Goal: Task Accomplishment & Management: Manage account settings

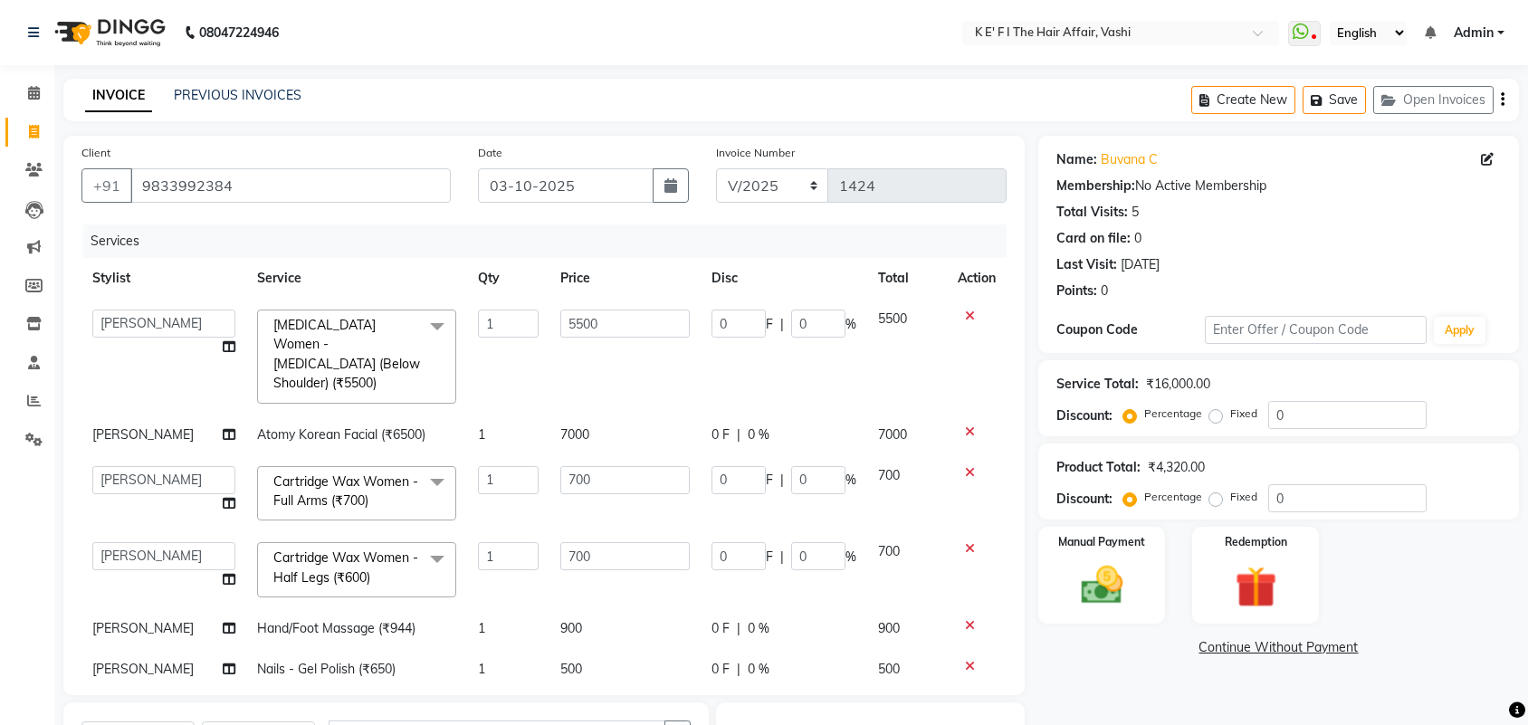
select select "43807"
select select "44727"
select select "product"
select select "43807"
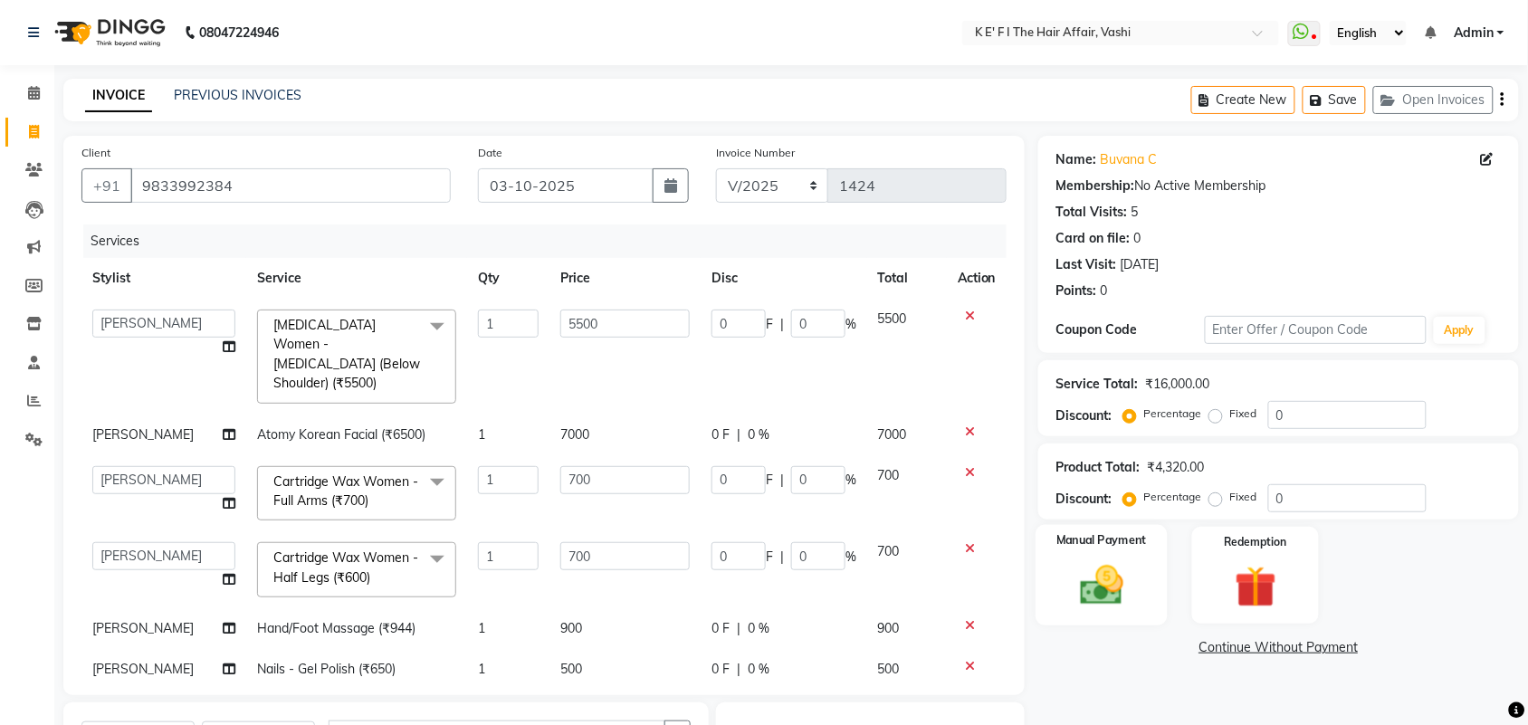
click at [1109, 534] on label "Manual Payment" at bounding box center [1101, 540] width 91 height 17
click at [1241, 653] on span "CARD" at bounding box center [1233, 648] width 39 height 21
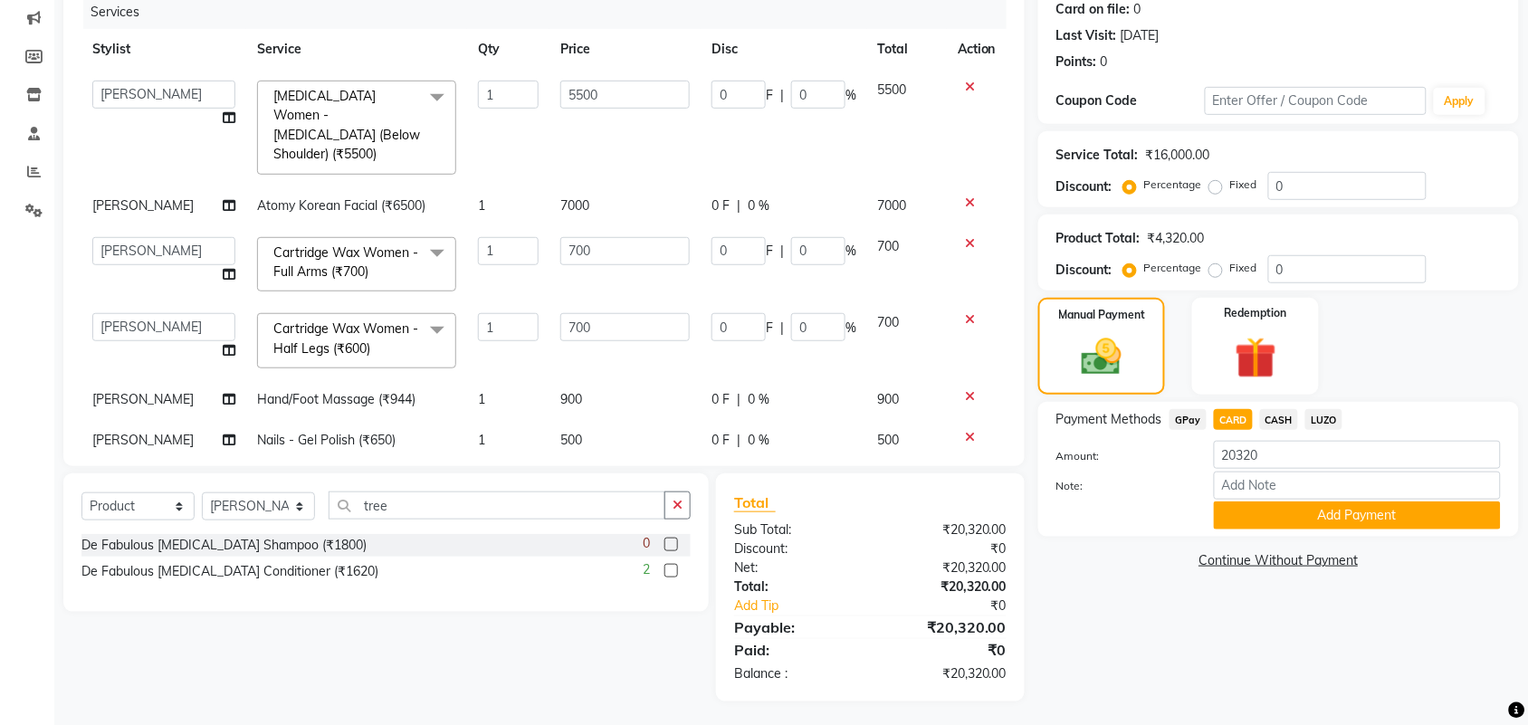
scroll to position [232, 0]
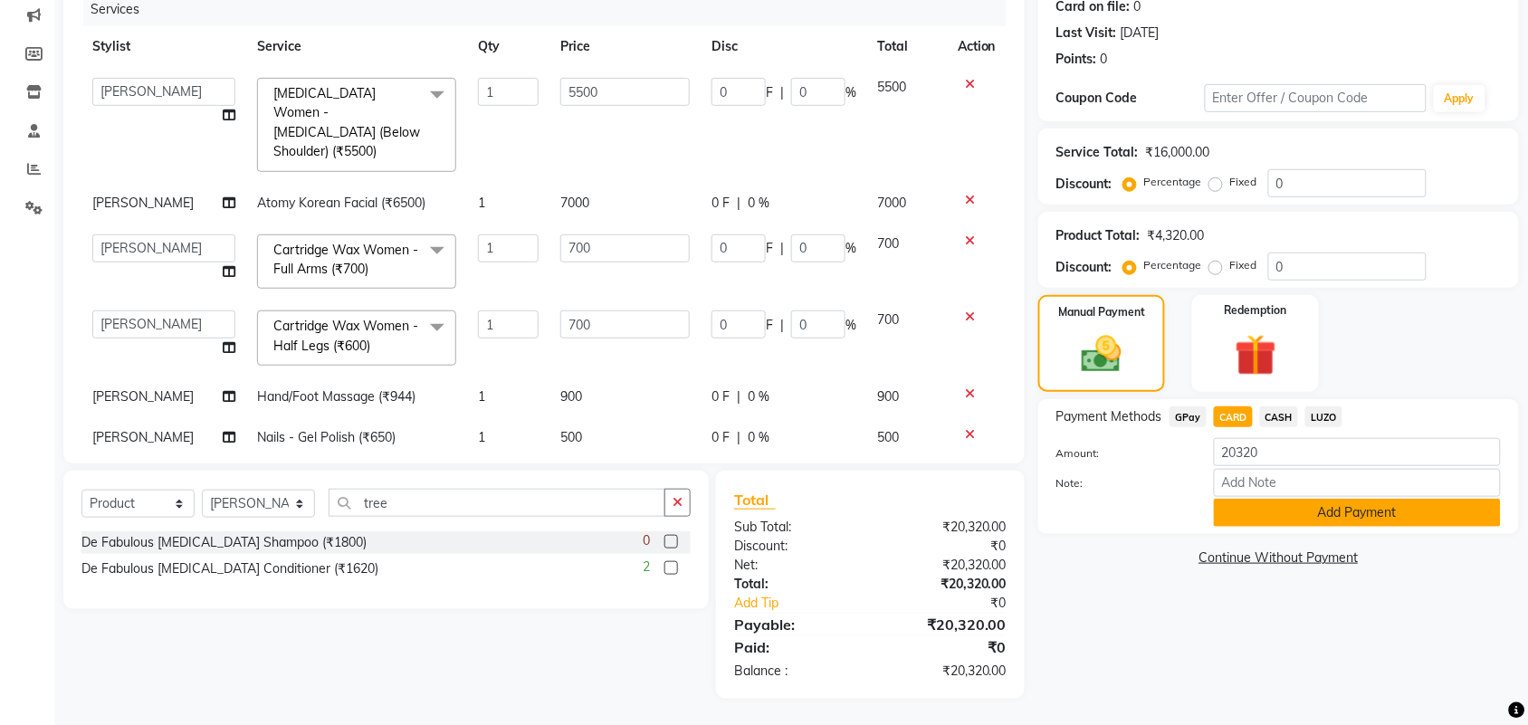
click at [1285, 512] on button "Add Payment" at bounding box center [1357, 513] width 287 height 28
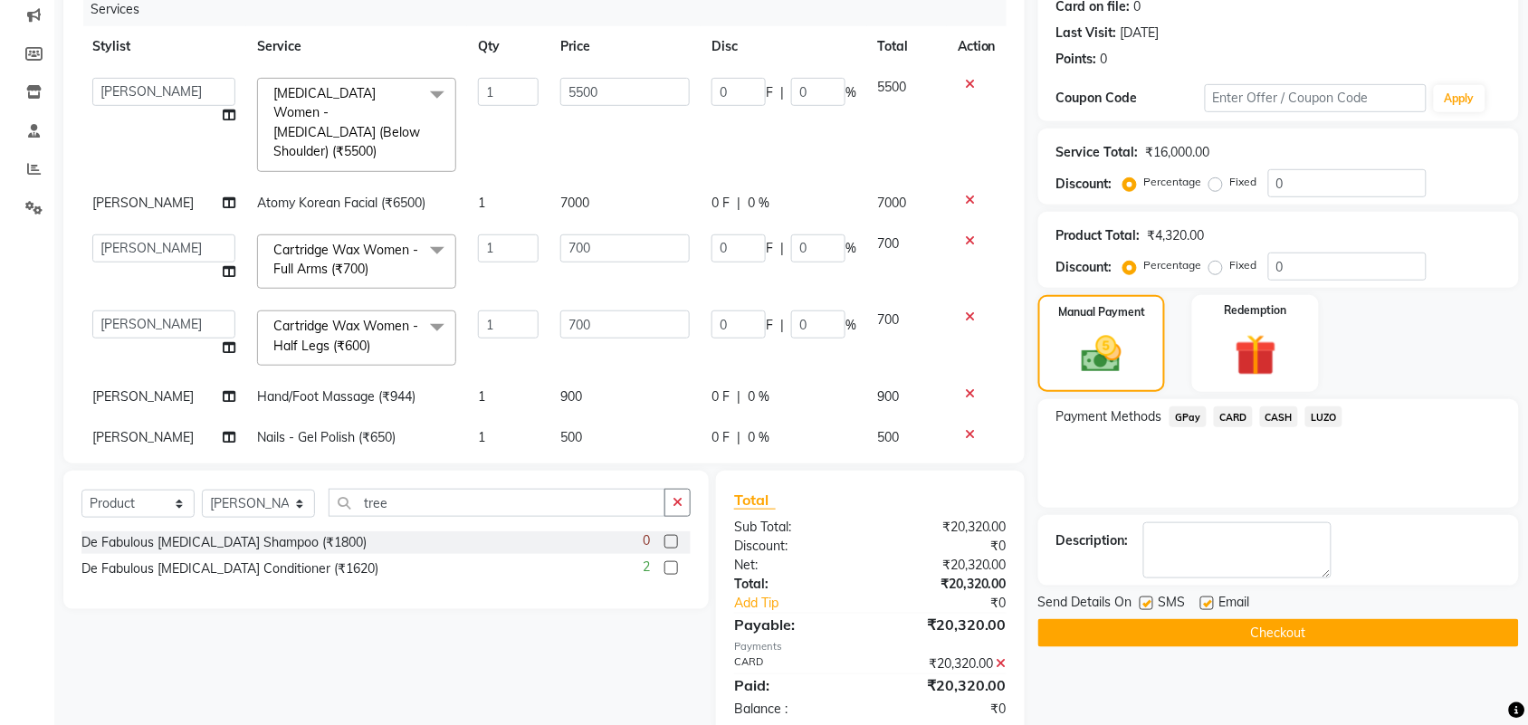
click at [1206, 607] on label at bounding box center [1207, 604] width 14 height 14
click at [1206, 607] on input "checkbox" at bounding box center [1206, 604] width 12 height 12
checkbox input "false"
click at [1143, 600] on label at bounding box center [1147, 604] width 14 height 14
click at [1143, 600] on input "checkbox" at bounding box center [1146, 604] width 12 height 12
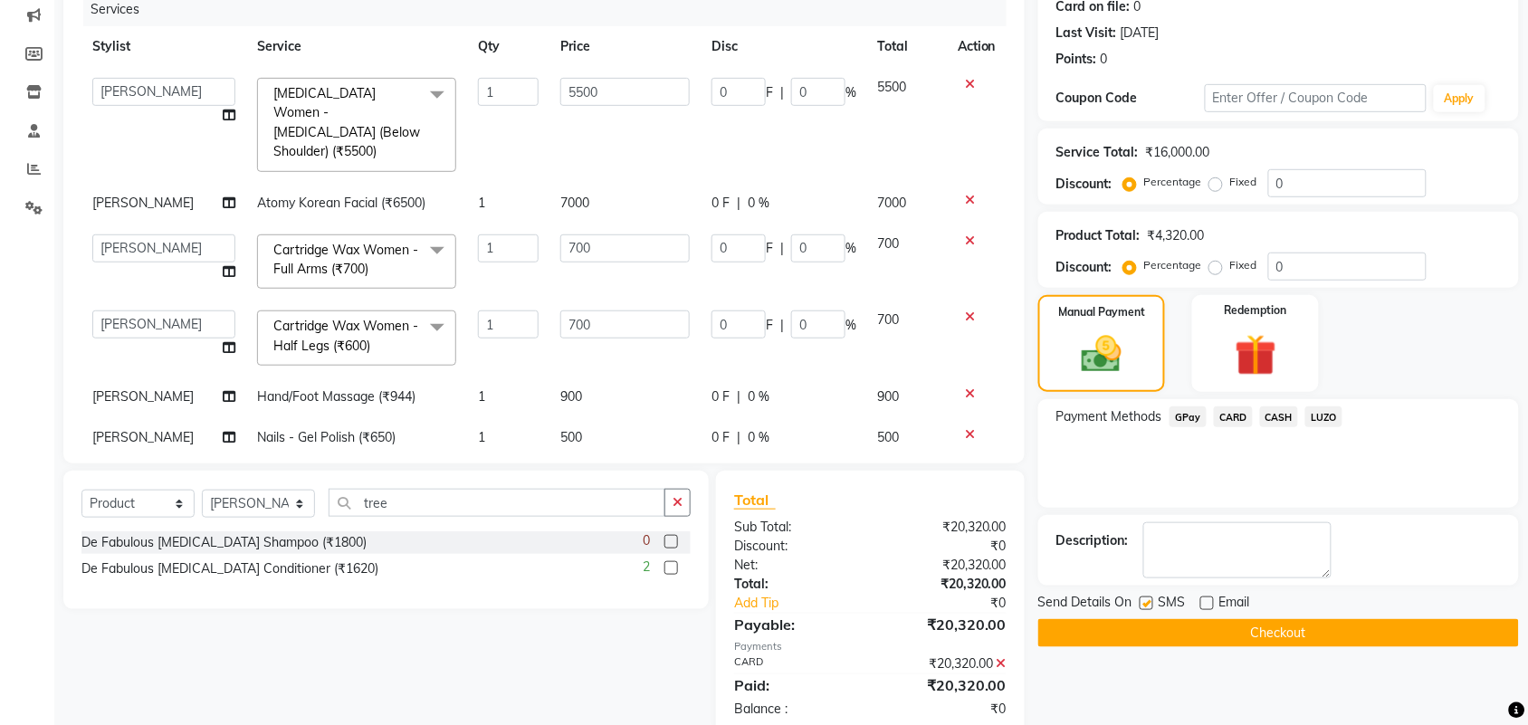
checkbox input "false"
click at [1165, 632] on button "Checkout" at bounding box center [1278, 633] width 481 height 28
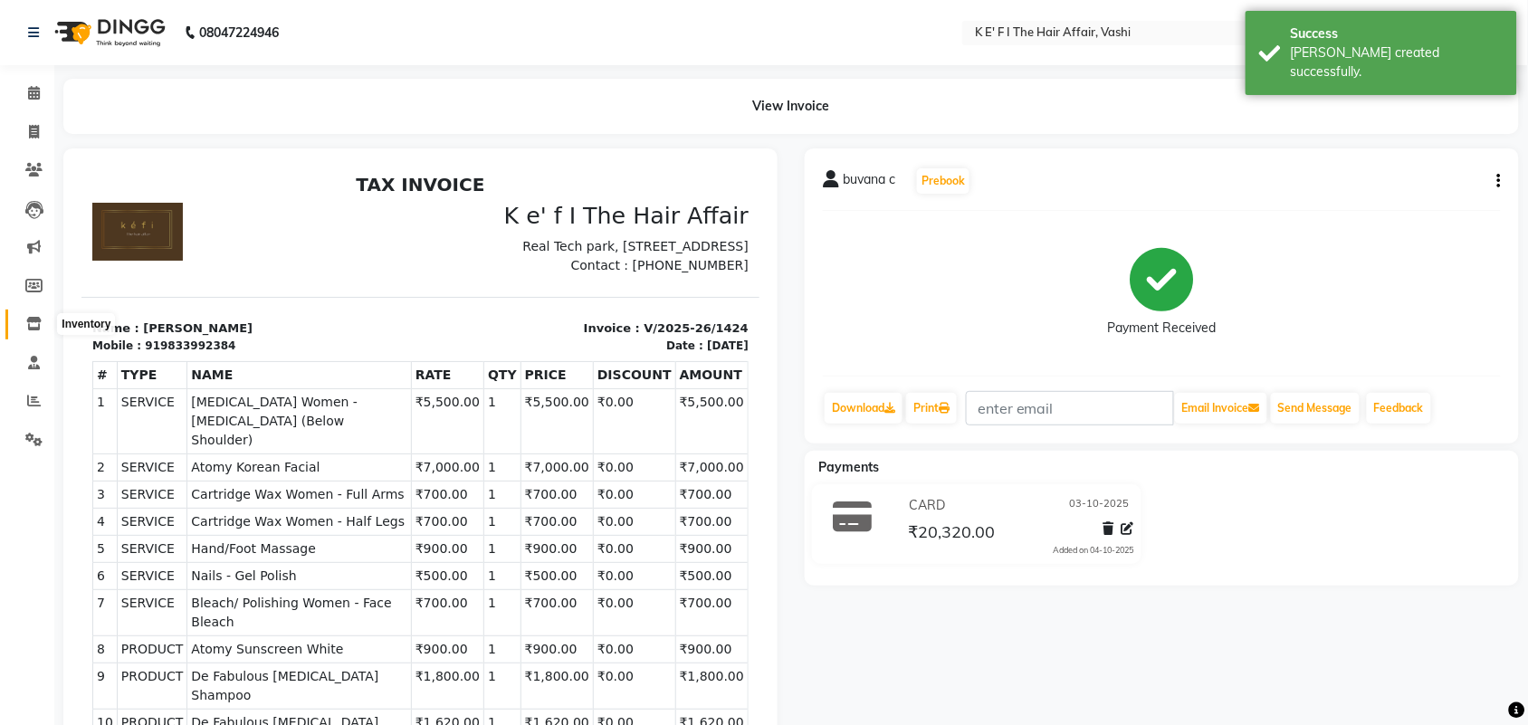
click at [27, 315] on span at bounding box center [34, 324] width 32 height 21
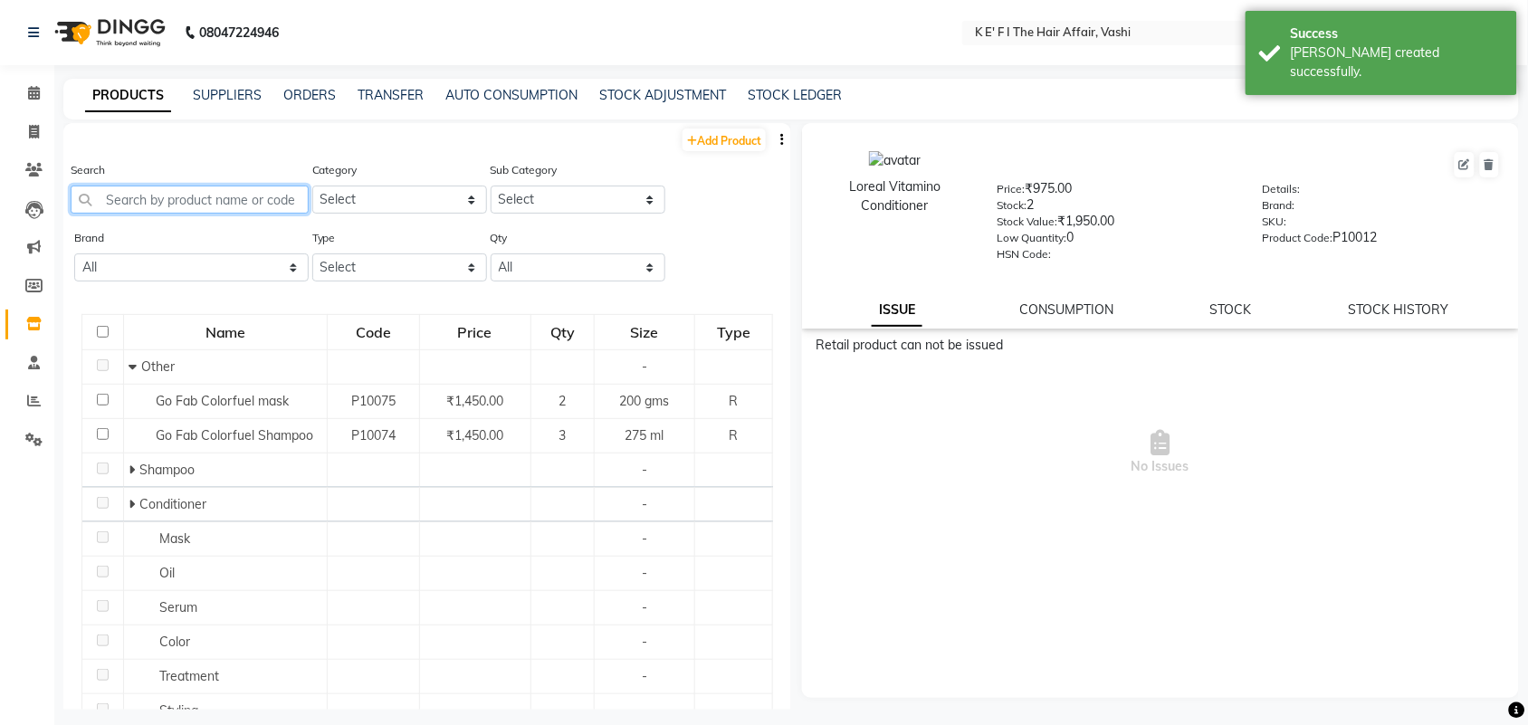
click at [201, 208] on input "text" at bounding box center [190, 200] width 238 height 28
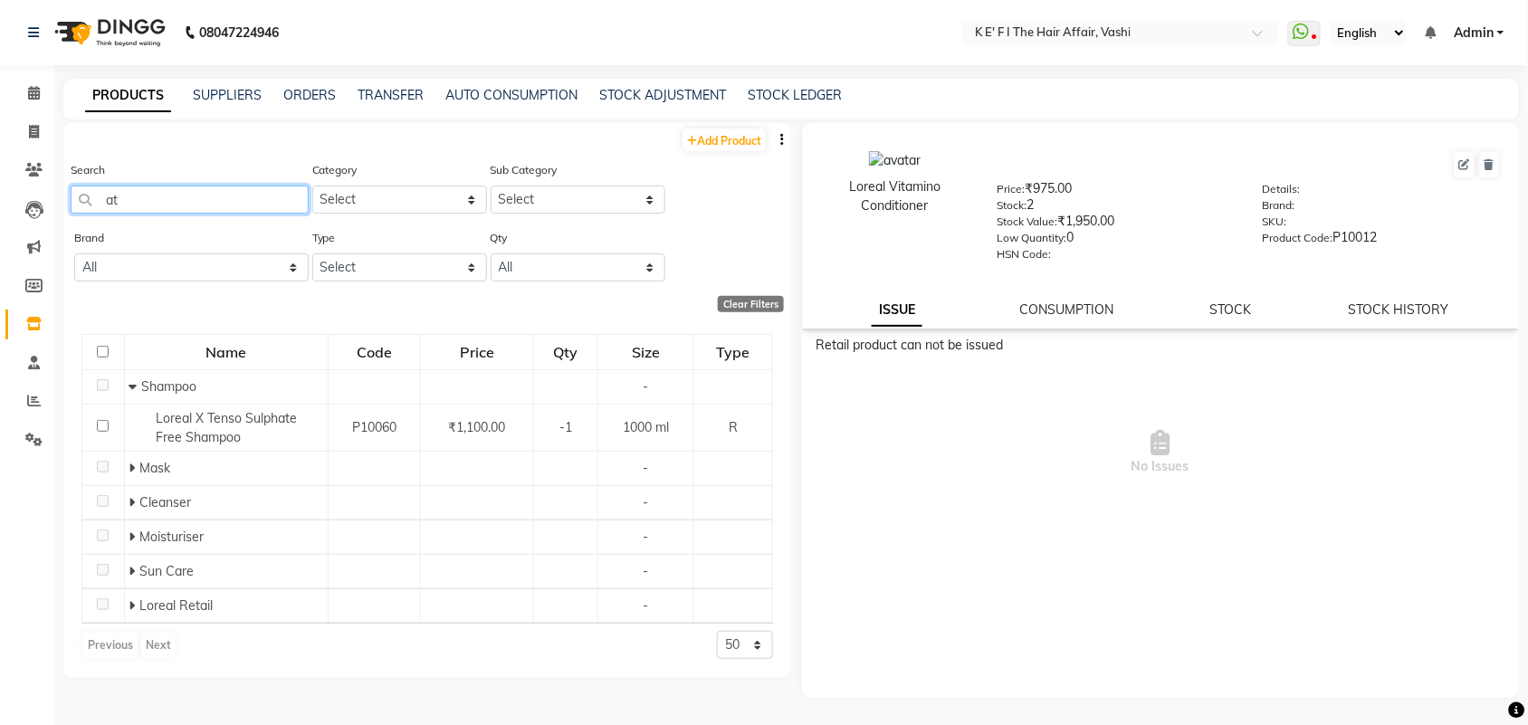
type input "at"
click at [385, 196] on select "Select Hair Skin Makeup Personal Care Beard Waxing Disposable Threading Hands a…" at bounding box center [399, 200] width 175 height 28
select select "956401150"
click at [312, 186] on select "Select Hair Skin Makeup Personal Care Beard Waxing Disposable Threading Hands a…" at bounding box center [399, 200] width 175 height 28
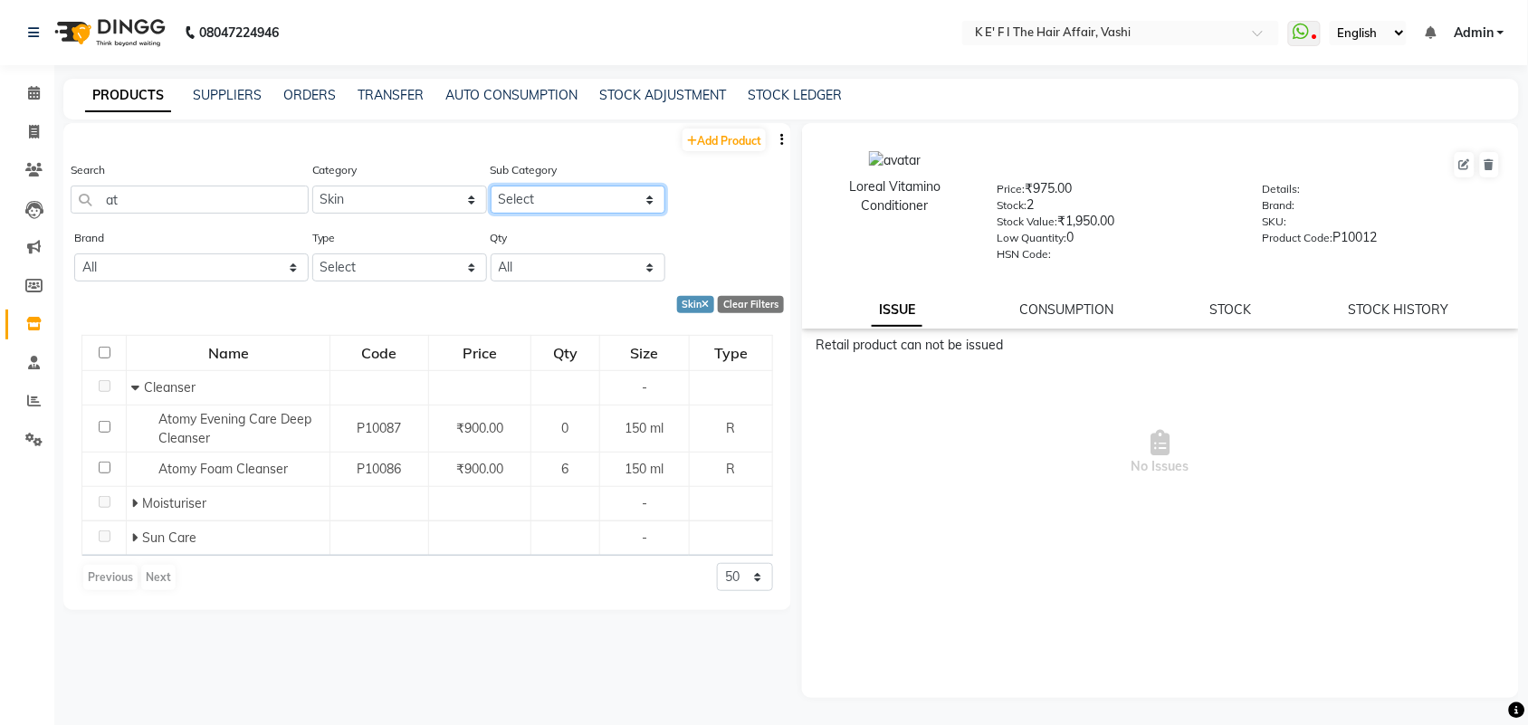
click at [562, 202] on select "Select Cleanser Facial Moisturiser Serum Toner Sun Care Masks Lip Care Eye Care…" at bounding box center [578, 200] width 175 height 28
select select "956401162"
click at [491, 186] on select "Select Cleanser Facial Moisturiser Serum Toner Sun Care Masks Lip Care Eye Care…" at bounding box center [578, 200] width 175 height 28
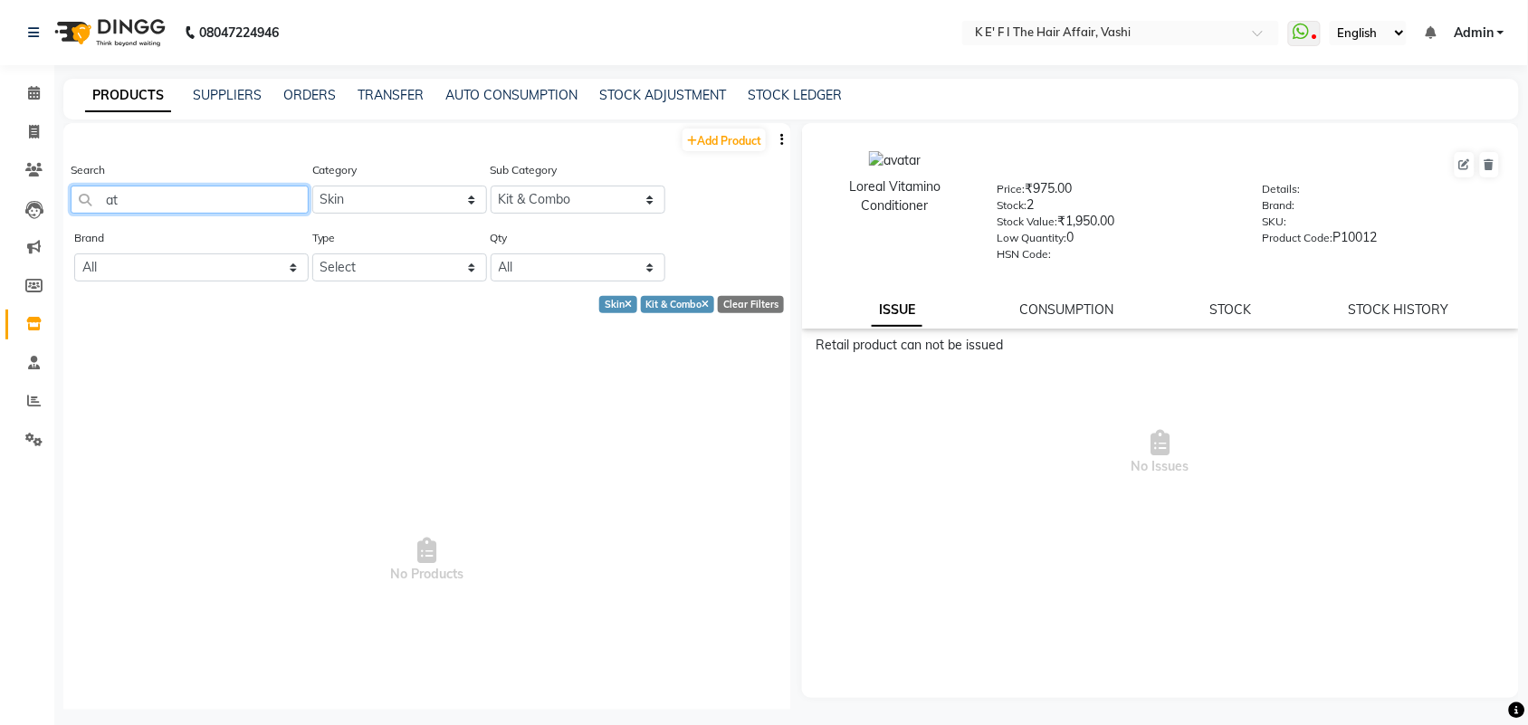
click at [192, 196] on input "at" at bounding box center [190, 200] width 238 height 28
type input "a"
type input "at"
click at [702, 305] on icon at bounding box center [705, 306] width 7 height 10
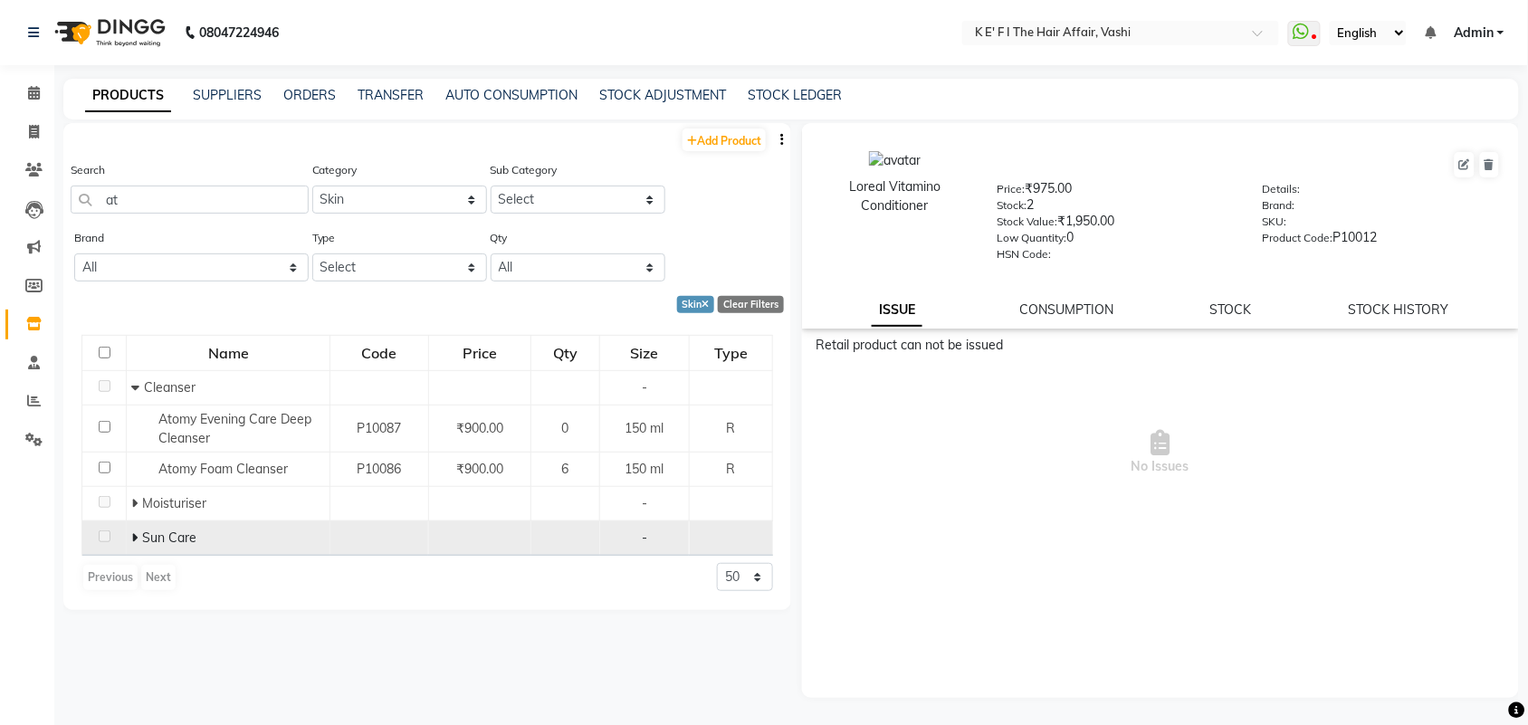
click at [155, 523] on td "Sun Care" at bounding box center [229, 538] width 204 height 34
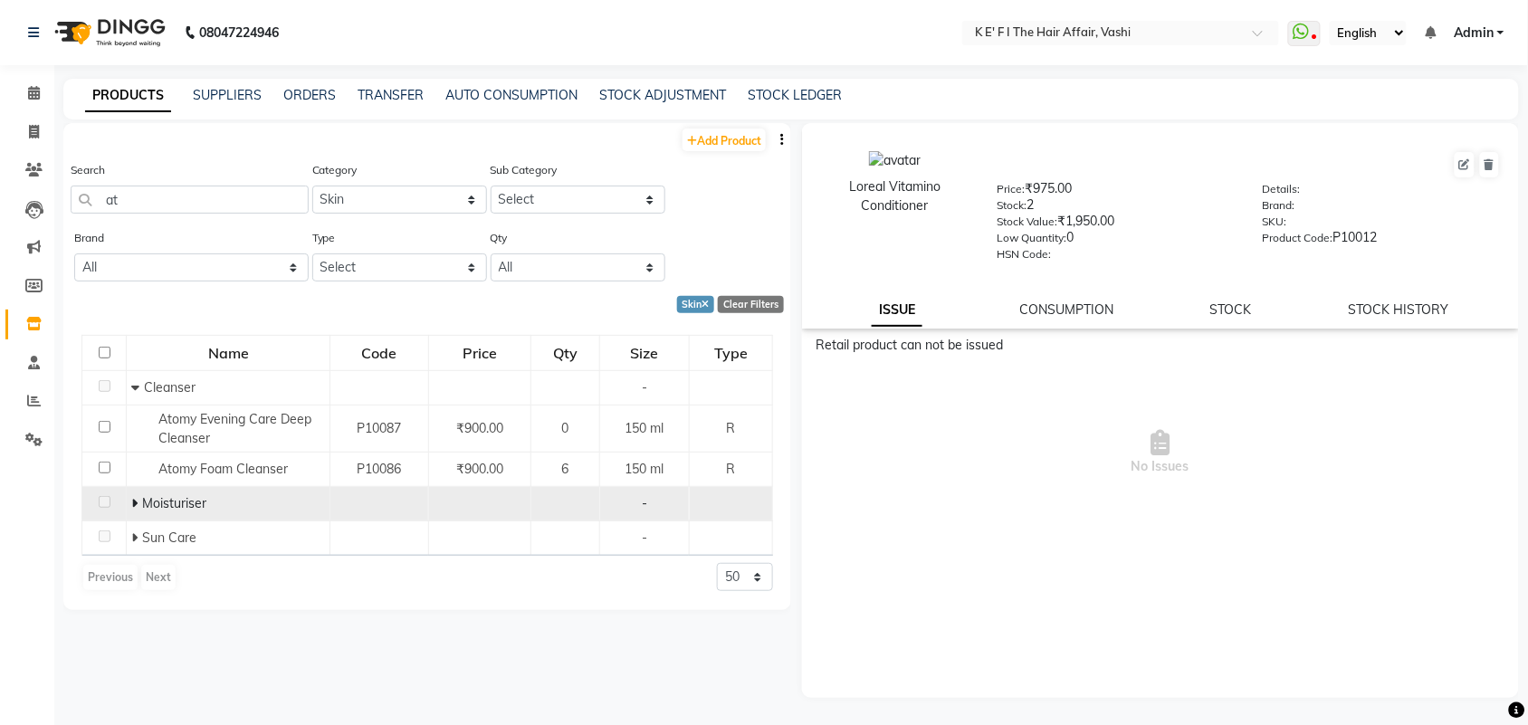
click at [178, 495] on span "Moisturiser" at bounding box center [174, 503] width 64 height 16
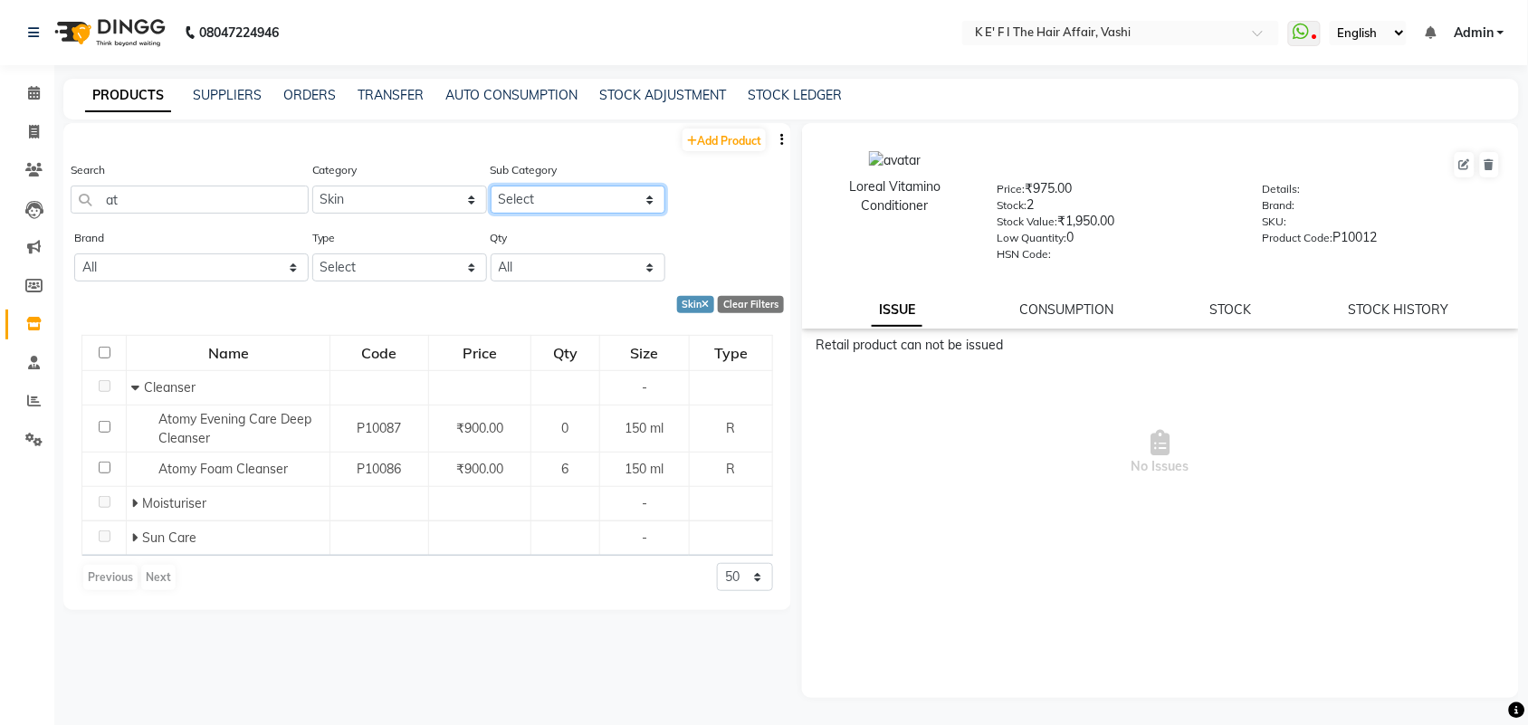
click at [557, 196] on select "Select Cleanser Facial Moisturiser Serum Toner Sun Care Masks Lip Care Eye Care…" at bounding box center [578, 200] width 175 height 28
click at [491, 186] on select "Select Cleanser Facial Moisturiser Serum Toner Sun Care Masks Lip Care Eye Care…" at bounding box center [578, 200] width 175 height 28
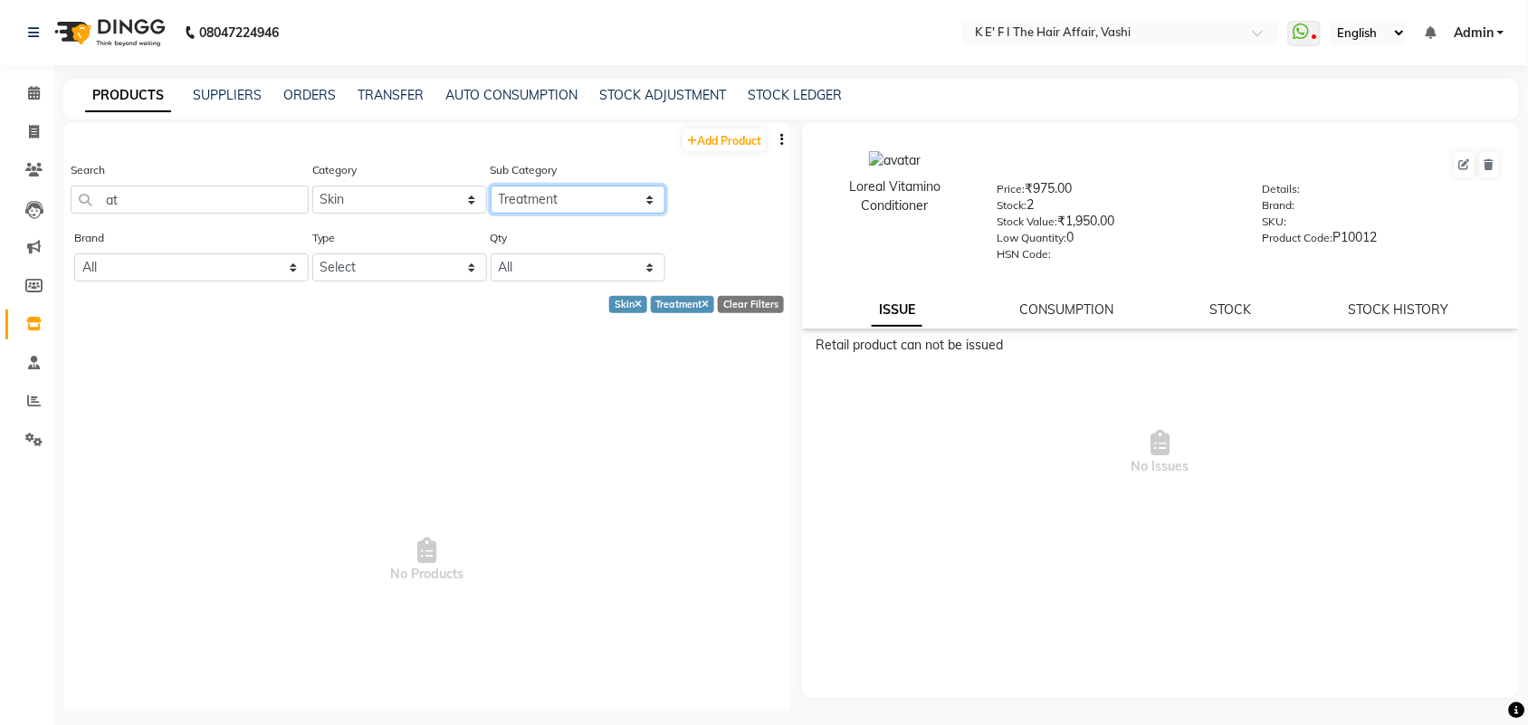
click at [606, 204] on select "Select Cleanser Facial Moisturiser Serum Toner Sun Care Masks Lip Care Eye Care…" at bounding box center [578, 200] width 175 height 28
click at [491, 186] on select "Select Cleanser Facial Moisturiser Serum Toner Sun Care Masks Lip Care Eye Care…" at bounding box center [578, 200] width 175 height 28
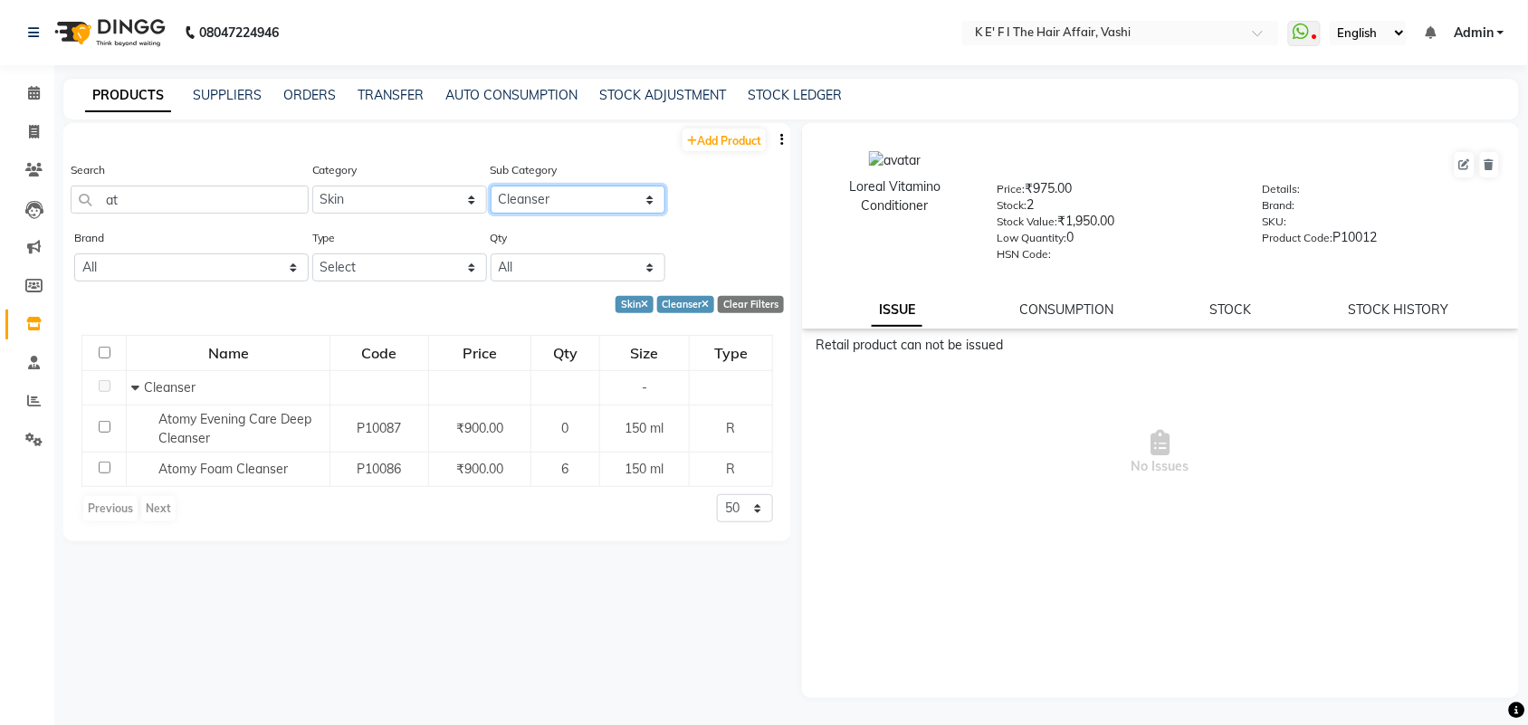
click at [537, 196] on select "Select Cleanser Facial Moisturiser Serum Toner Sun Care Masks Lip Care Eye Care…" at bounding box center [578, 200] width 175 height 28
click at [491, 186] on select "Select Cleanser Facial Moisturiser Serum Toner Sun Care Masks Lip Care Eye Care…" at bounding box center [578, 200] width 175 height 28
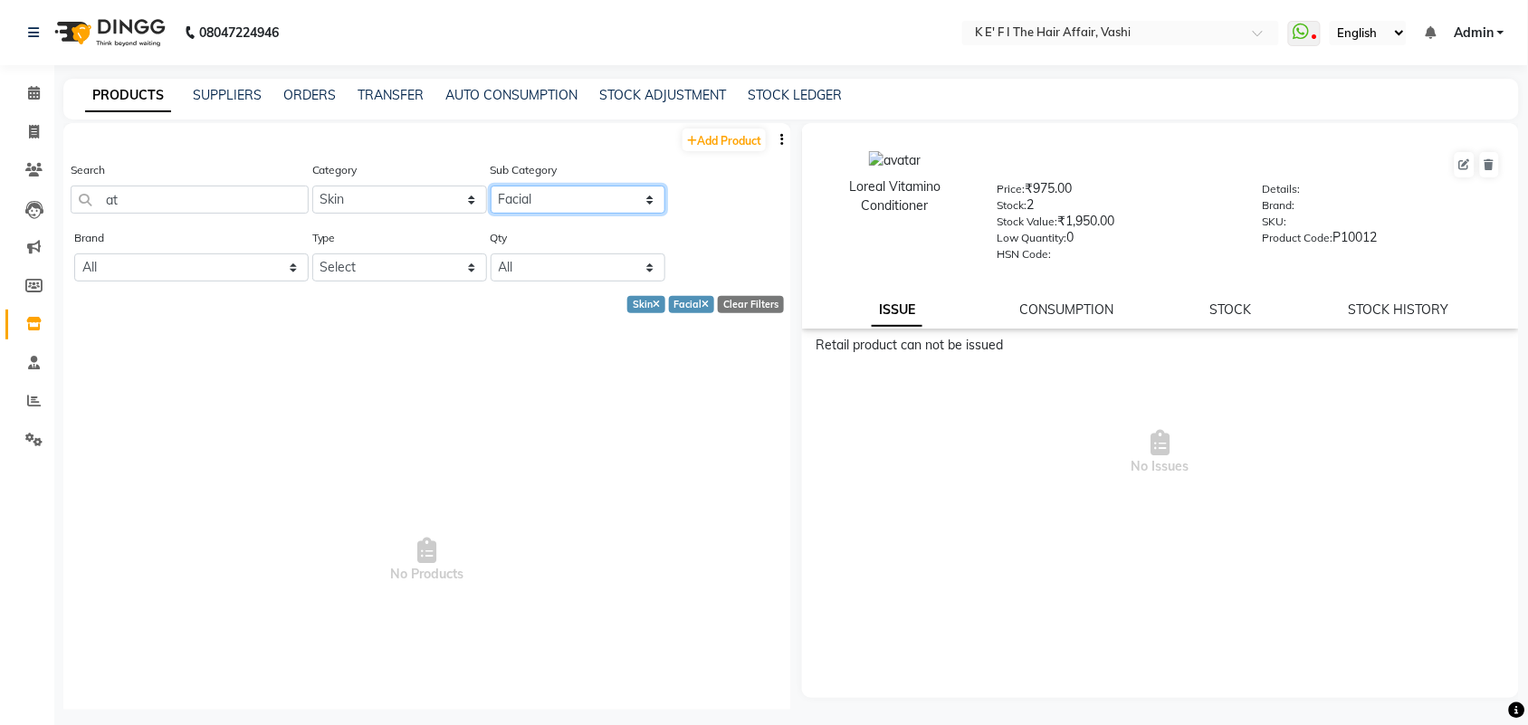
click at [576, 191] on select "Select Cleanser Facial Moisturiser Serum Toner Sun Care Masks Lip Care Eye Care…" at bounding box center [578, 200] width 175 height 28
select select "956401153"
click at [491, 186] on select "Select Cleanser Facial Moisturiser Serum Toner Sun Care Masks Lip Care Eye Care…" at bounding box center [578, 200] width 175 height 28
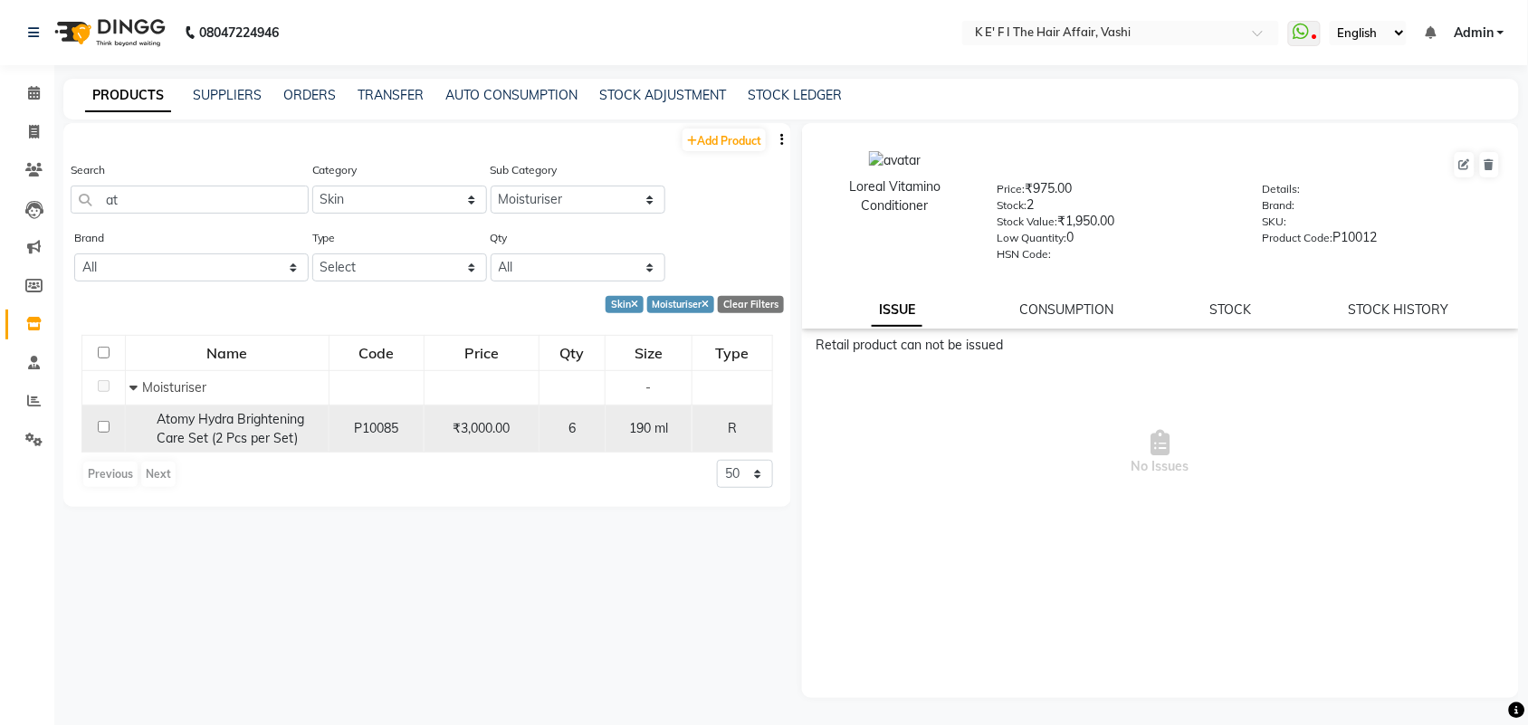
click at [100, 422] on input "checkbox" at bounding box center [104, 427] width 12 height 12
checkbox input "true"
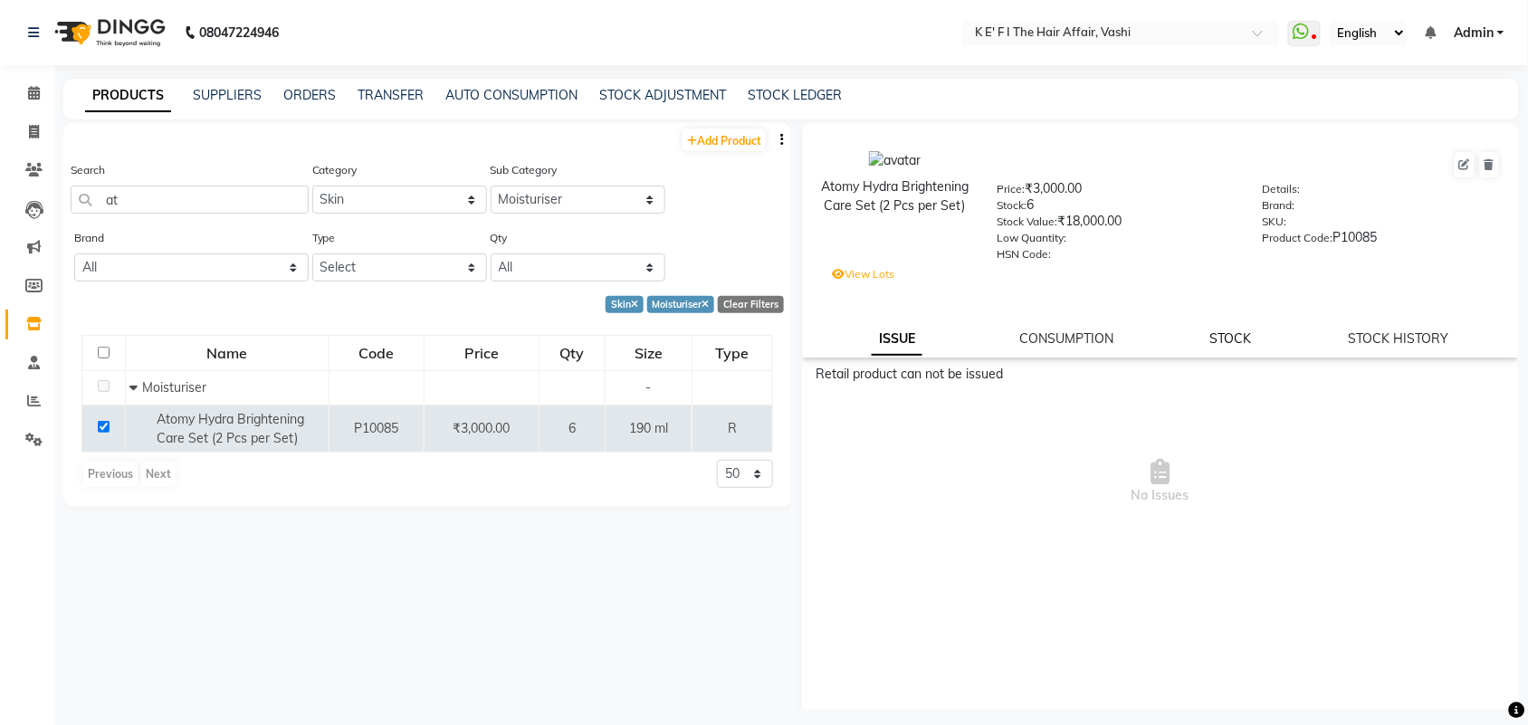
click at [1210, 341] on div "STOCK" at bounding box center [1231, 338] width 42 height 19
click at [1218, 330] on link "STOCK" at bounding box center [1231, 338] width 42 height 16
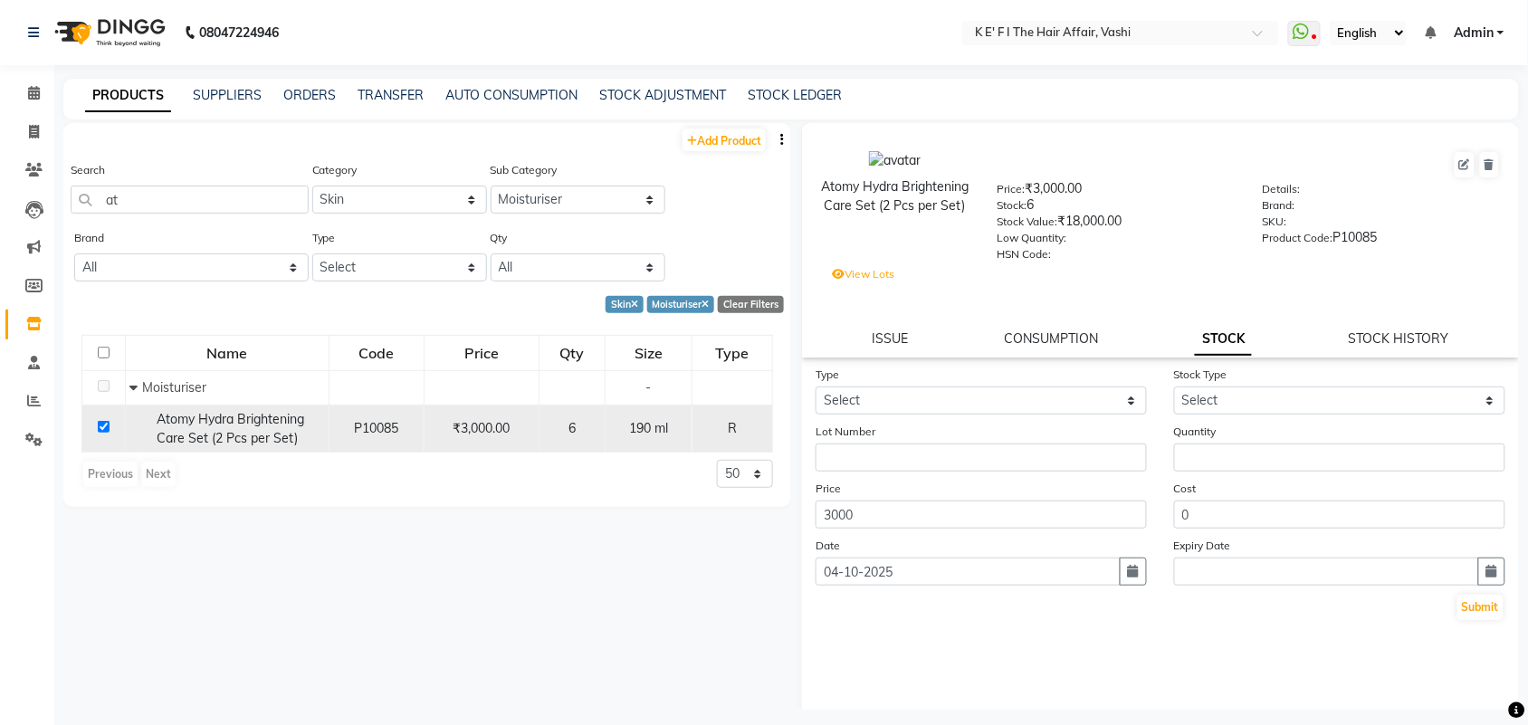
click at [588, 435] on div "6" at bounding box center [572, 428] width 51 height 19
click at [301, 97] on link "ORDERS" at bounding box center [309, 95] width 53 height 16
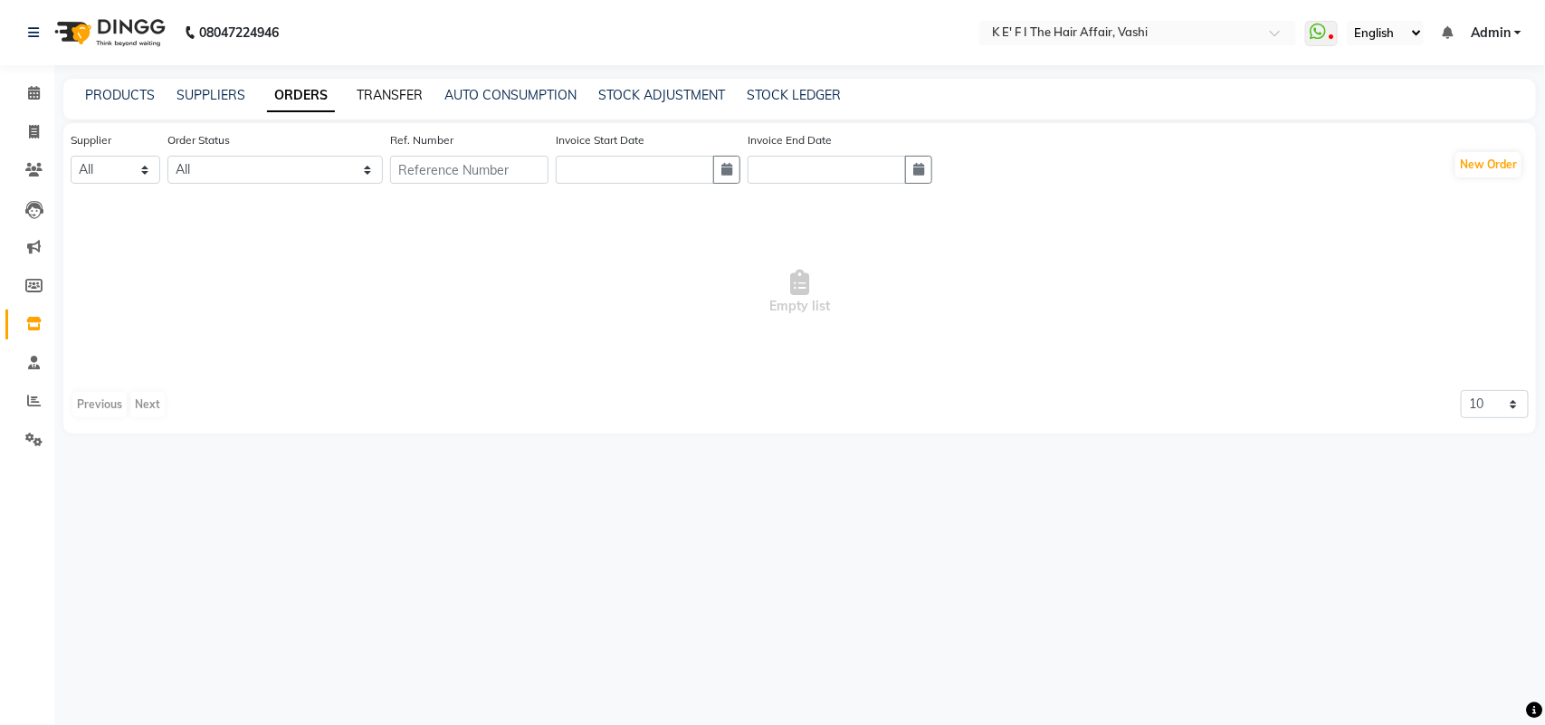
click at [369, 87] on link "TRANSFER" at bounding box center [390, 95] width 66 height 16
select select "sender"
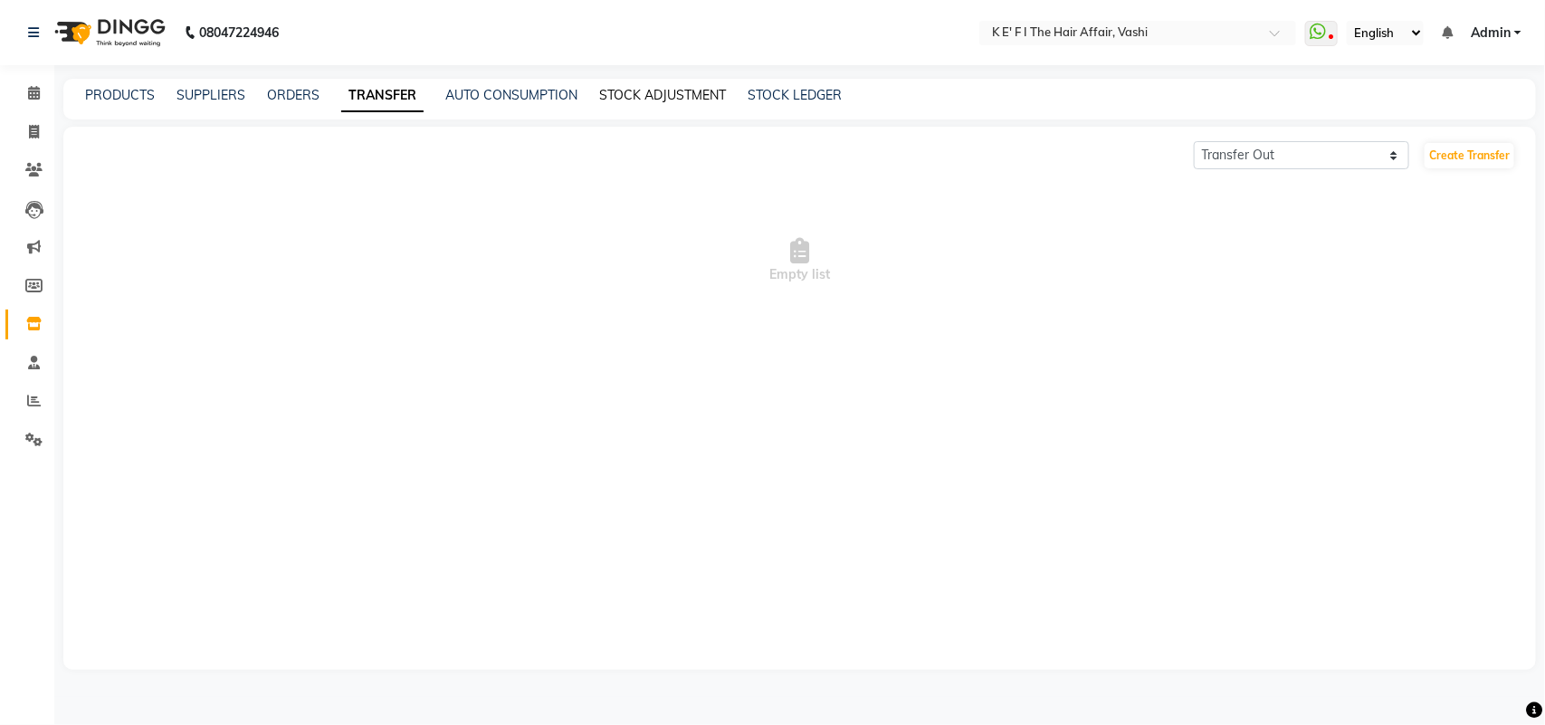
click at [635, 100] on link "STOCK ADJUSTMENT" at bounding box center [662, 95] width 127 height 16
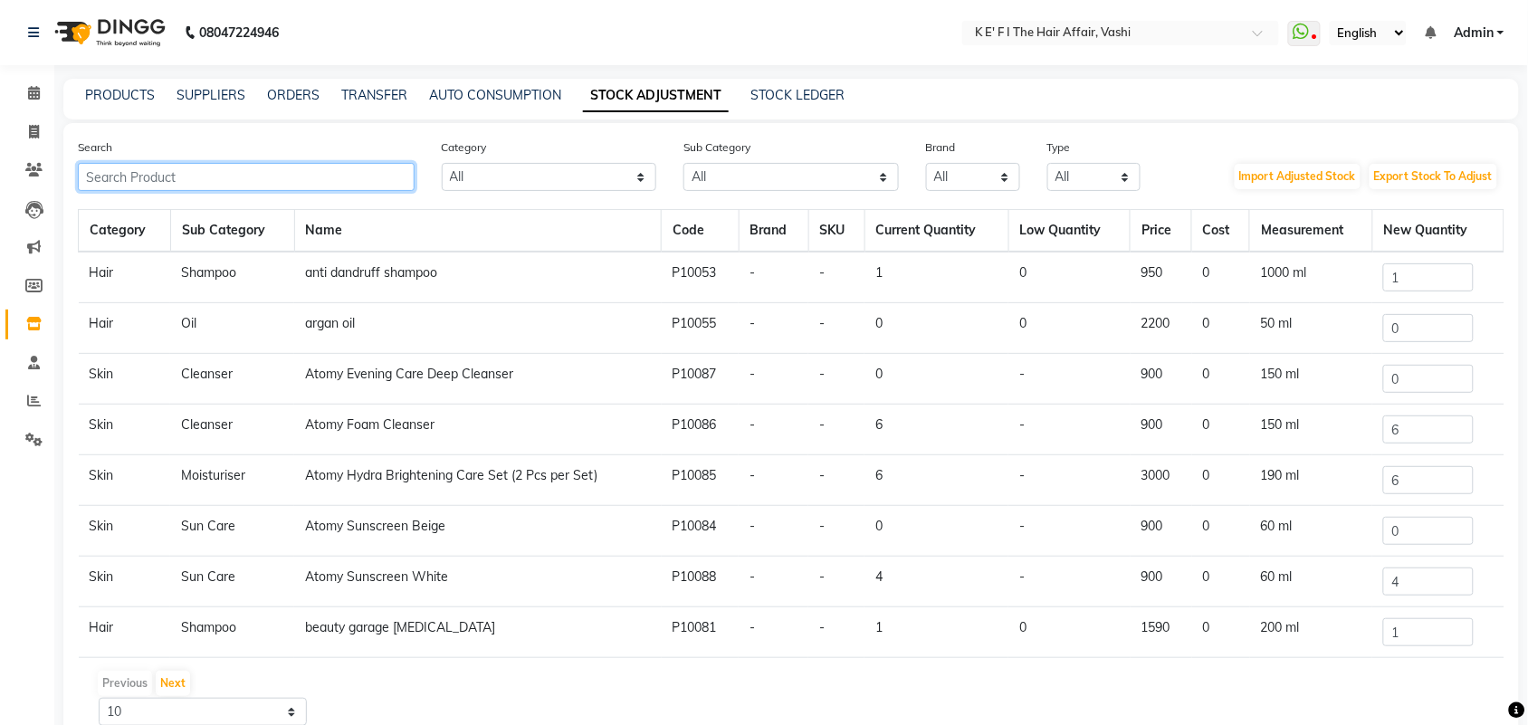
click at [192, 168] on input "text" at bounding box center [246, 177] width 337 height 28
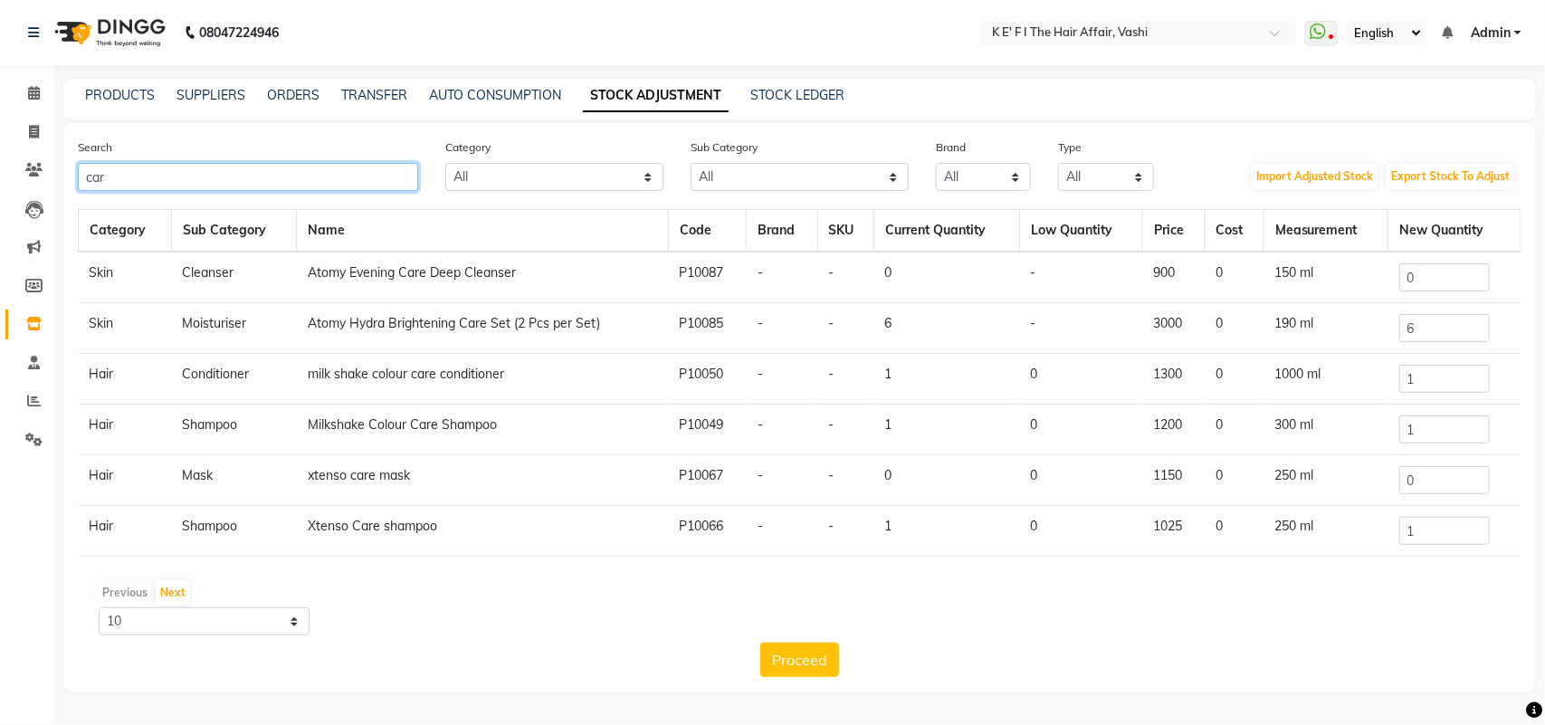
type input "car"
click at [1450, 326] on input "6" at bounding box center [1444, 328] width 91 height 28
drag, startPoint x: 1450, startPoint y: 323, endPoint x: 1377, endPoint y: 354, distance: 79.5
click at [1377, 354] on tbody "Skin Cleanser Atomy Evening Care Deep Cleanser P10087 - - 0 - 900 0 150 ml 0 Sk…" at bounding box center [800, 404] width 1443 height 305
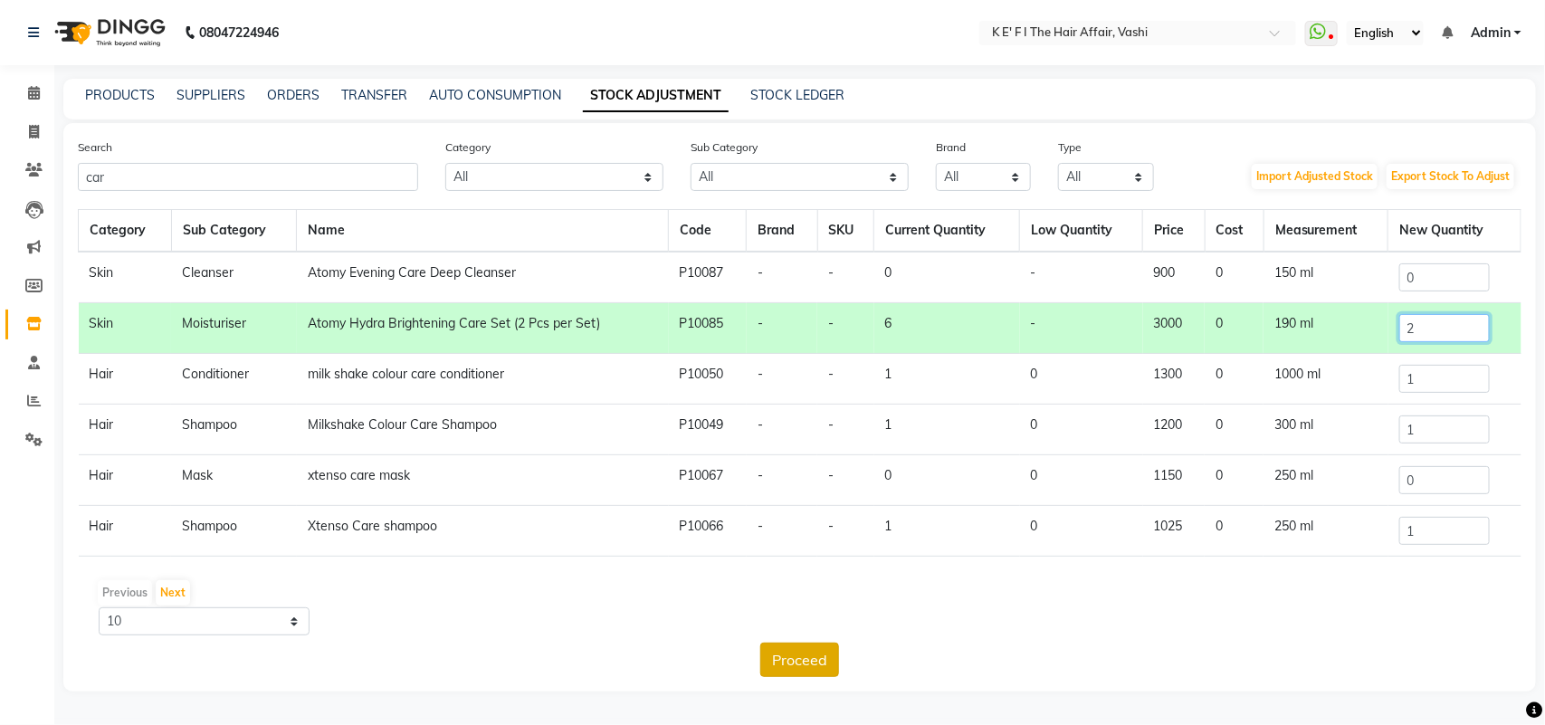
type input "2"
click at [807, 667] on button "Proceed" at bounding box center [799, 660] width 79 height 34
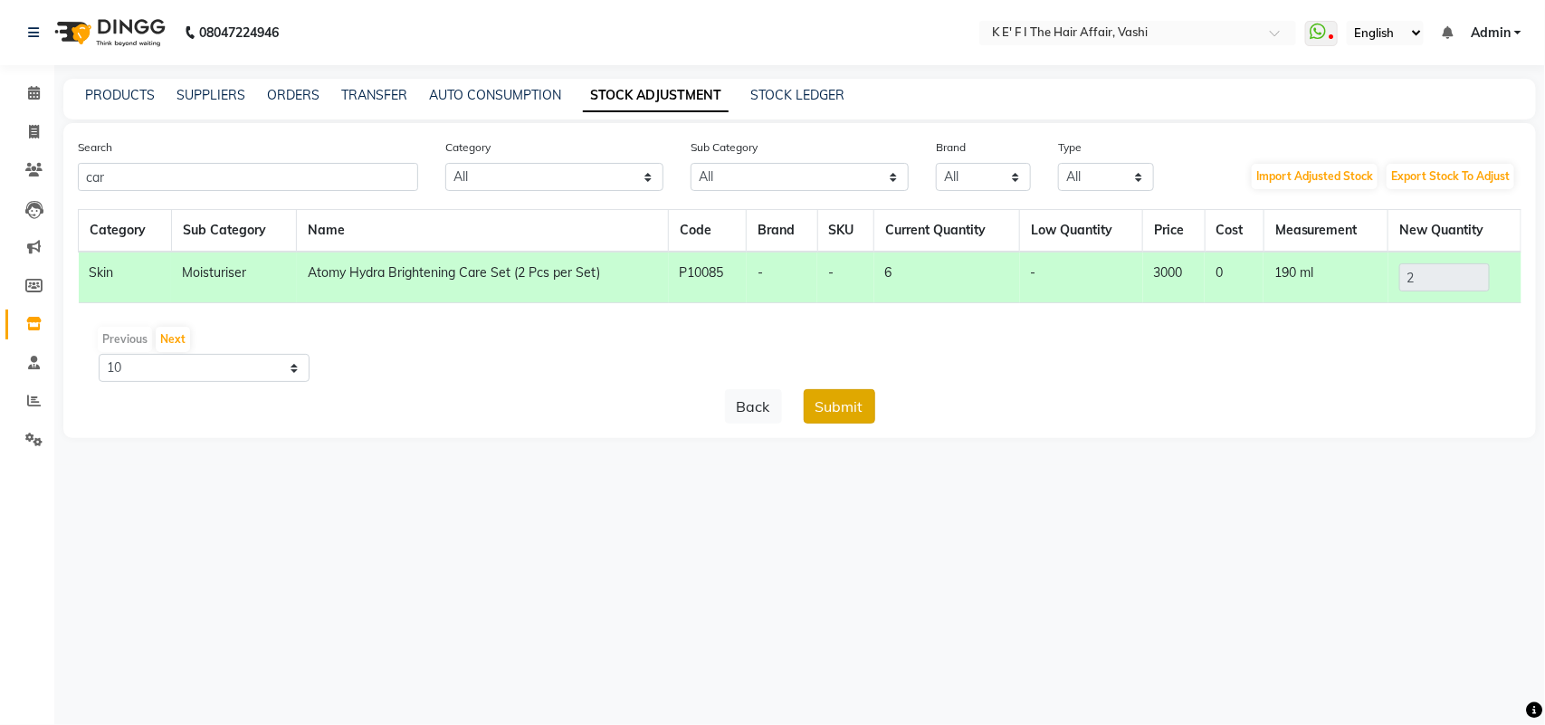
click at [856, 413] on button "Submit" at bounding box center [840, 406] width 72 height 34
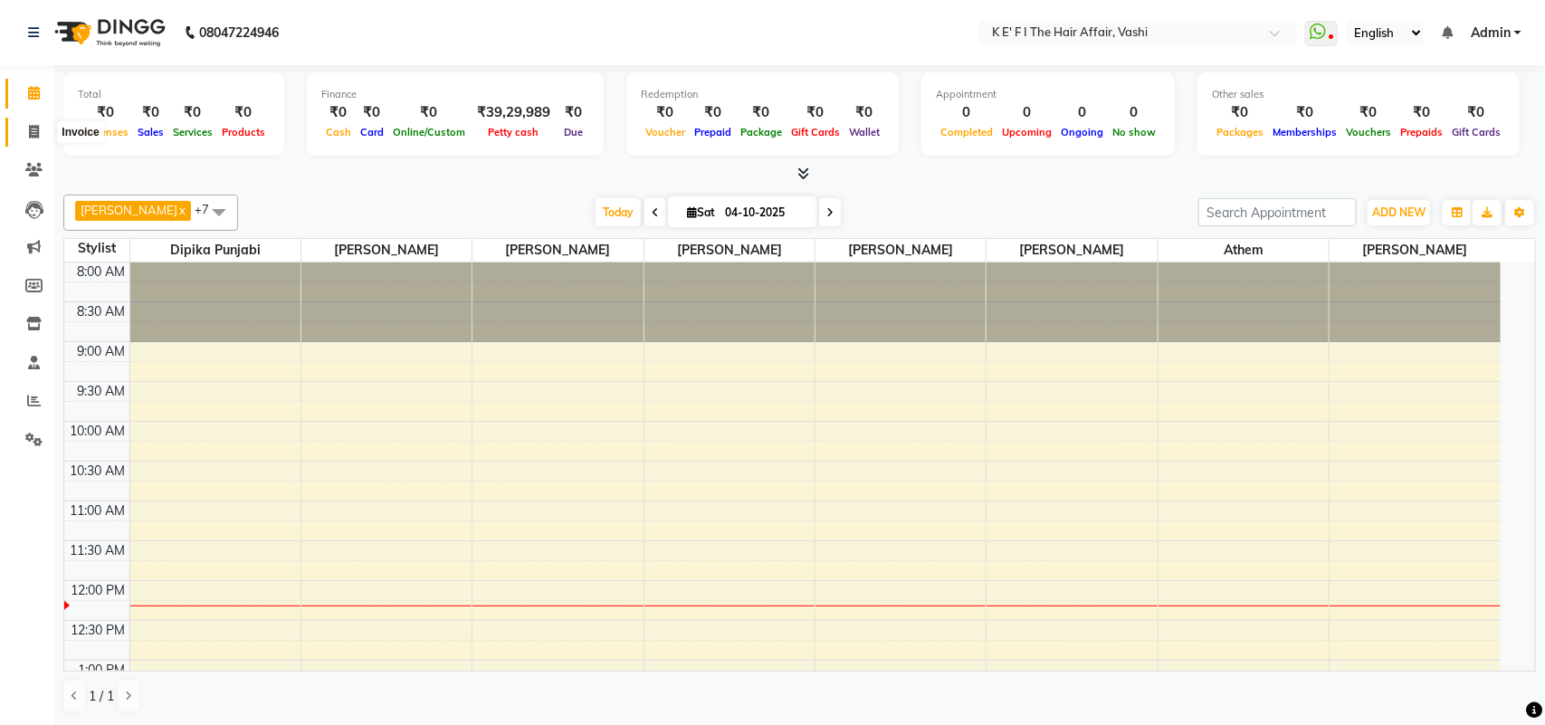
click at [33, 134] on icon at bounding box center [34, 132] width 10 height 14
select select "service"
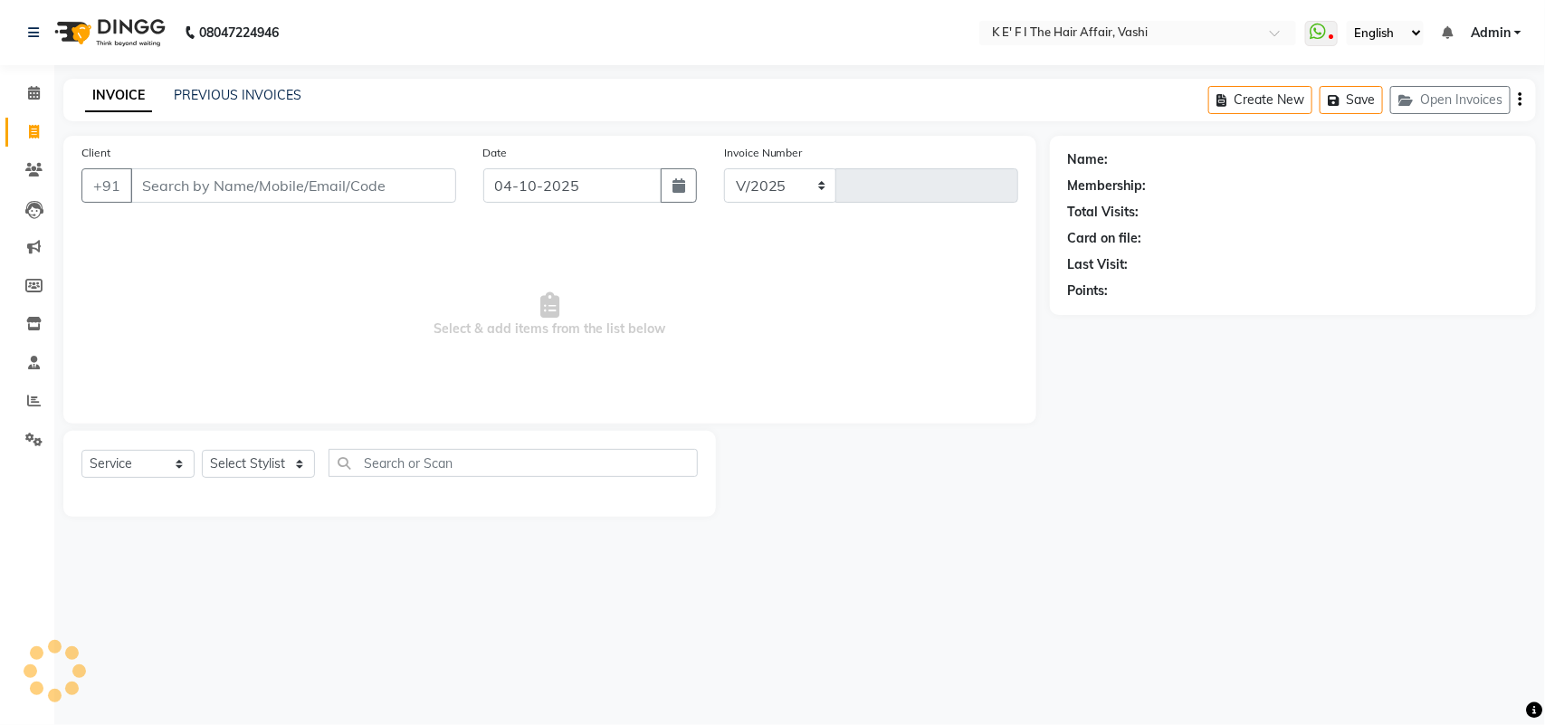
select select "6025"
type input "1425"
click at [131, 463] on select "Select Service Product Membership Package Voucher Prepaid Gift Card" at bounding box center [137, 464] width 113 height 28
select select "43807"
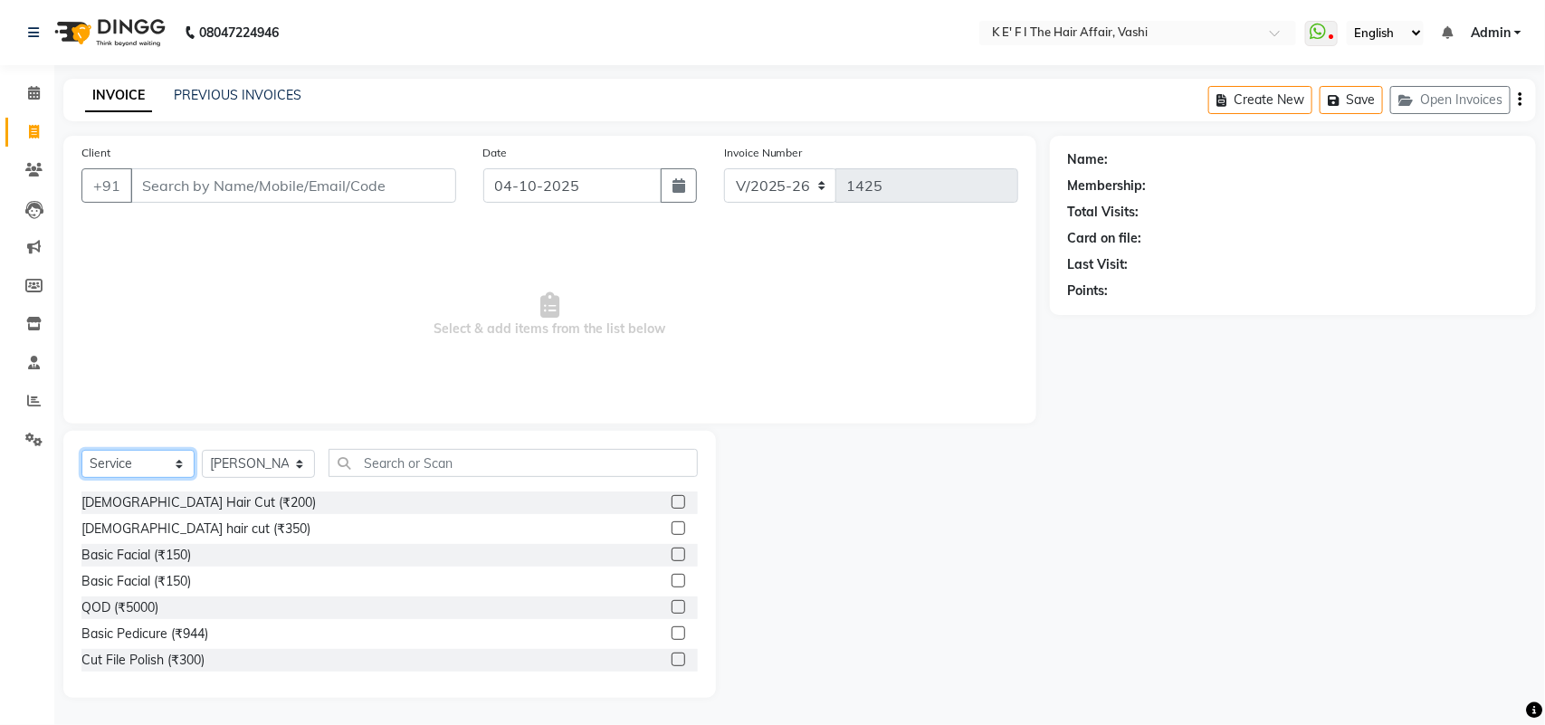
select select "product"
click at [81, 450] on select "Select Service Product Membership Package Voucher Prepaid Gift Card" at bounding box center [137, 464] width 113 height 28
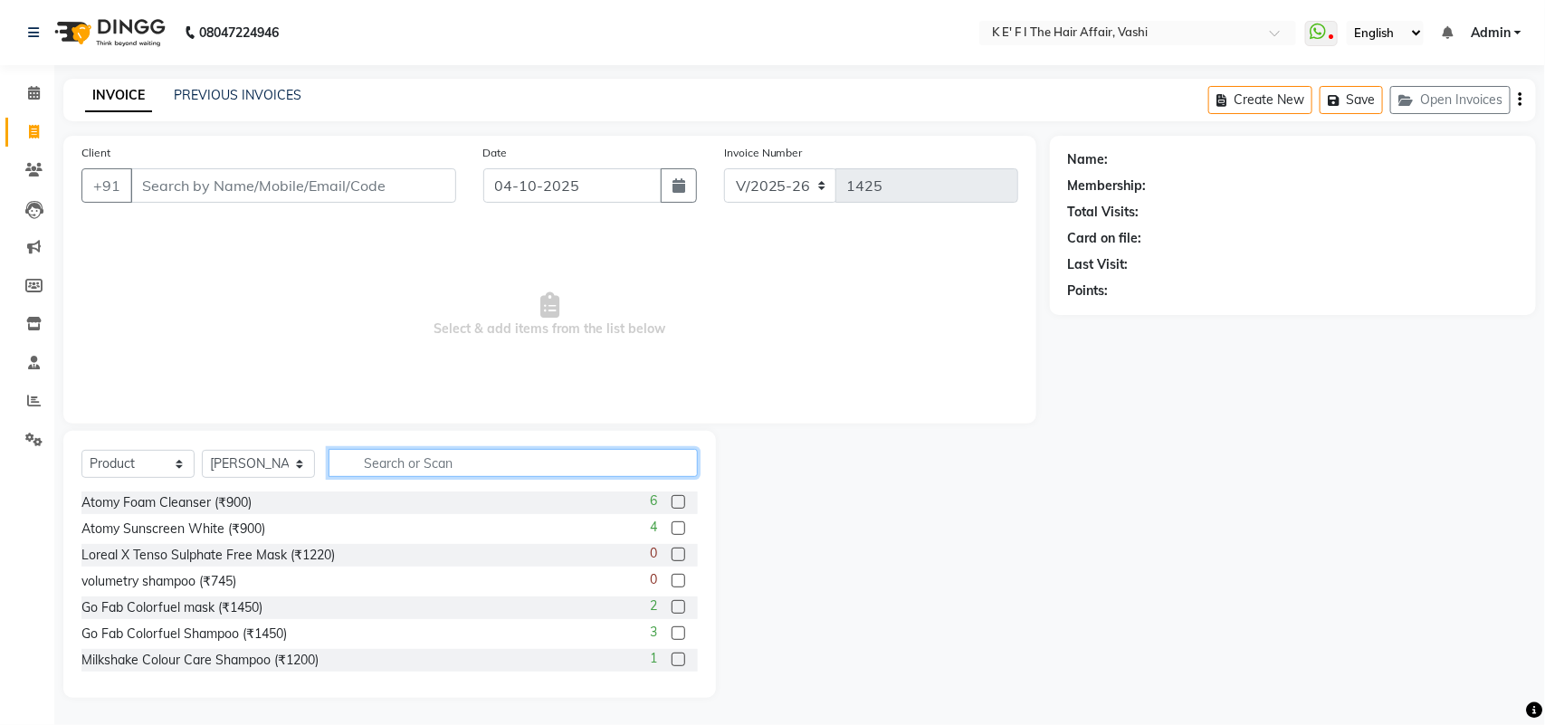
click at [403, 462] on input "text" at bounding box center [513, 463] width 369 height 28
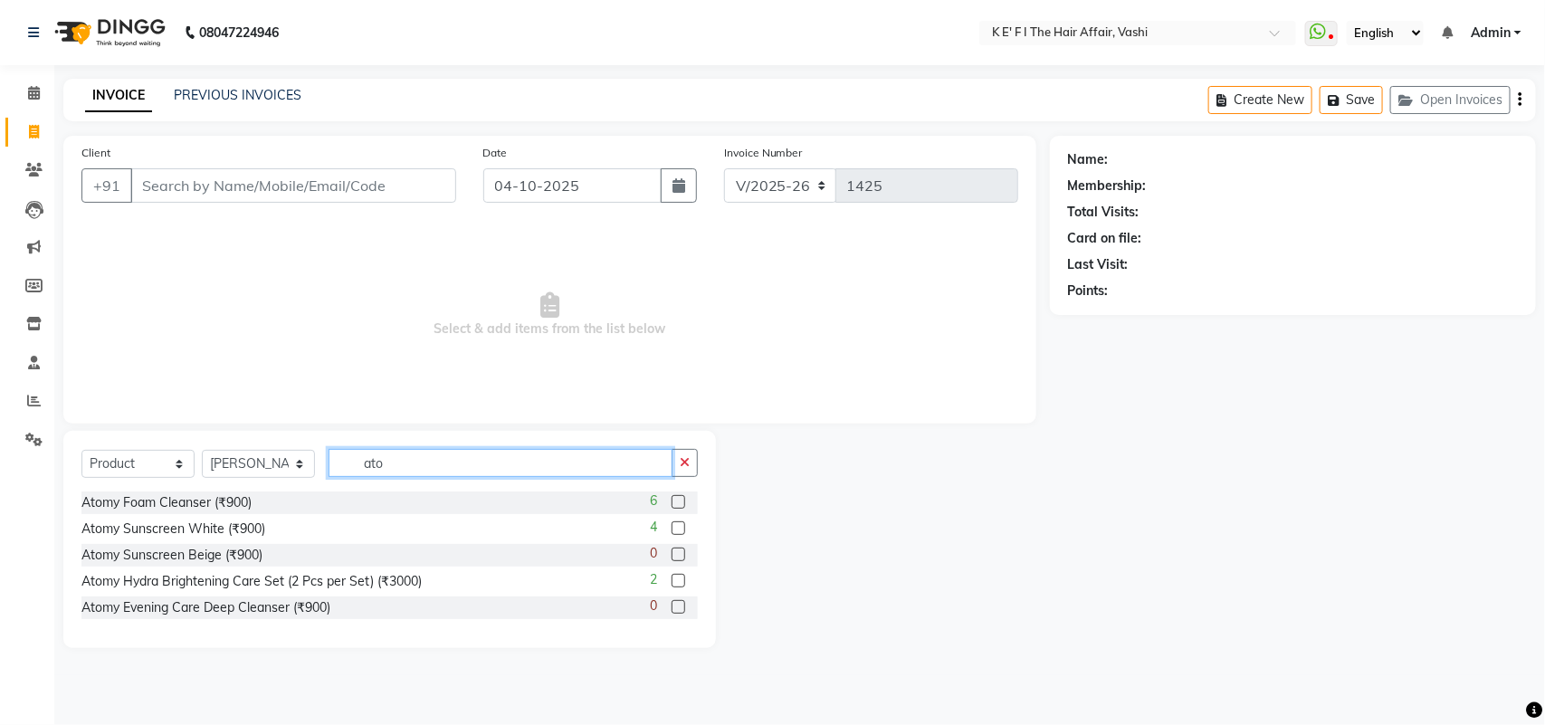
type input "ato"
click at [681, 581] on label at bounding box center [679, 581] width 14 height 14
click at [681, 581] on input "checkbox" at bounding box center [678, 582] width 12 height 12
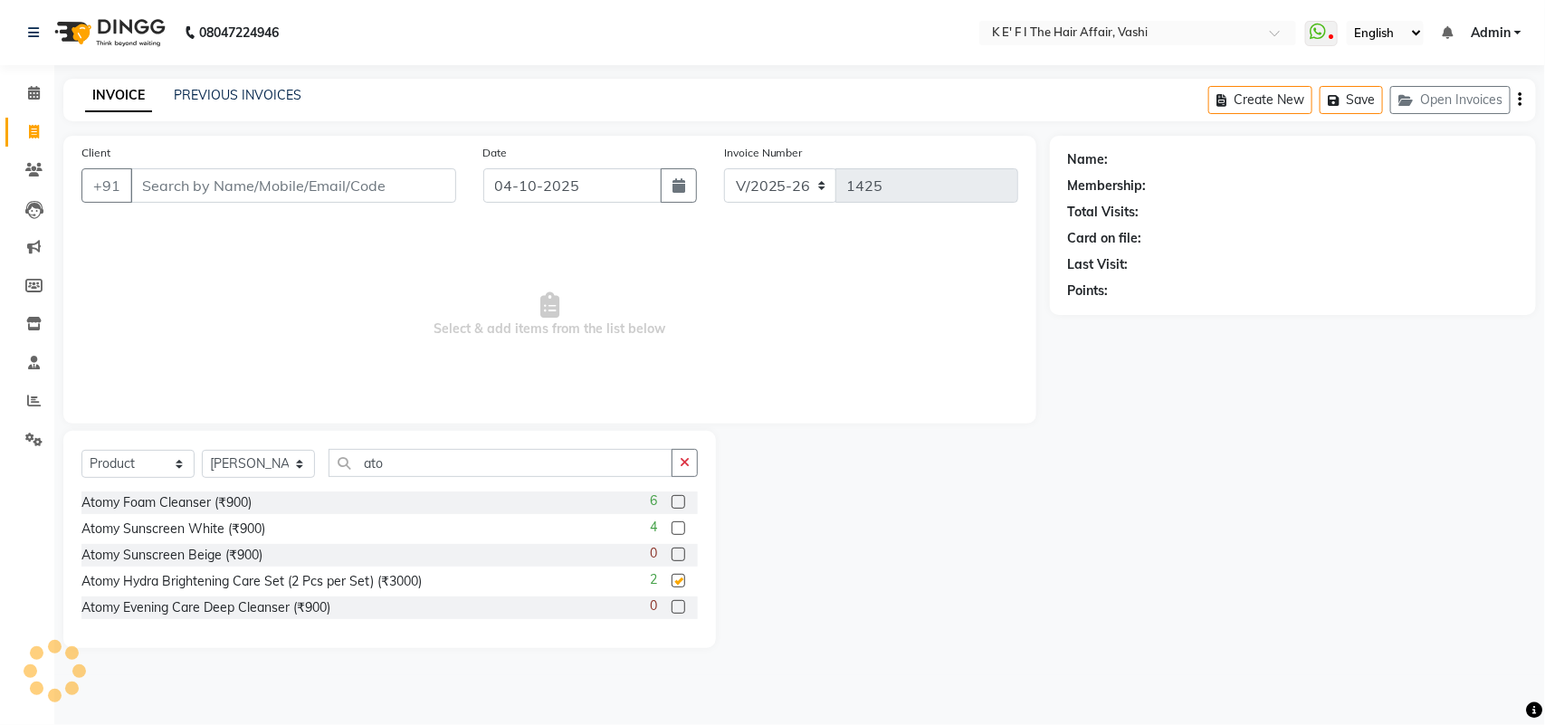
checkbox input "false"
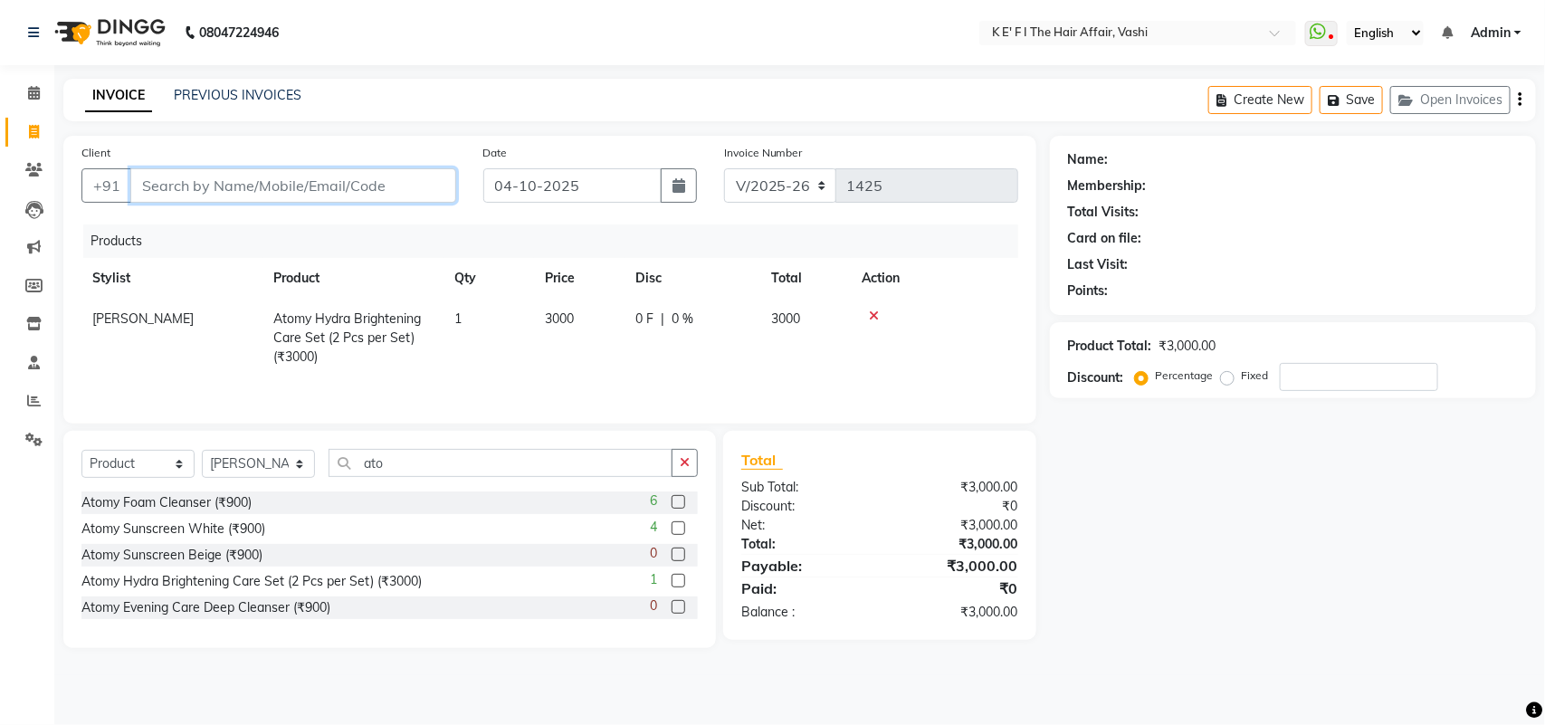
click at [287, 192] on input "Client" at bounding box center [293, 185] width 326 height 34
type input "b"
type input "0"
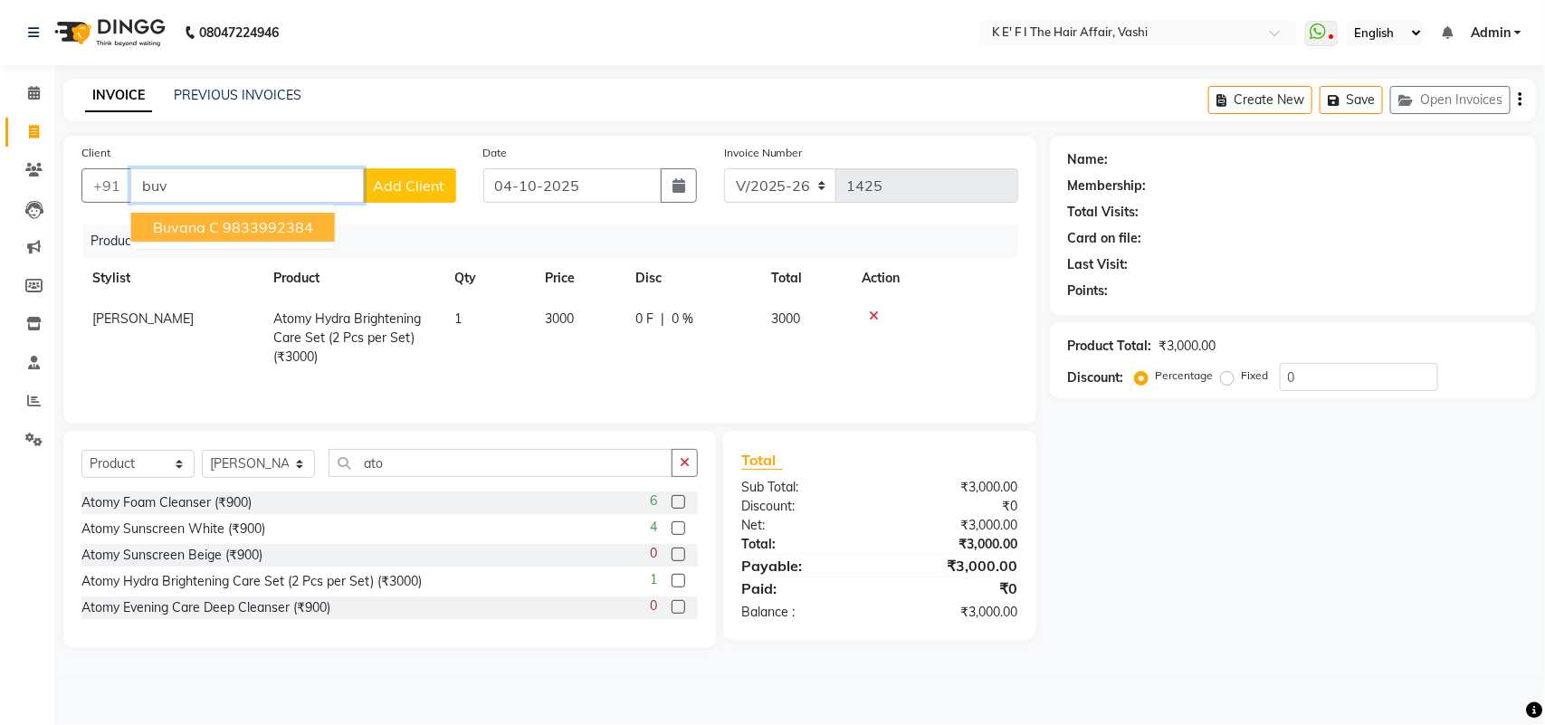
click at [291, 224] on ngb-highlight "9833992384" at bounding box center [268, 227] width 91 height 18
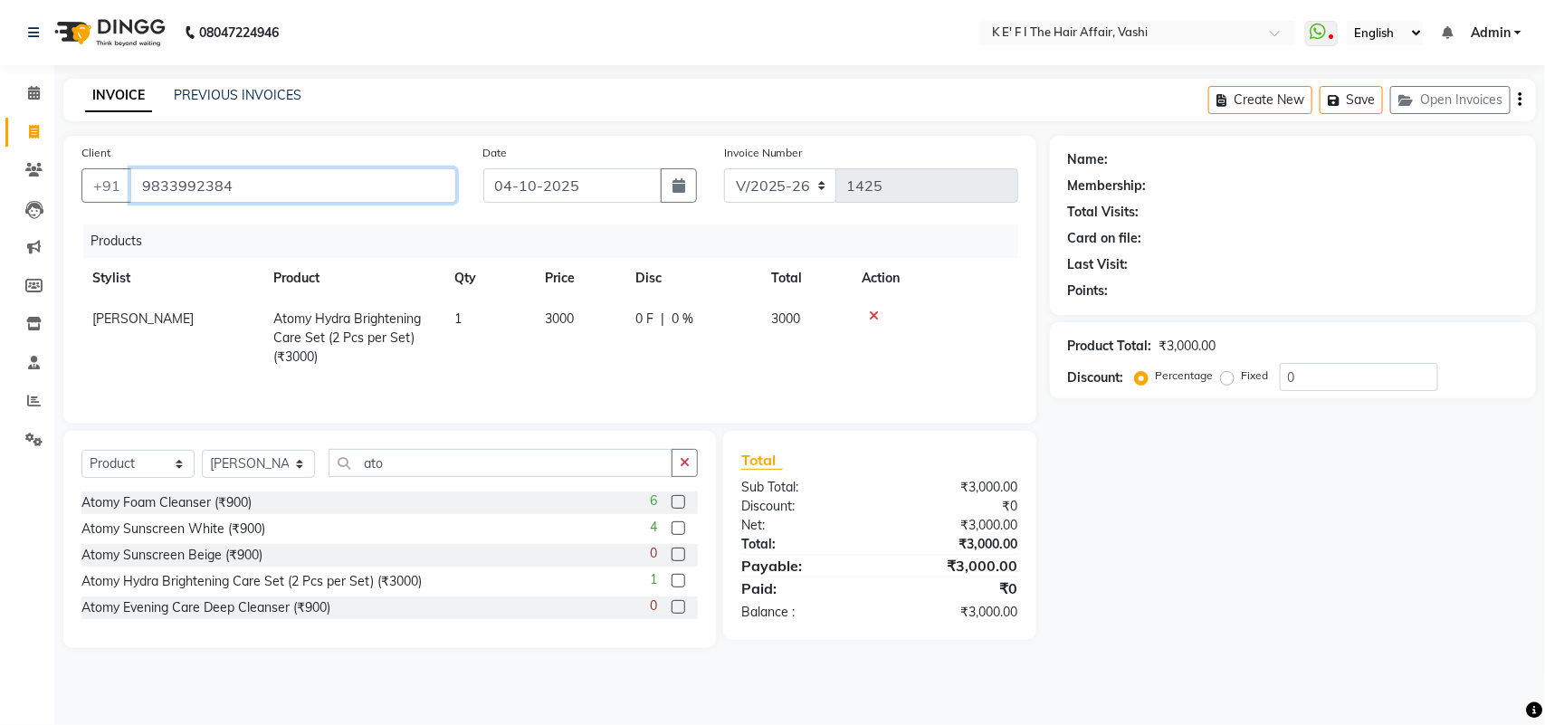
type input "9833992384"
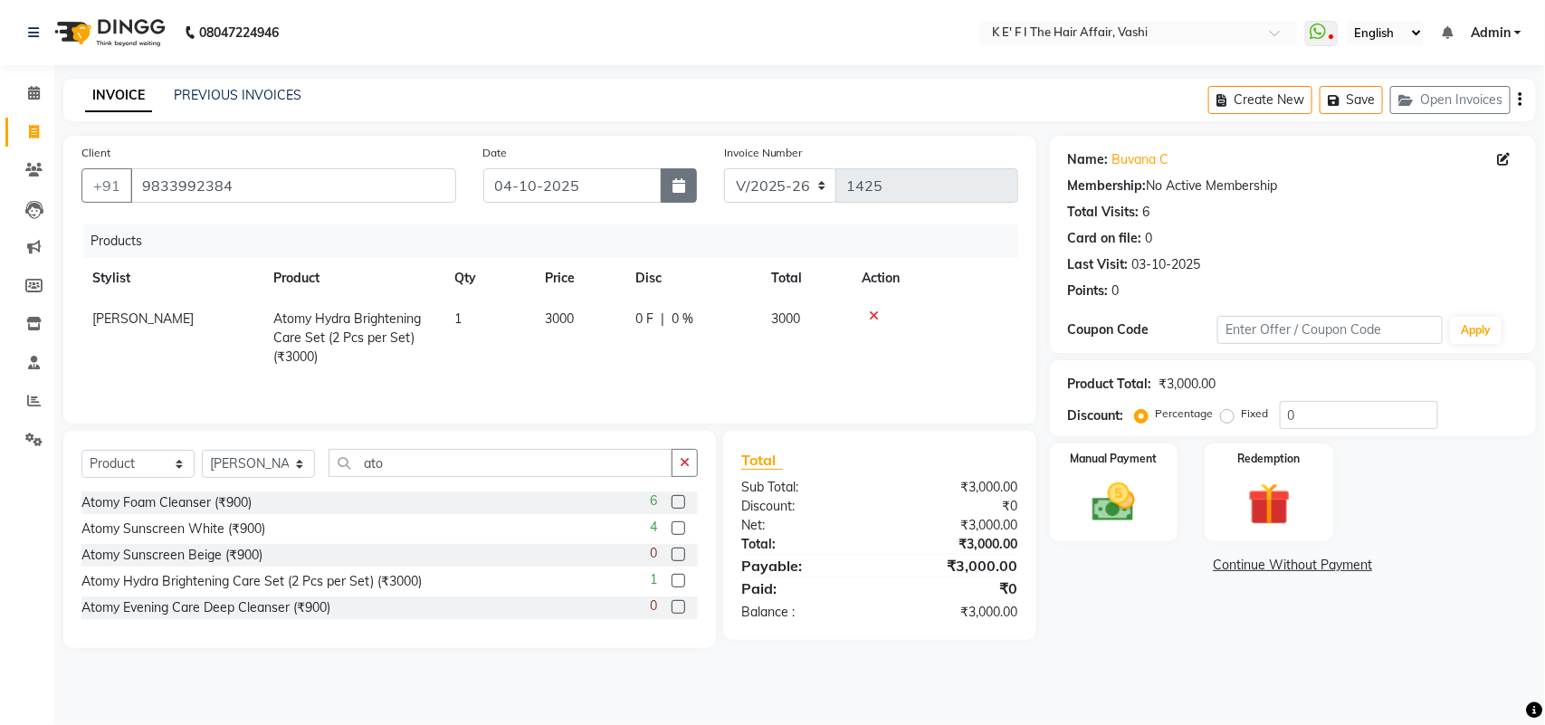
click at [673, 190] on icon "button" at bounding box center [679, 185] width 13 height 14
select select "10"
select select "2025"
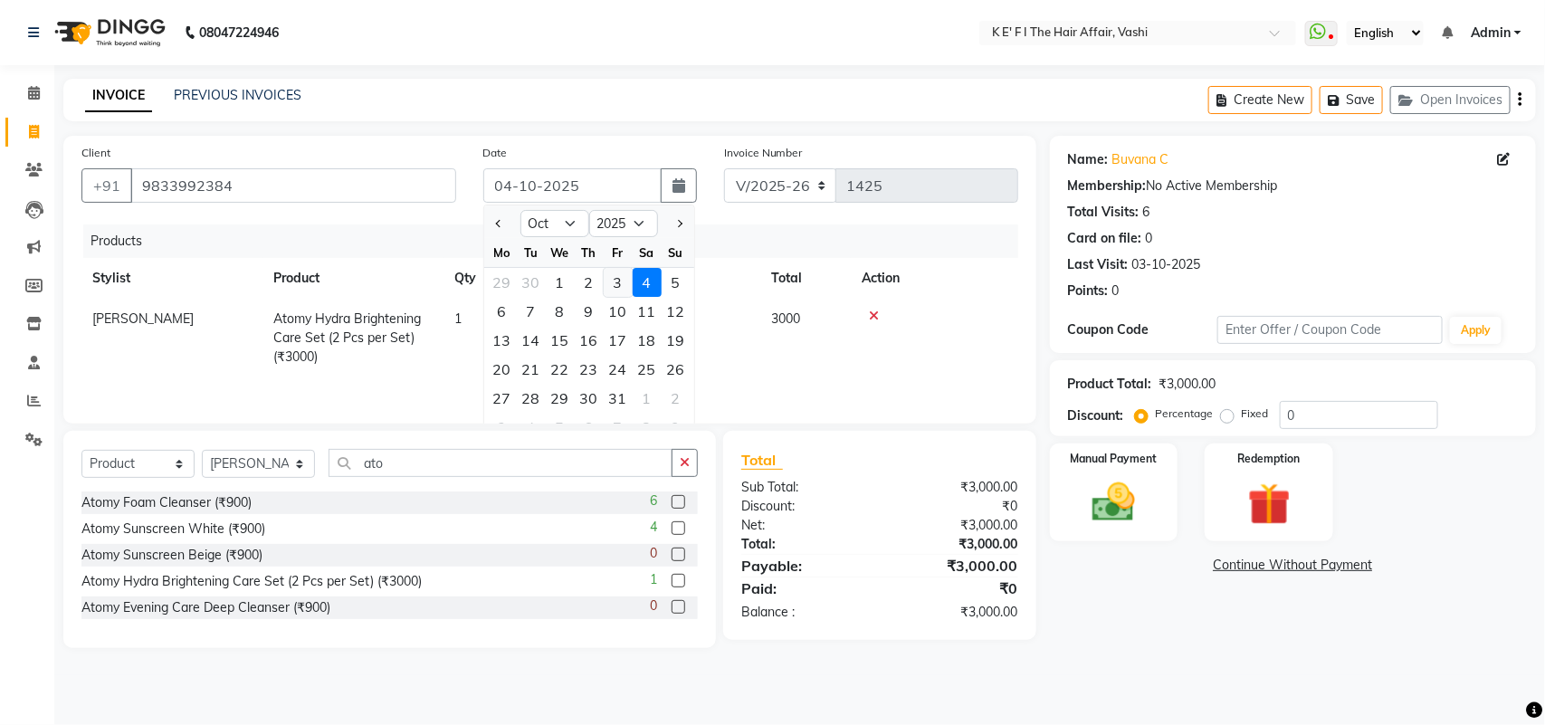
click at [605, 286] on div "3" at bounding box center [618, 282] width 29 height 29
type input "03-10-2025"
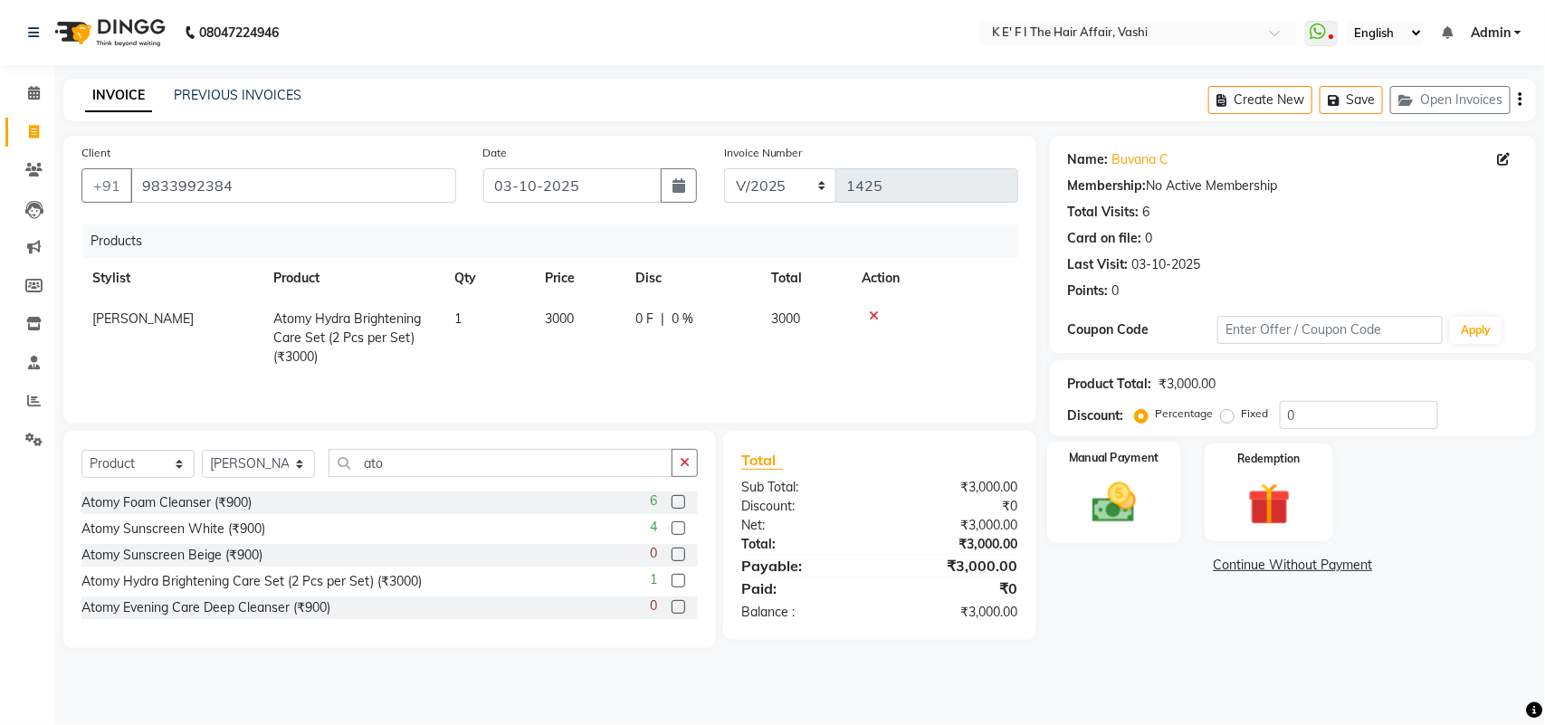
click at [1134, 487] on img at bounding box center [1114, 502] width 72 height 51
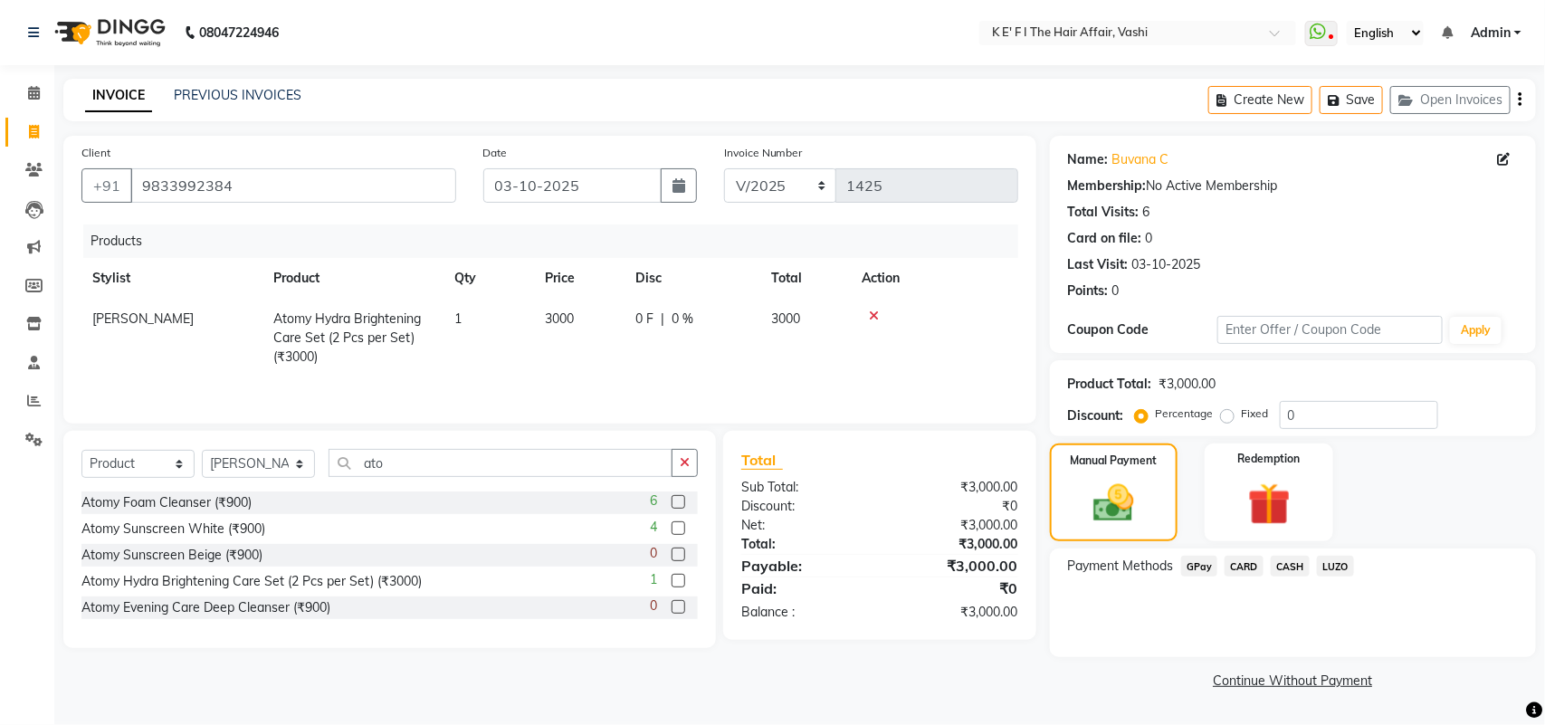
click at [1246, 568] on span "CARD" at bounding box center [1244, 566] width 39 height 21
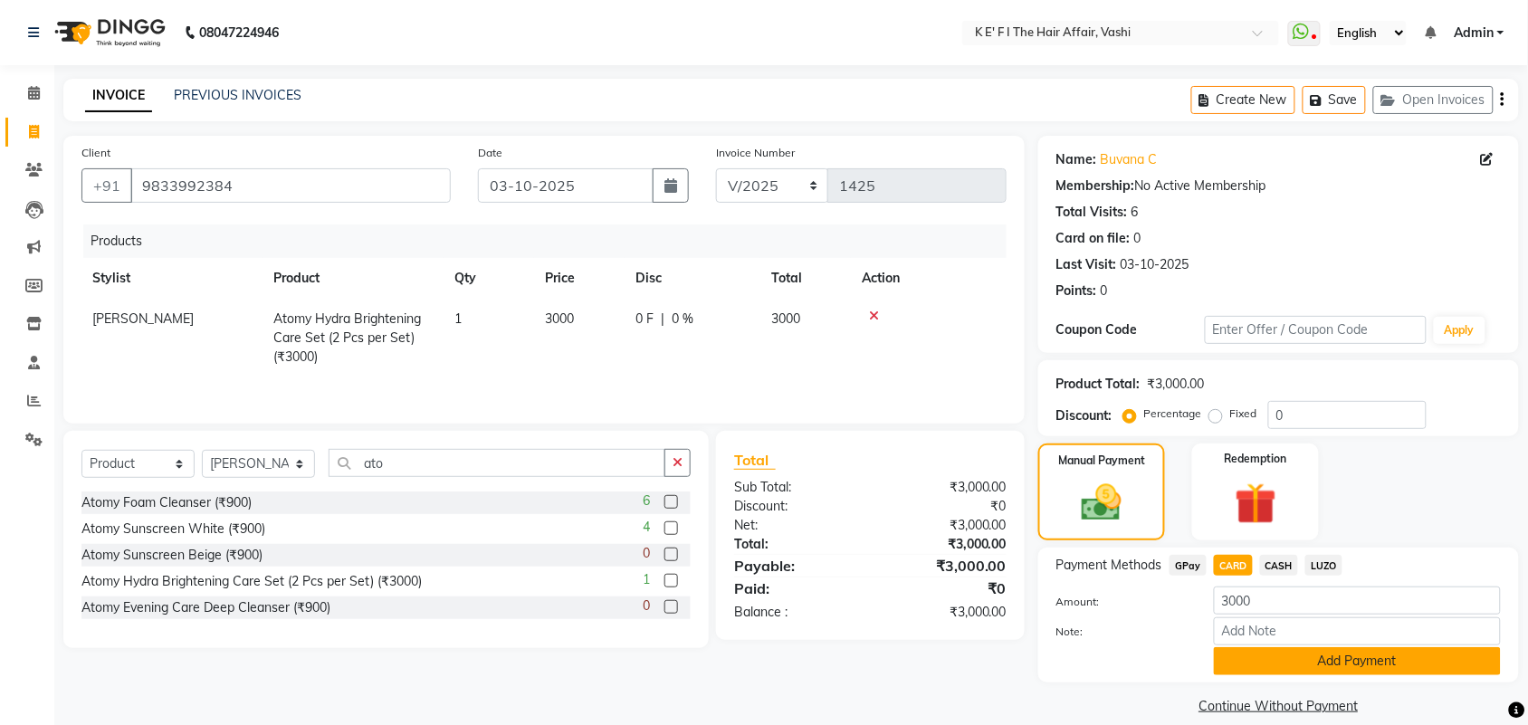
click at [1294, 652] on button "Add Payment" at bounding box center [1357, 661] width 287 height 28
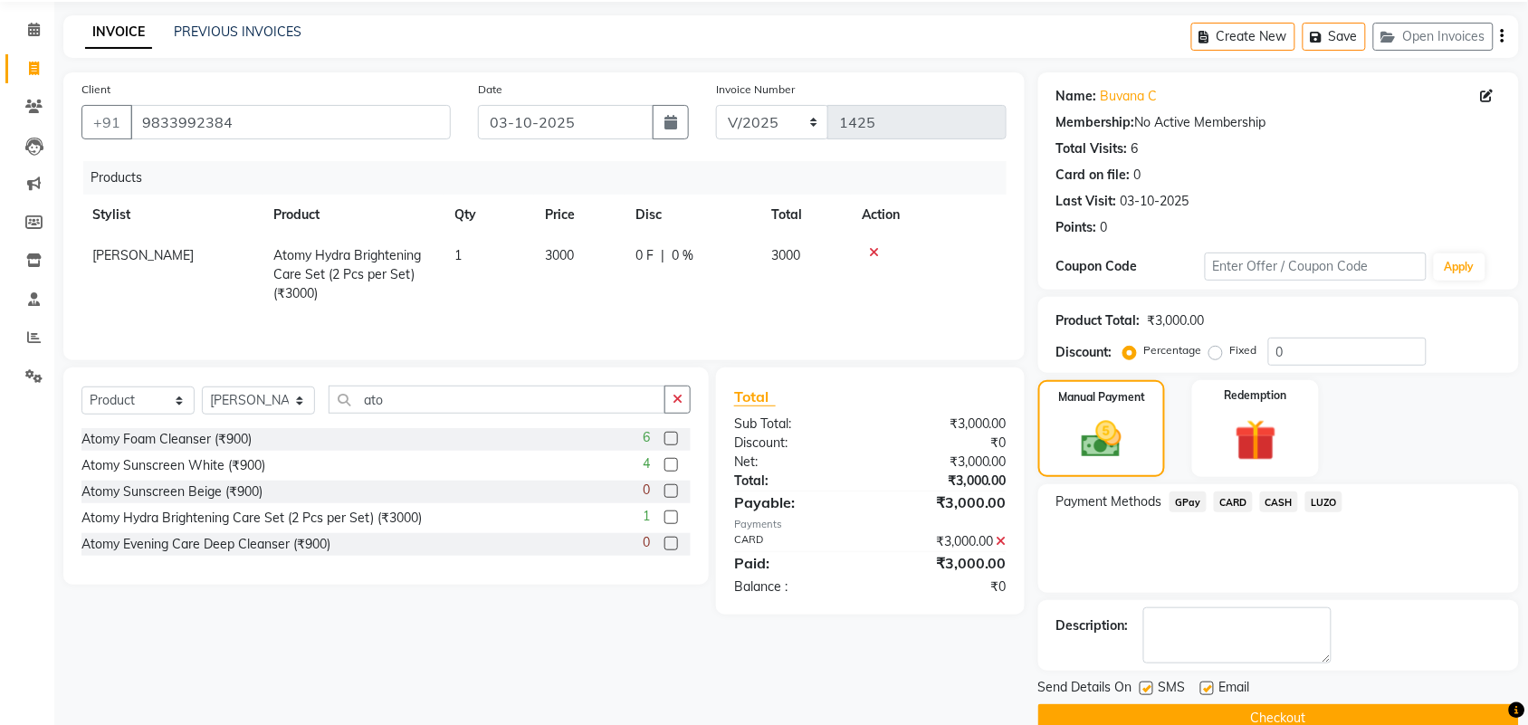
scroll to position [98, 0]
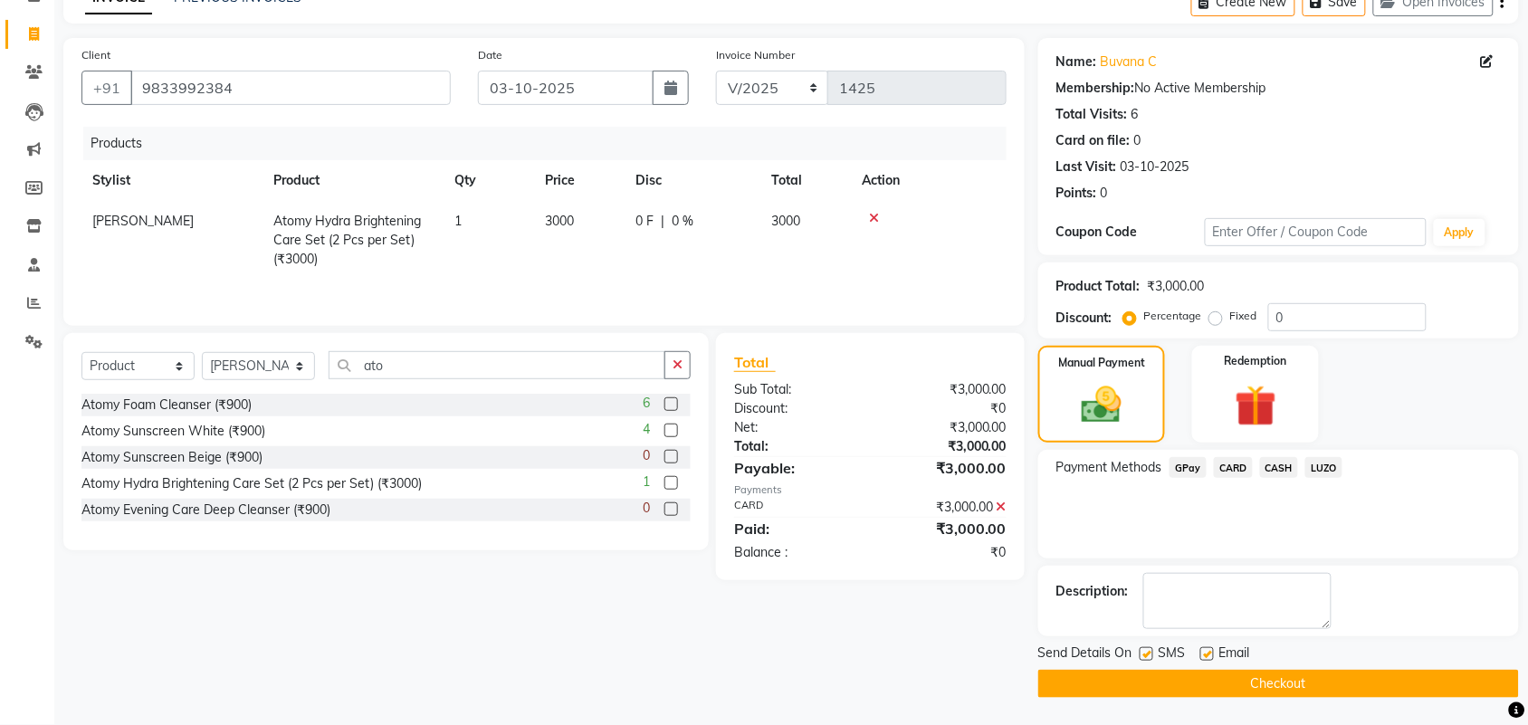
click at [1210, 653] on label at bounding box center [1207, 654] width 14 height 14
click at [1210, 653] on input "checkbox" at bounding box center [1206, 655] width 12 height 12
checkbox input "false"
click at [1143, 654] on label at bounding box center [1147, 654] width 14 height 14
click at [1143, 654] on input "checkbox" at bounding box center [1146, 655] width 12 height 12
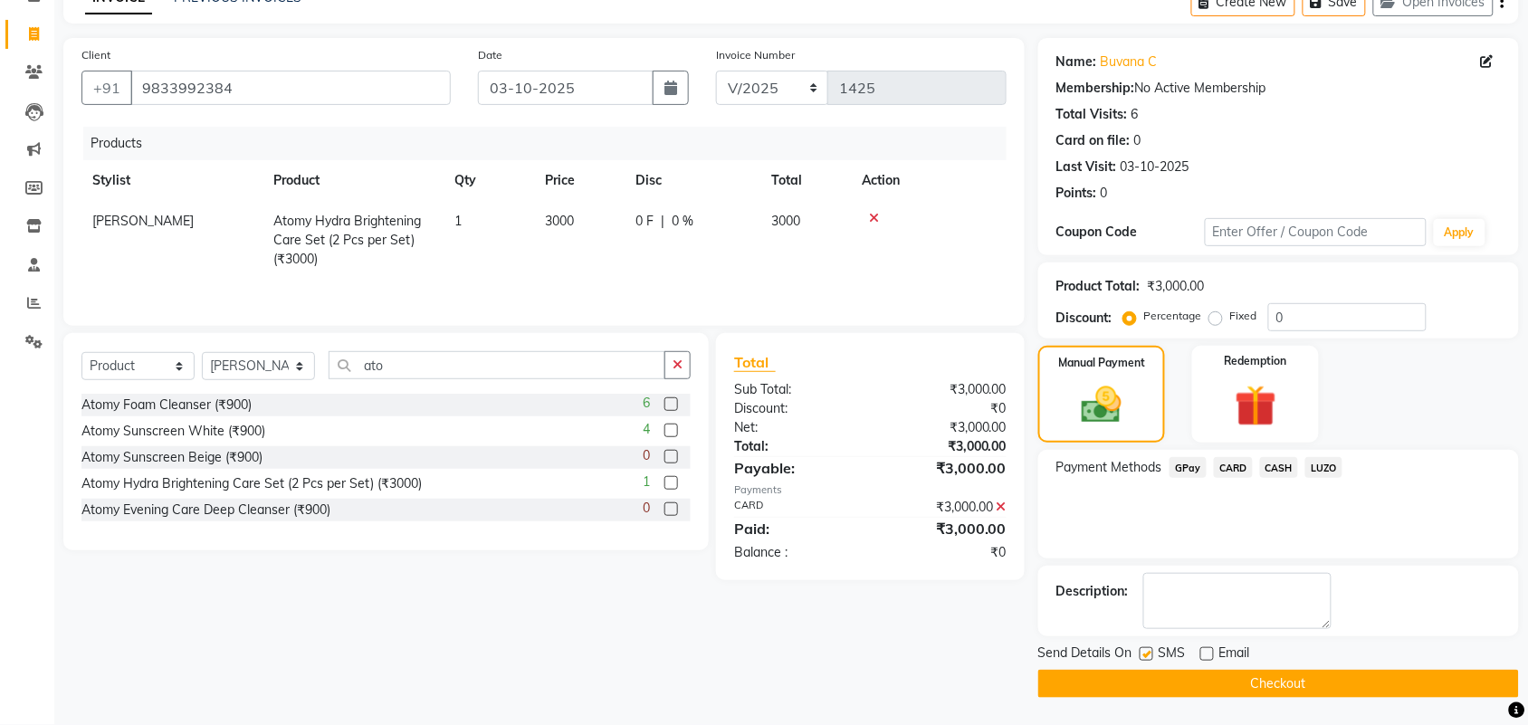
checkbox input "false"
click at [1148, 692] on button "Checkout" at bounding box center [1278, 684] width 481 height 28
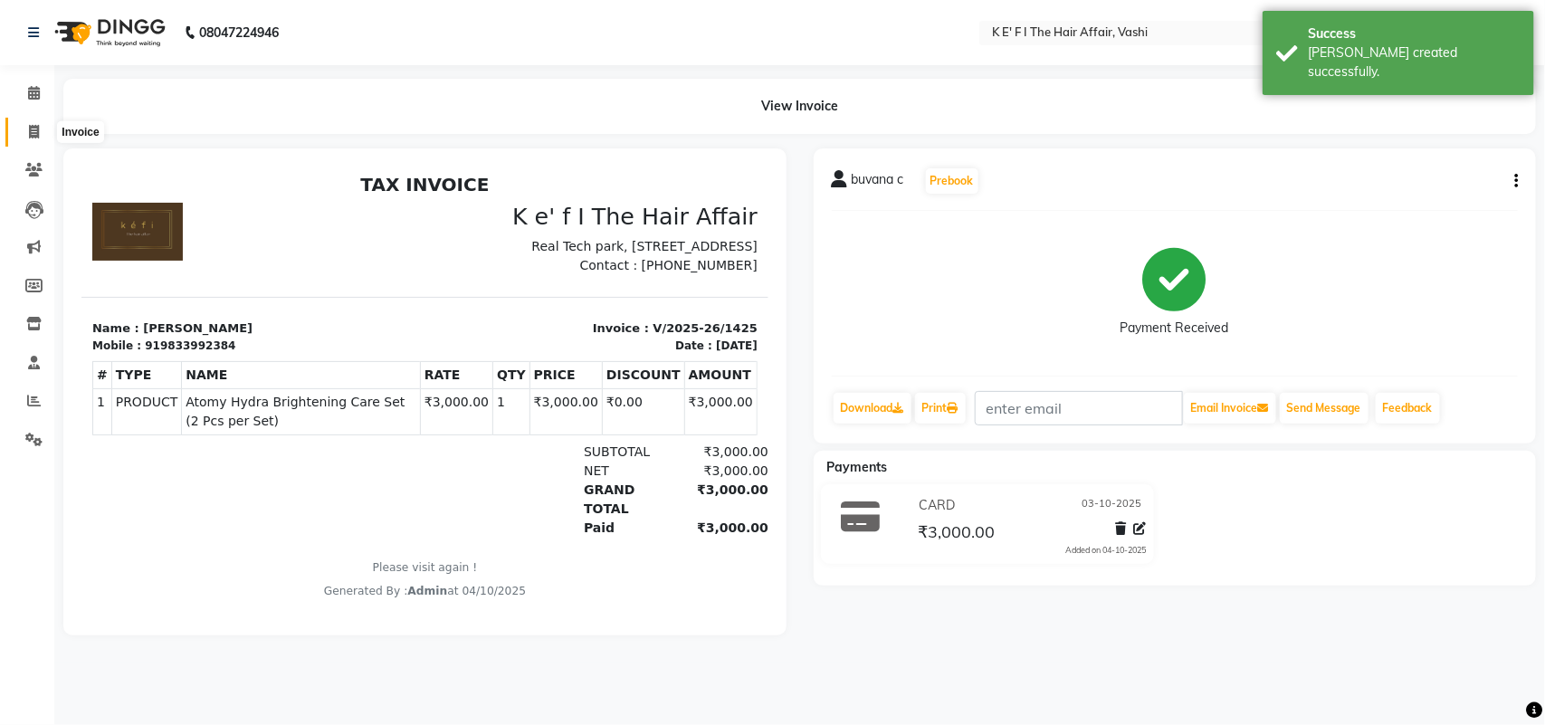
click at [38, 136] on icon at bounding box center [34, 132] width 10 height 14
select select "service"
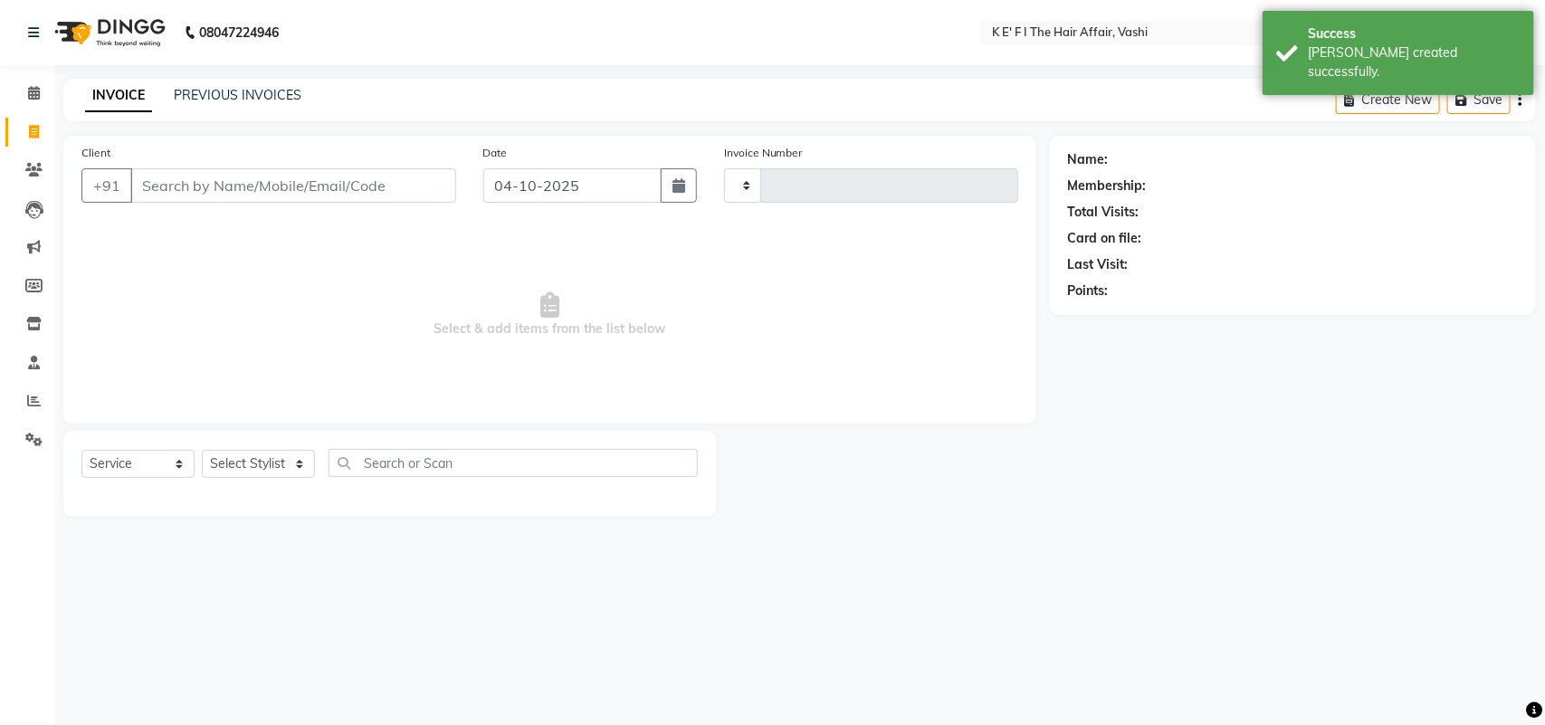
type input "1426"
select select "6025"
click at [252, 88] on link "PREVIOUS INVOICES" at bounding box center [238, 95] width 128 height 16
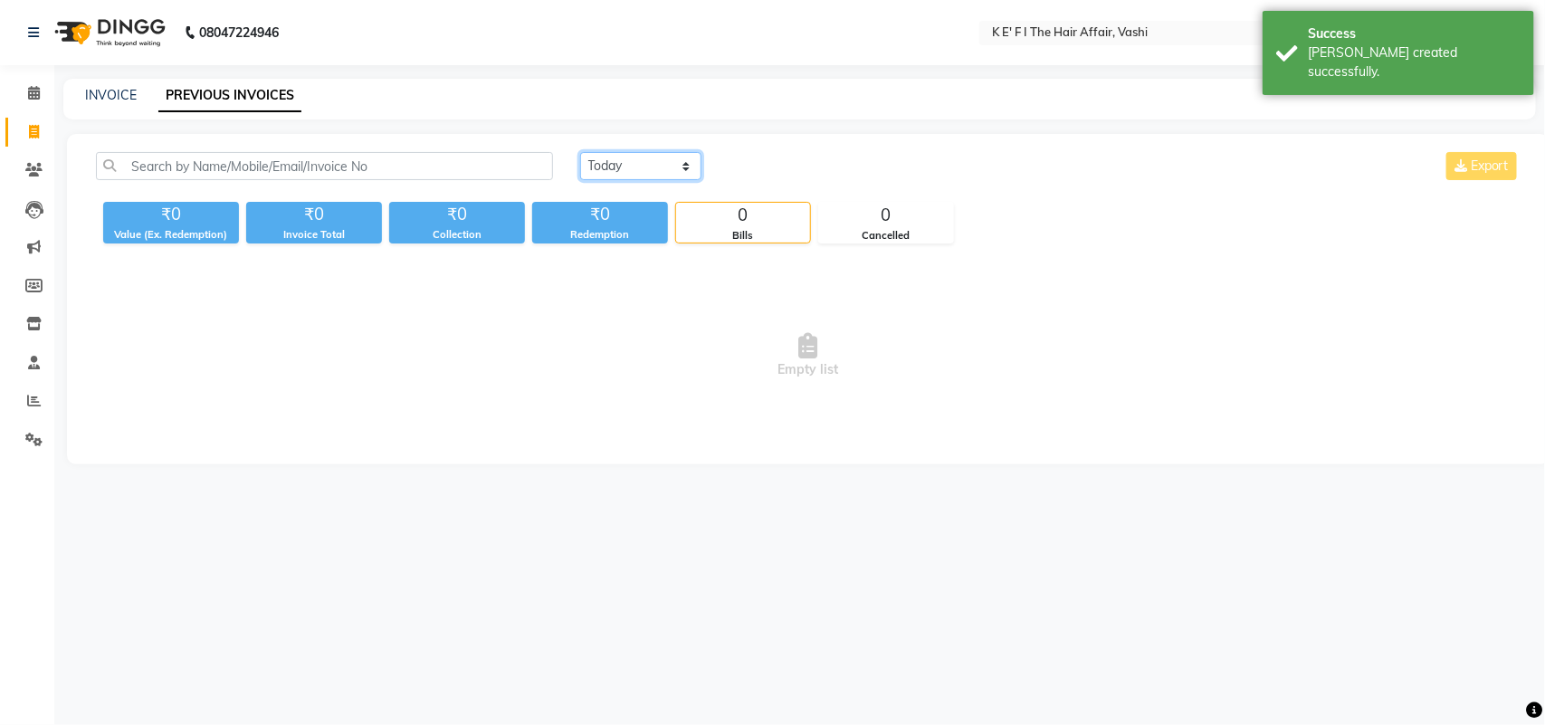
click at [625, 163] on select "[DATE] [DATE] Custom Range" at bounding box center [640, 166] width 121 height 28
select select "yesterday"
click at [580, 152] on select "[DATE] [DATE] Custom Range" at bounding box center [640, 166] width 121 height 28
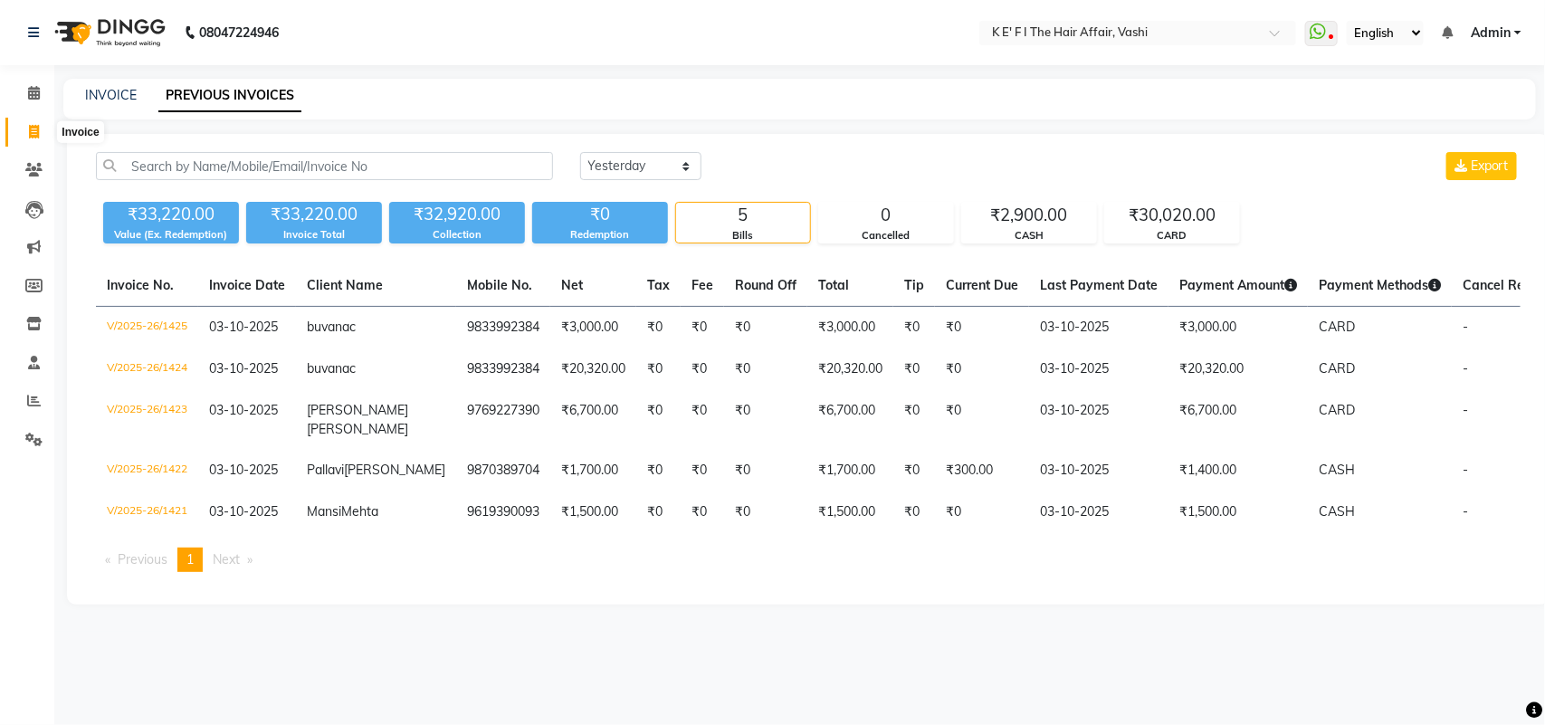
click at [36, 131] on icon at bounding box center [34, 132] width 10 height 14
select select "service"
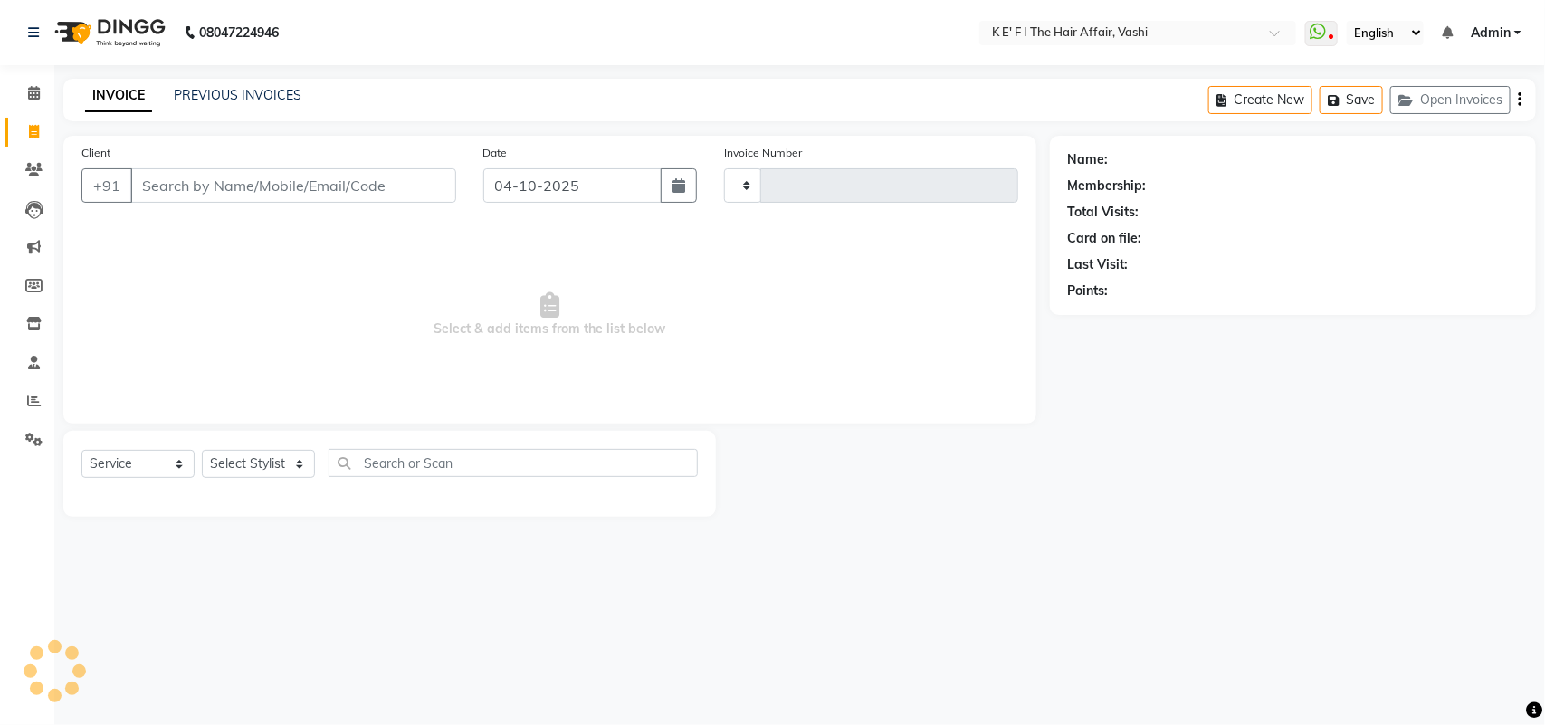
type input "1426"
select select "6025"
click at [187, 192] on input "Client" at bounding box center [293, 185] width 326 height 34
select select "43807"
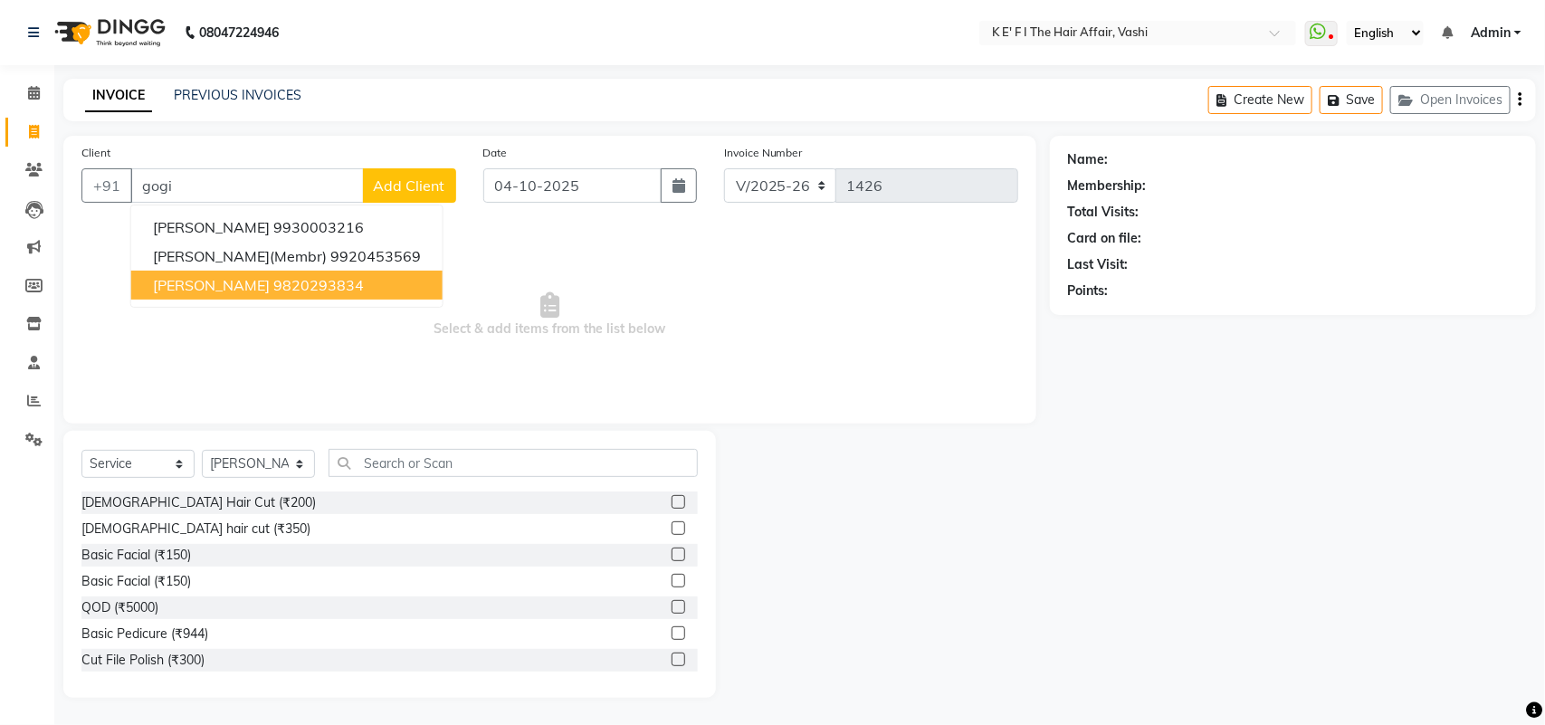
click at [224, 276] on span "[PERSON_NAME]" at bounding box center [211, 285] width 117 height 18
type input "9820293834"
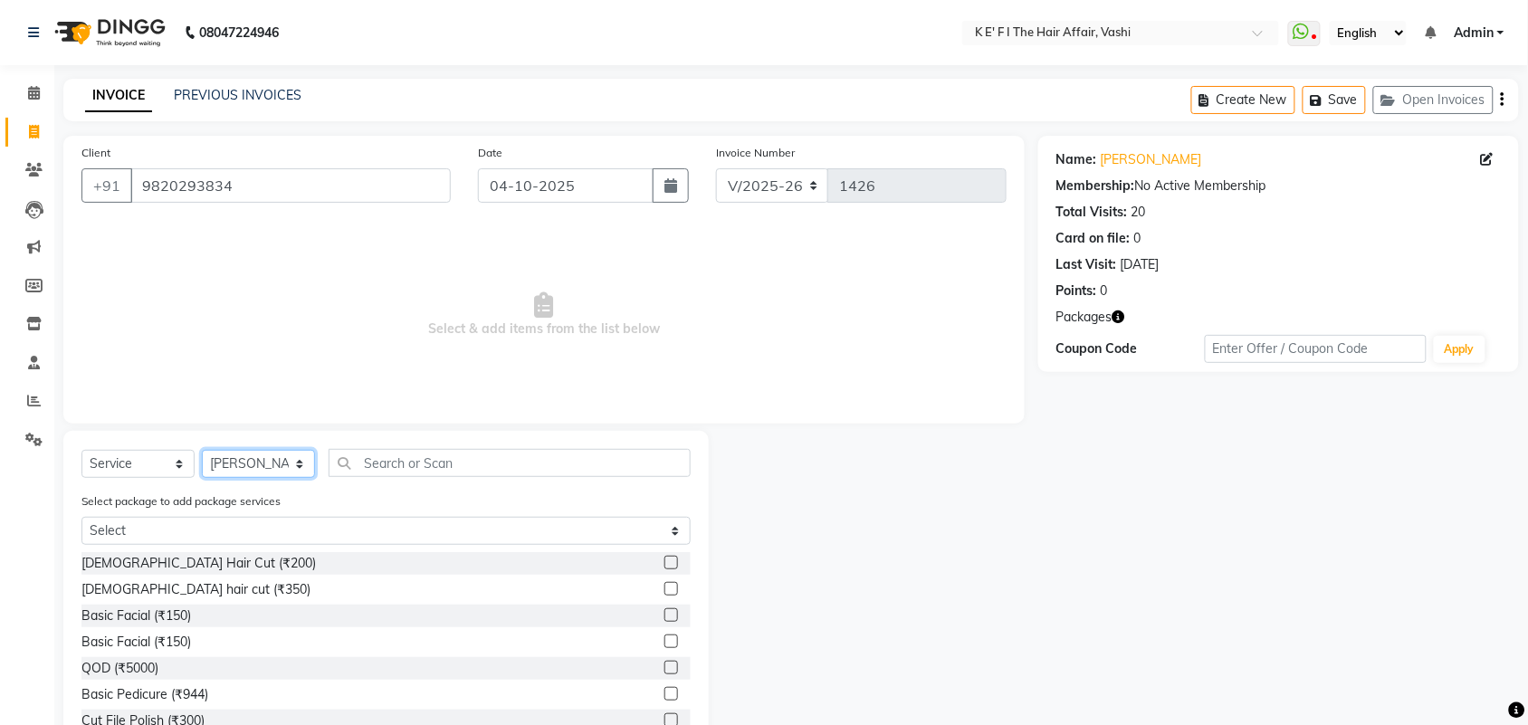
click at [287, 460] on select "Select Stylist aayaz [PERSON_NAME] [PERSON_NAME] Athem [PERSON_NAME] [PERSON_NA…" at bounding box center [258, 464] width 113 height 28
click at [202, 450] on select "Select Stylist aayaz [PERSON_NAME] [PERSON_NAME] Athem [PERSON_NAME] [PERSON_NA…" at bounding box center [258, 464] width 113 height 28
click at [672, 184] on icon "button" at bounding box center [670, 185] width 13 height 14
select select "10"
select select "2025"
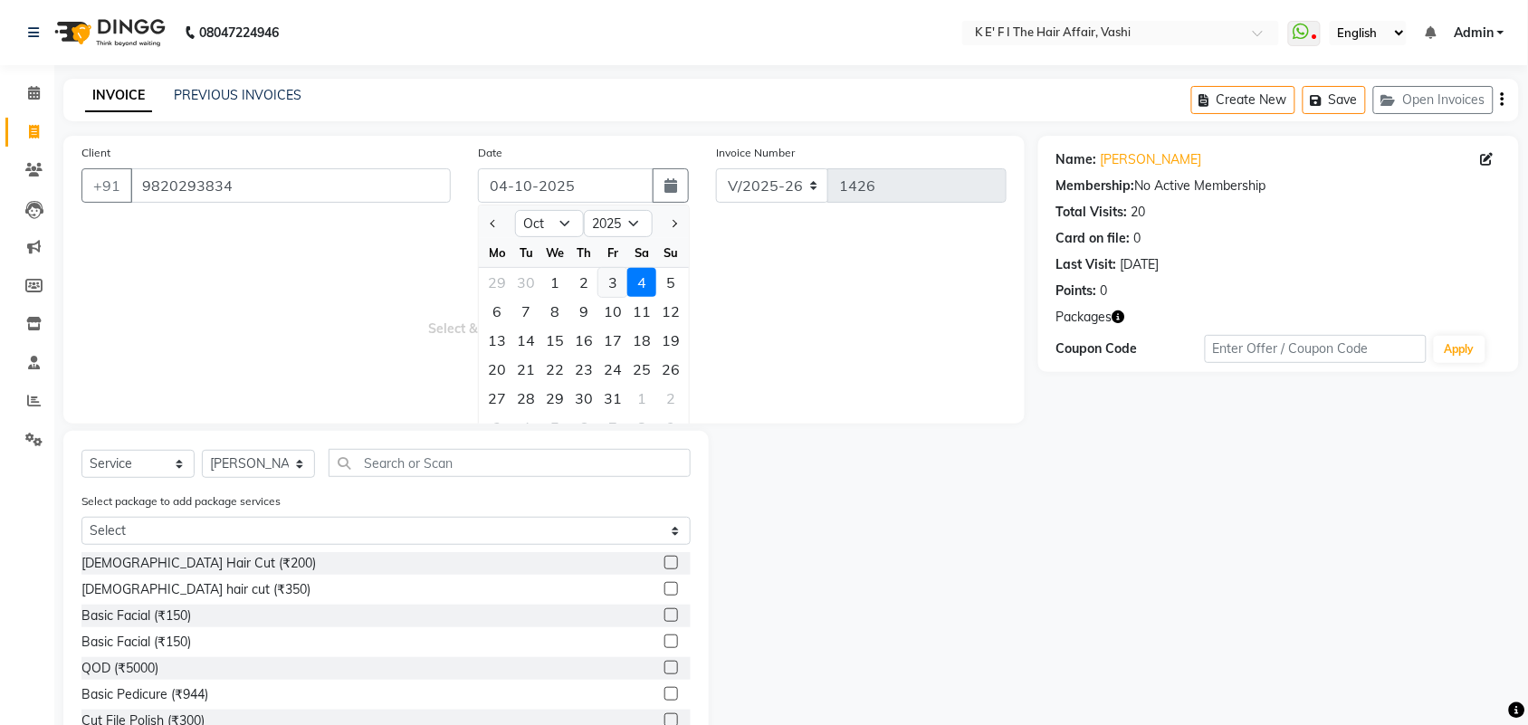
click at [616, 281] on div "3" at bounding box center [612, 282] width 29 height 29
type input "03-10-2025"
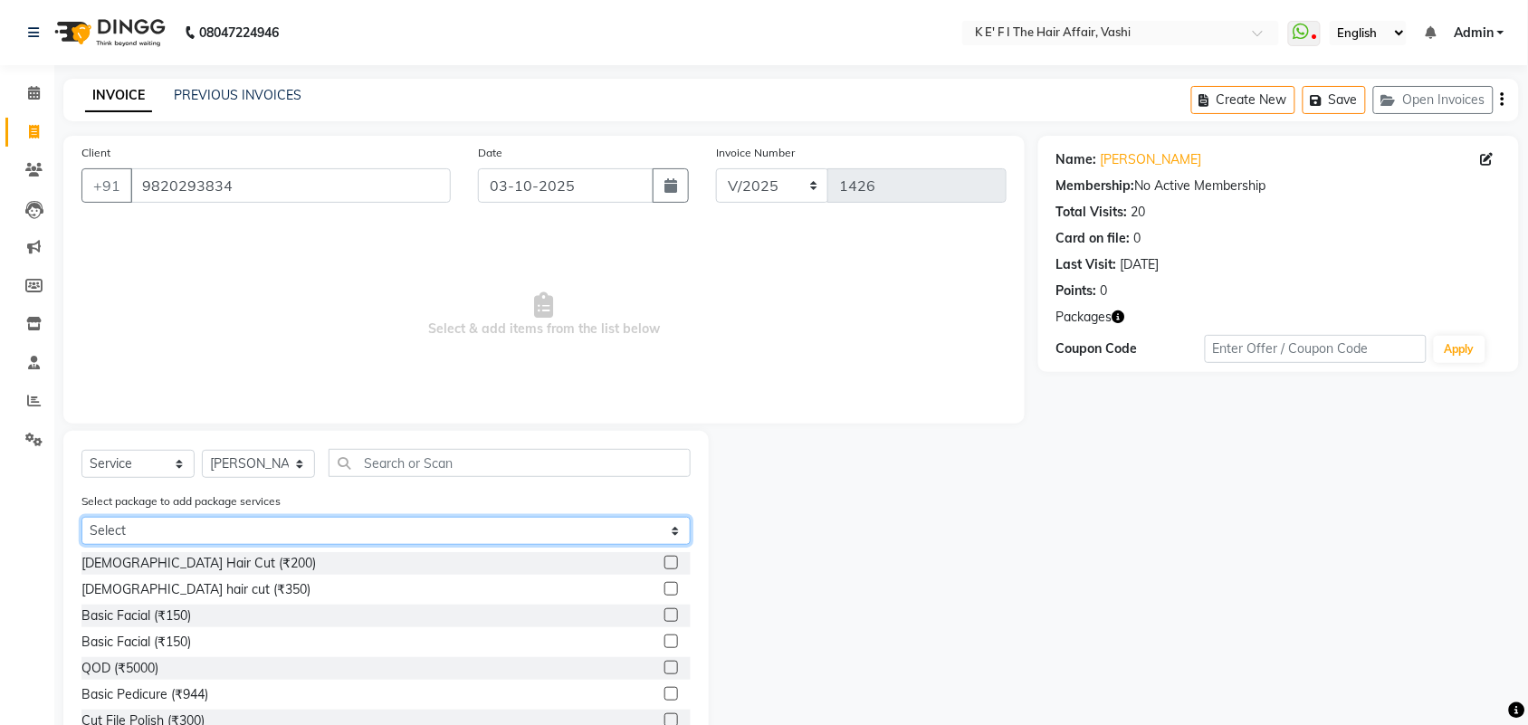
click at [612, 532] on select "Select Root Touch up 5+2" at bounding box center [385, 531] width 609 height 28
select select "1: Object"
click at [81, 517] on select "Select Root Touch up 5+2" at bounding box center [385, 531] width 609 height 28
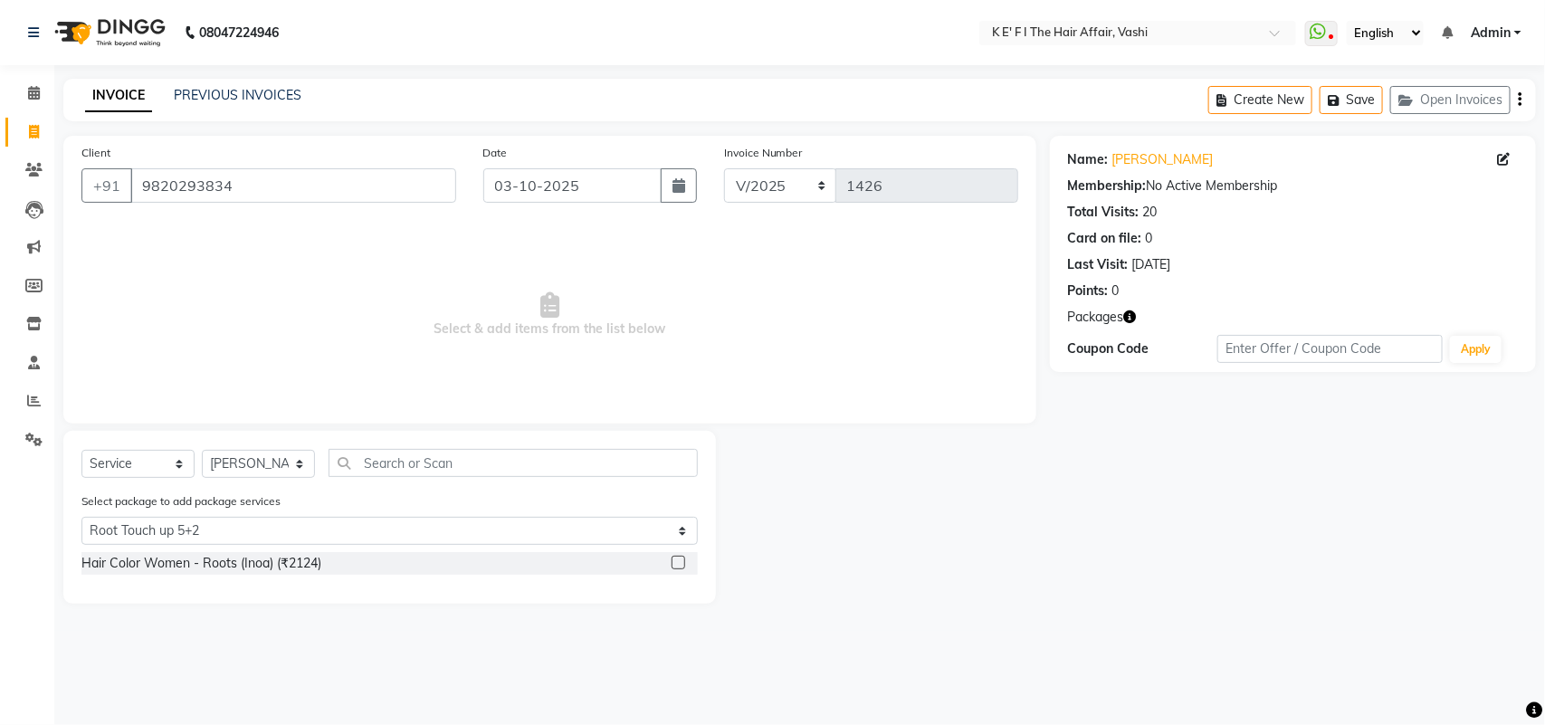
click at [682, 557] on label at bounding box center [679, 563] width 14 height 14
click at [682, 558] on input "checkbox" at bounding box center [678, 564] width 12 height 12
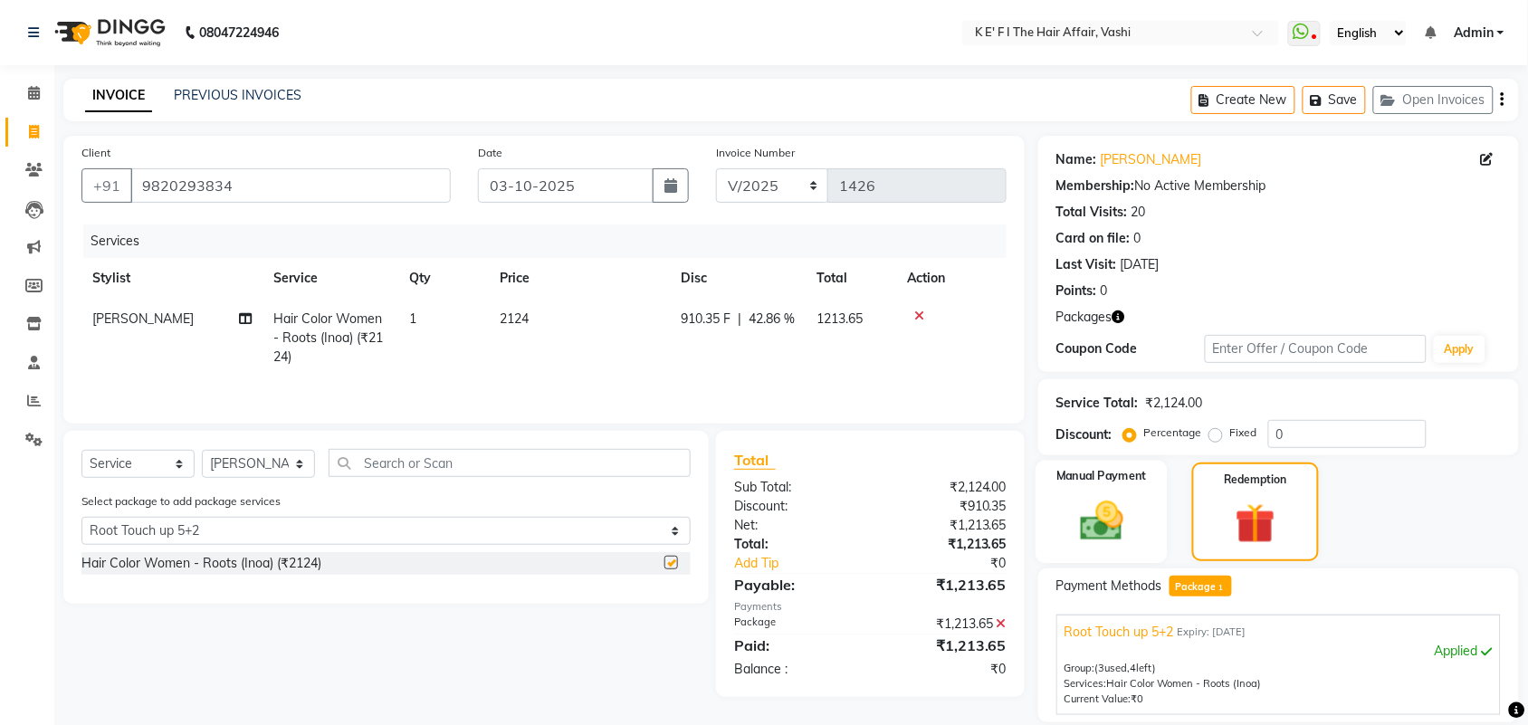
checkbox input "false"
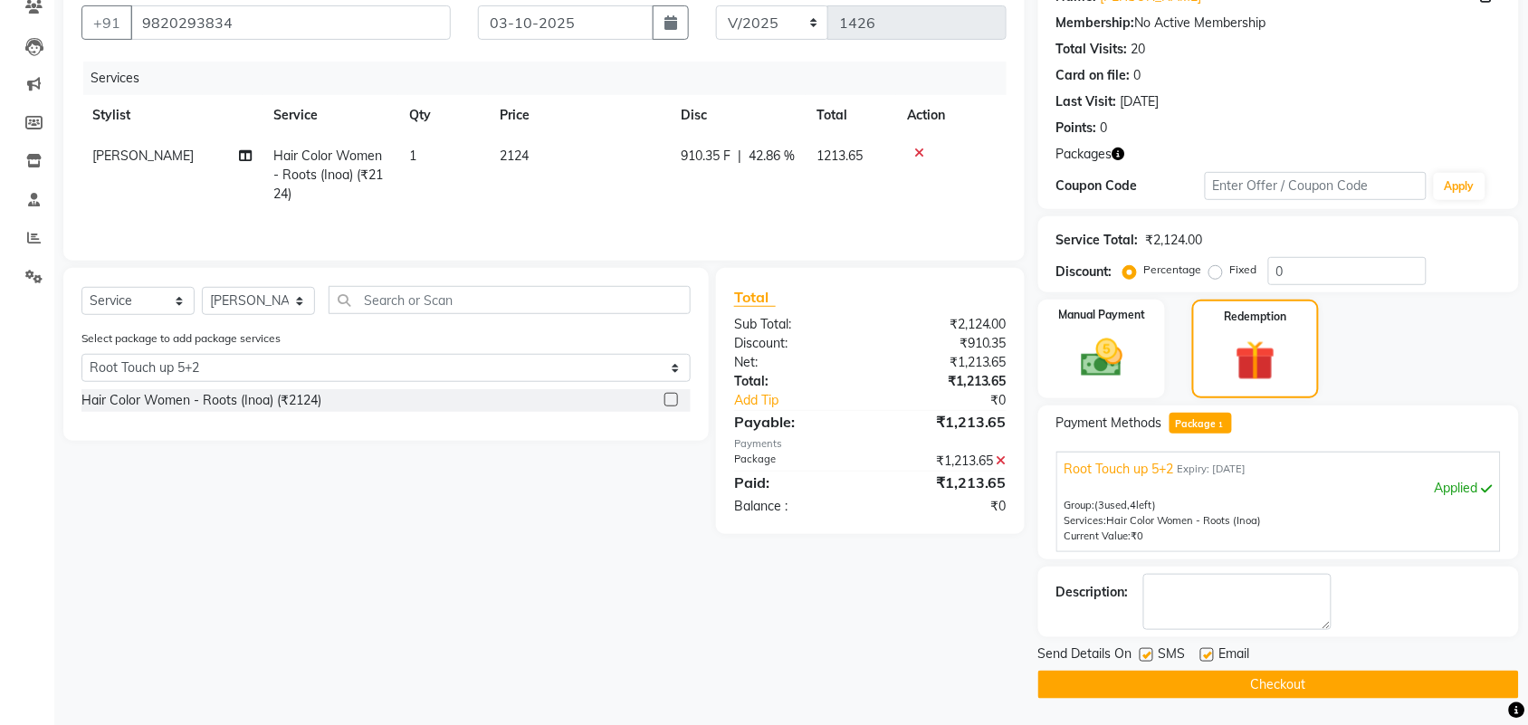
scroll to position [164, 0]
click at [1200, 659] on div at bounding box center [1206, 656] width 12 height 19
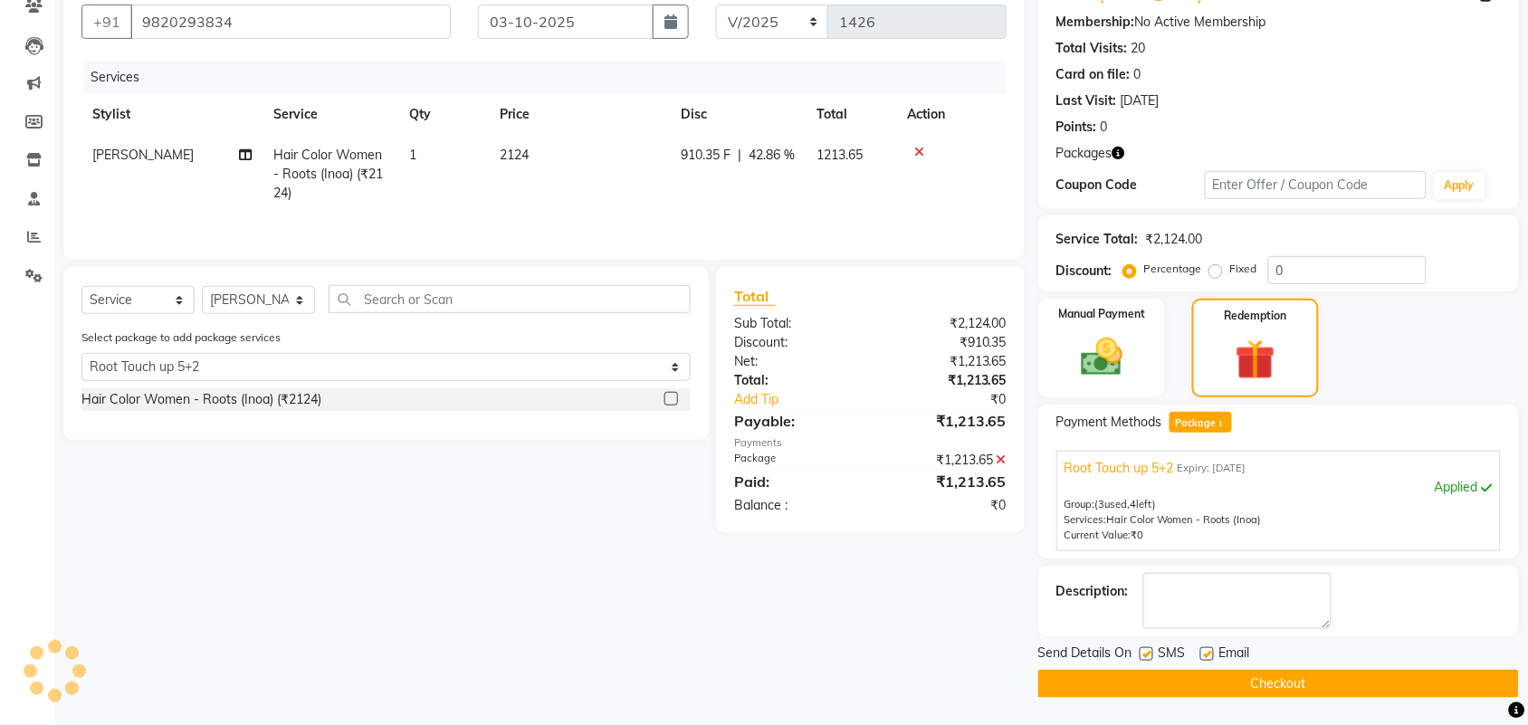
click at [1147, 657] on label at bounding box center [1147, 654] width 14 height 14
click at [1147, 657] on input "checkbox" at bounding box center [1146, 655] width 12 height 12
checkbox input "false"
click at [1205, 656] on label at bounding box center [1207, 654] width 14 height 14
click at [1205, 656] on input "checkbox" at bounding box center [1206, 655] width 12 height 12
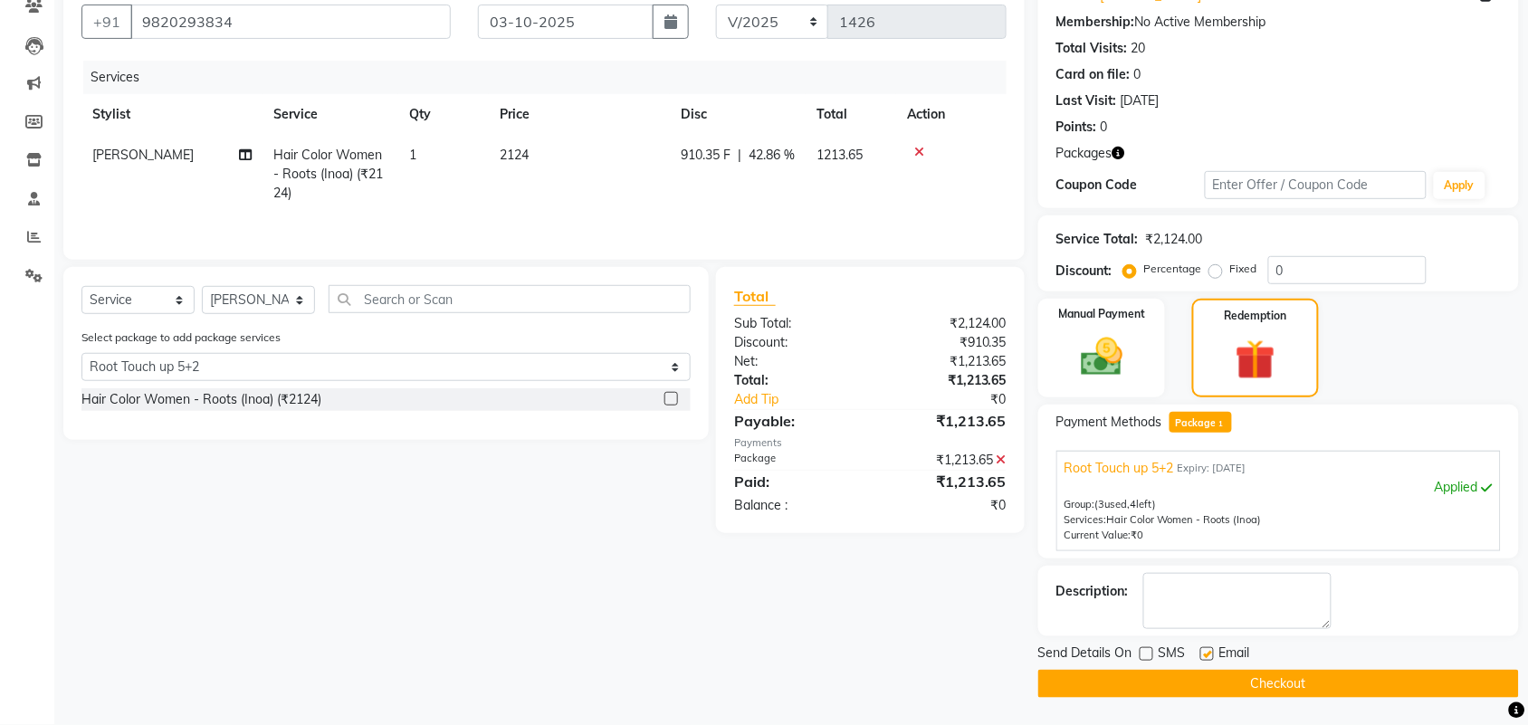
checkbox input "false"
click at [1191, 689] on button "Checkout" at bounding box center [1278, 684] width 481 height 28
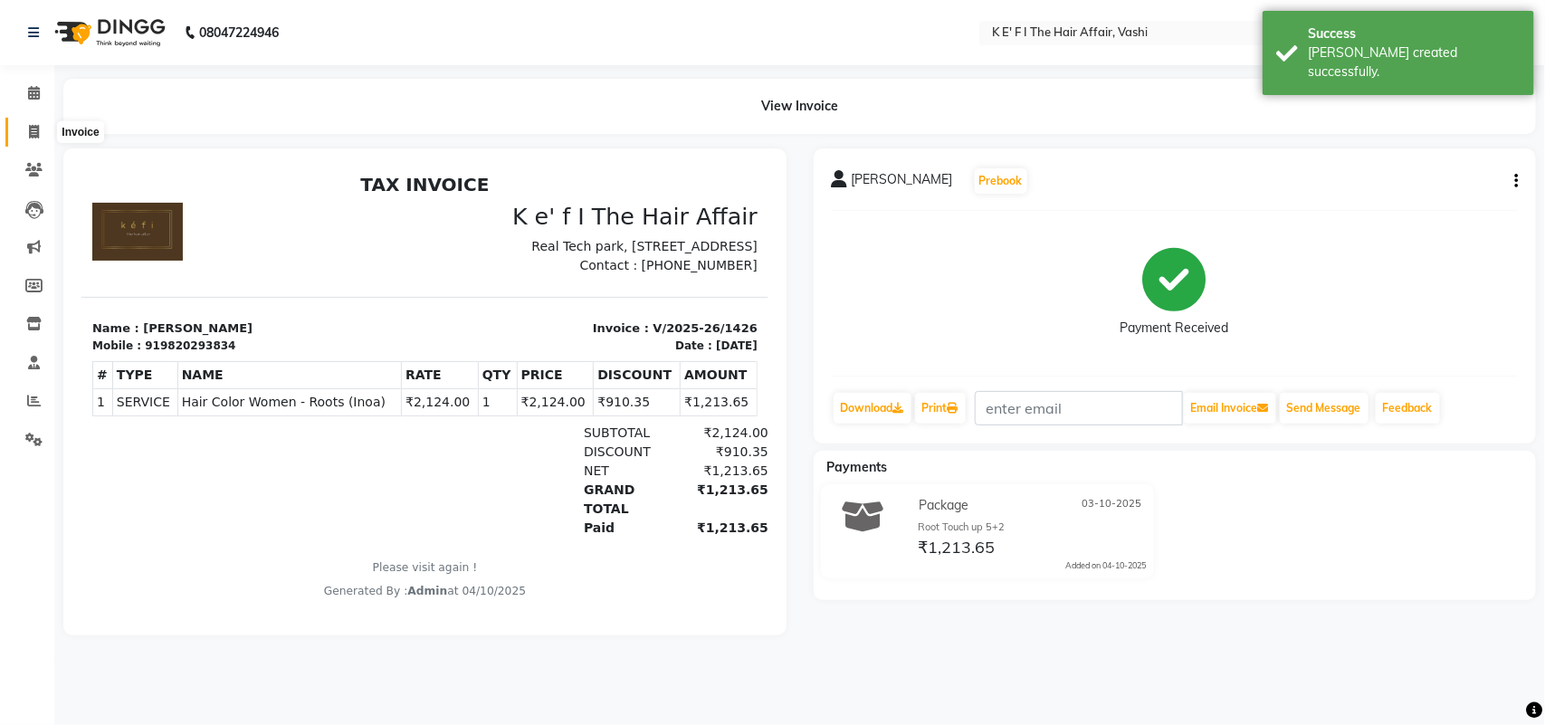
click at [33, 141] on span at bounding box center [34, 132] width 32 height 21
select select "6025"
select select "service"
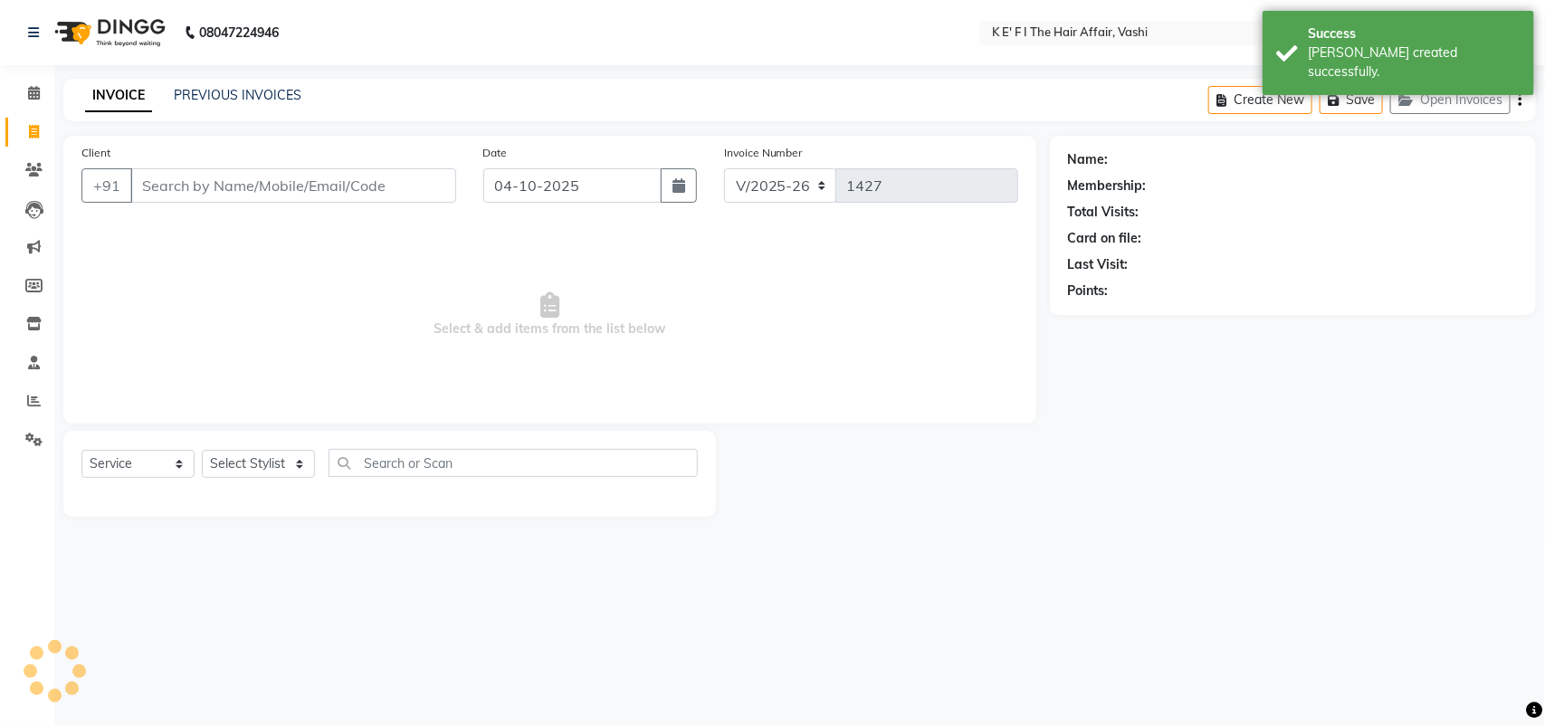
click at [159, 174] on input "Client" at bounding box center [293, 185] width 326 height 34
select select "43807"
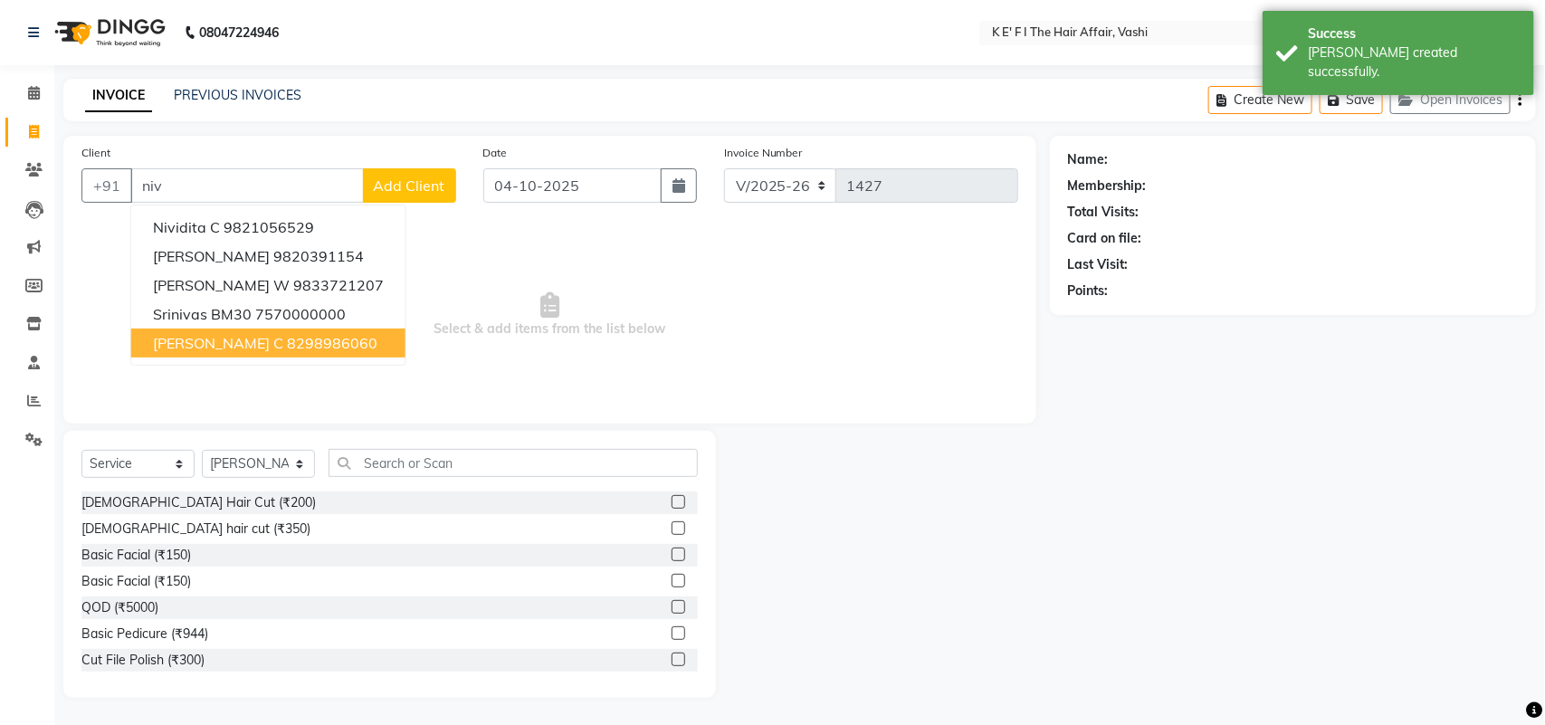
click at [317, 333] on button "[PERSON_NAME] c 8298986060" at bounding box center [268, 343] width 274 height 29
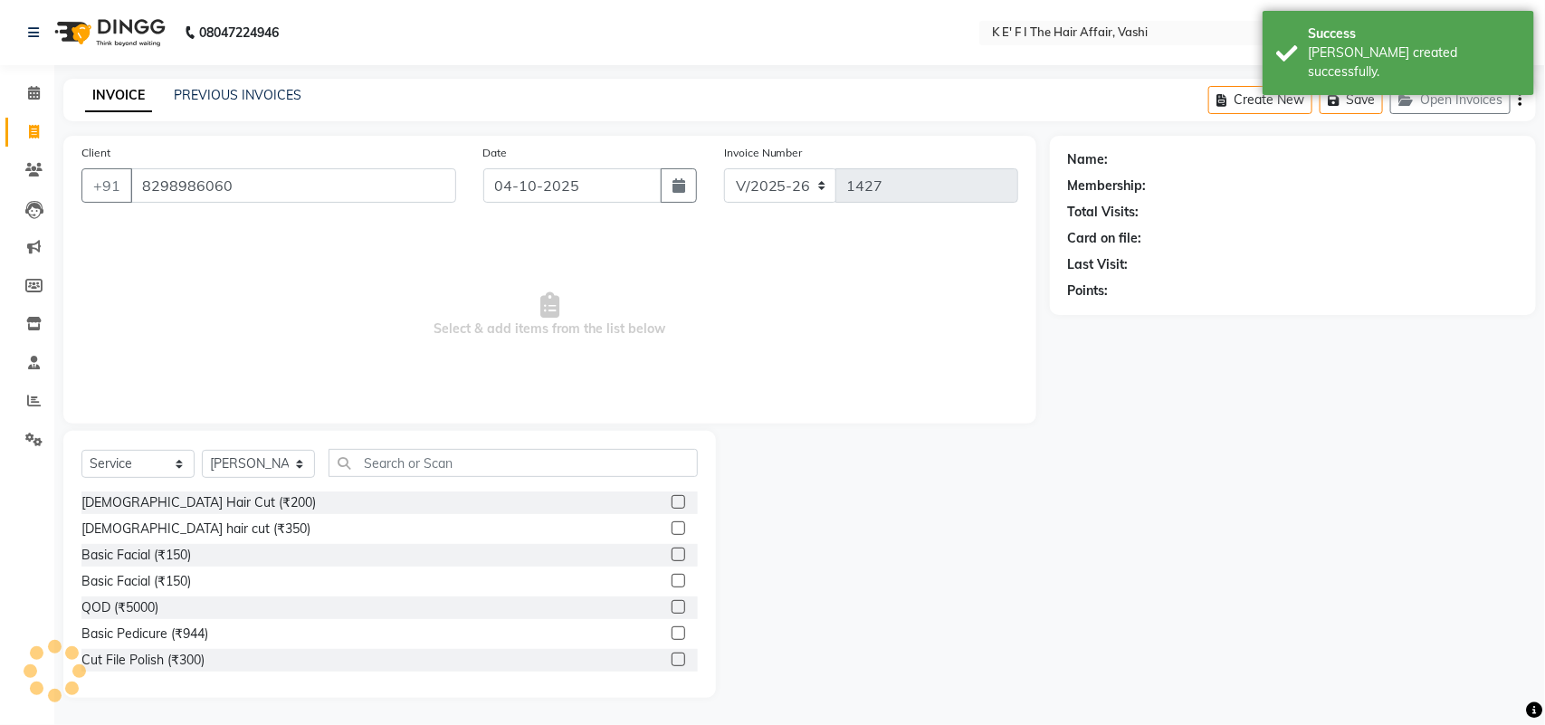
type input "8298986060"
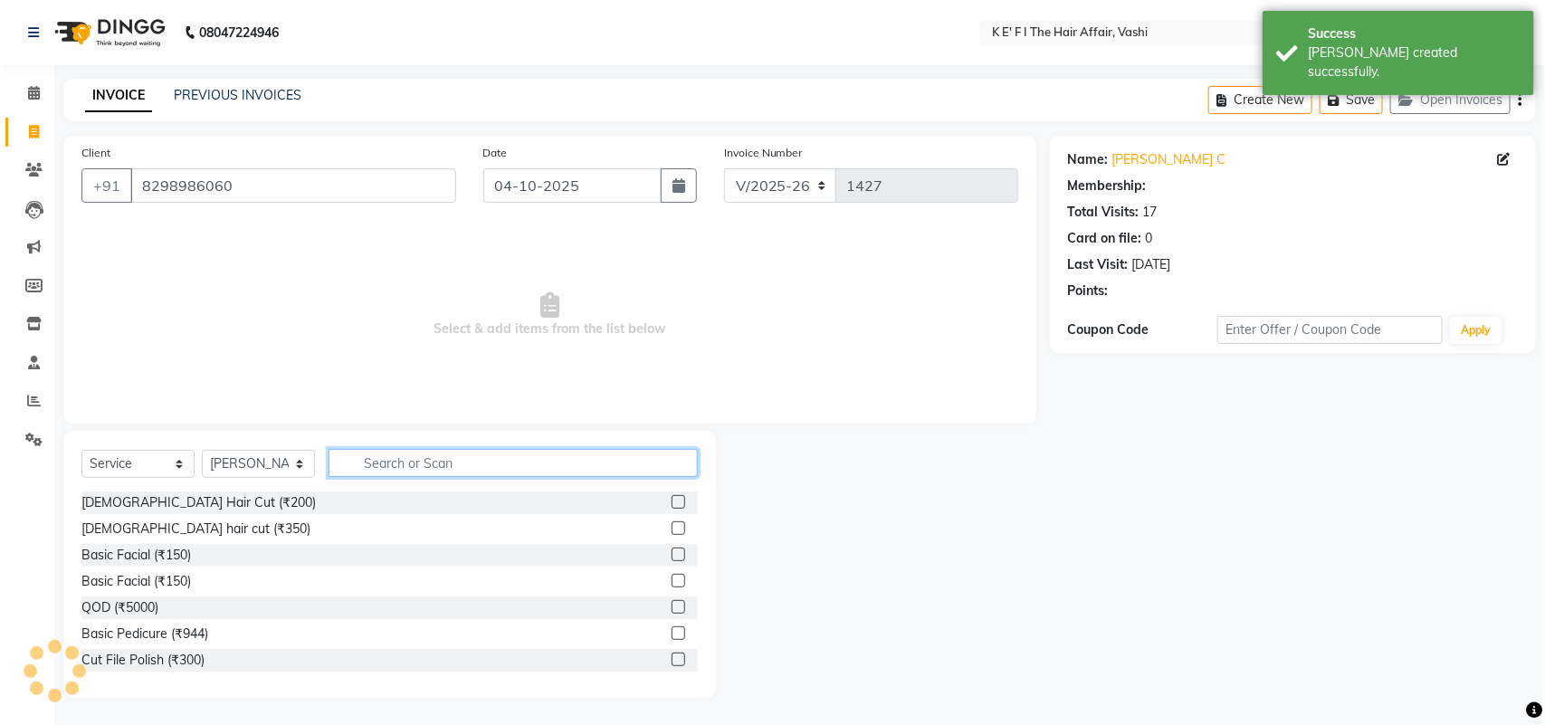
click at [378, 475] on input "text" at bounding box center [513, 463] width 369 height 28
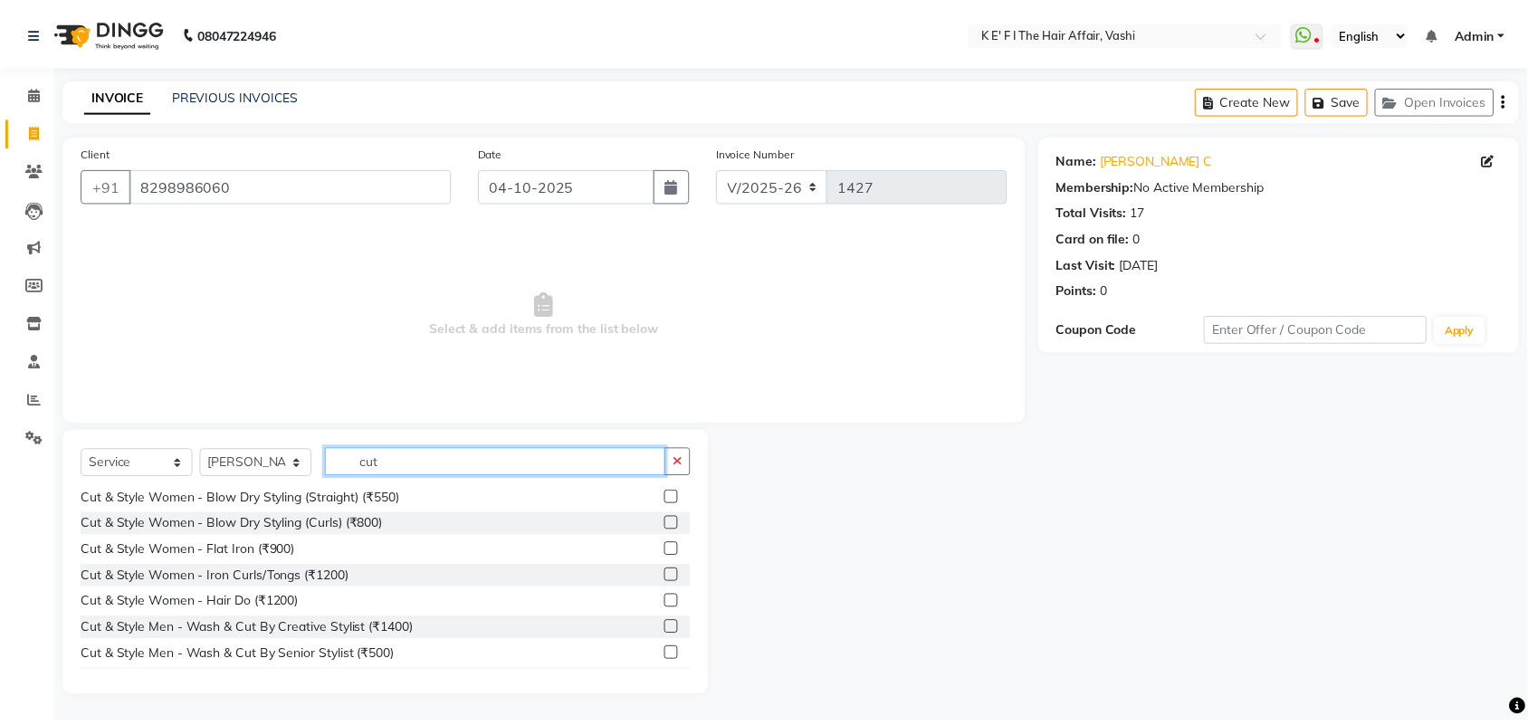
scroll to position [453, 0]
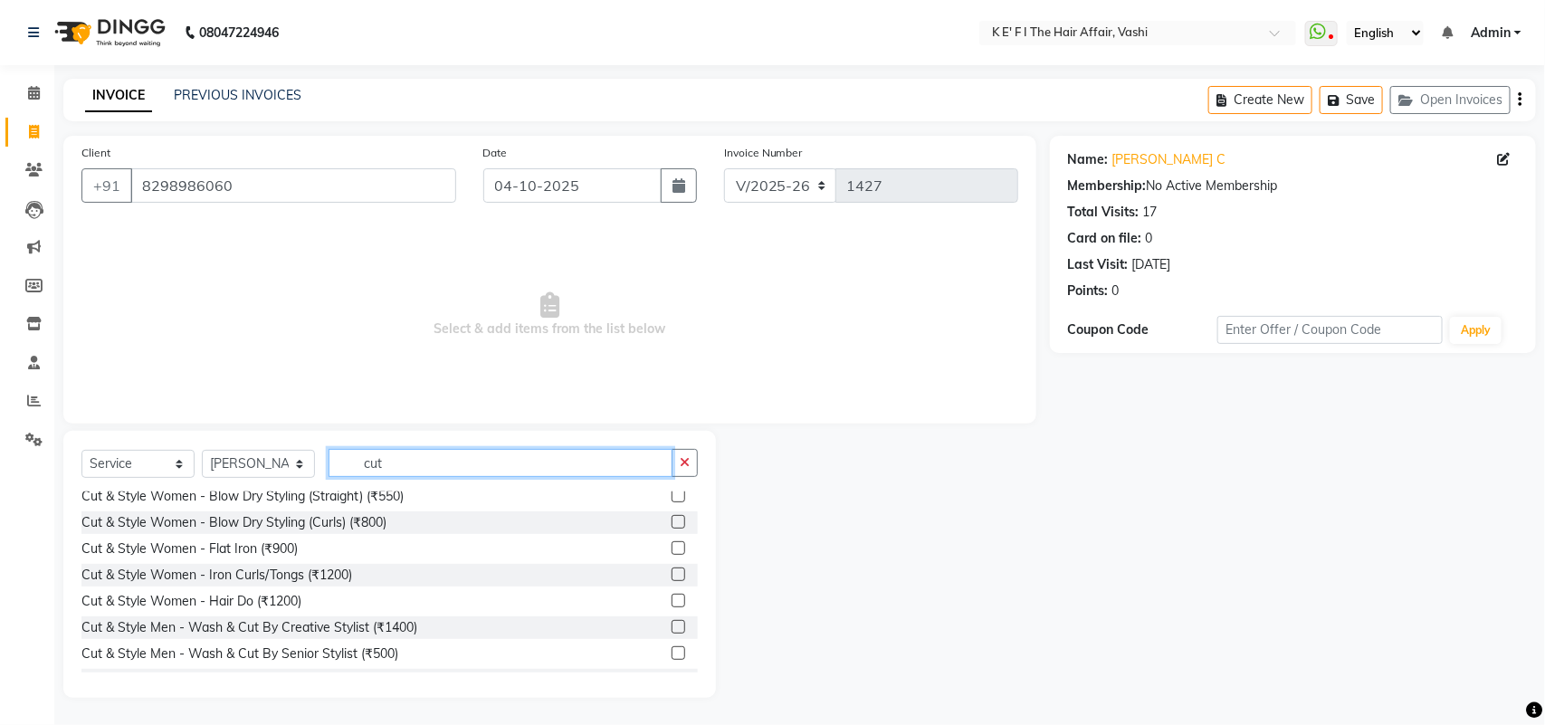
type input "cut"
click at [672, 647] on label at bounding box center [679, 653] width 14 height 14
click at [672, 648] on input "checkbox" at bounding box center [678, 654] width 12 height 12
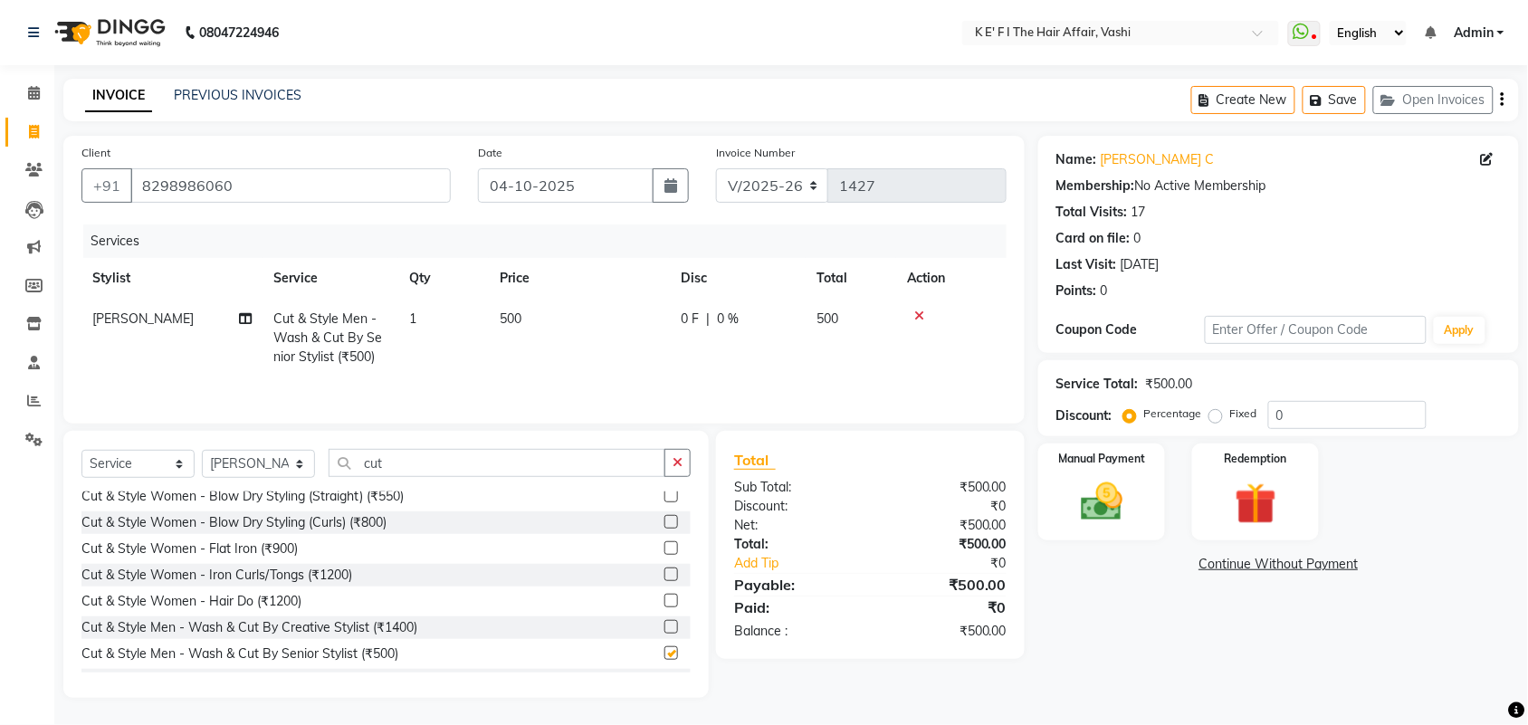
checkbox input "false"
click at [585, 299] on td "500" at bounding box center [579, 338] width 181 height 79
select select "43807"
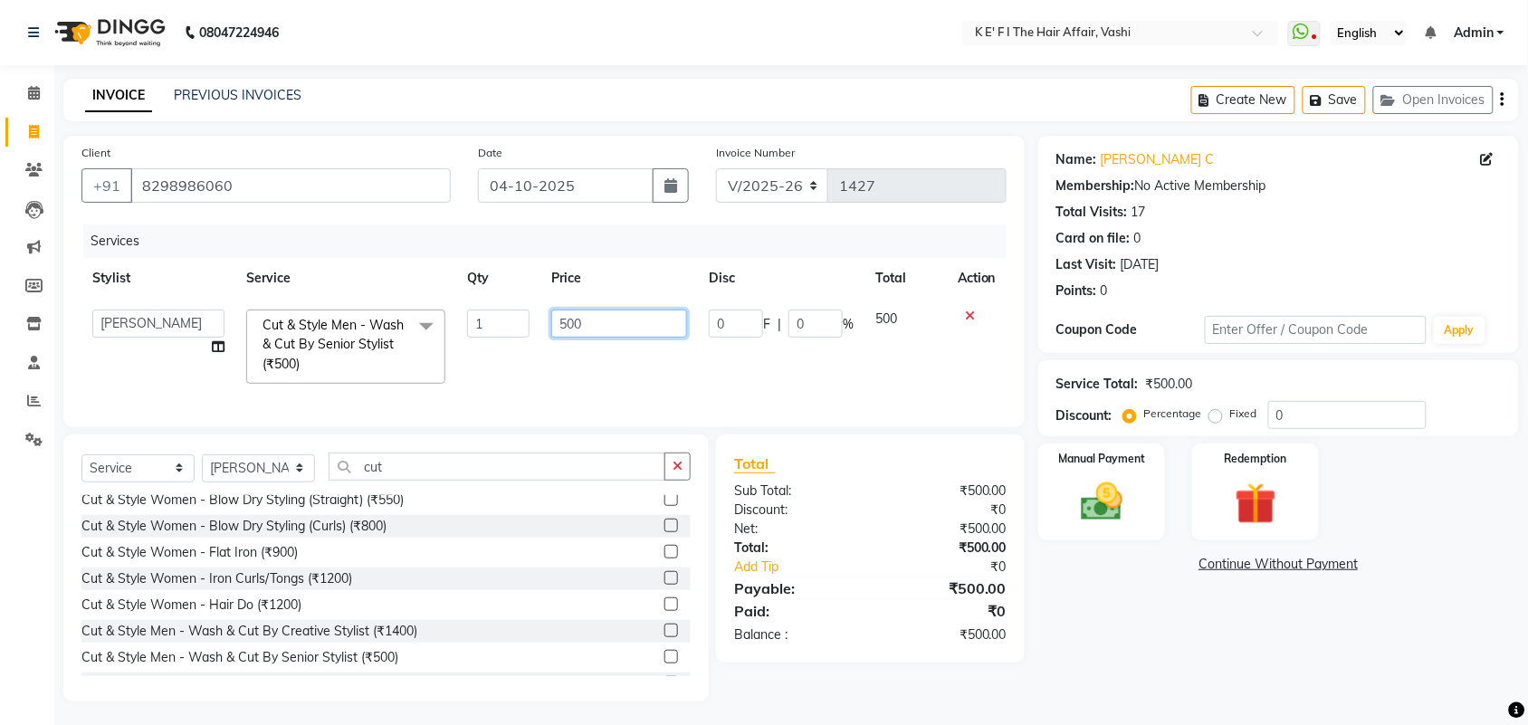
drag, startPoint x: 613, startPoint y: 303, endPoint x: 543, endPoint y: 354, distance: 86.2
click at [543, 353] on td "500" at bounding box center [619, 347] width 158 height 96
type input "600"
click at [611, 364] on td "600" at bounding box center [619, 347] width 158 height 96
select select "43807"
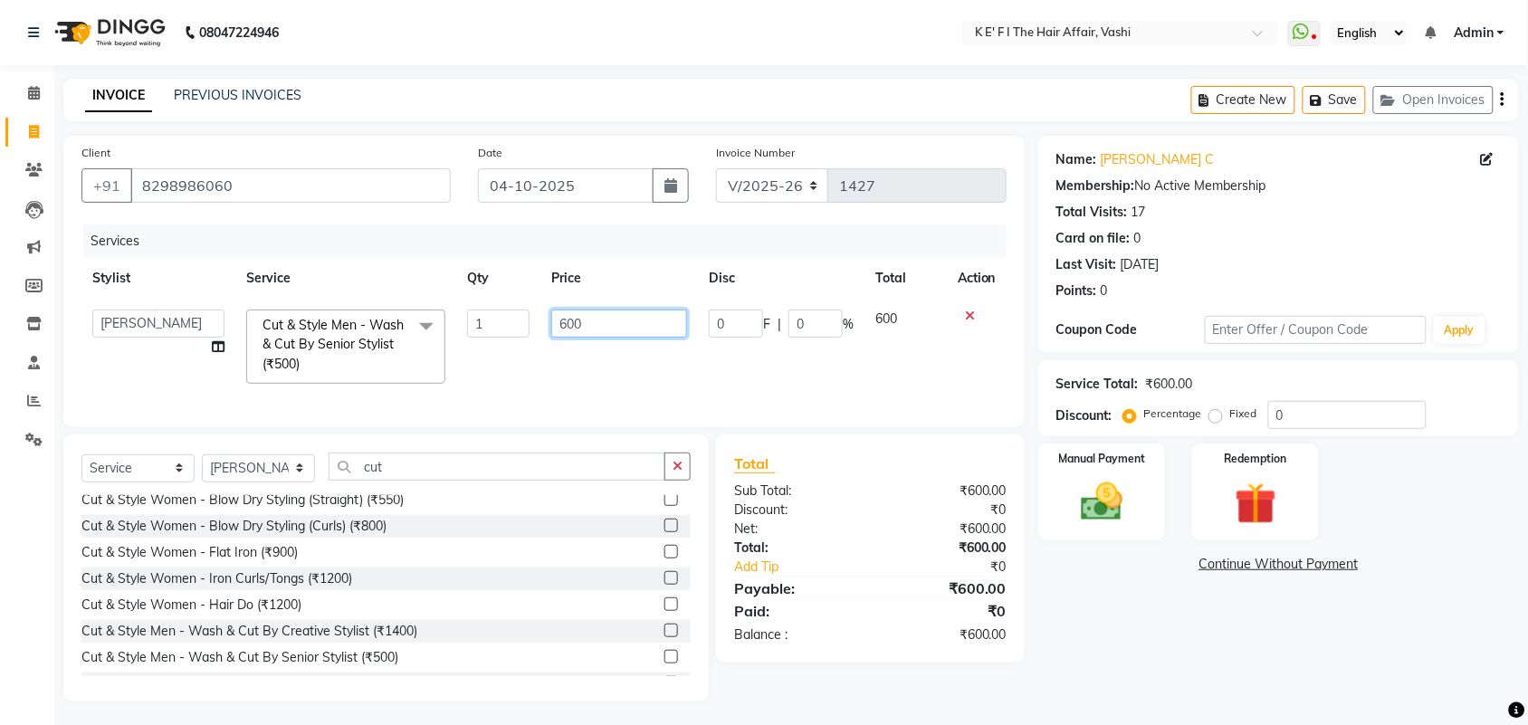
drag, startPoint x: 604, startPoint y: 312, endPoint x: 484, endPoint y: 353, distance: 126.2
click at [487, 358] on tr "aayaz [PERSON_NAME] [PERSON_NAME] Athem [PERSON_NAME] [PERSON_NAME] [PERSON_NAM…" at bounding box center [543, 347] width 925 height 96
type input "500"
click at [590, 360] on td "500" at bounding box center [619, 347] width 158 height 96
select select "43807"
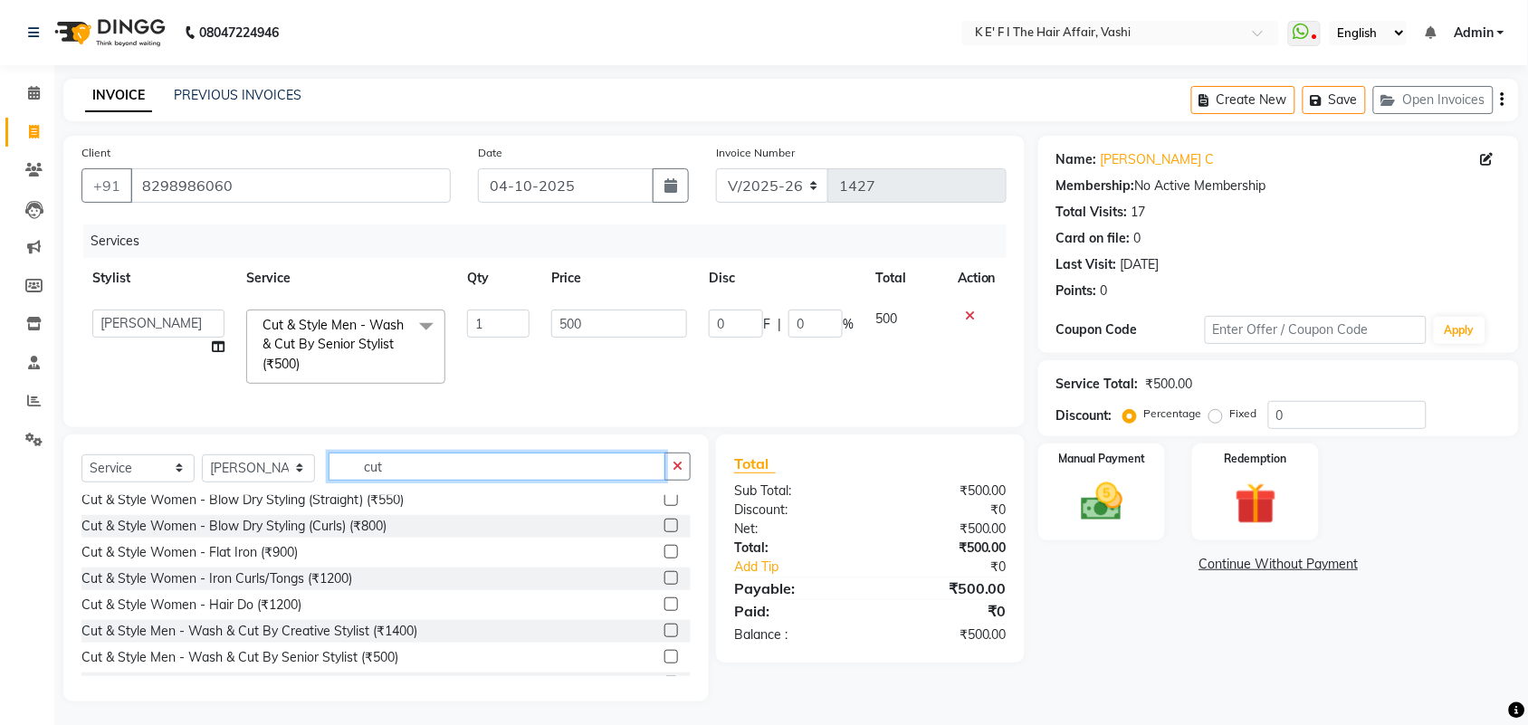
drag, startPoint x: 401, startPoint y: 484, endPoint x: 314, endPoint y: 477, distance: 87.2
click at [314, 477] on div "Select Service Product Membership Package Voucher Prepaid Gift Card Select Styl…" at bounding box center [385, 474] width 609 height 43
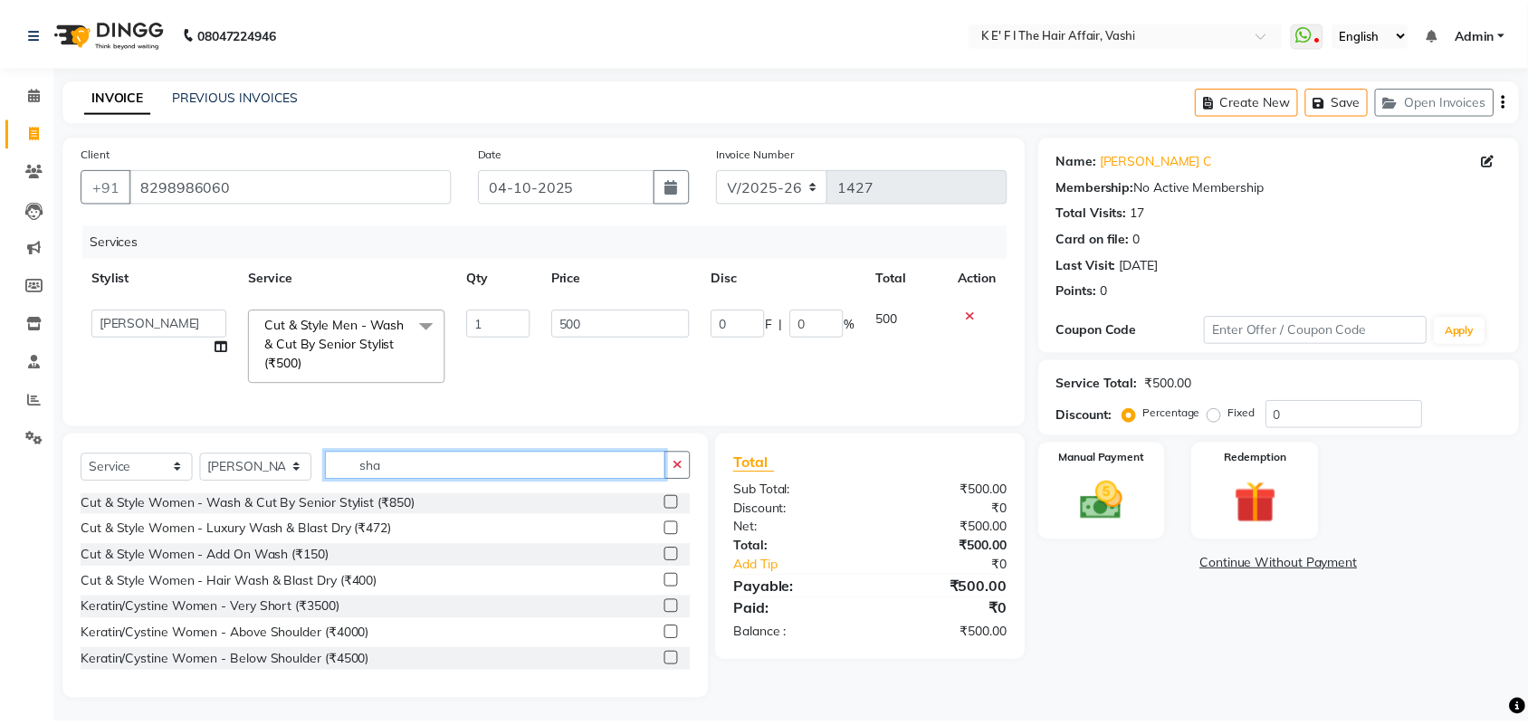
scroll to position [0, 0]
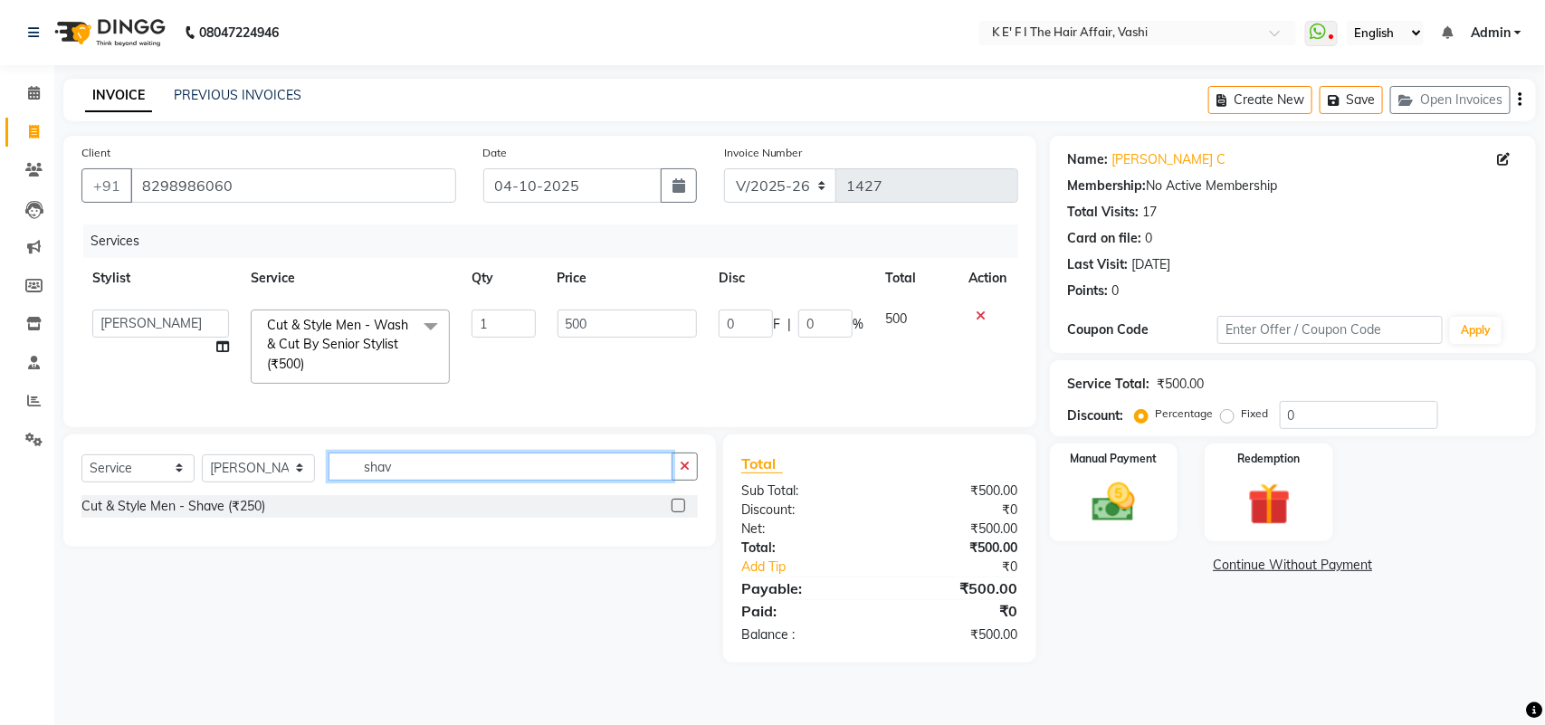
type input "shav"
click at [673, 512] on label at bounding box center [679, 506] width 14 height 14
click at [673, 512] on input "checkbox" at bounding box center [678, 507] width 12 height 12
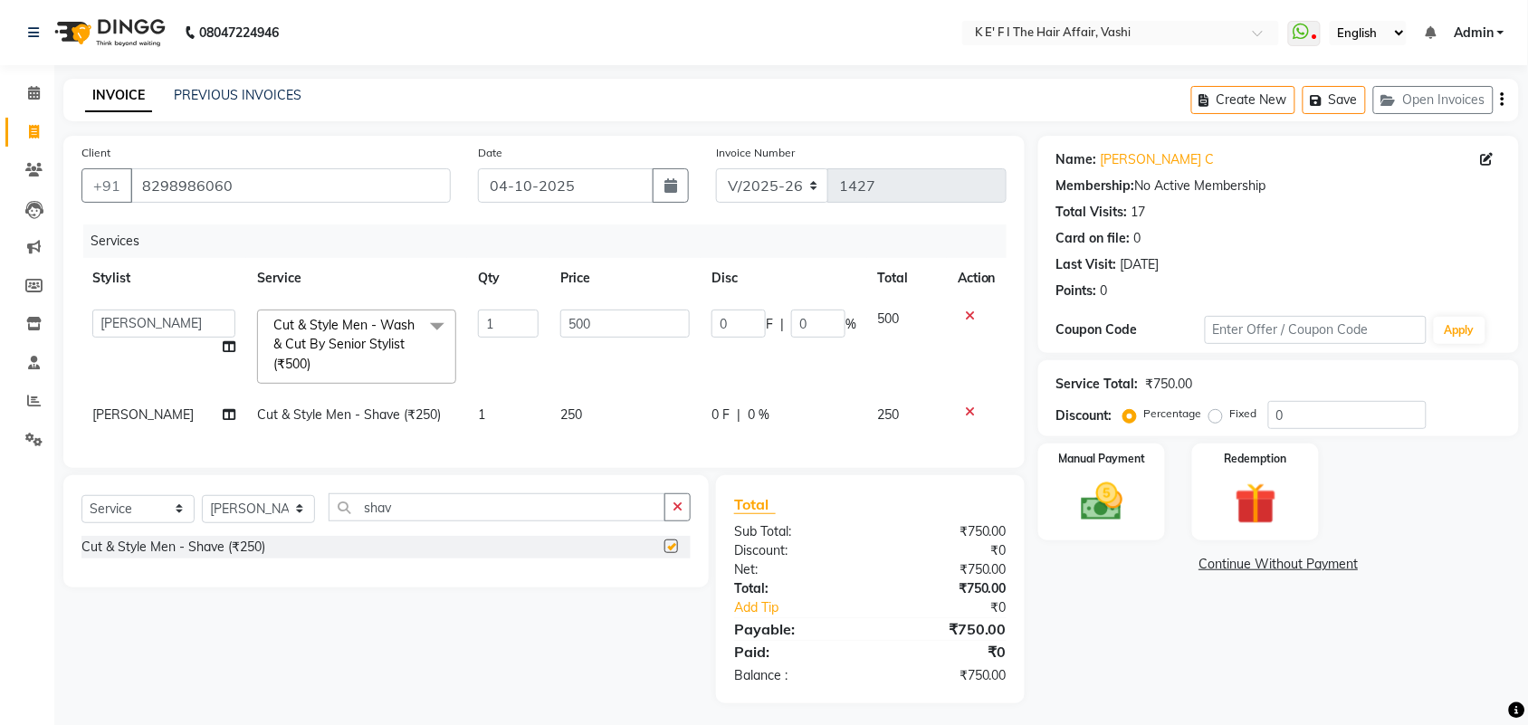
checkbox input "false"
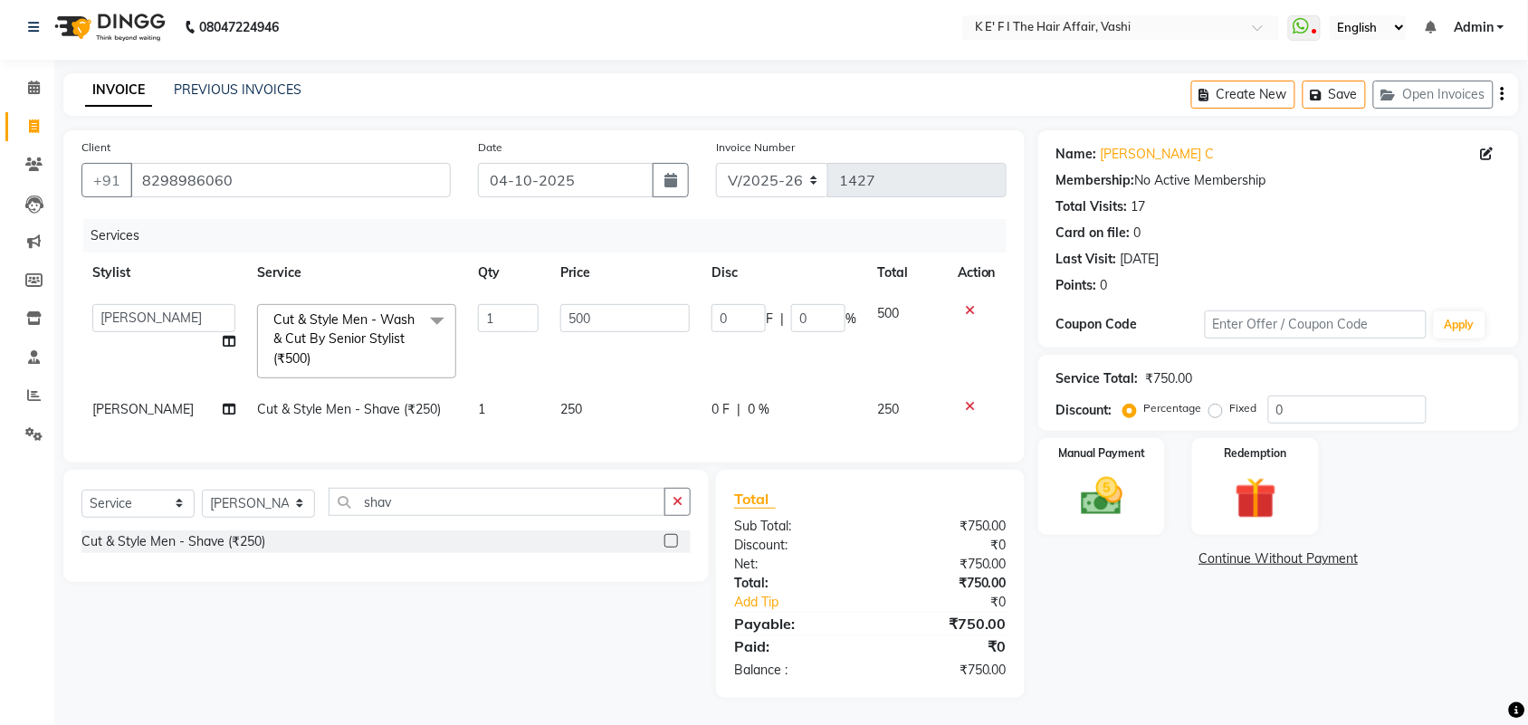
scroll to position [23, 0]
click at [147, 304] on select "aayaz [PERSON_NAME] [PERSON_NAME] Athem [PERSON_NAME] [PERSON_NAME] [PERSON_NAM…" at bounding box center [163, 318] width 143 height 28
select select "85172"
click at [175, 392] on td "[PERSON_NAME]" at bounding box center [163, 409] width 165 height 41
select select "43807"
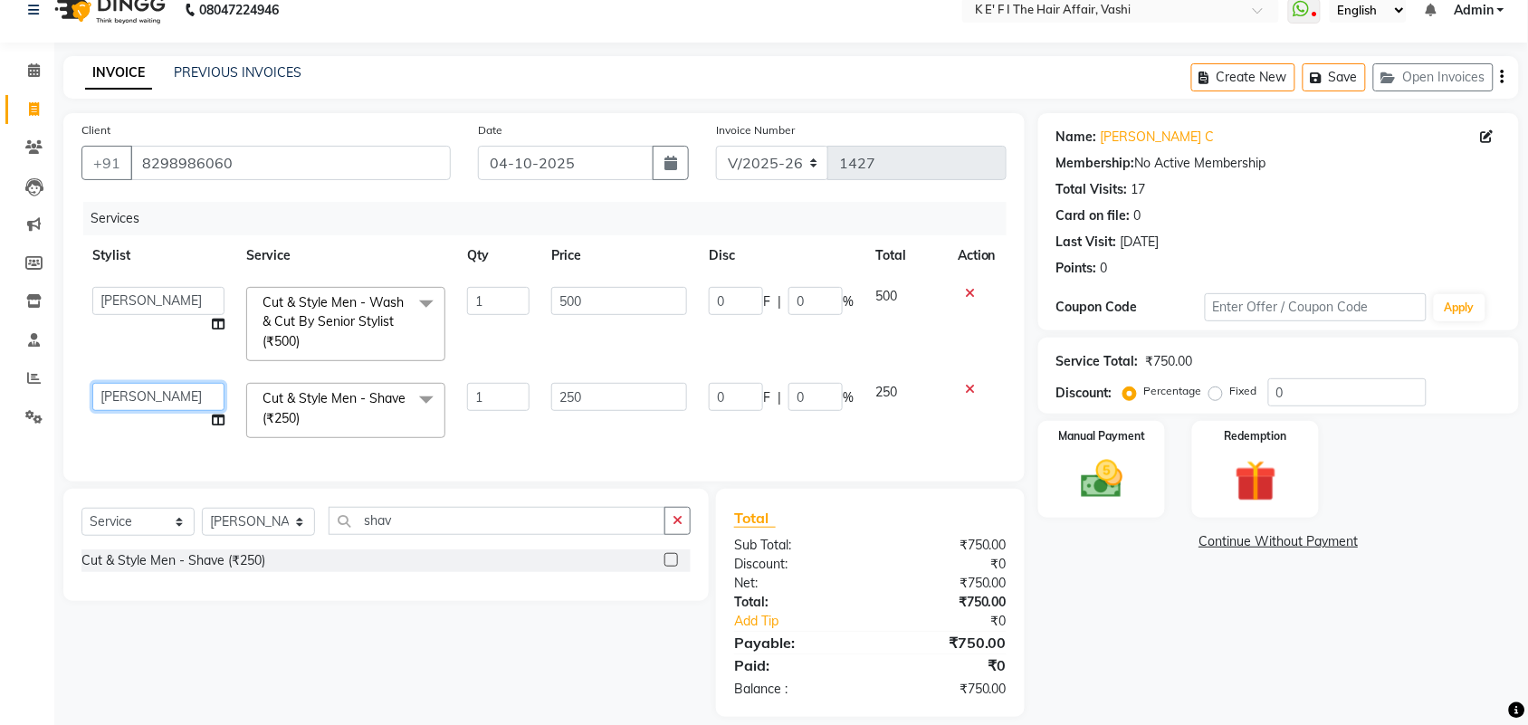
click at [175, 394] on select "aayaz [PERSON_NAME] [PERSON_NAME] Athem [PERSON_NAME] [PERSON_NAME] [PERSON_NAM…" at bounding box center [158, 397] width 132 height 28
select select "85172"
drag, startPoint x: 596, startPoint y: 373, endPoint x: 602, endPoint y: 365, distance: 10.3
click at [596, 372] on td "250" at bounding box center [619, 410] width 158 height 77
drag, startPoint x: 588, startPoint y: 400, endPoint x: 468, endPoint y: 444, distance: 128.3
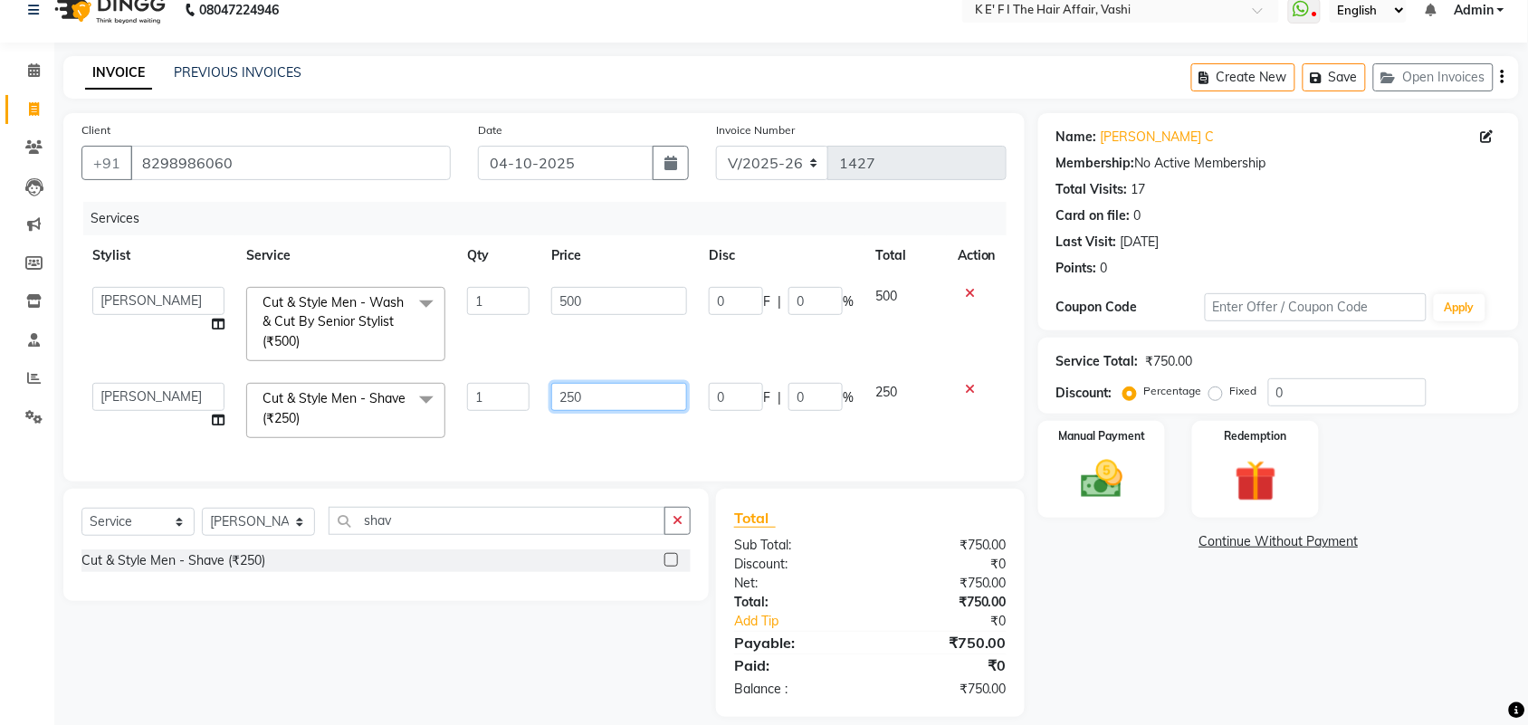
click at [468, 444] on tr "aayaz [PERSON_NAME] [PERSON_NAME] Athem [PERSON_NAME] [PERSON_NAME] [PERSON_NAM…" at bounding box center [543, 410] width 925 height 77
type input "200"
click at [611, 309] on input "500" at bounding box center [619, 301] width 136 height 28
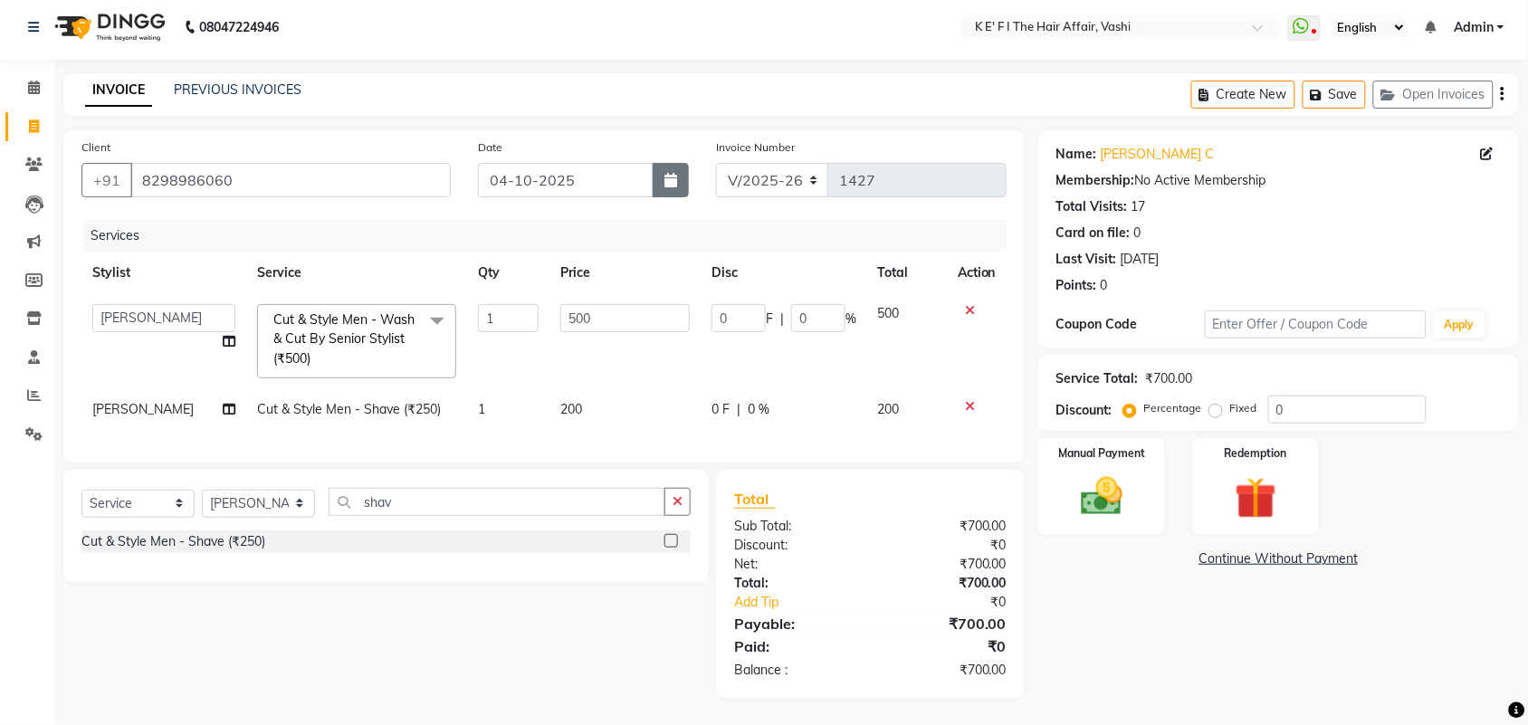
click at [675, 173] on icon "button" at bounding box center [670, 180] width 13 height 14
select select "10"
select select "2025"
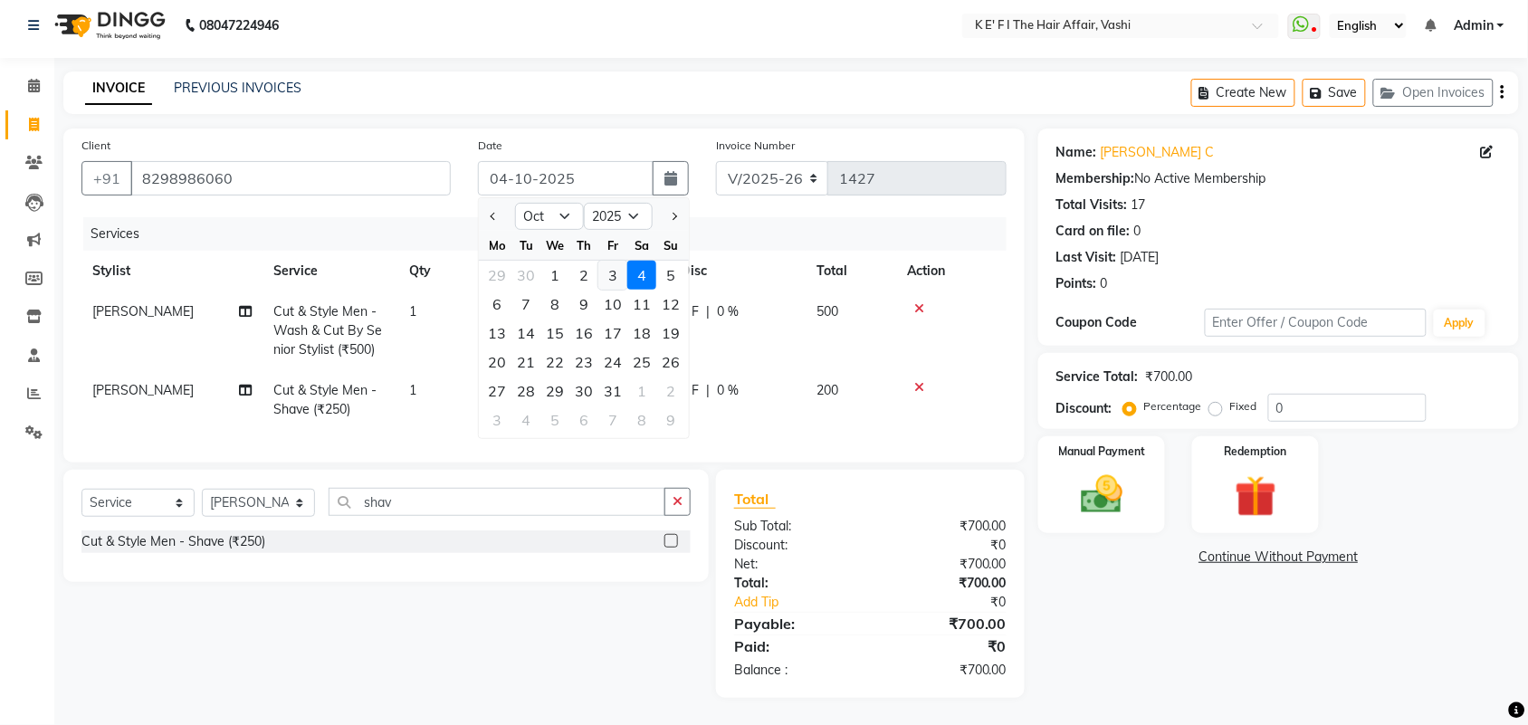
click at [611, 265] on div "3" at bounding box center [612, 275] width 29 height 29
type input "03-10-2025"
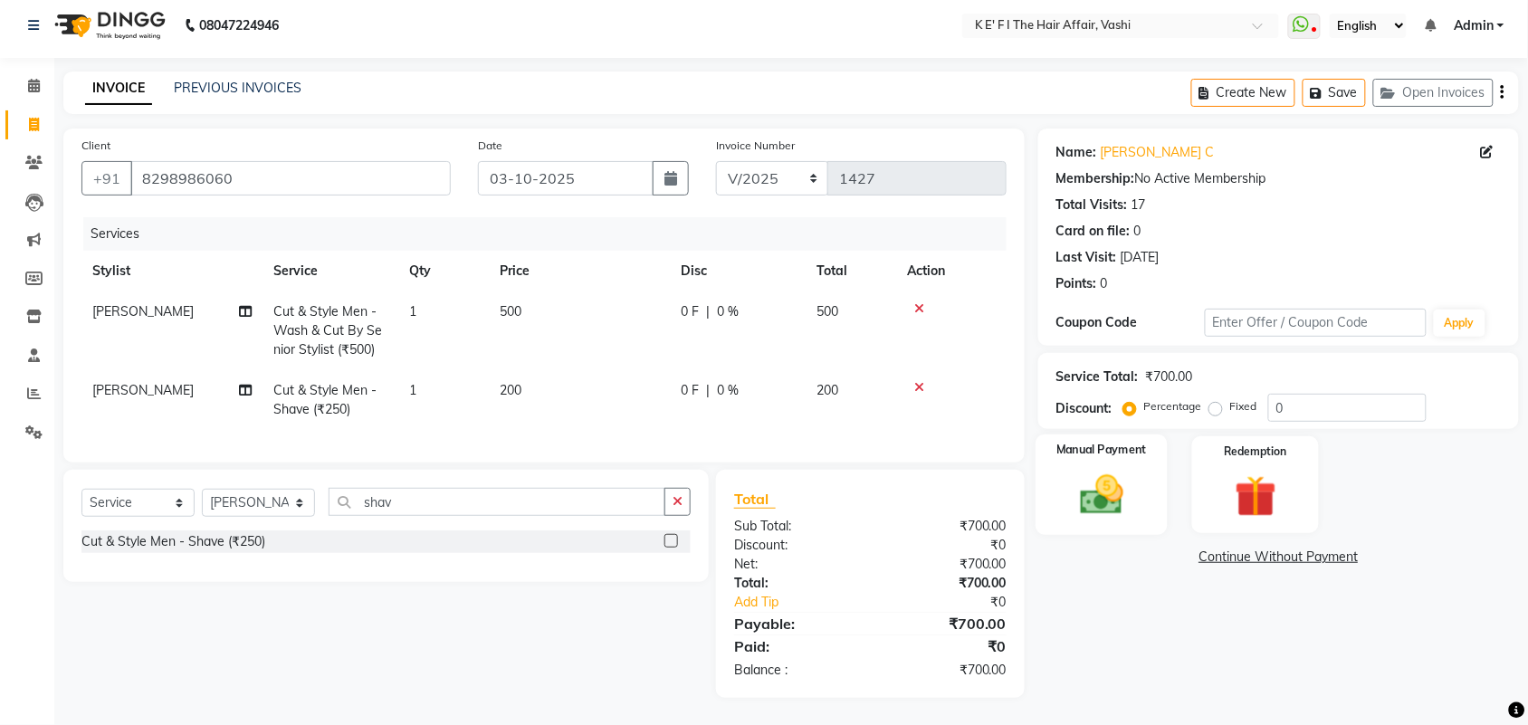
click at [1073, 471] on img at bounding box center [1101, 495] width 71 height 50
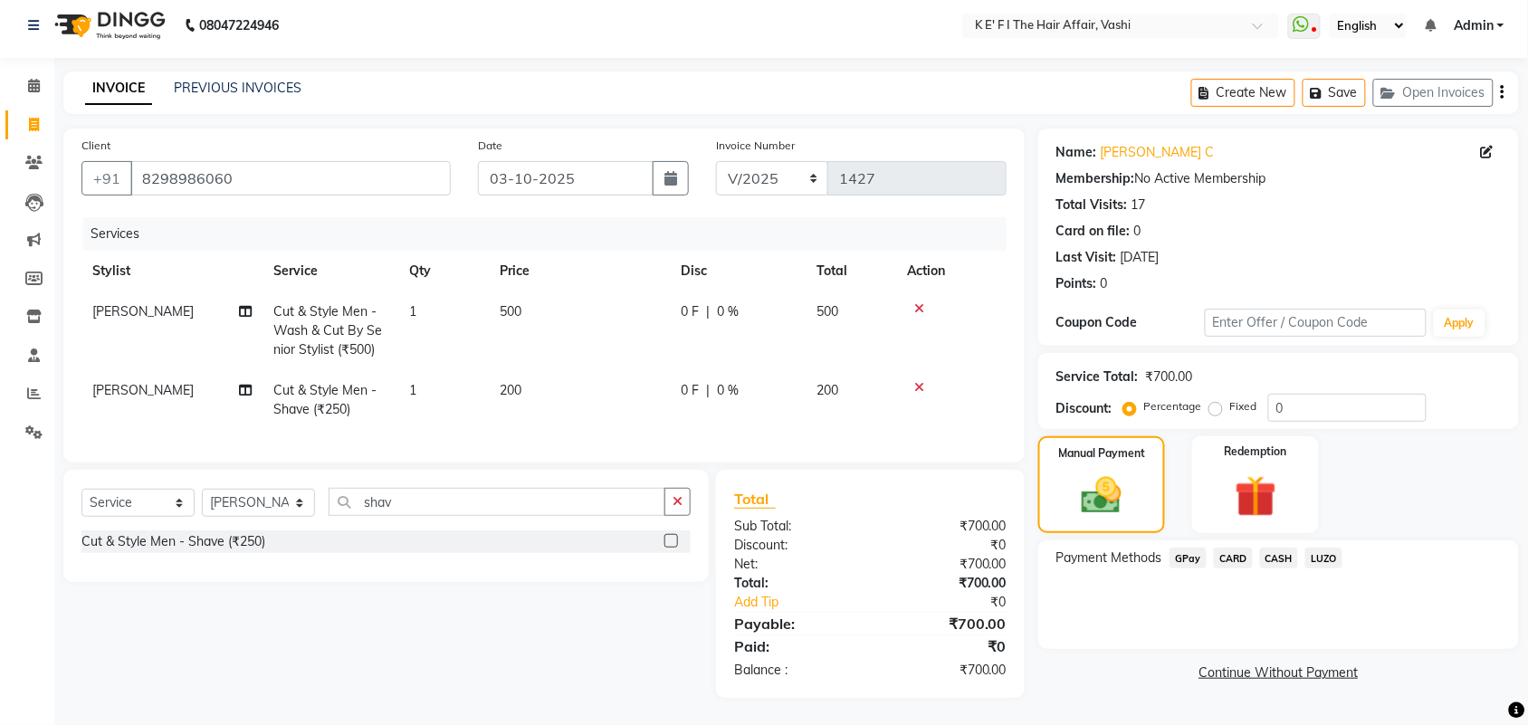
click at [1277, 548] on span "CASH" at bounding box center [1279, 558] width 39 height 21
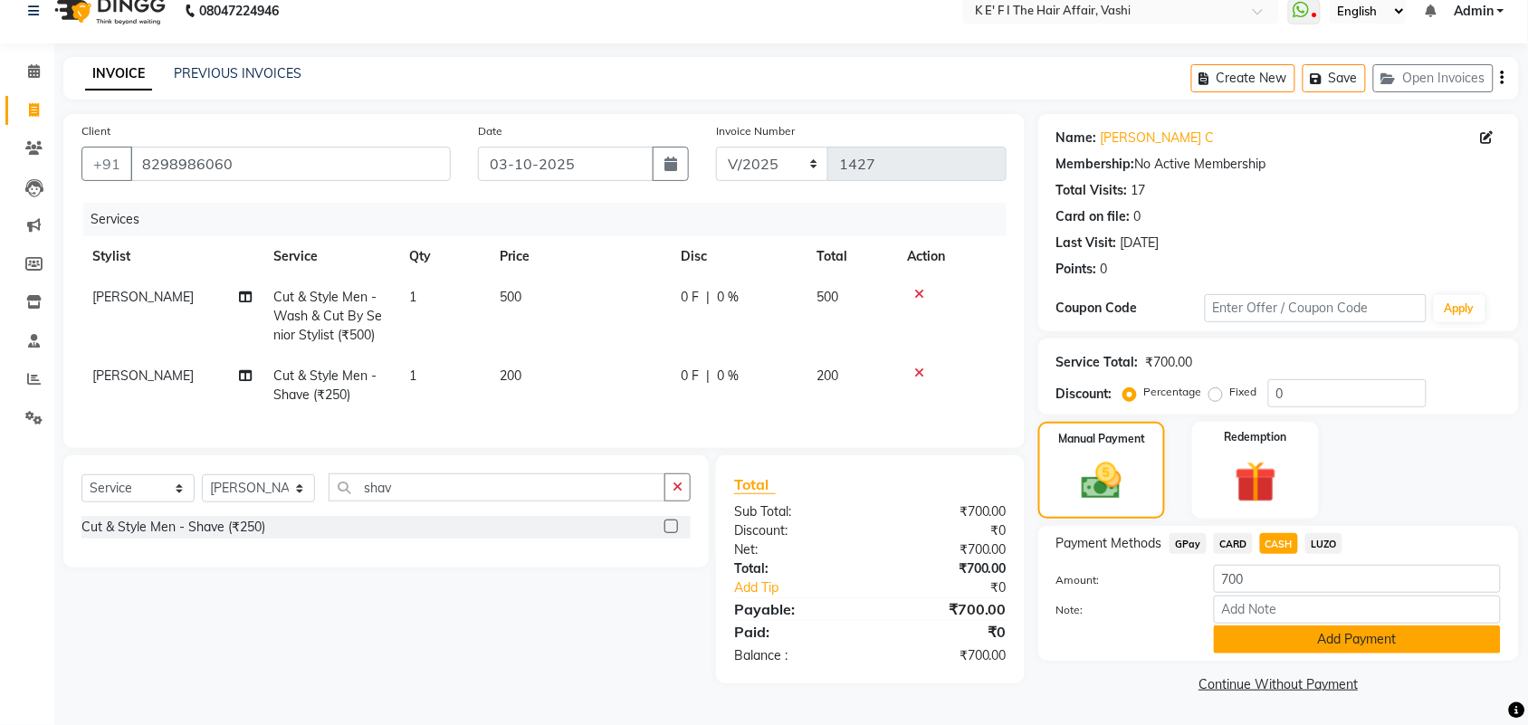
click at [1278, 626] on button "Add Payment" at bounding box center [1357, 639] width 287 height 28
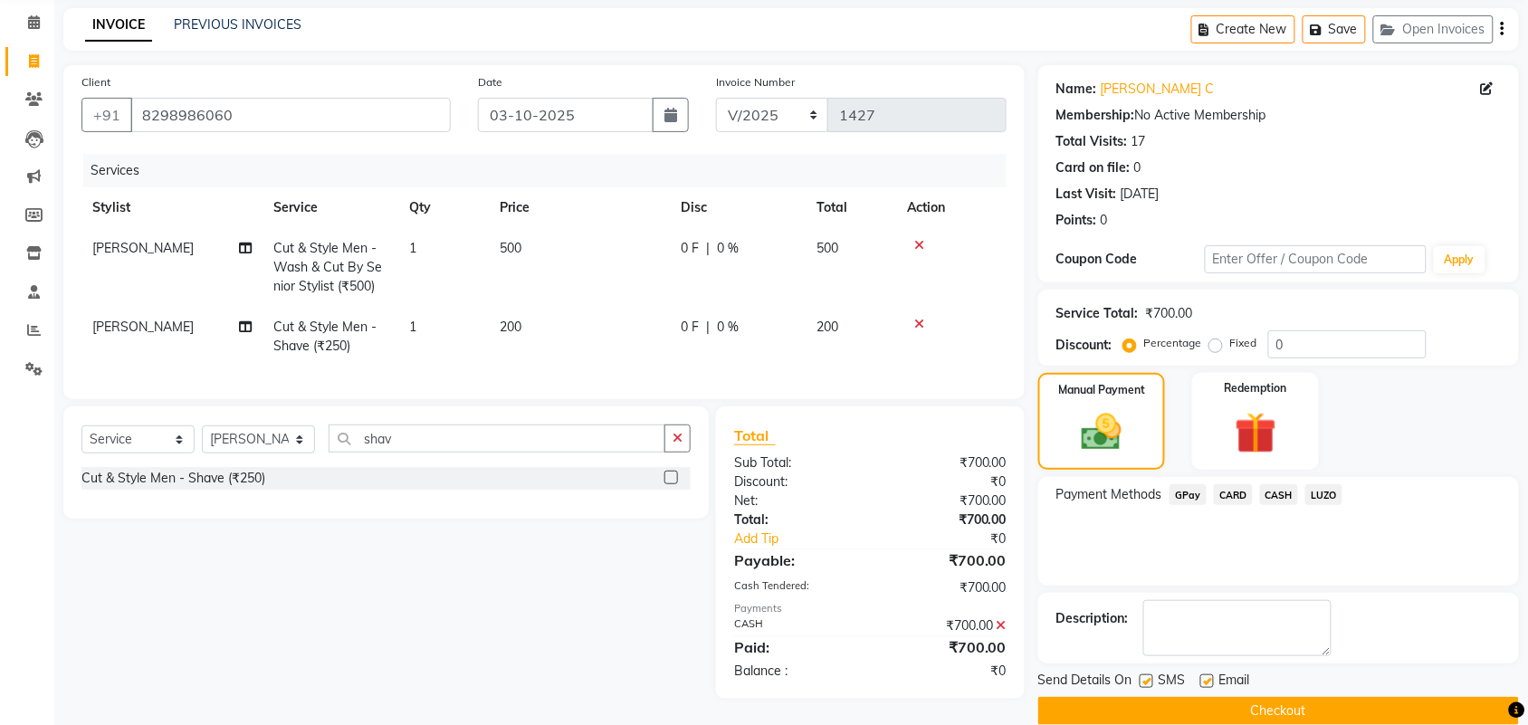
scroll to position [98, 0]
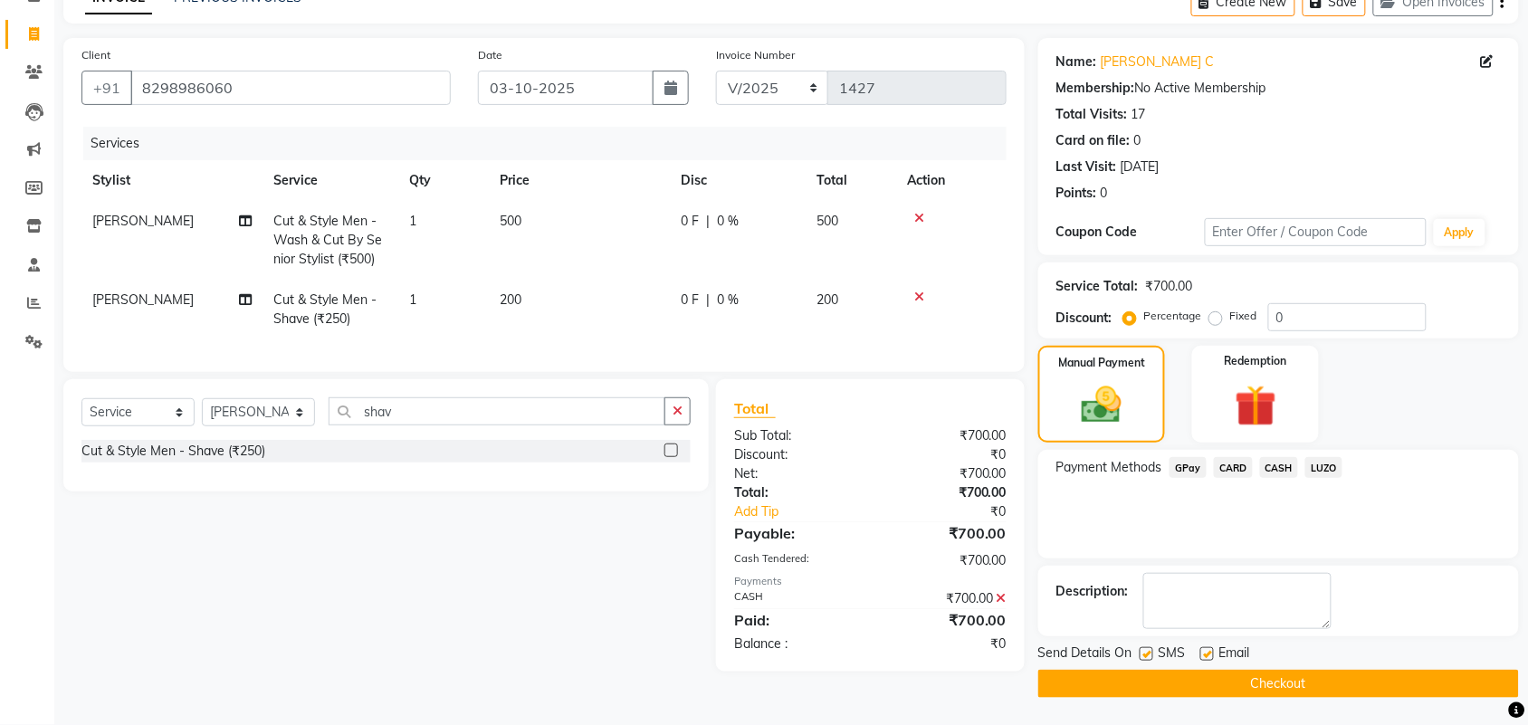
click at [1202, 653] on label at bounding box center [1207, 654] width 14 height 14
click at [1202, 653] on input "checkbox" at bounding box center [1206, 655] width 12 height 12
checkbox input "false"
click at [1143, 661] on label at bounding box center [1147, 654] width 14 height 14
click at [1143, 661] on input "checkbox" at bounding box center [1146, 655] width 12 height 12
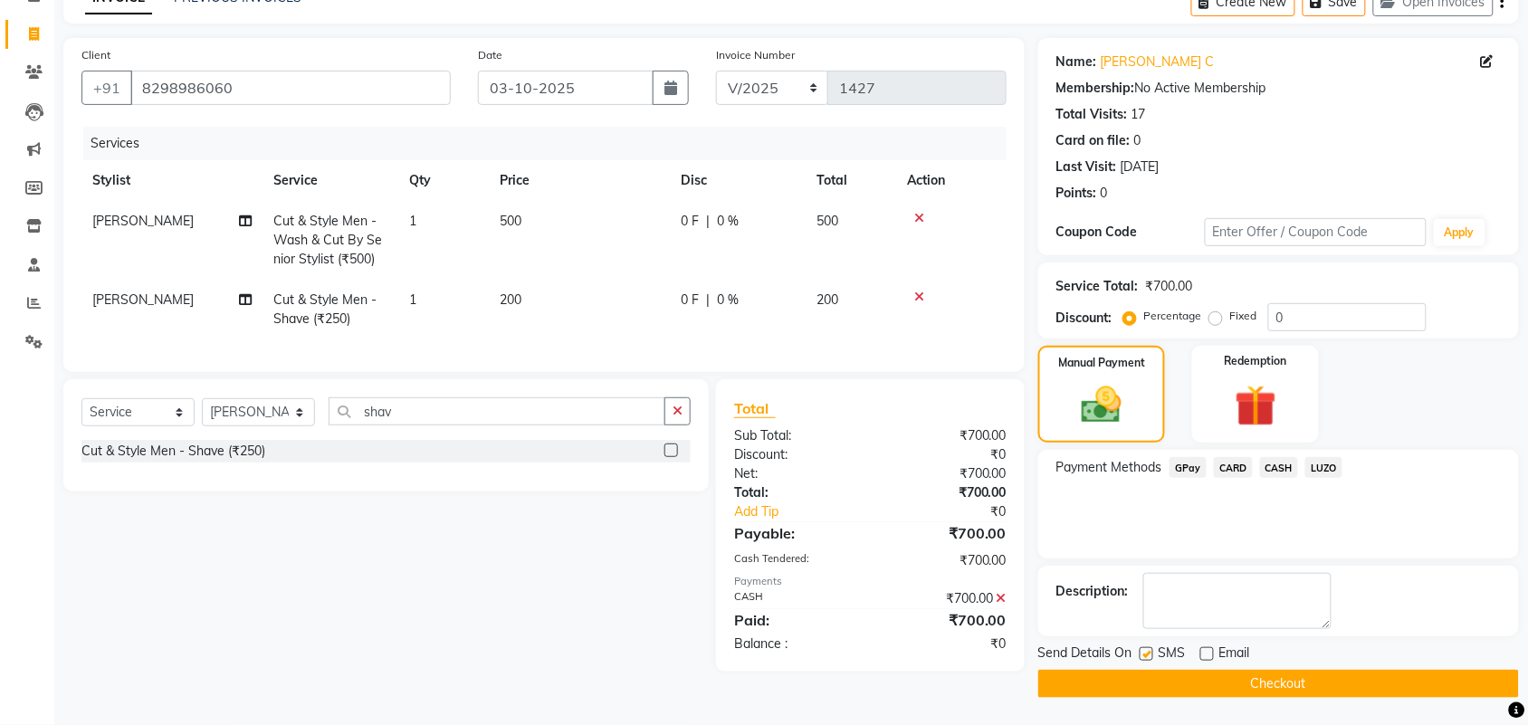
checkbox input "false"
click at [1151, 683] on button "Checkout" at bounding box center [1278, 684] width 481 height 28
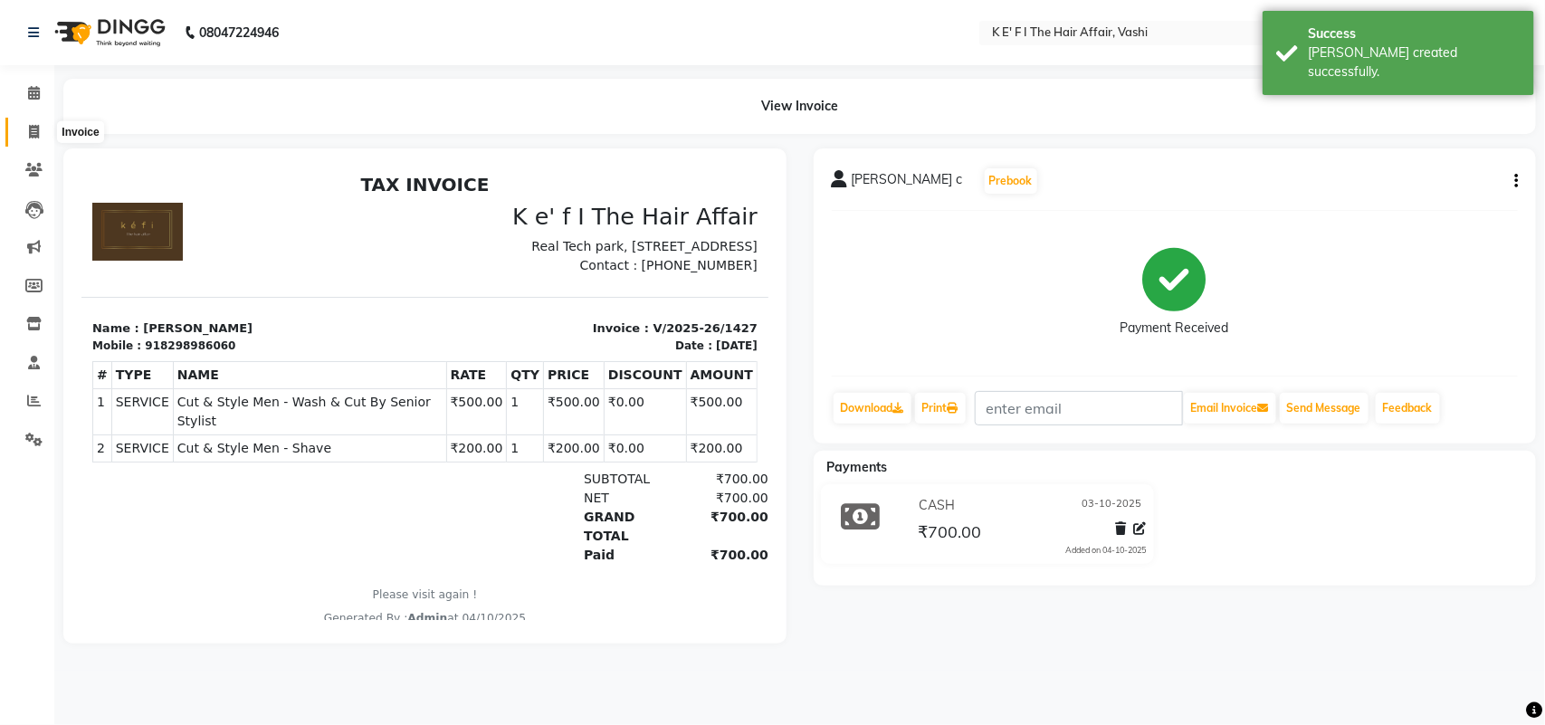
click at [28, 123] on span at bounding box center [34, 132] width 32 height 21
select select "6025"
select select "service"
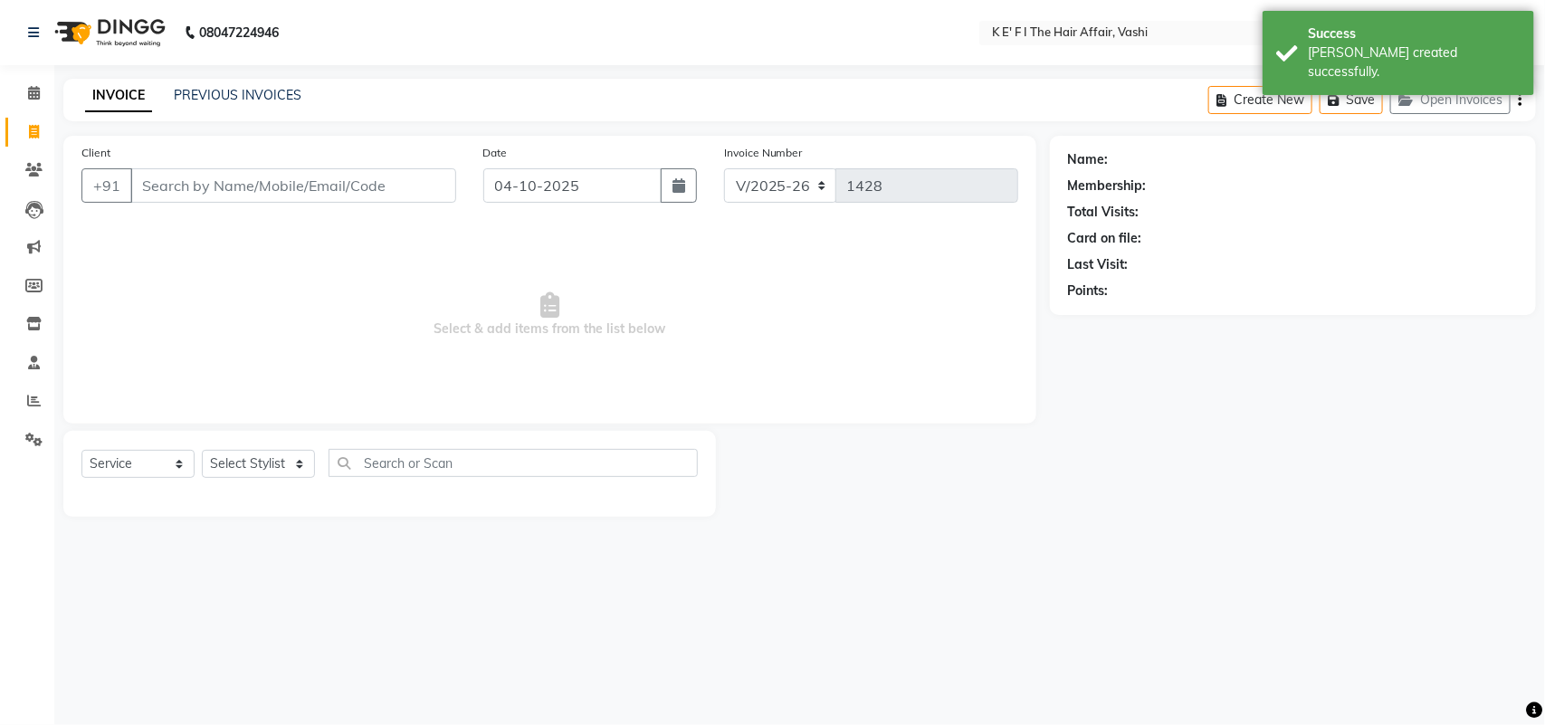
select select "43807"
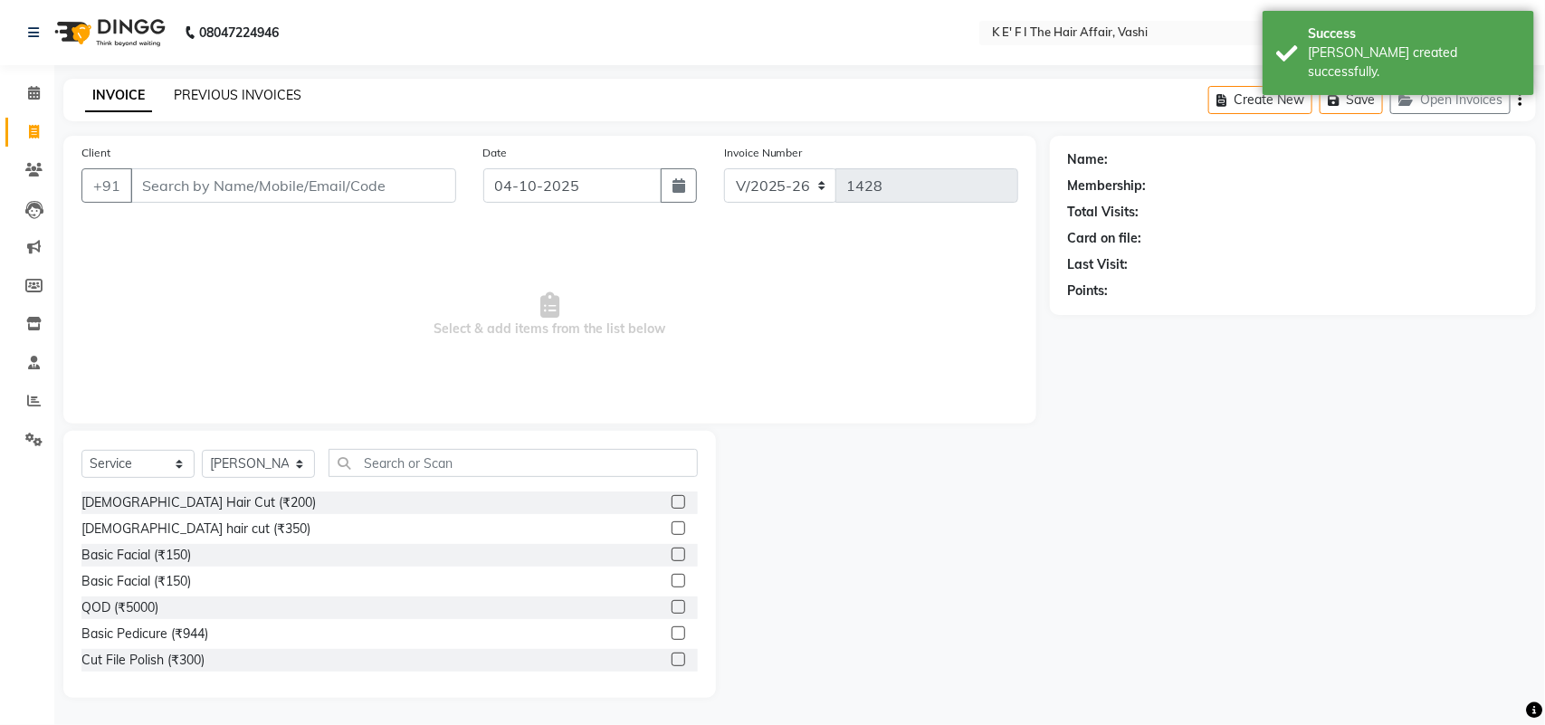
click at [244, 92] on link "PREVIOUS INVOICES" at bounding box center [238, 95] width 128 height 16
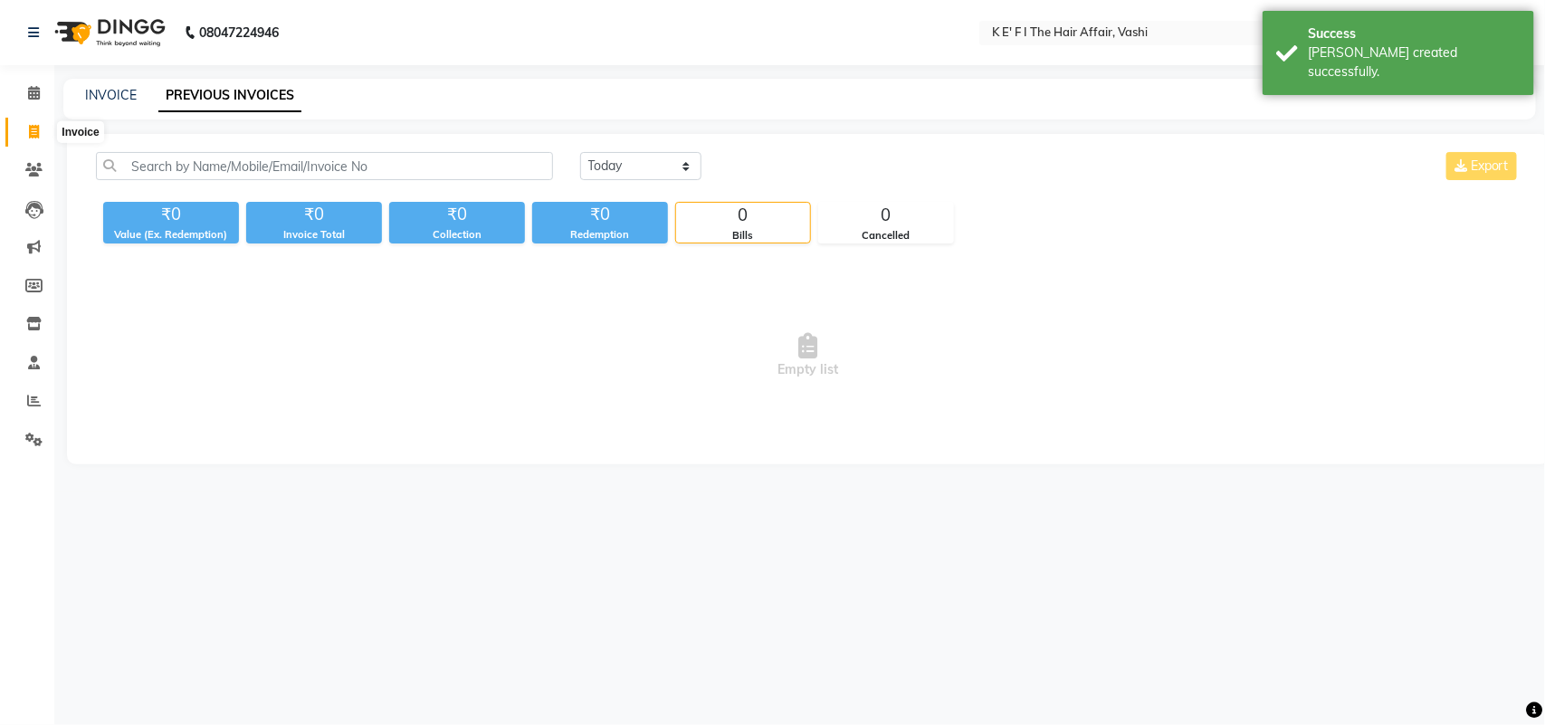
click at [29, 132] on icon at bounding box center [34, 132] width 10 height 14
select select "service"
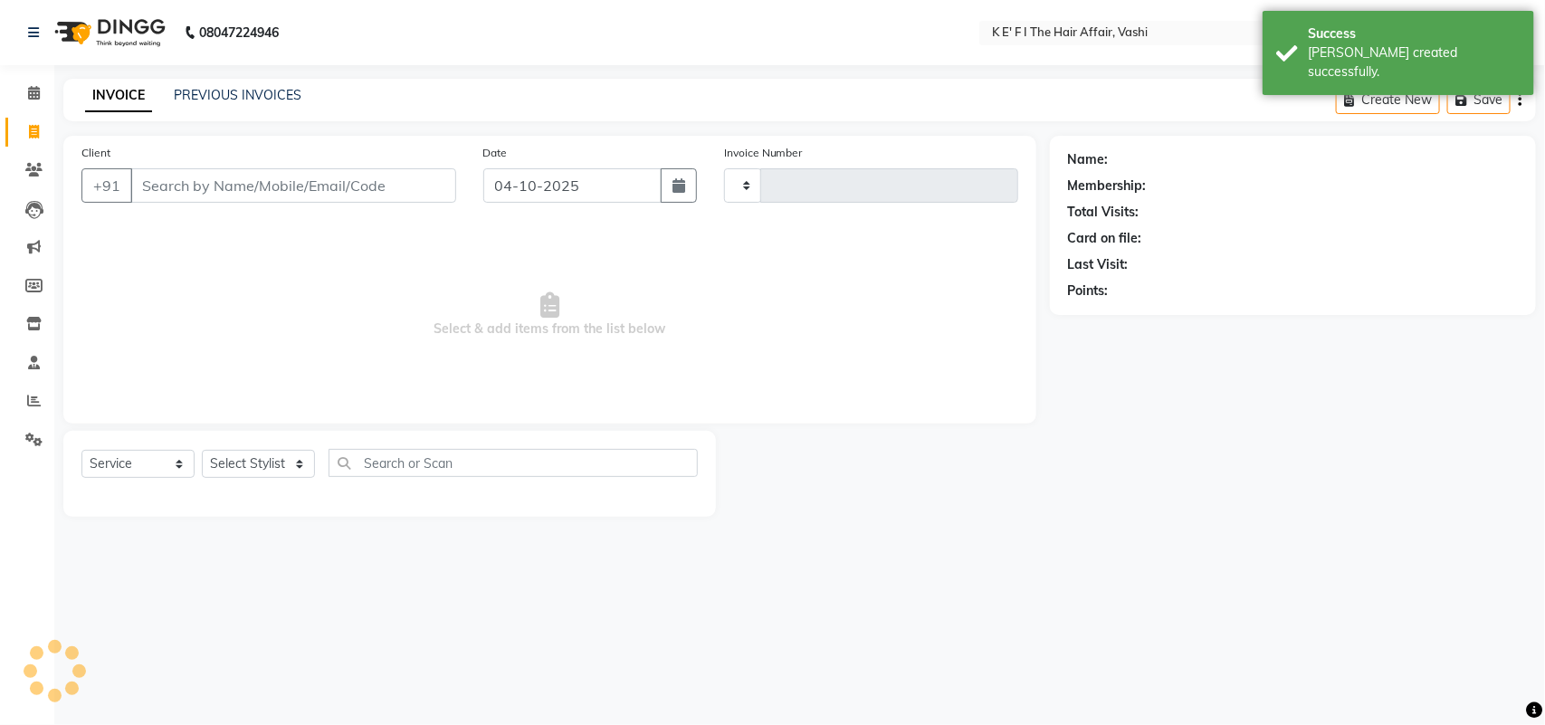
type input "1428"
select select "6025"
select select "43807"
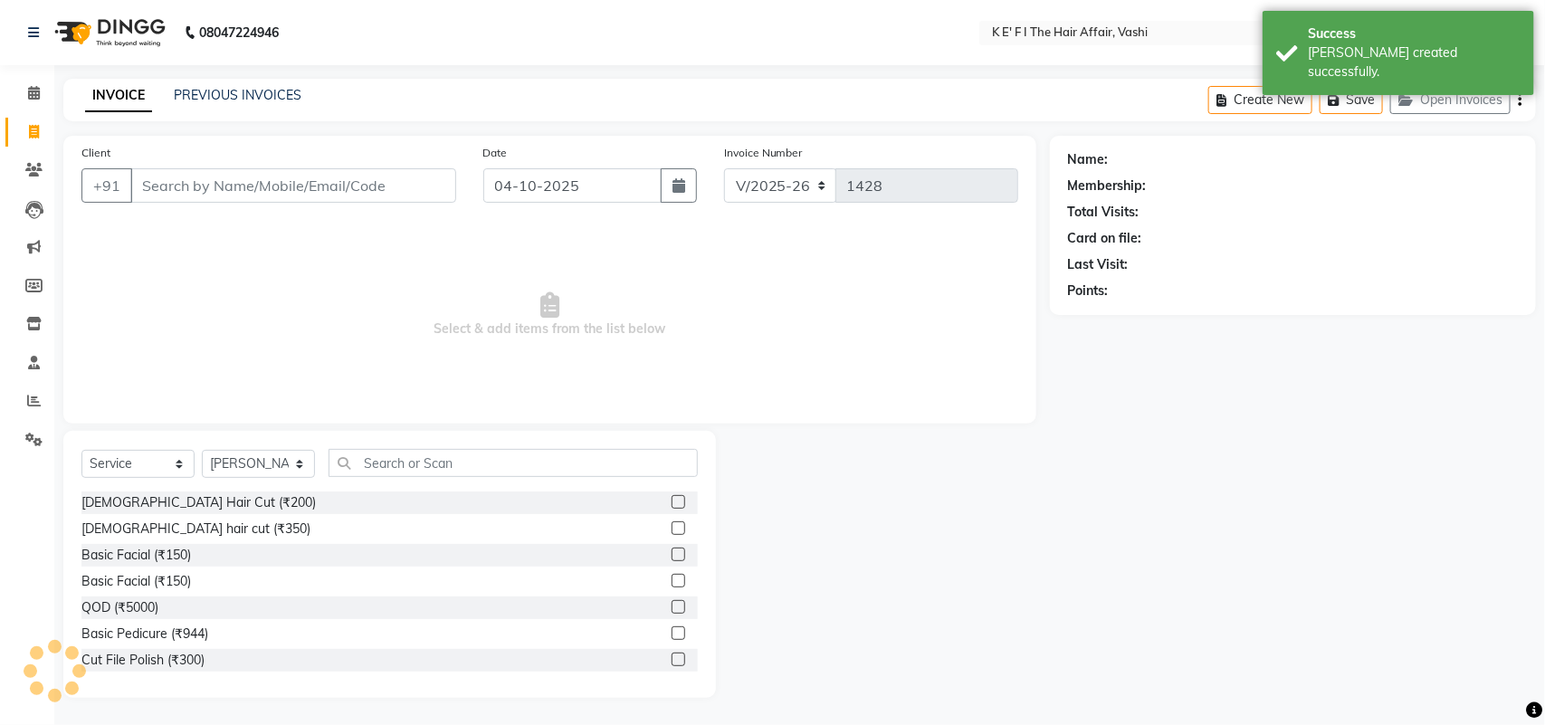
click at [169, 186] on input "Client" at bounding box center [293, 185] width 326 height 34
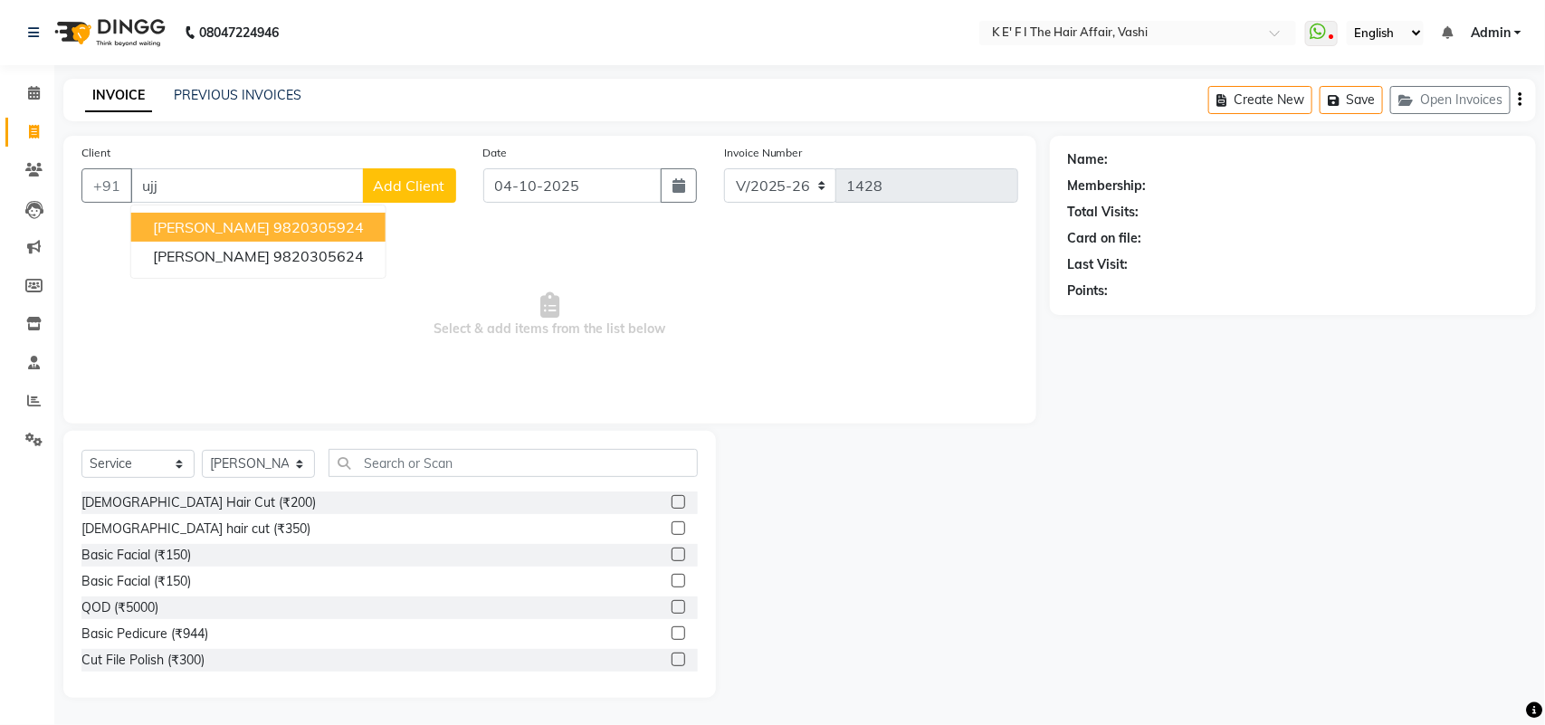
click at [256, 214] on button "[PERSON_NAME] 9820305924" at bounding box center [258, 227] width 254 height 29
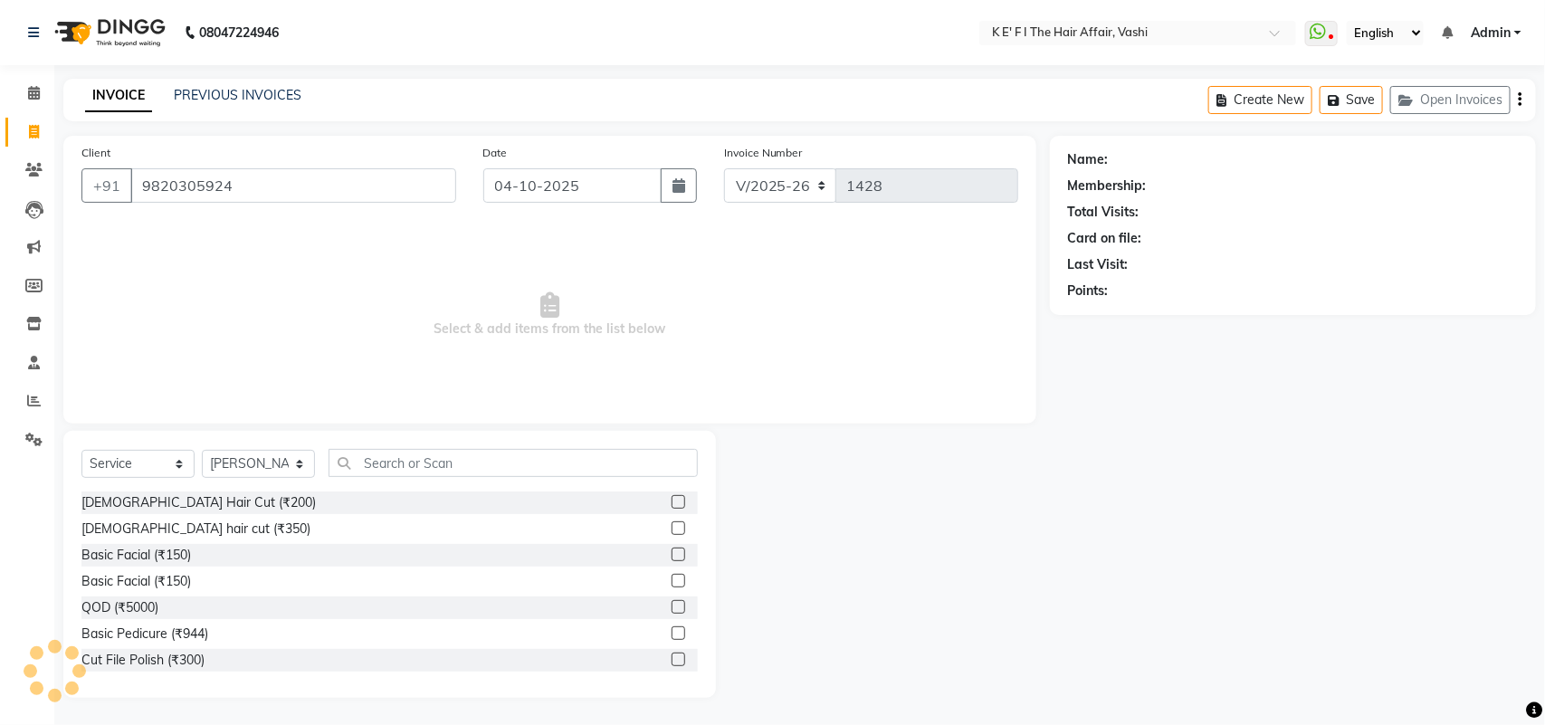
type input "9820305924"
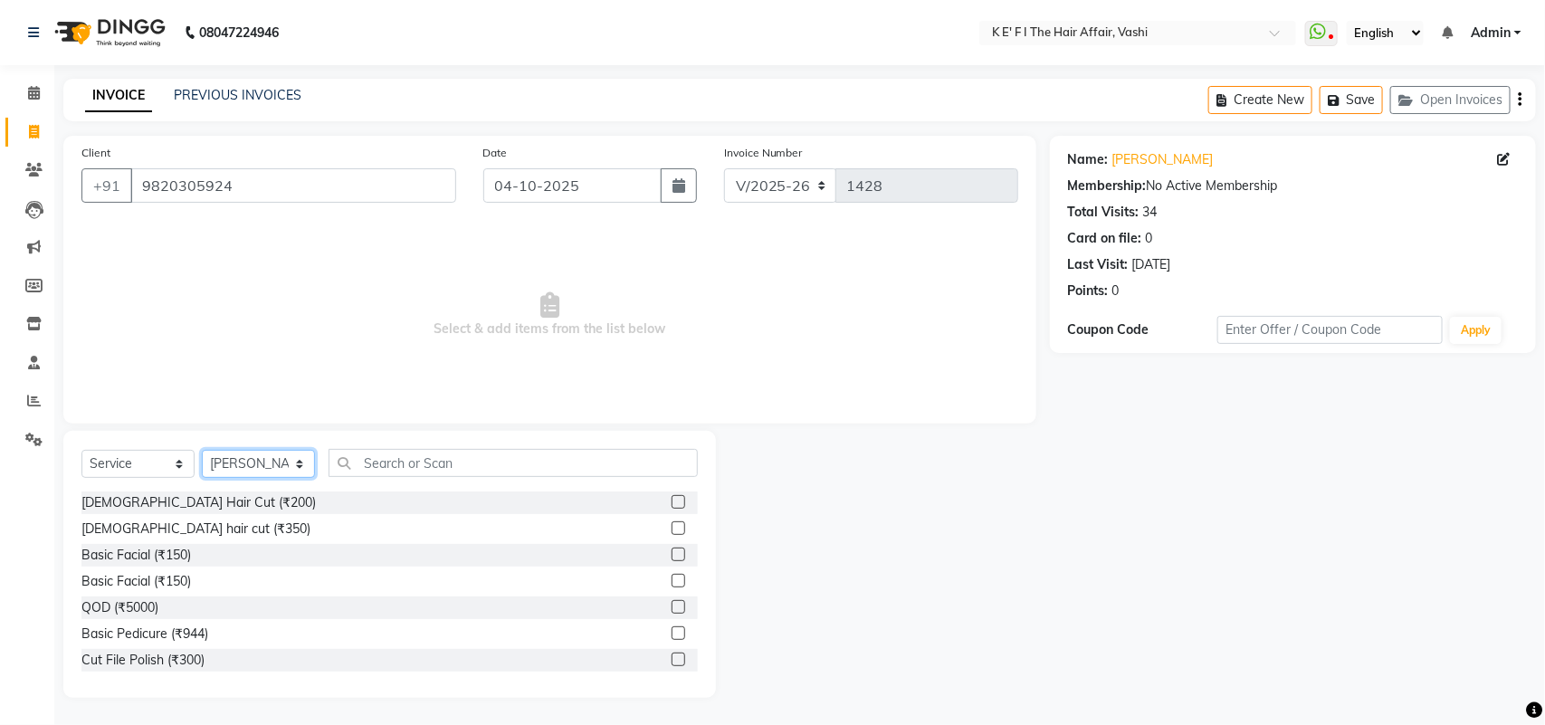
click at [286, 466] on select "Select Stylist aayaz [PERSON_NAME] [PERSON_NAME] Athem [PERSON_NAME] [PERSON_NA…" at bounding box center [258, 464] width 113 height 28
select select "47530"
click at [202, 450] on select "Select Stylist aayaz [PERSON_NAME] [PERSON_NAME] Athem [PERSON_NAME] [PERSON_NA…" at bounding box center [258, 464] width 113 height 28
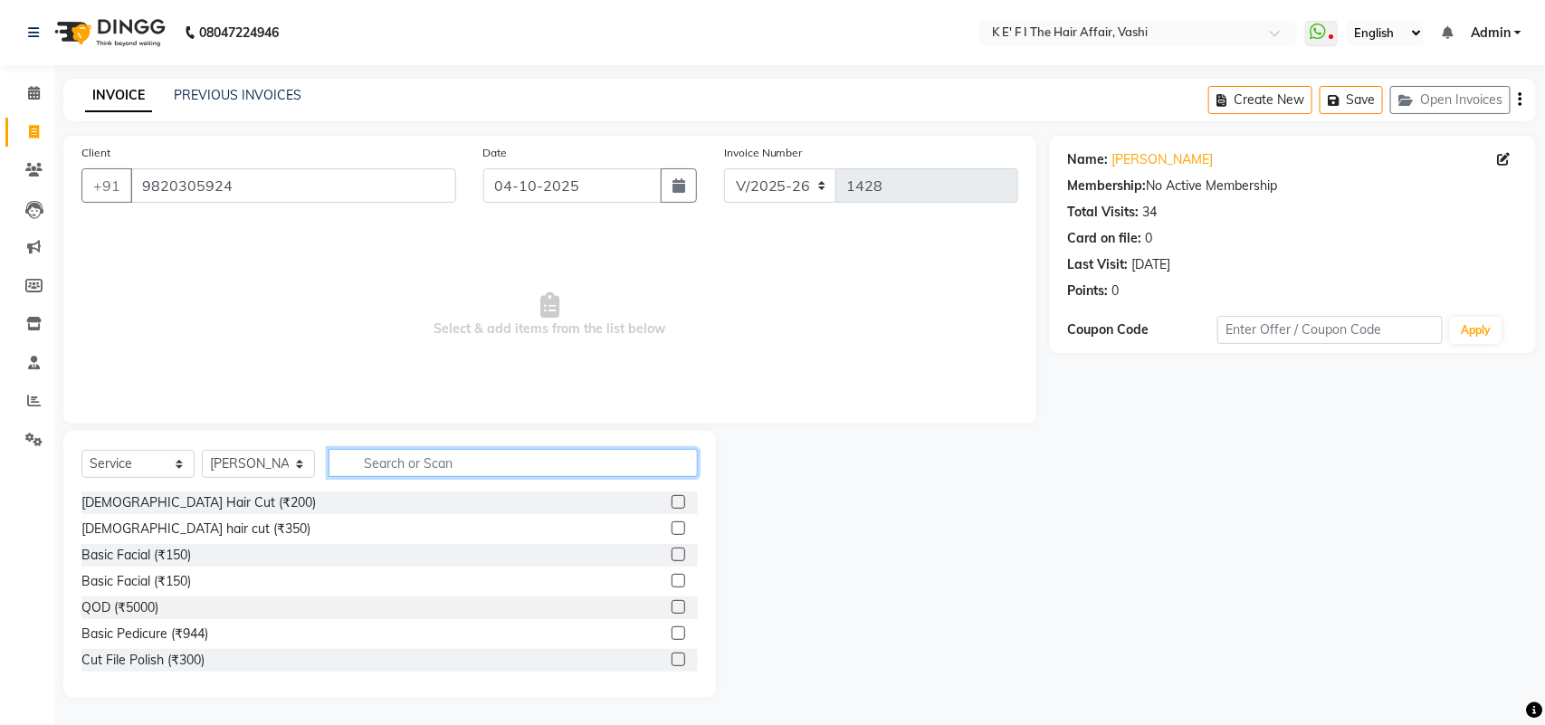
click at [404, 462] on input "text" at bounding box center [513, 463] width 369 height 28
type input "bas"
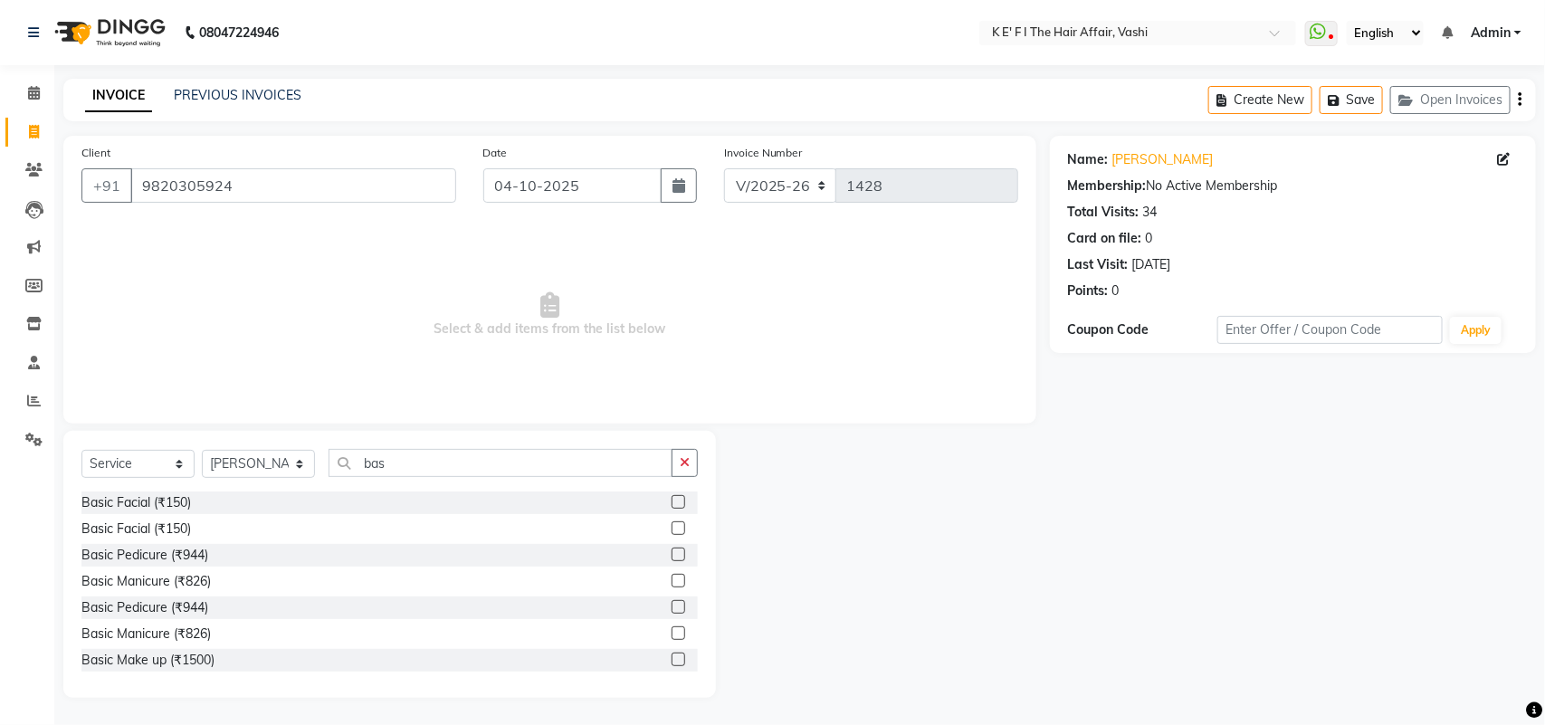
click at [672, 577] on label at bounding box center [679, 581] width 14 height 14
click at [672, 577] on input "checkbox" at bounding box center [678, 582] width 12 height 12
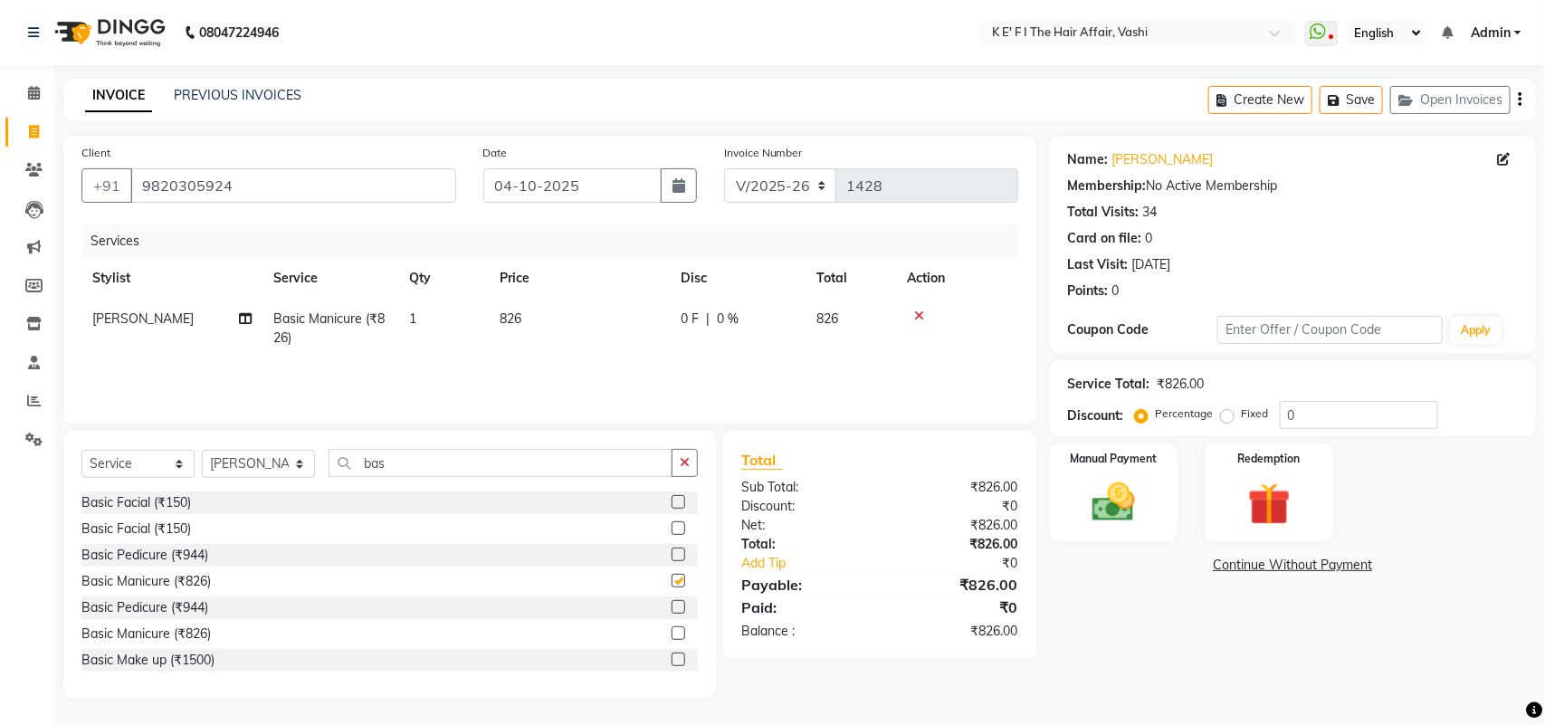
checkbox input "false"
click at [573, 320] on td "826" at bounding box center [579, 329] width 181 height 60
select select "47530"
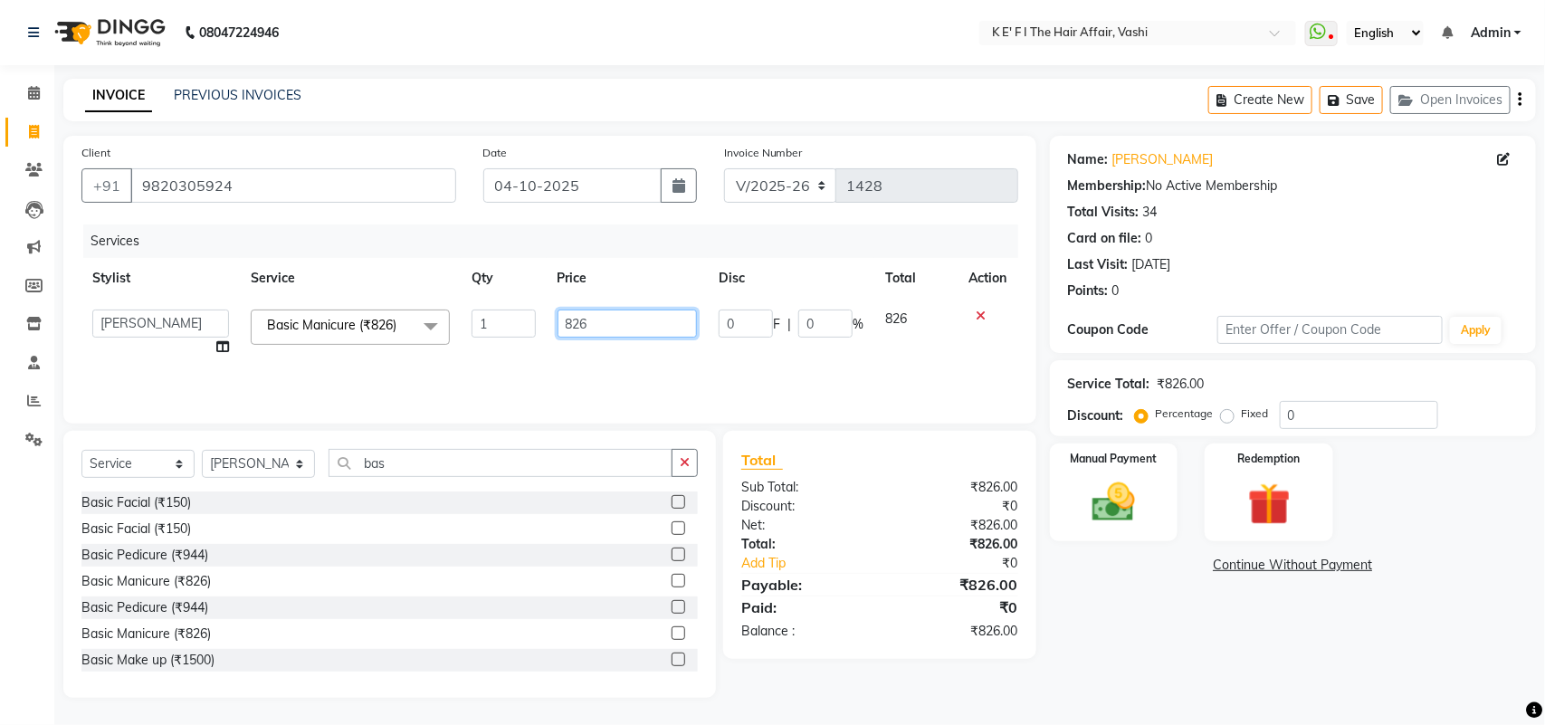
drag, startPoint x: 614, startPoint y: 296, endPoint x: 531, endPoint y: 359, distance: 103.9
click at [526, 362] on tr "aayaz [PERSON_NAME] [PERSON_NAME] Athem [PERSON_NAME] [PERSON_NAME] [PERSON_NAM…" at bounding box center [549, 333] width 937 height 69
type input "800"
click at [523, 345] on tr "aayaz [PERSON_NAME] [PERSON_NAME] Athem [PERSON_NAME] [PERSON_NAME] [PERSON_NAM…" at bounding box center [549, 333] width 937 height 69
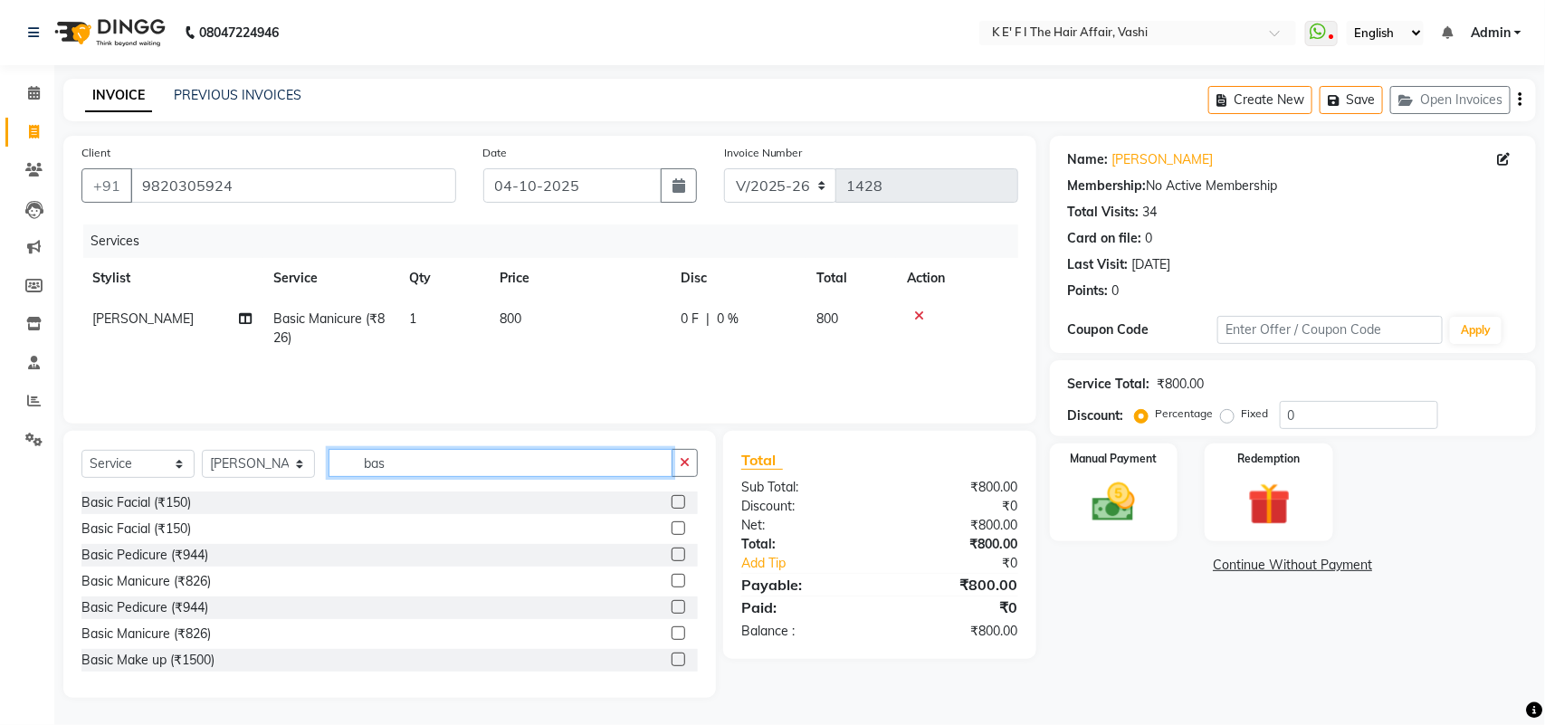
drag, startPoint x: 415, startPoint y: 462, endPoint x: 340, endPoint y: 492, distance: 80.0
click at [340, 492] on div "Select Service Product Membership Package Voucher Prepaid Gift Card Select Styl…" at bounding box center [389, 564] width 653 height 267
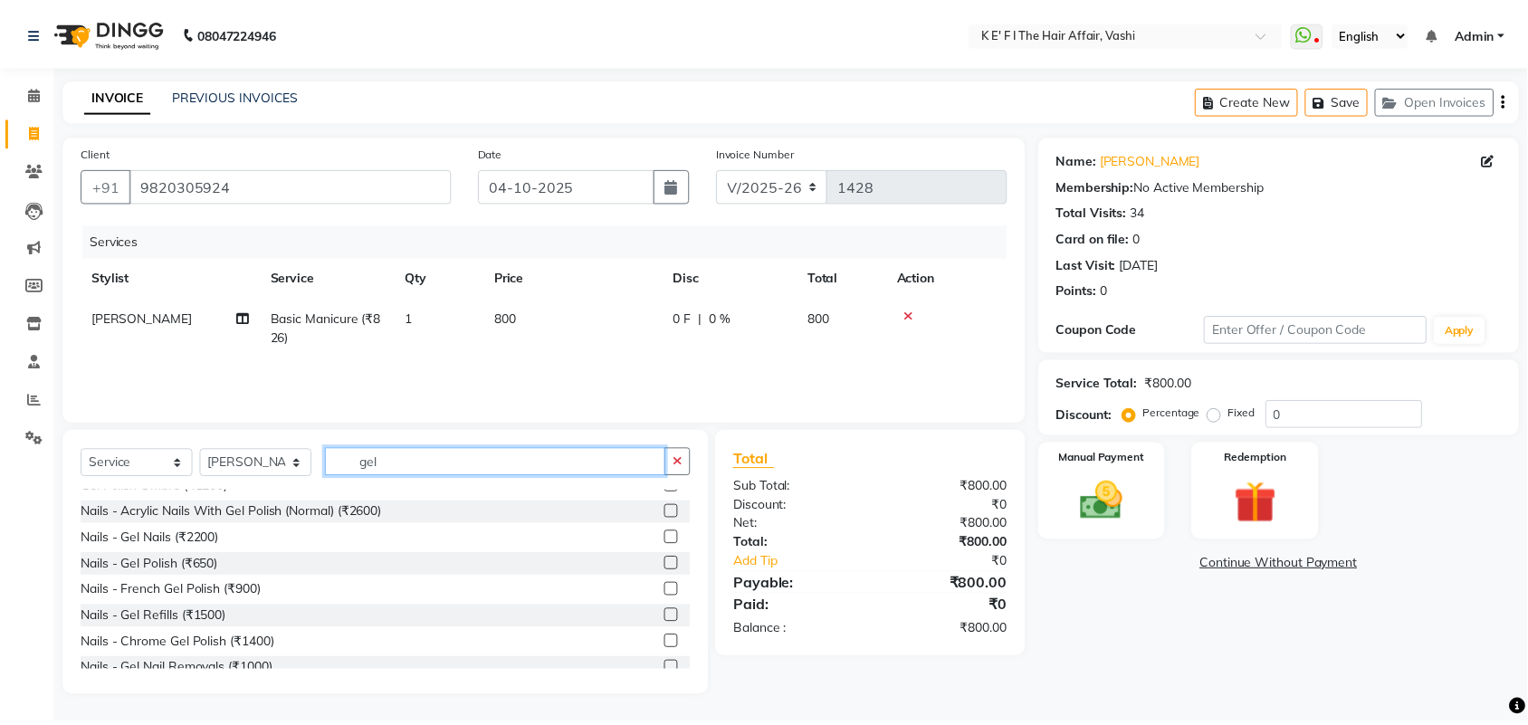
scroll to position [81, 0]
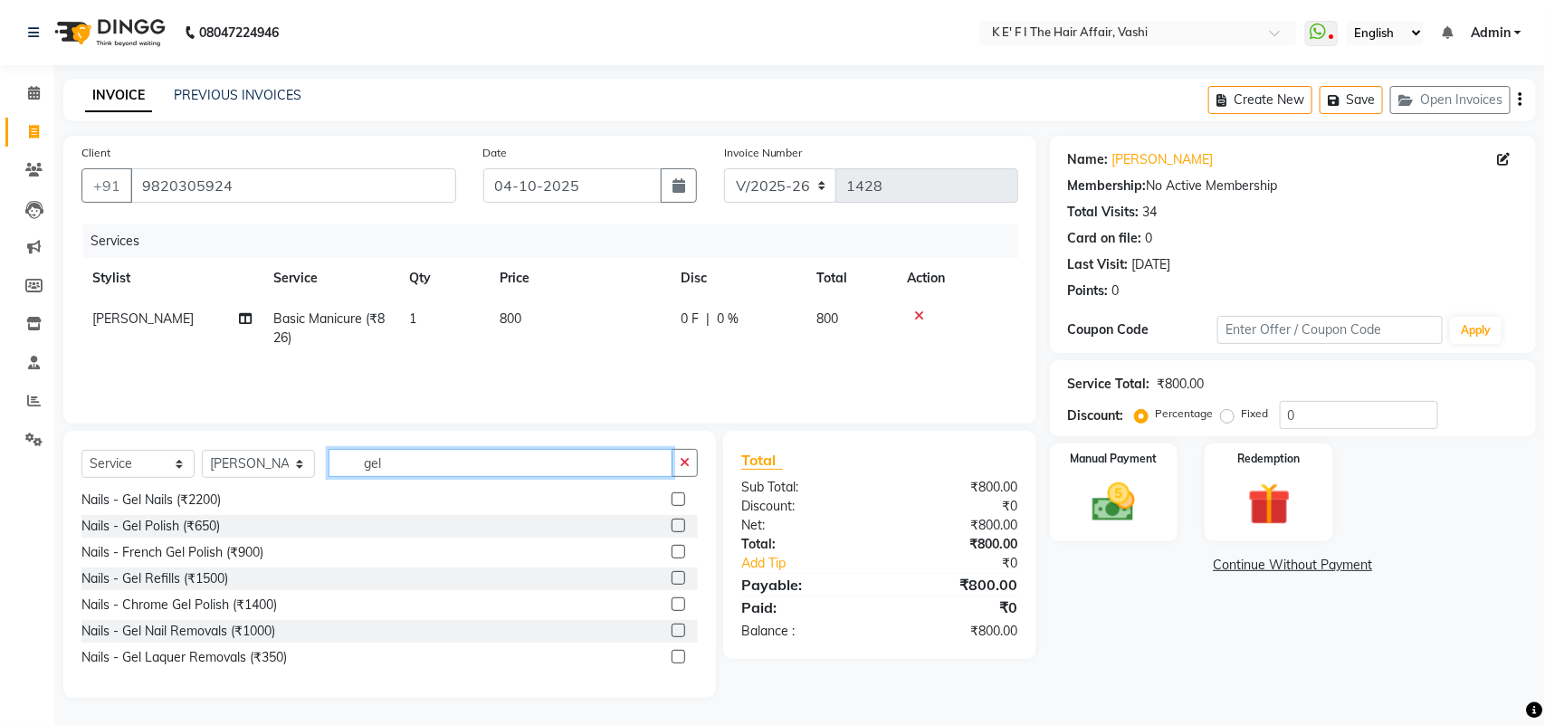
type input "gel"
click at [672, 654] on label at bounding box center [679, 657] width 14 height 14
click at [672, 654] on input "checkbox" at bounding box center [678, 658] width 12 height 12
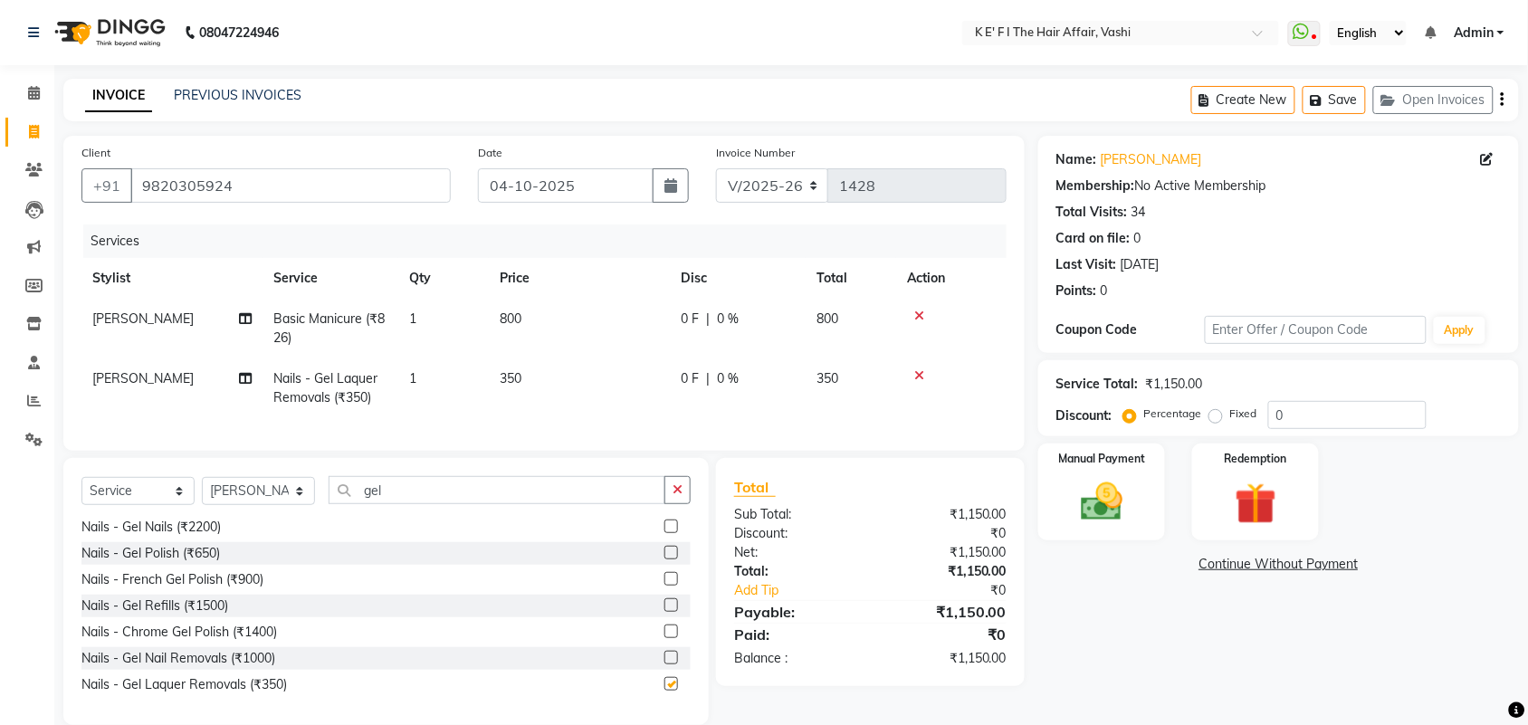
checkbox input "false"
click at [663, 174] on button "button" at bounding box center [671, 185] width 36 height 34
select select "10"
select select "2025"
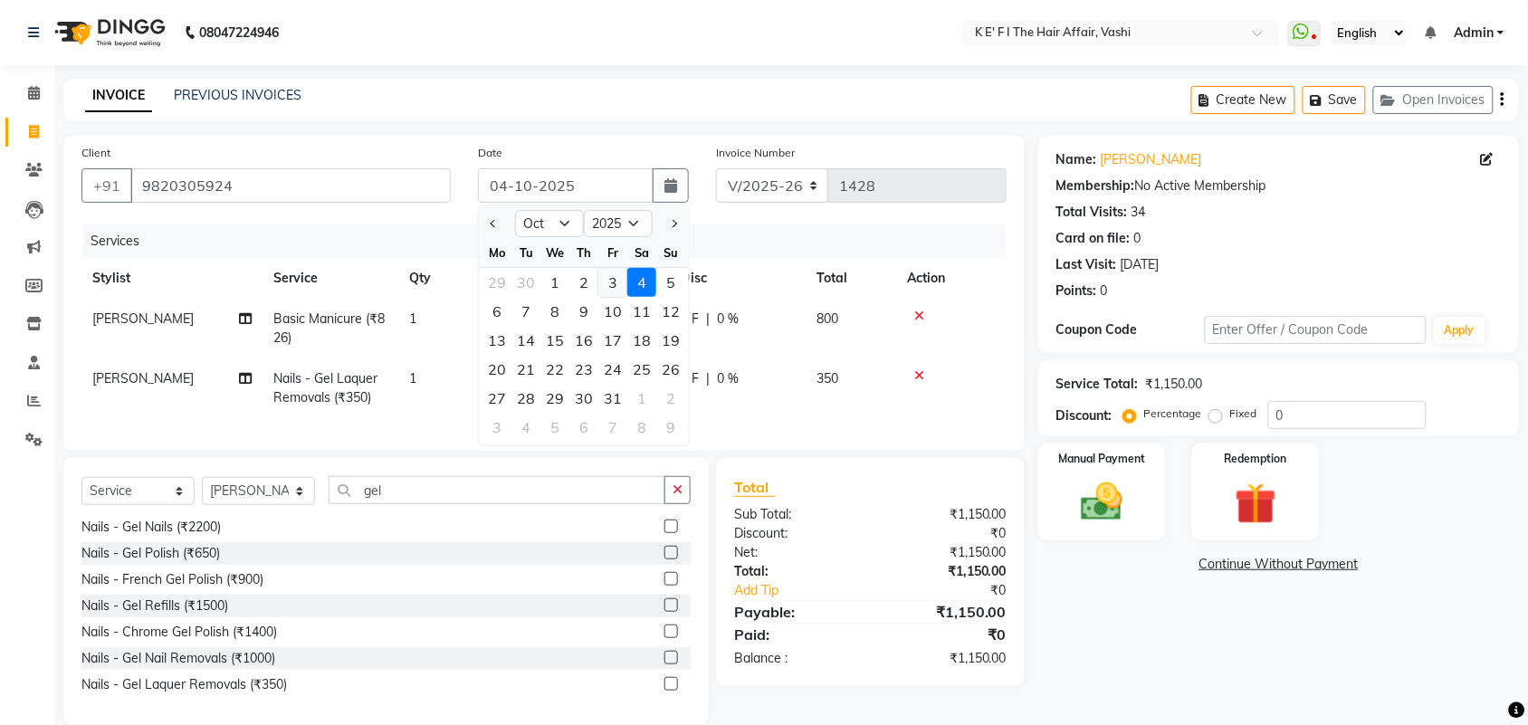
click at [617, 285] on div "3" at bounding box center [612, 282] width 29 height 29
type input "03-10-2025"
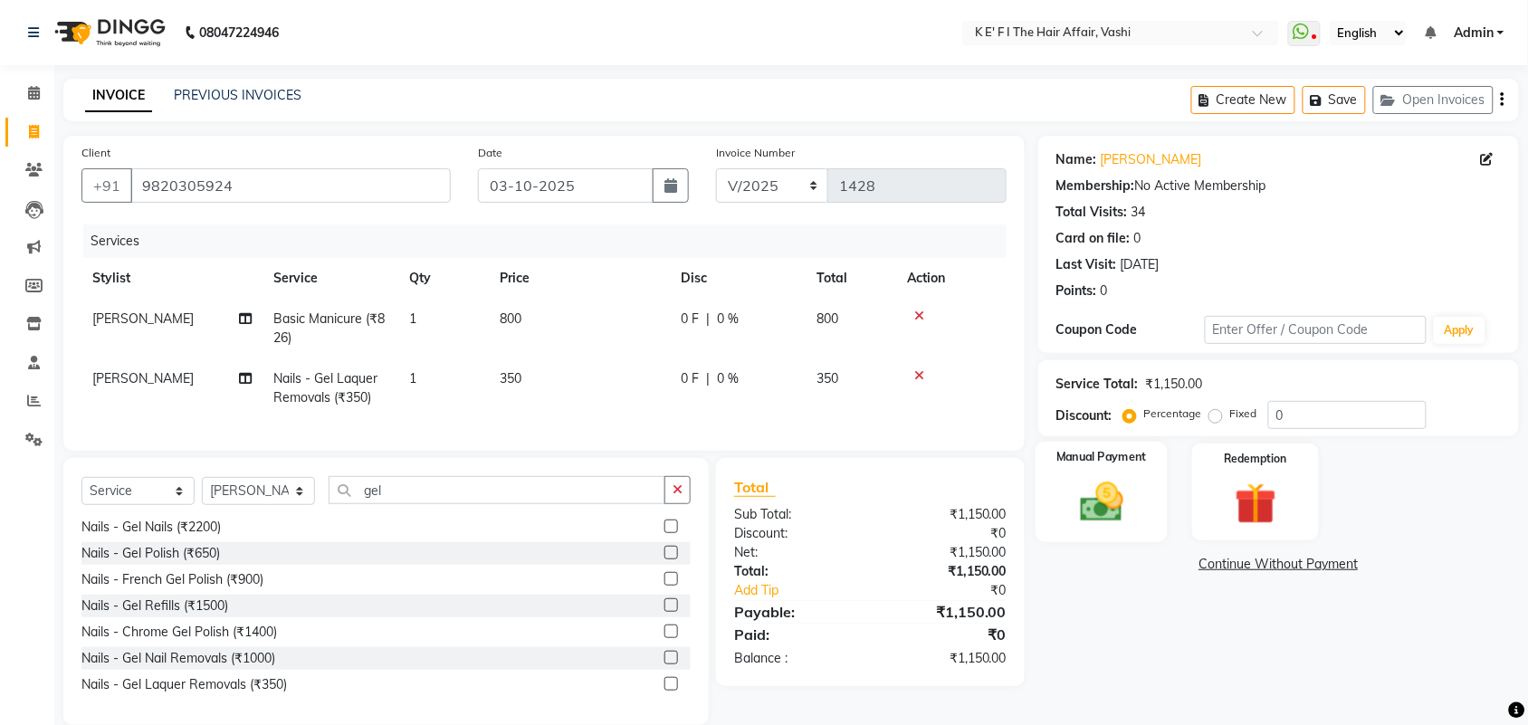
click at [1106, 496] on img at bounding box center [1101, 502] width 71 height 50
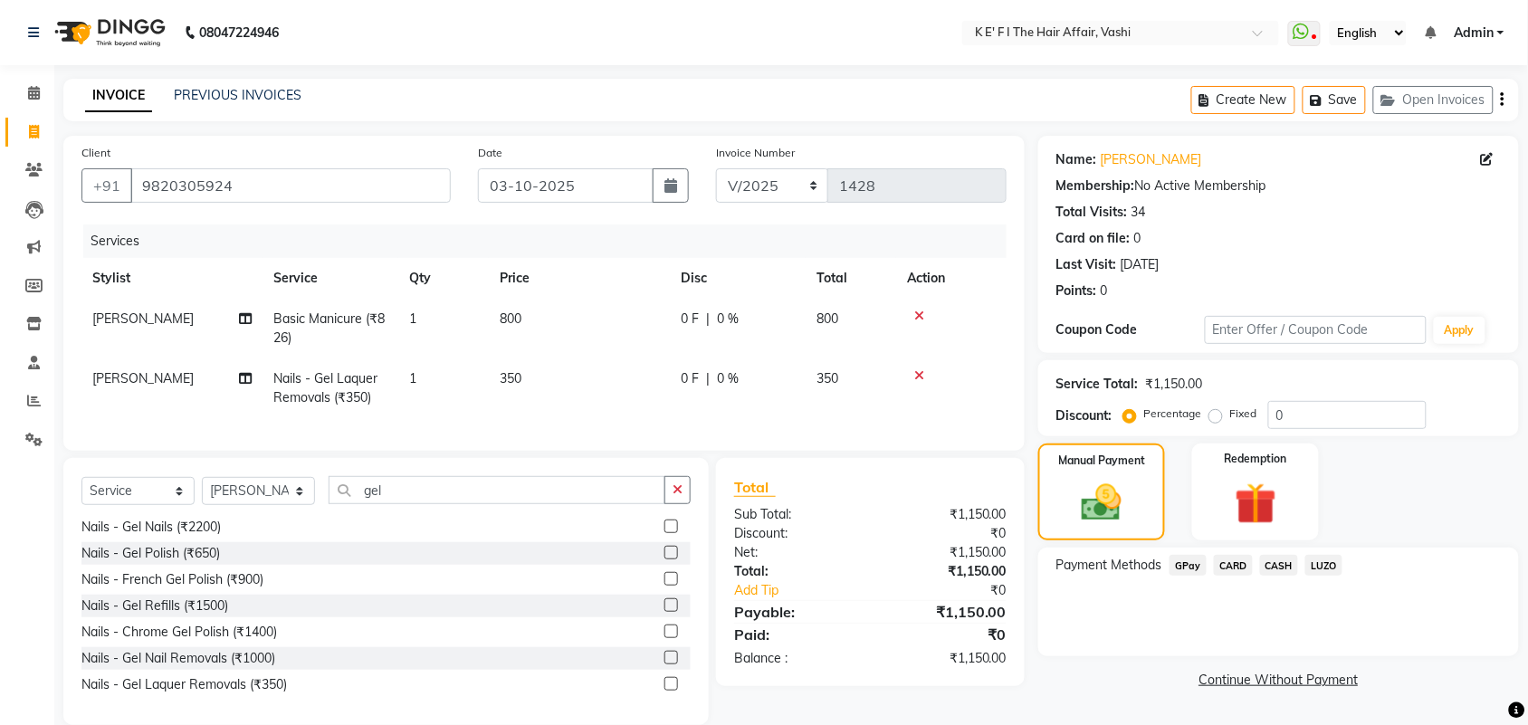
click at [1276, 563] on span "CASH" at bounding box center [1279, 565] width 39 height 21
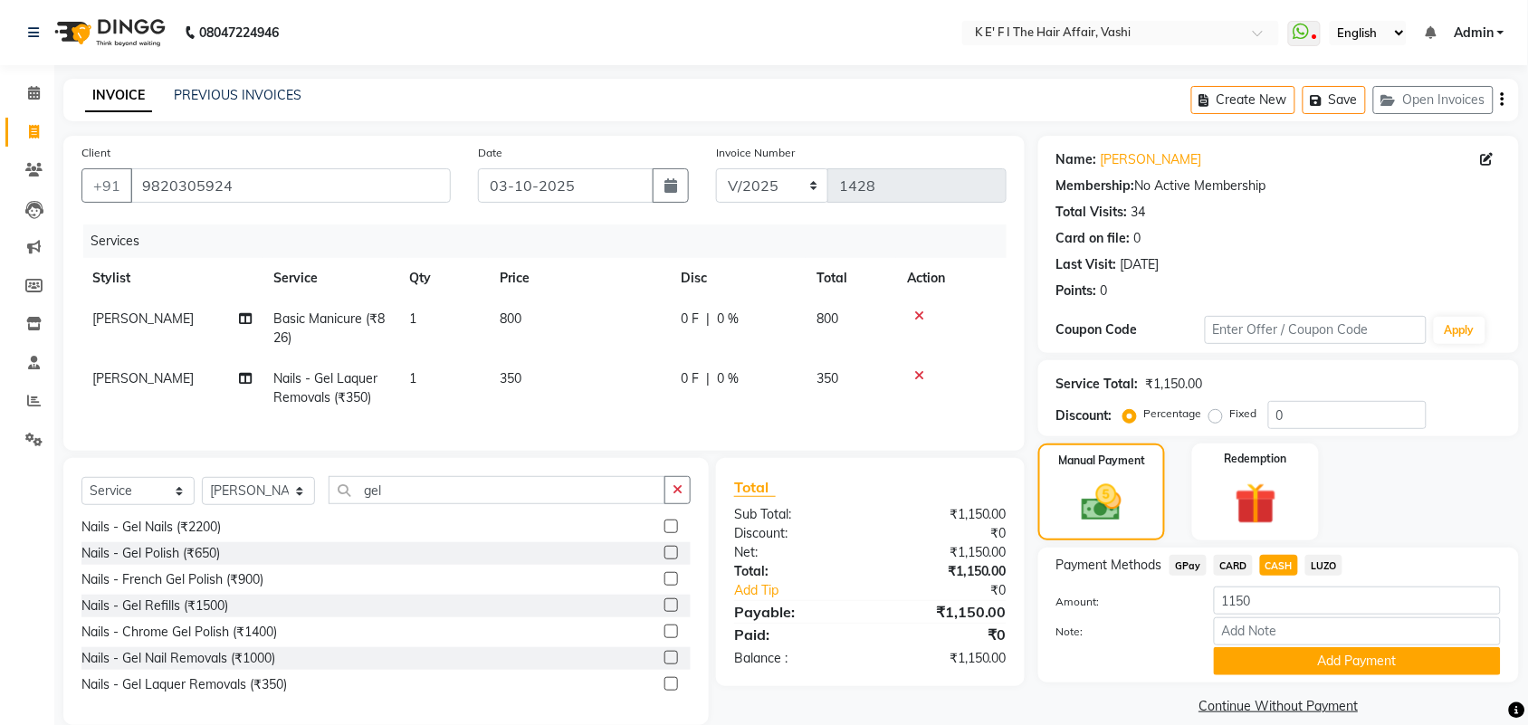
click at [1311, 658] on button "Add Payment" at bounding box center [1357, 661] width 287 height 28
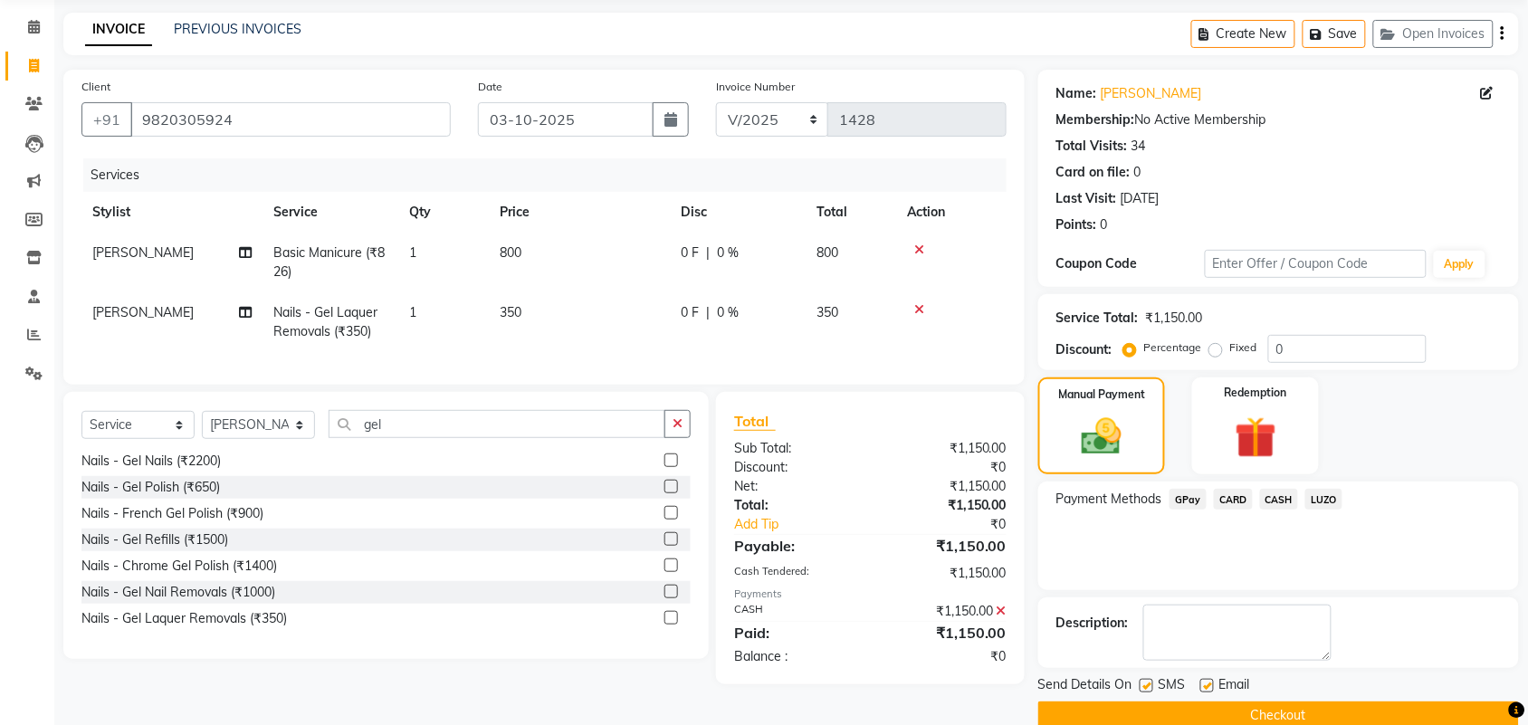
scroll to position [98, 0]
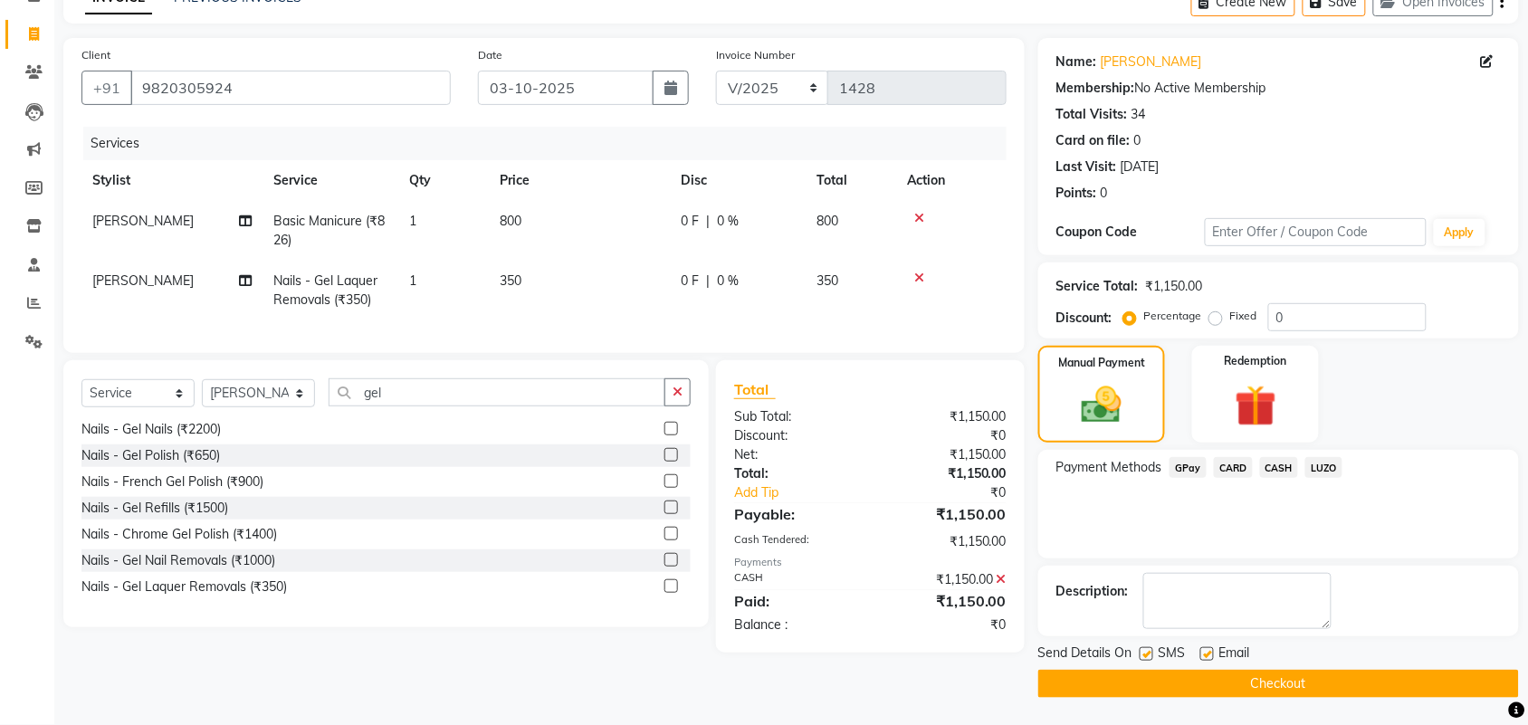
click at [1208, 654] on label at bounding box center [1207, 654] width 14 height 14
click at [1208, 654] on input "checkbox" at bounding box center [1206, 655] width 12 height 12
checkbox input "false"
click at [1145, 652] on label at bounding box center [1147, 654] width 14 height 14
click at [1145, 652] on input "checkbox" at bounding box center [1146, 655] width 12 height 12
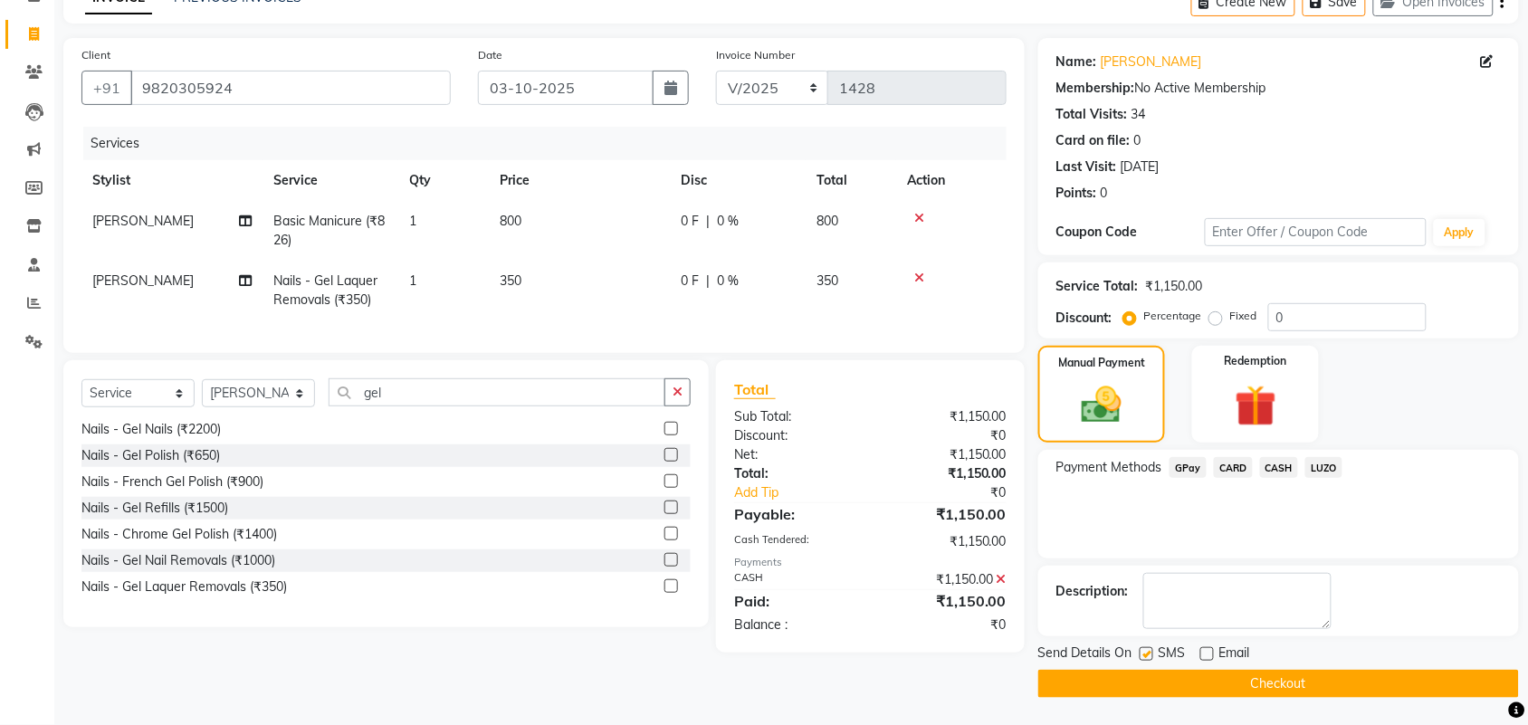
checkbox input "false"
click at [1163, 681] on button "Checkout" at bounding box center [1278, 684] width 481 height 28
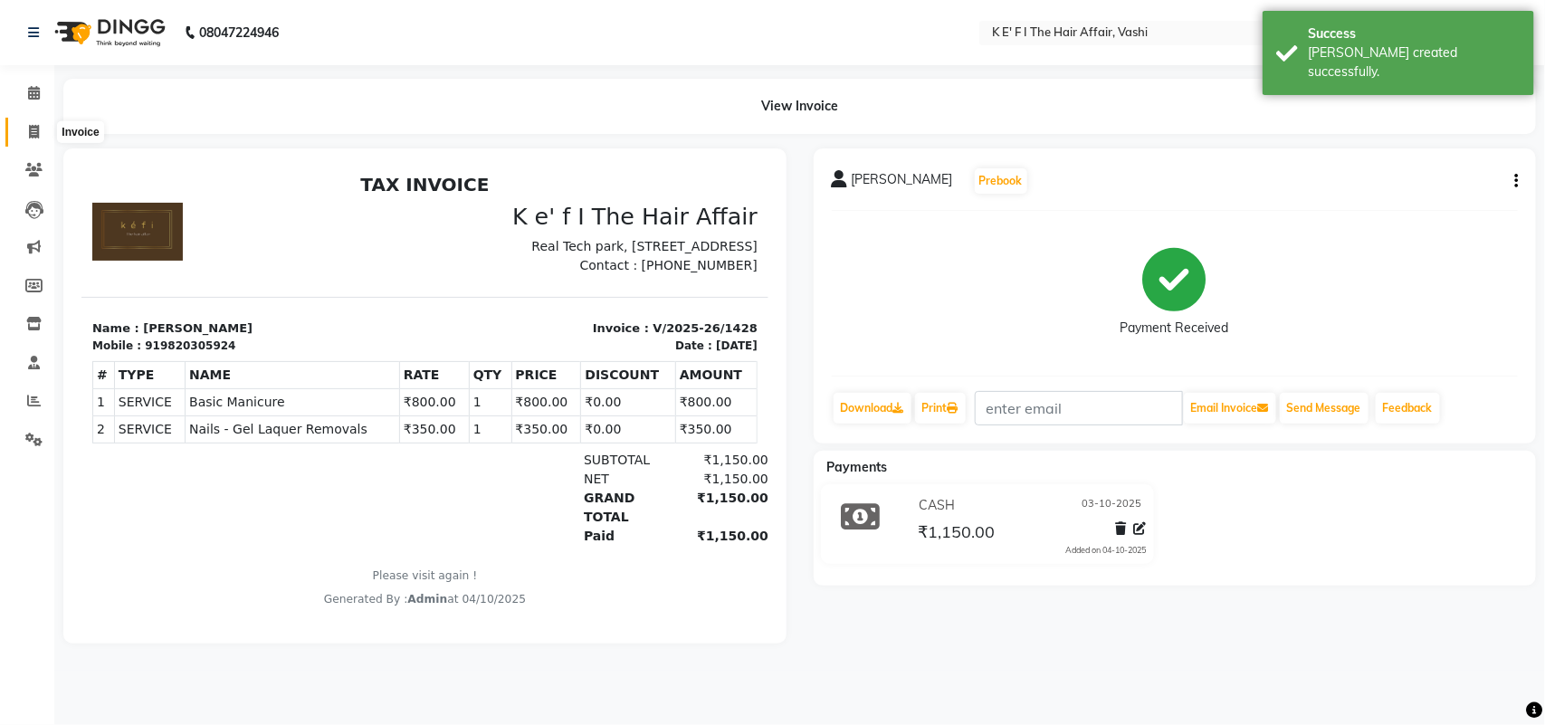
click at [29, 137] on icon at bounding box center [34, 132] width 10 height 14
select select "service"
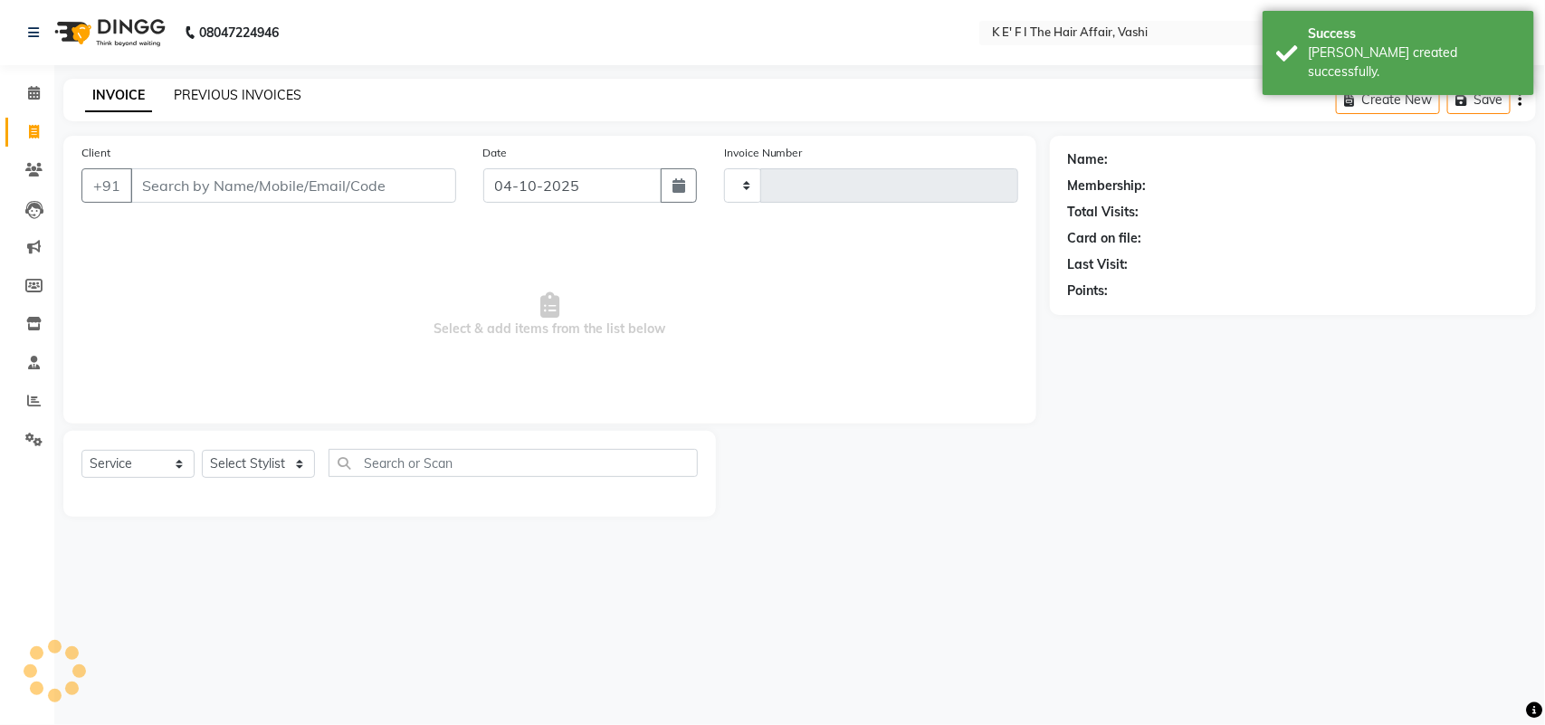
type input "1429"
select select "6025"
click at [201, 97] on link "PREVIOUS INVOICES" at bounding box center [238, 95] width 128 height 16
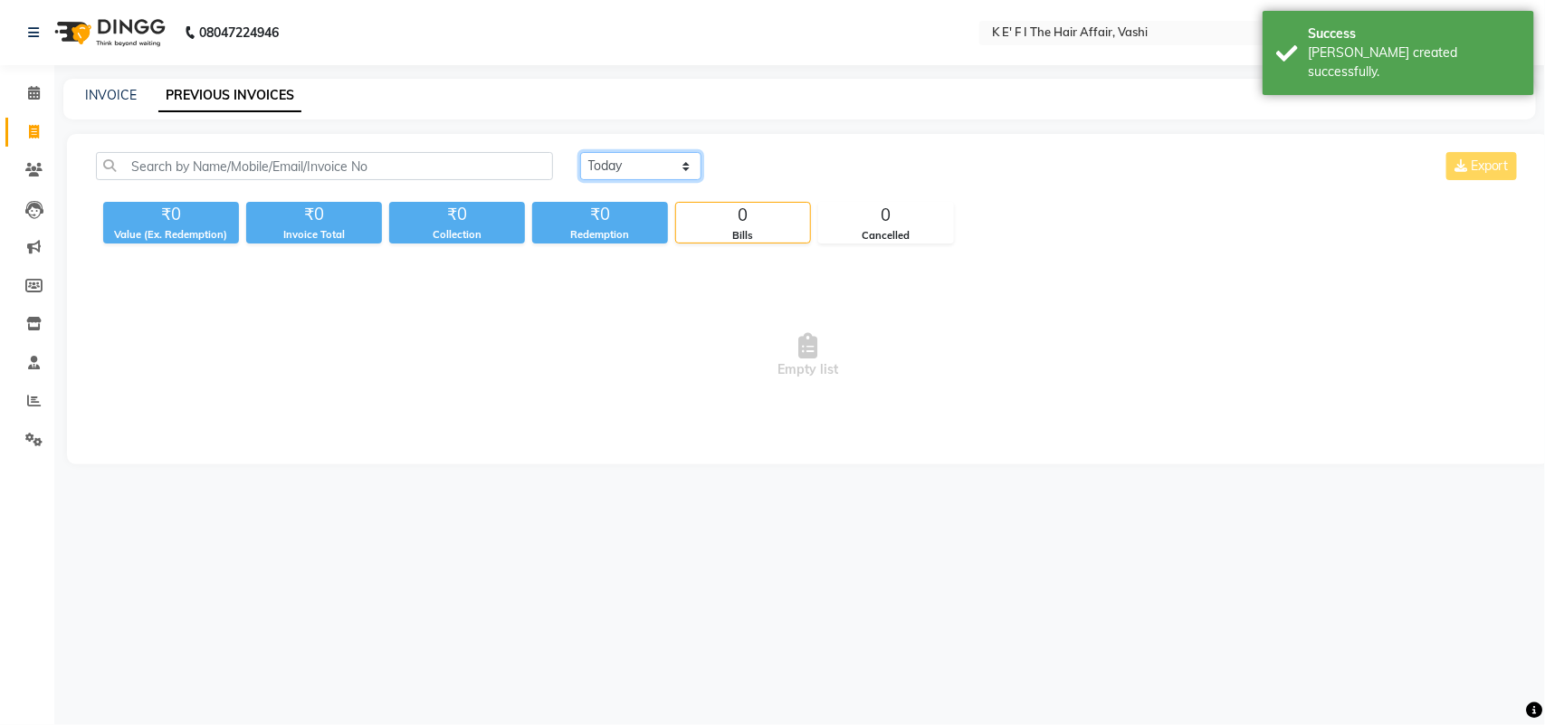
click at [632, 177] on select "[DATE] [DATE] Custom Range" at bounding box center [640, 166] width 121 height 28
select select "yesterday"
click at [580, 152] on select "[DATE] [DATE] Custom Range" at bounding box center [640, 166] width 121 height 28
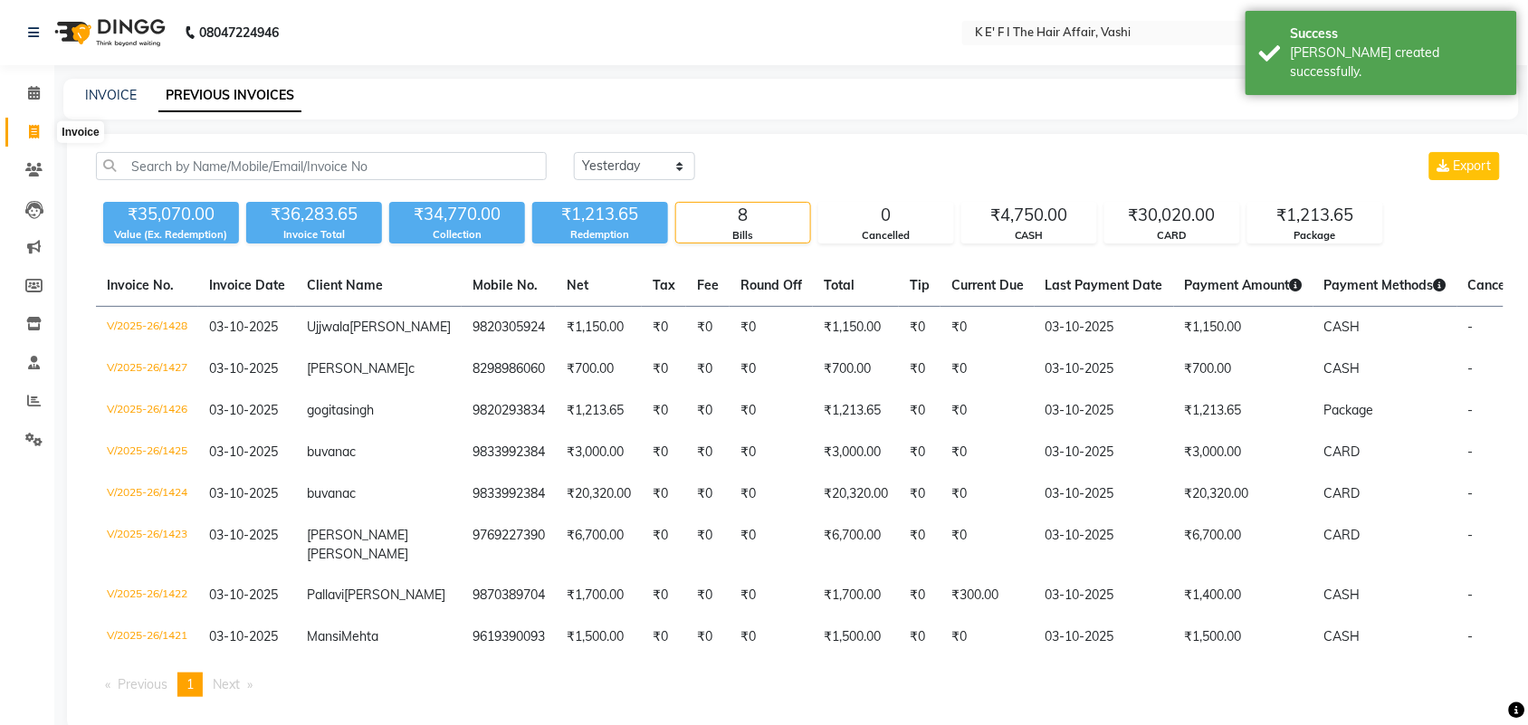
click at [32, 125] on icon at bounding box center [34, 132] width 10 height 14
select select "service"
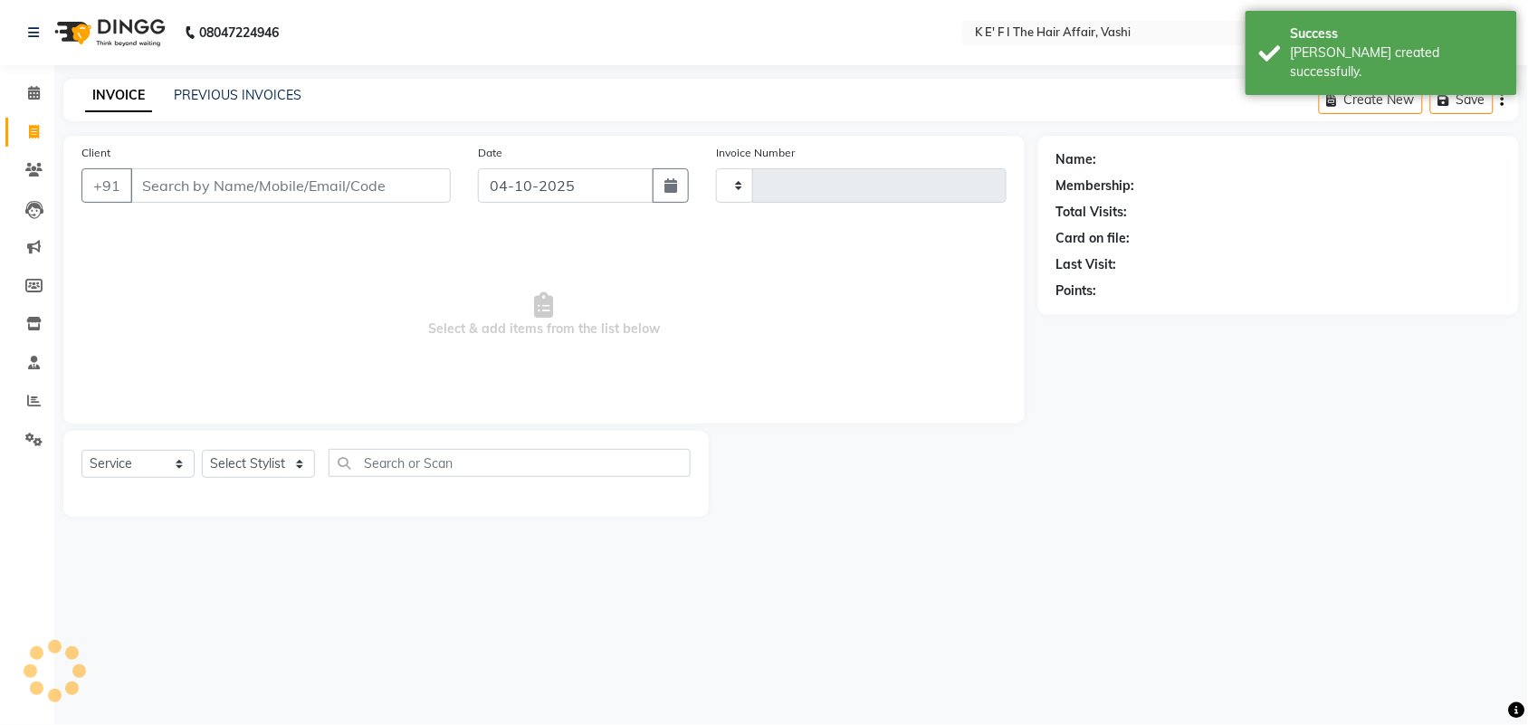
type input "1429"
select select "6025"
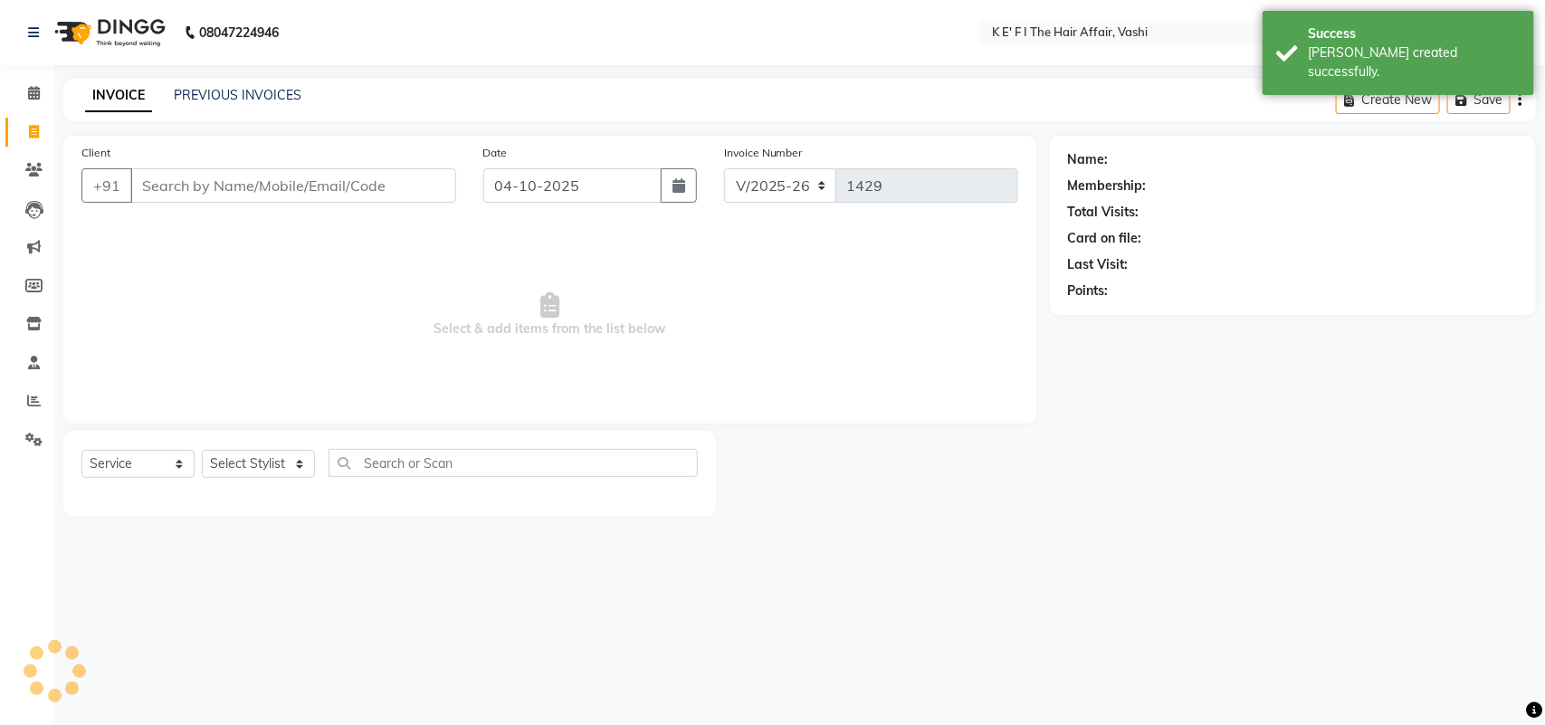
select select "43807"
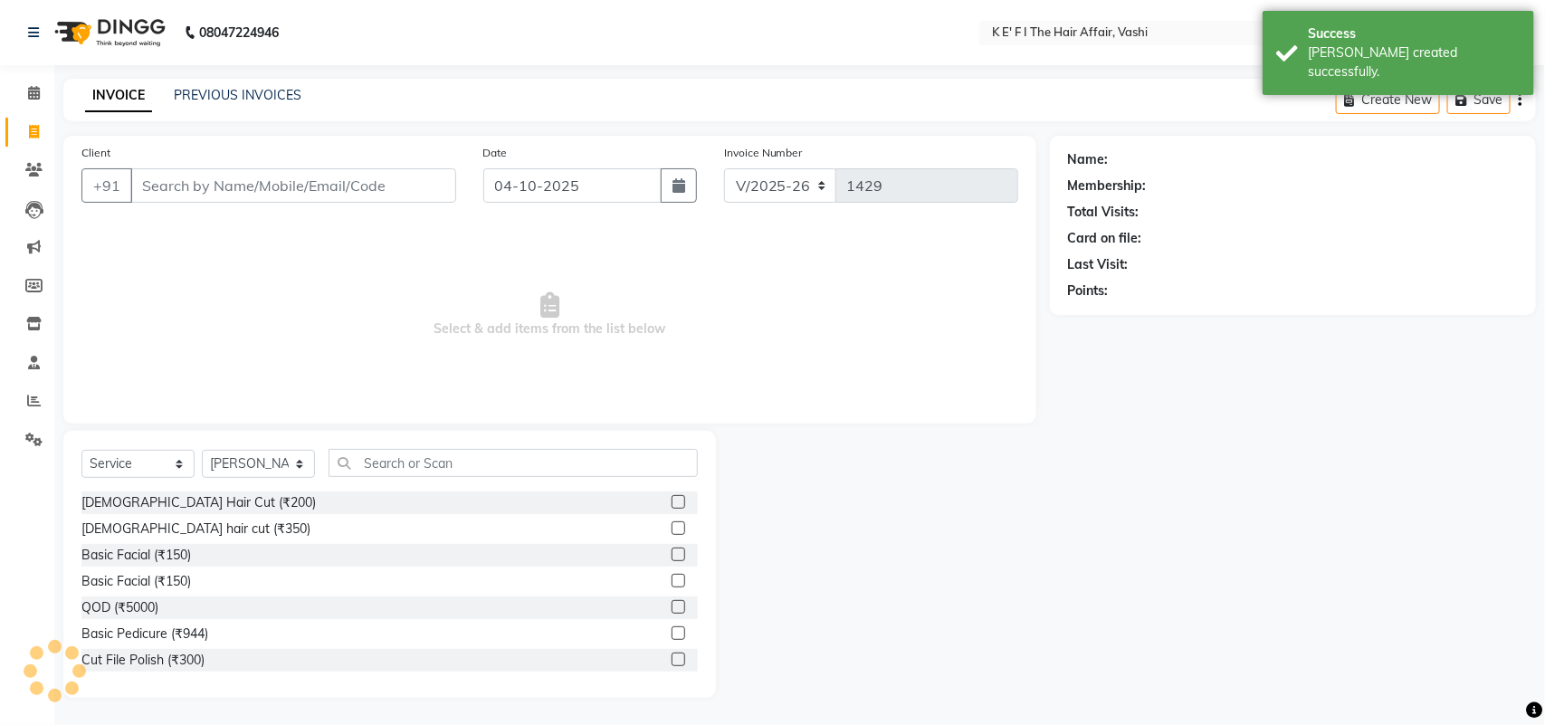
click at [205, 188] on input "Client" at bounding box center [293, 185] width 326 height 34
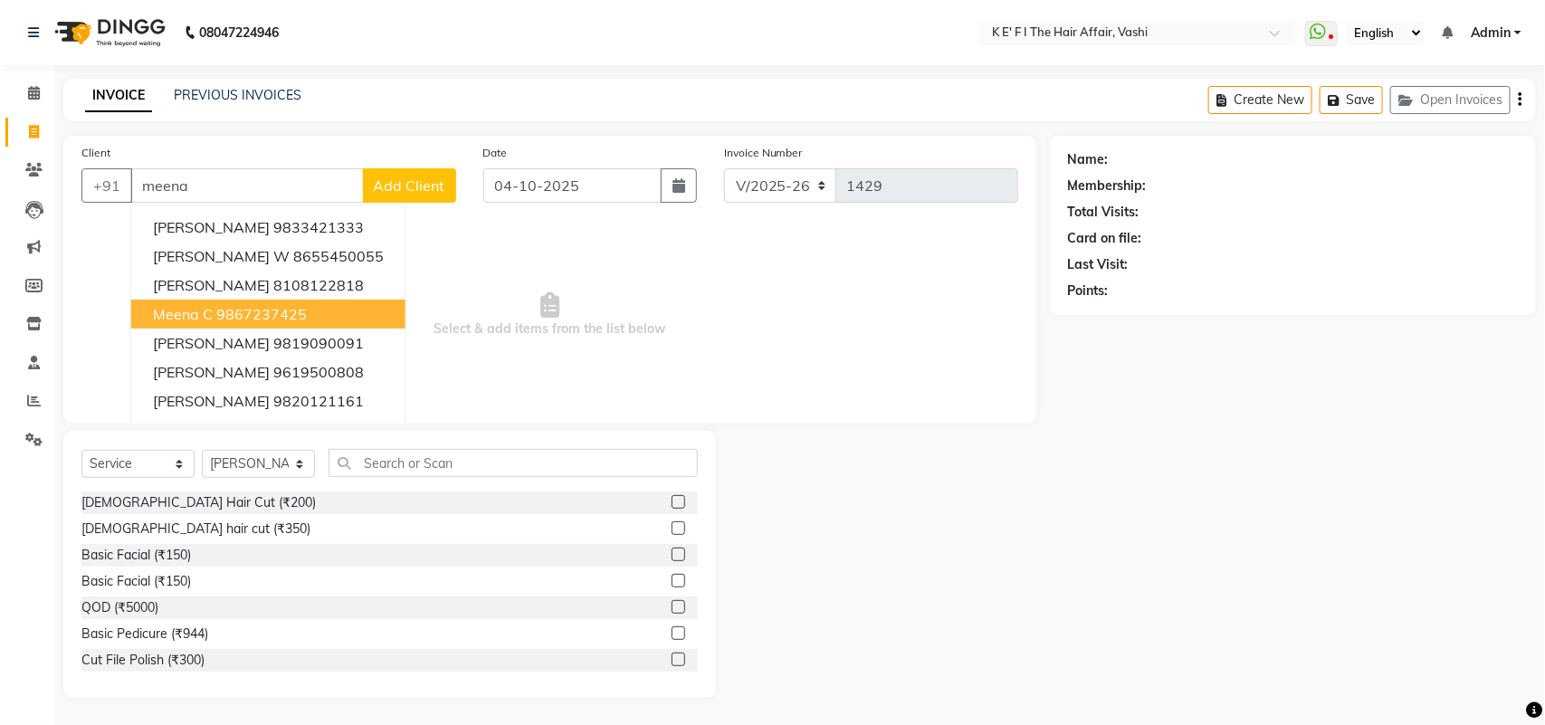
click at [368, 313] on button "meena c 9867237425" at bounding box center [268, 314] width 274 height 29
type input "9867237425"
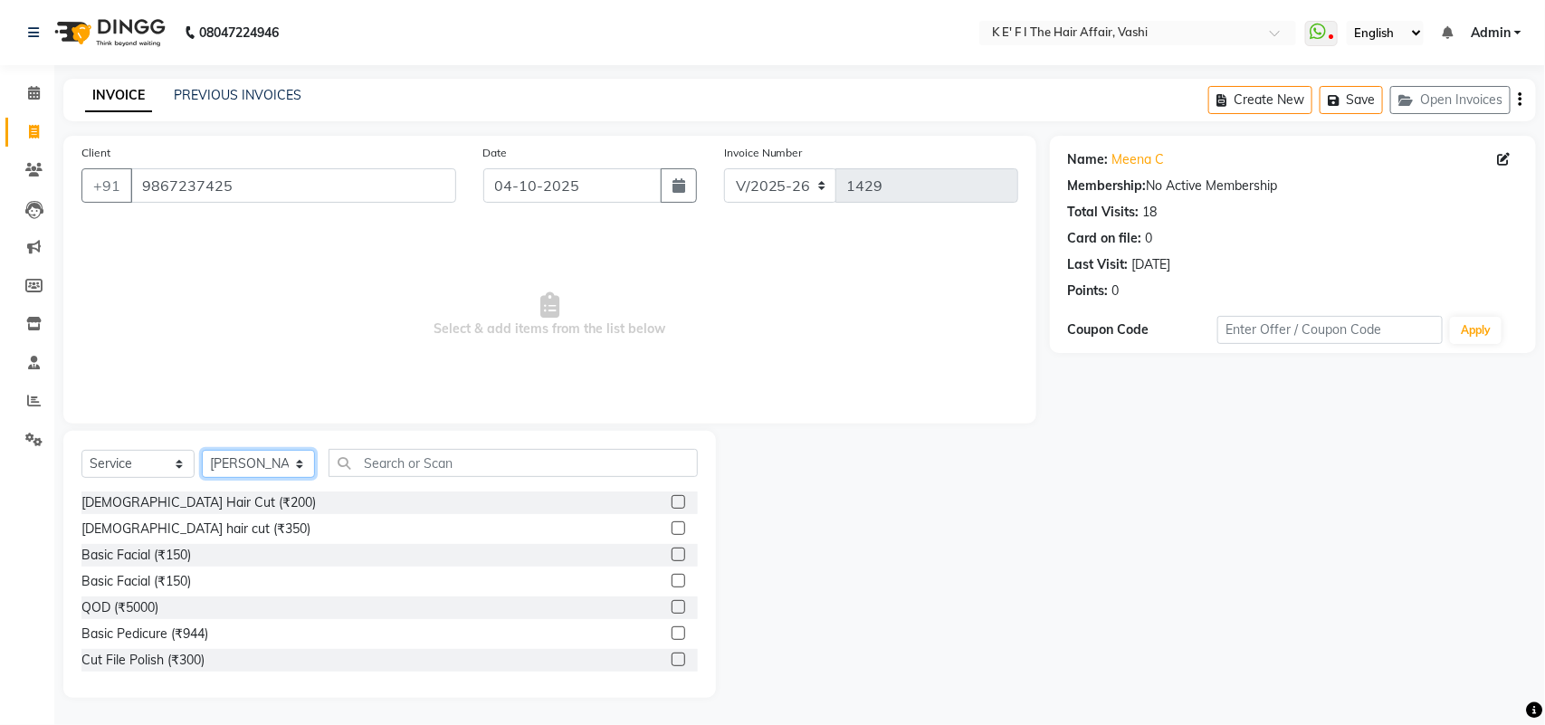
click at [265, 457] on select "Select Stylist aayaz [PERSON_NAME] [PERSON_NAME] Athem [PERSON_NAME] [PERSON_NA…" at bounding box center [258, 464] width 113 height 28
select select "43118"
click at [202, 450] on select "Select Stylist aayaz [PERSON_NAME] [PERSON_NAME] Athem [PERSON_NAME] [PERSON_NA…" at bounding box center [258, 464] width 113 height 28
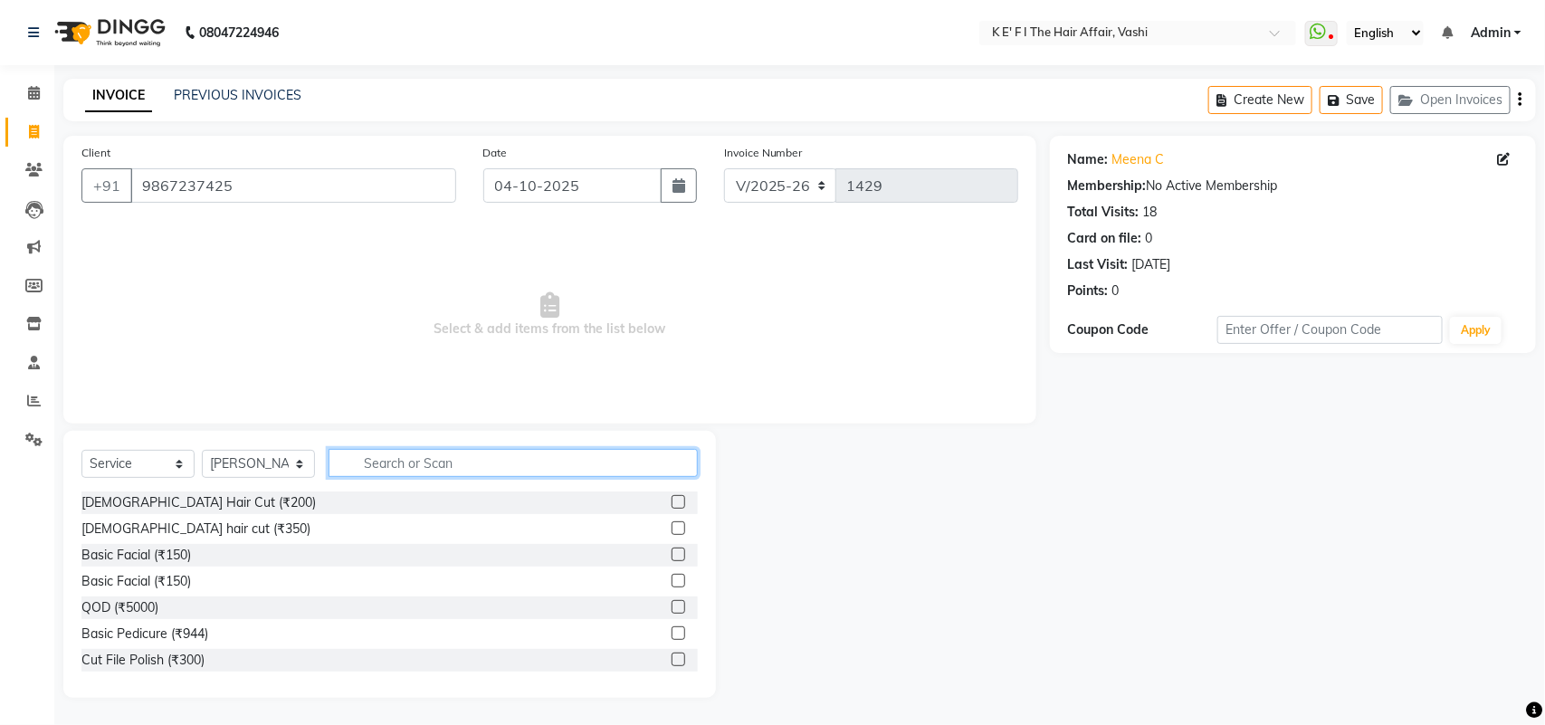
click at [398, 472] on input "text" at bounding box center [513, 463] width 369 height 28
type input "bas"
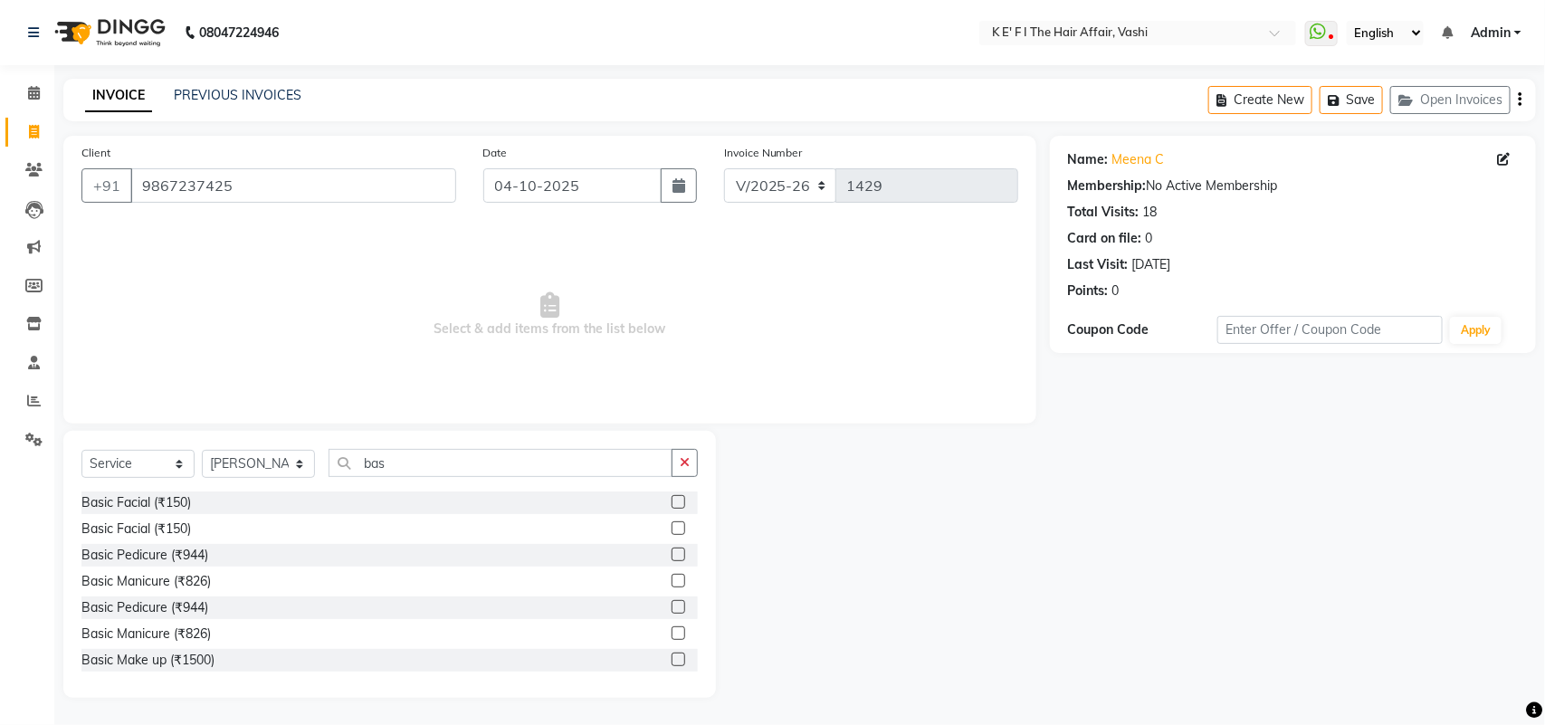
click at [672, 603] on label at bounding box center [679, 607] width 14 height 14
click at [672, 603] on input "checkbox" at bounding box center [678, 608] width 12 height 12
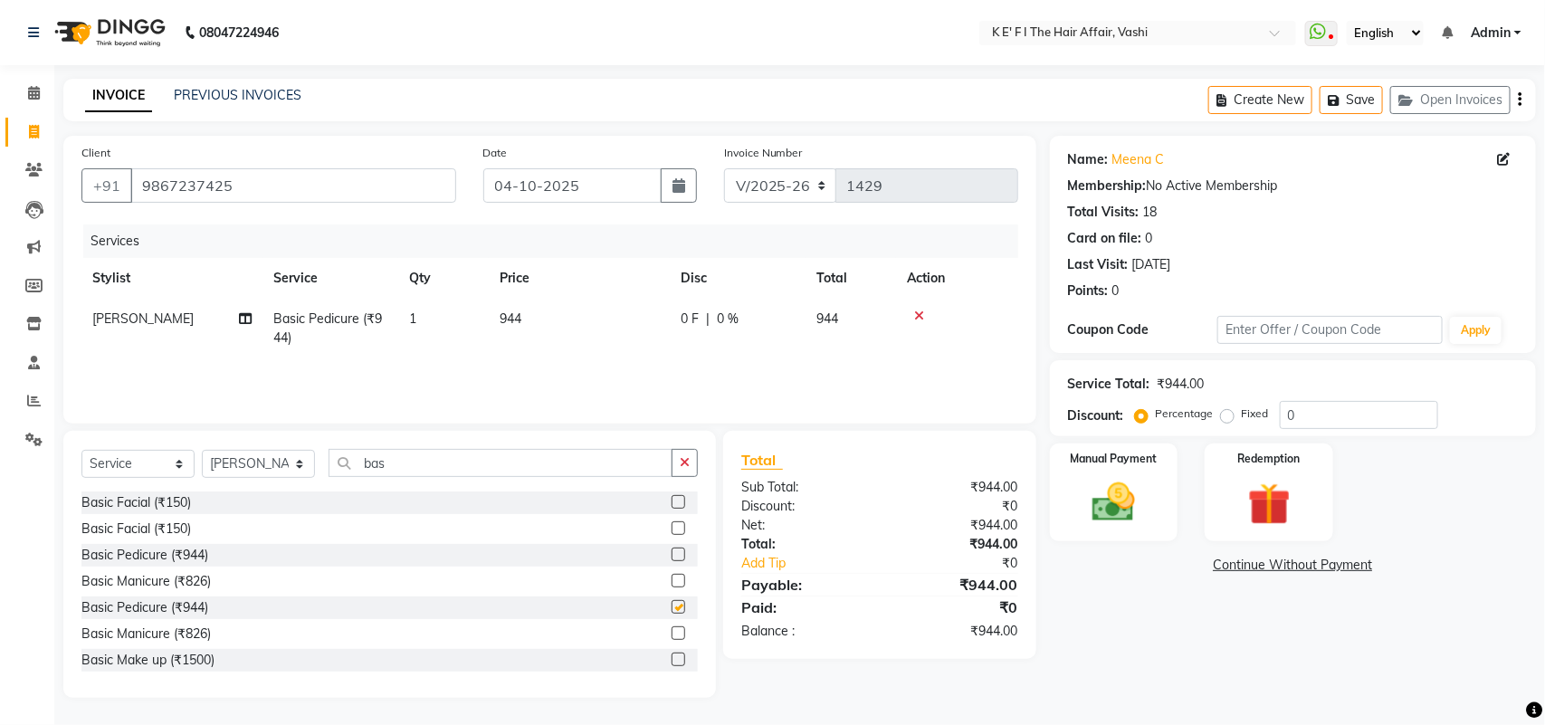
checkbox input "false"
click at [561, 348] on td "944" at bounding box center [579, 329] width 181 height 60
select select "43118"
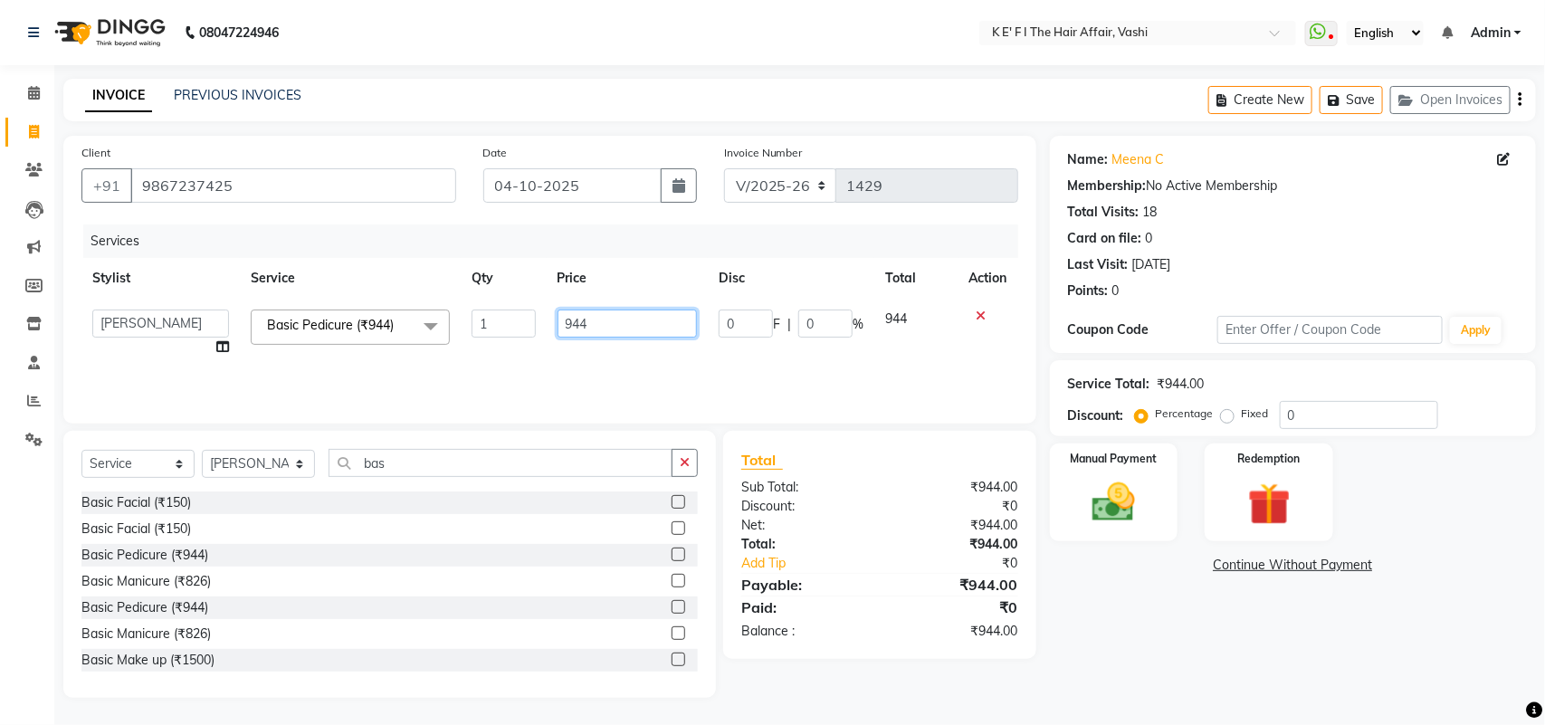
drag, startPoint x: 625, startPoint y: 319, endPoint x: 545, endPoint y: 359, distance: 89.5
click at [547, 359] on td "944" at bounding box center [628, 333] width 162 height 69
type input "900"
click at [641, 363] on div "Services Stylist Service Qty Price Disc Total Action aayaz [PERSON_NAME] [PERSO…" at bounding box center [549, 314] width 937 height 181
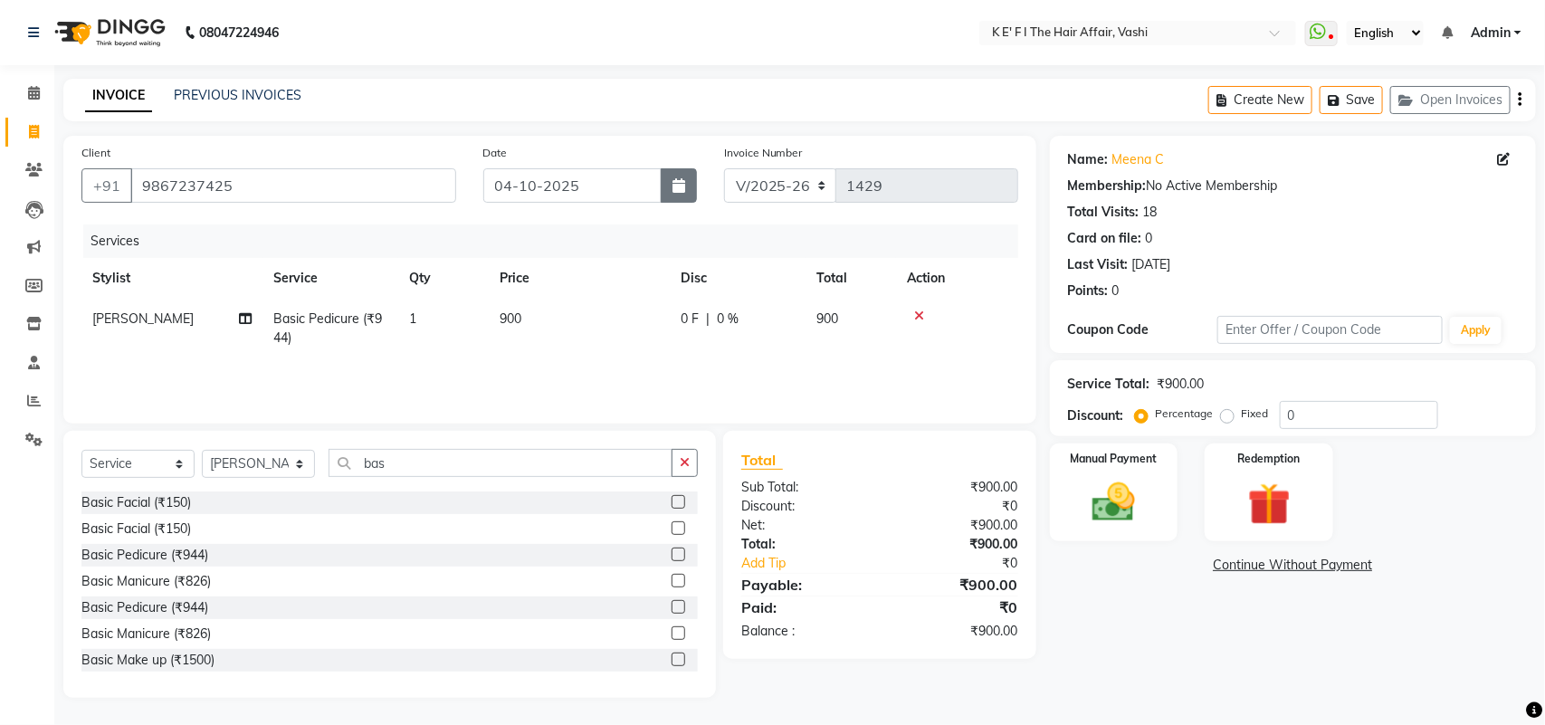
click at [693, 199] on button "button" at bounding box center [679, 185] width 36 height 34
select select "10"
select select "2025"
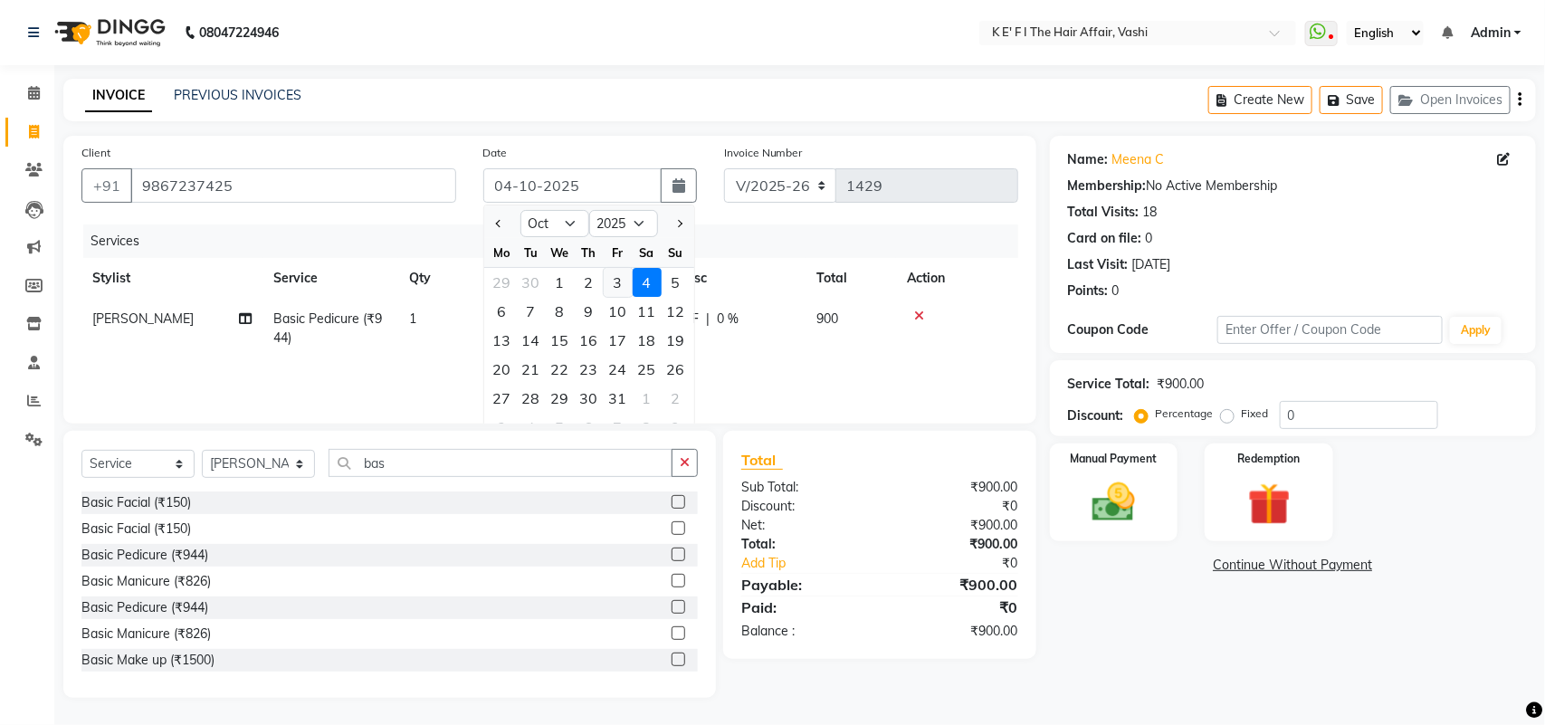
click at [625, 276] on div "3" at bounding box center [618, 282] width 29 height 29
type input "03-10-2025"
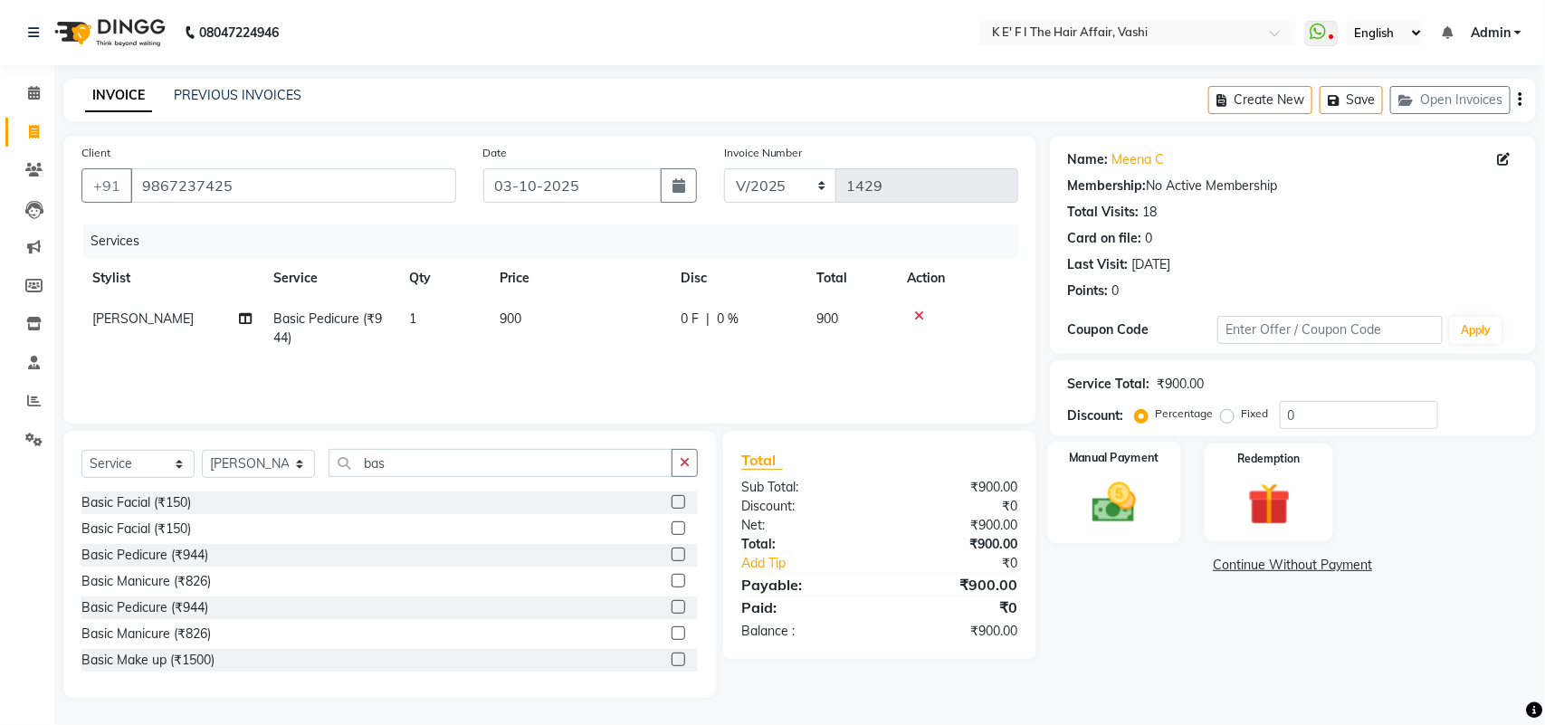
click at [1098, 514] on img at bounding box center [1114, 502] width 72 height 51
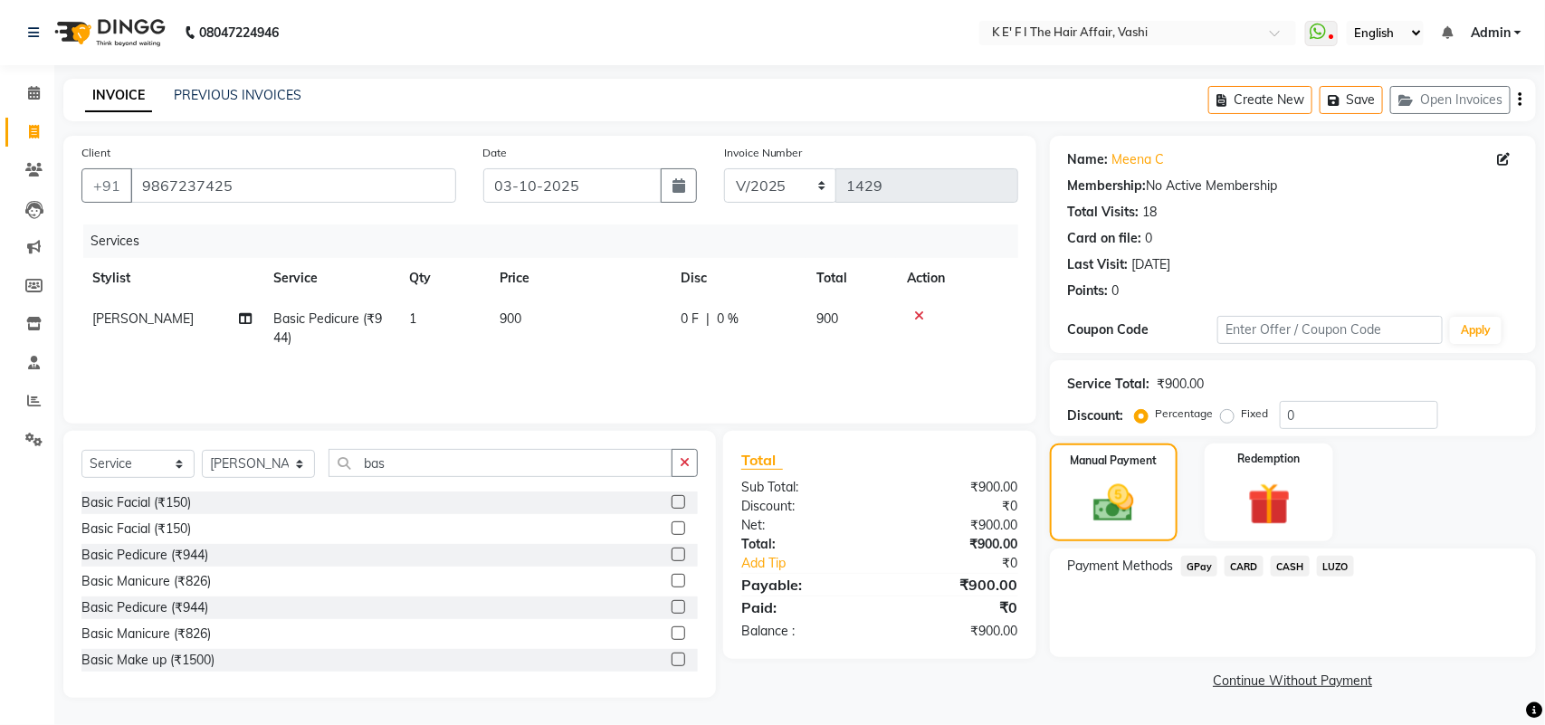
click at [1258, 559] on span "CARD" at bounding box center [1244, 566] width 39 height 21
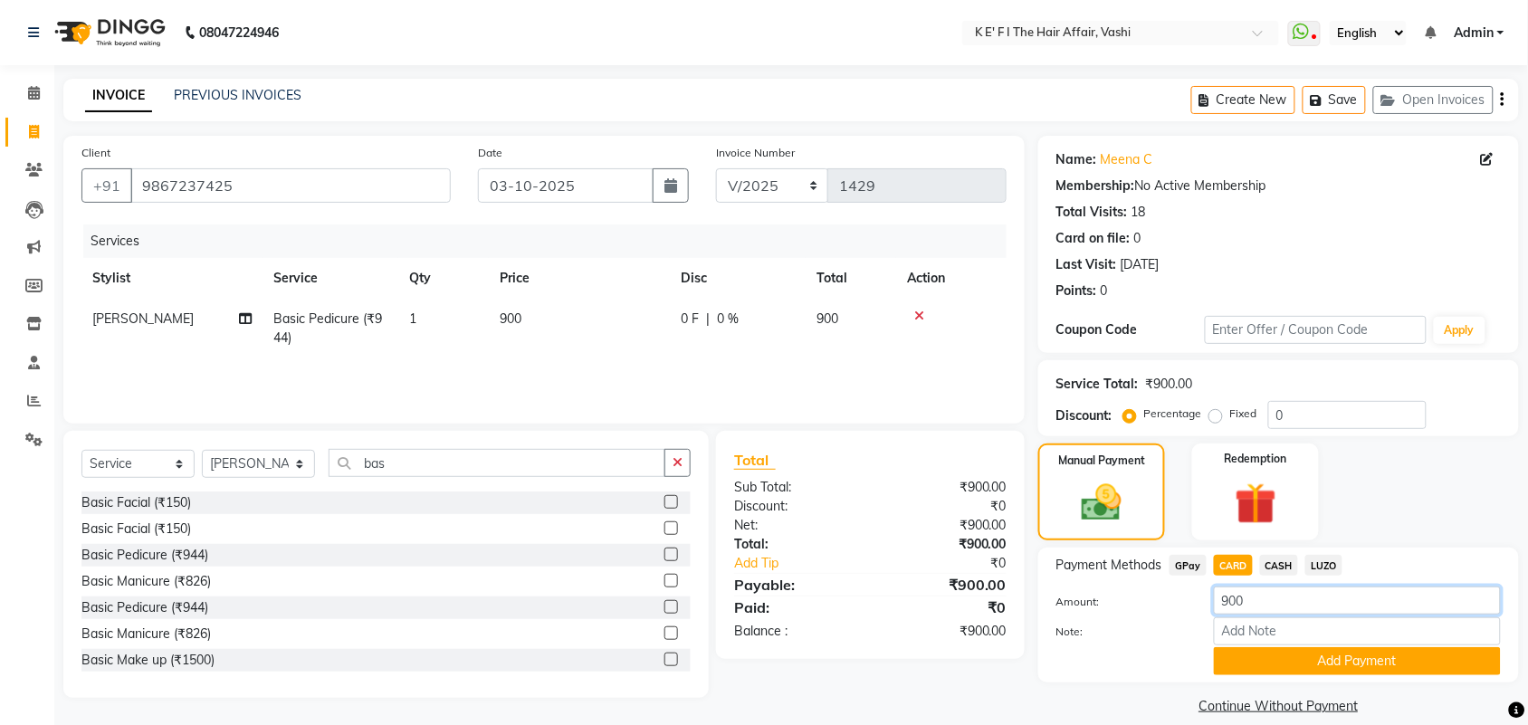
drag, startPoint x: 1270, startPoint y: 589, endPoint x: 1188, endPoint y: 620, distance: 87.1
click at [1192, 627] on div "Amount: 900 Note: Add Payment" at bounding box center [1278, 631] width 444 height 89
type input "600"
click at [1301, 674] on button "Add Payment" at bounding box center [1357, 661] width 287 height 28
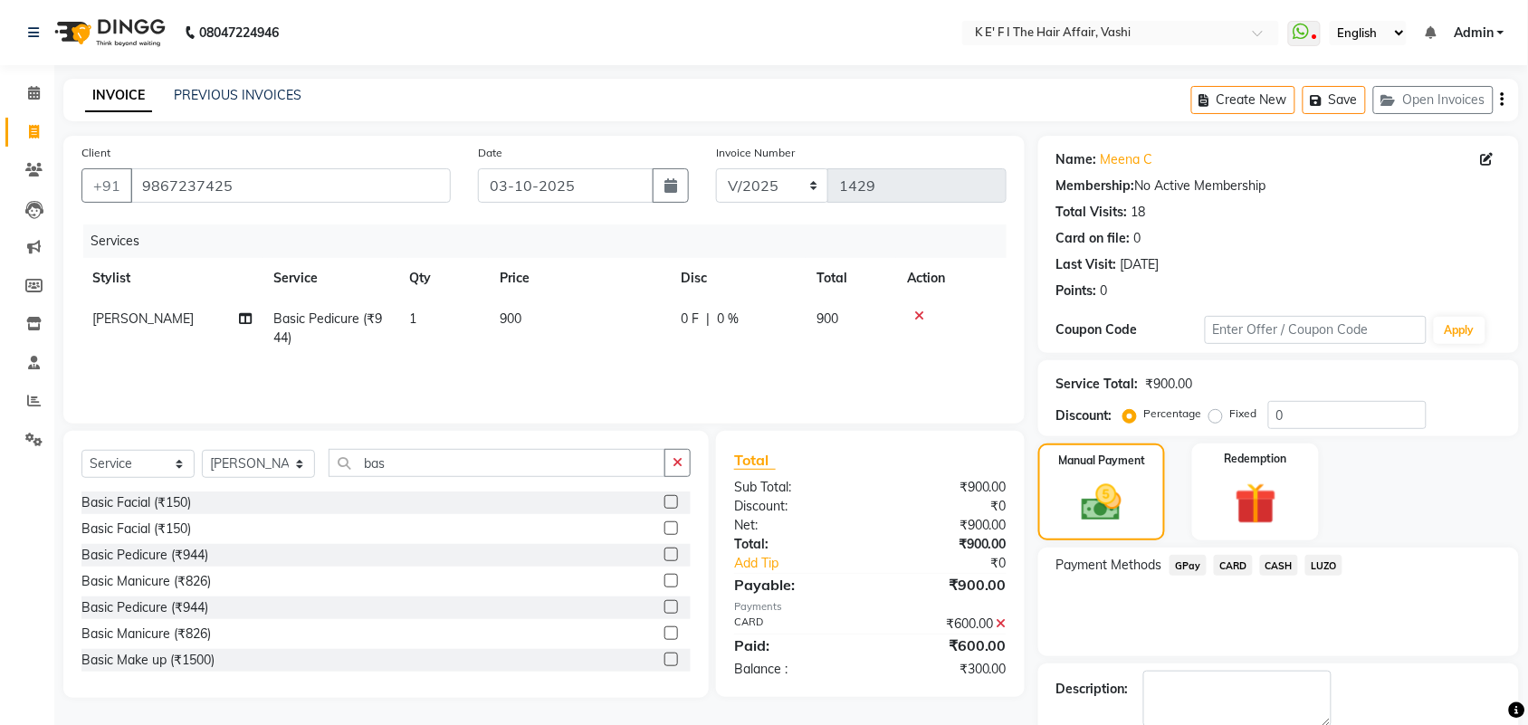
click at [1188, 553] on div "Payment Methods GPay CARD CASH LUZO" at bounding box center [1278, 602] width 481 height 109
click at [1191, 572] on span "GPay" at bounding box center [1187, 565] width 37 height 21
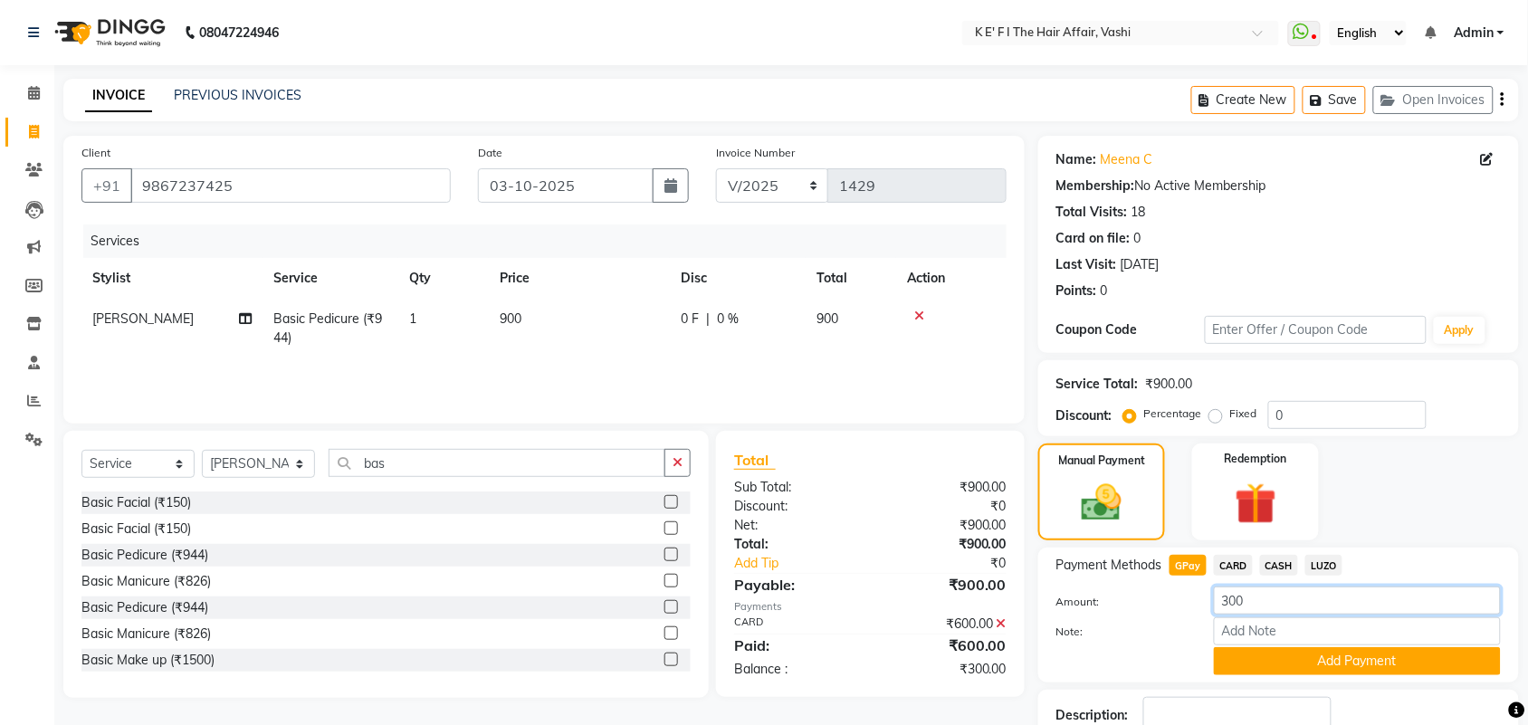
drag, startPoint x: 1274, startPoint y: 605, endPoint x: 1193, endPoint y: 639, distance: 88.4
click at [1193, 639] on div "Amount: 300 Note: Add Payment" at bounding box center [1278, 631] width 444 height 89
type input "200"
click at [1278, 666] on button "Add Payment" at bounding box center [1357, 661] width 287 height 28
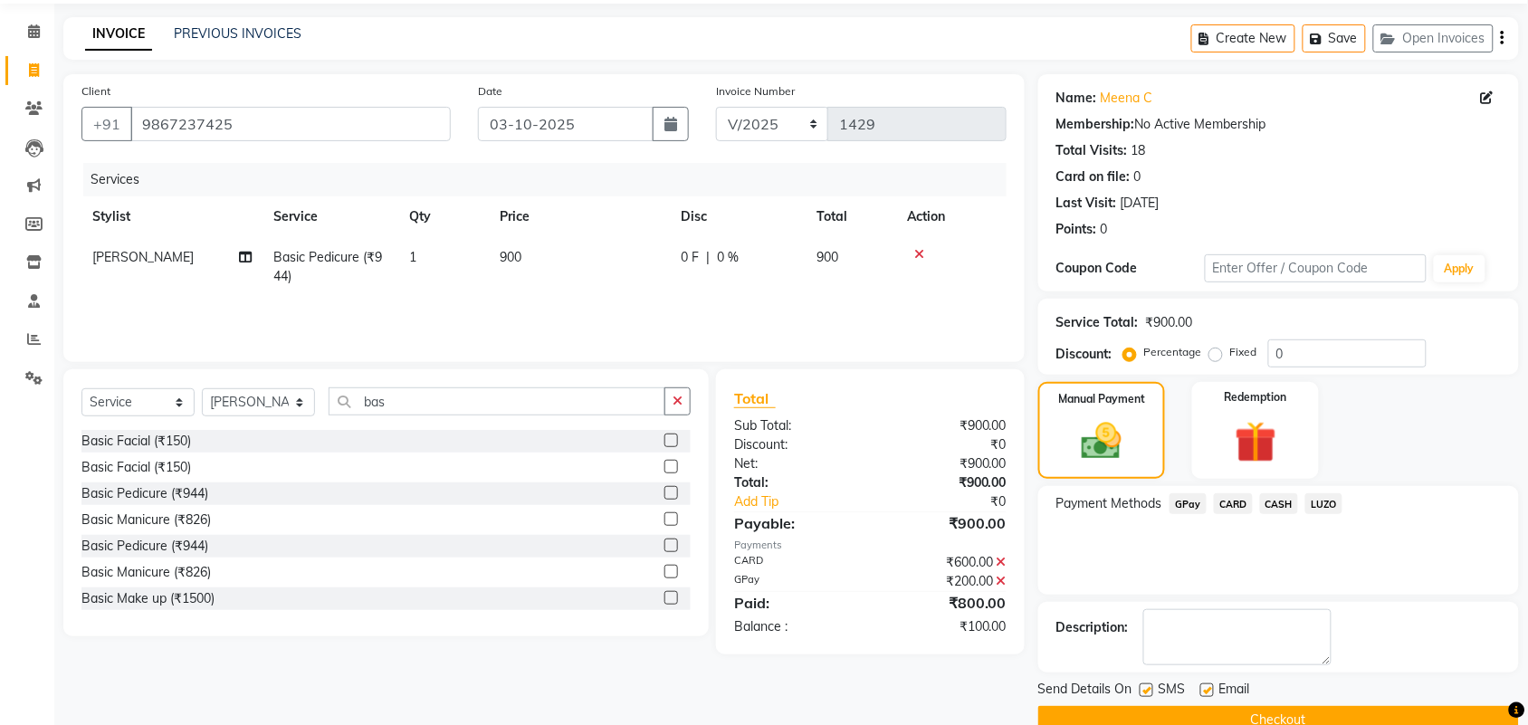
scroll to position [98, 0]
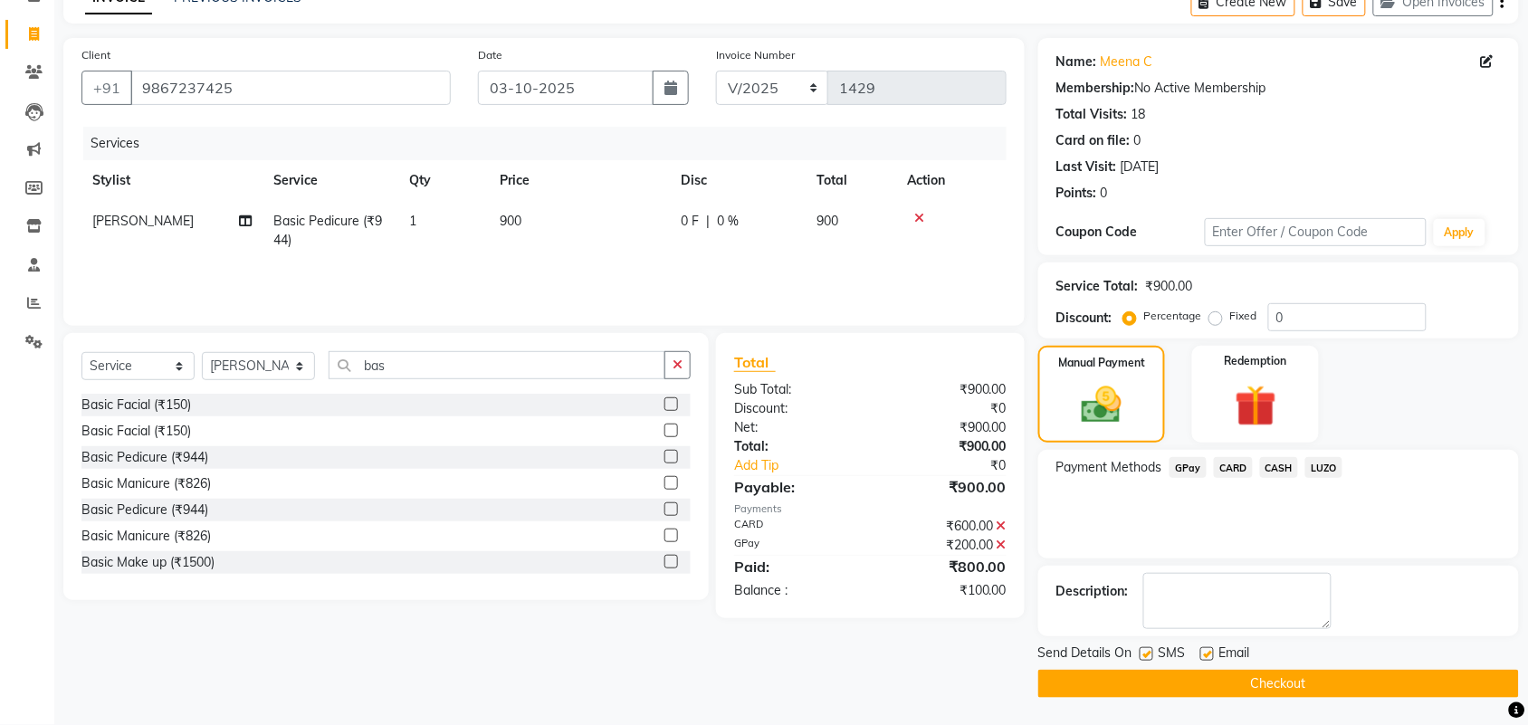
click at [1204, 649] on label at bounding box center [1207, 654] width 14 height 14
click at [1204, 649] on input "checkbox" at bounding box center [1206, 655] width 12 height 12
checkbox input "false"
click at [1147, 653] on label at bounding box center [1147, 654] width 14 height 14
click at [1147, 653] on input "checkbox" at bounding box center [1146, 655] width 12 height 12
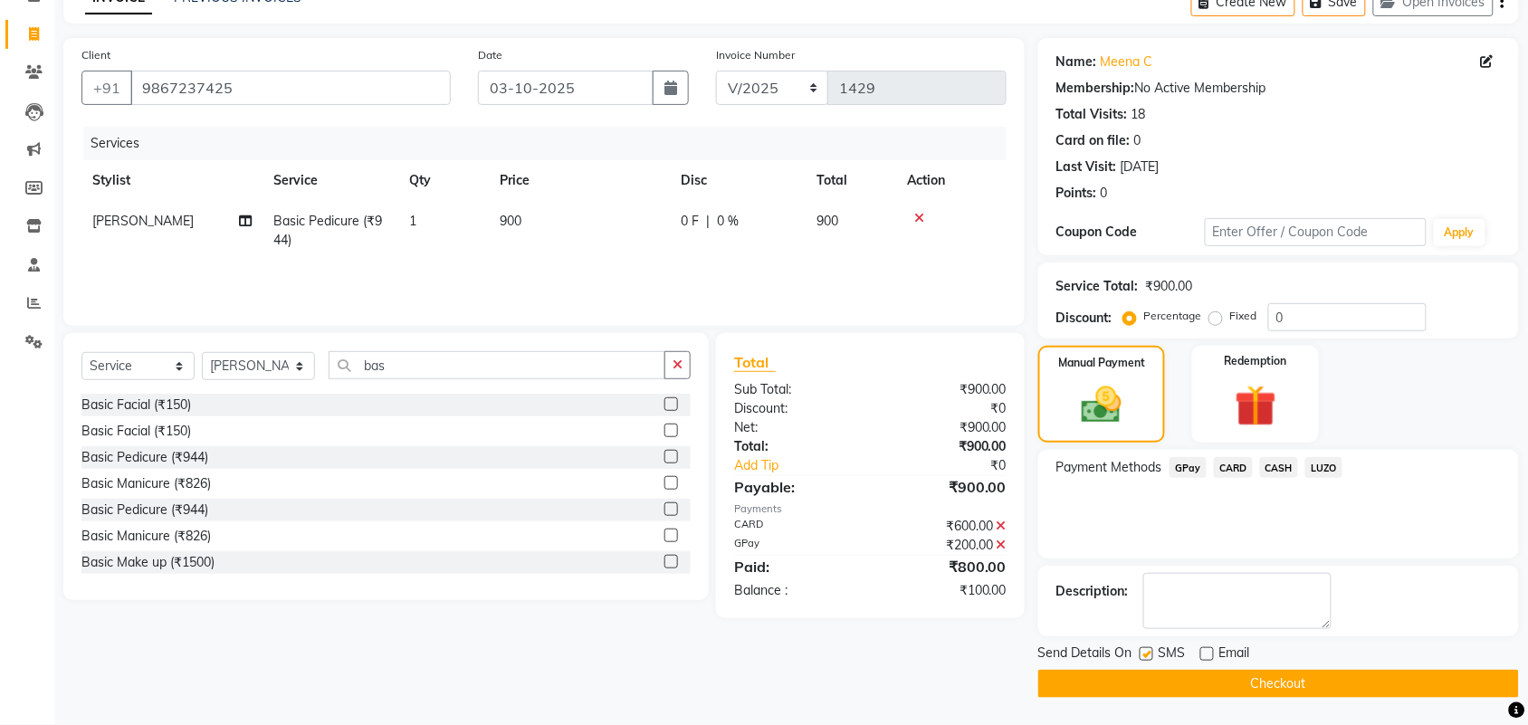
checkbox input "false"
click at [1274, 468] on span "CASH" at bounding box center [1279, 467] width 39 height 21
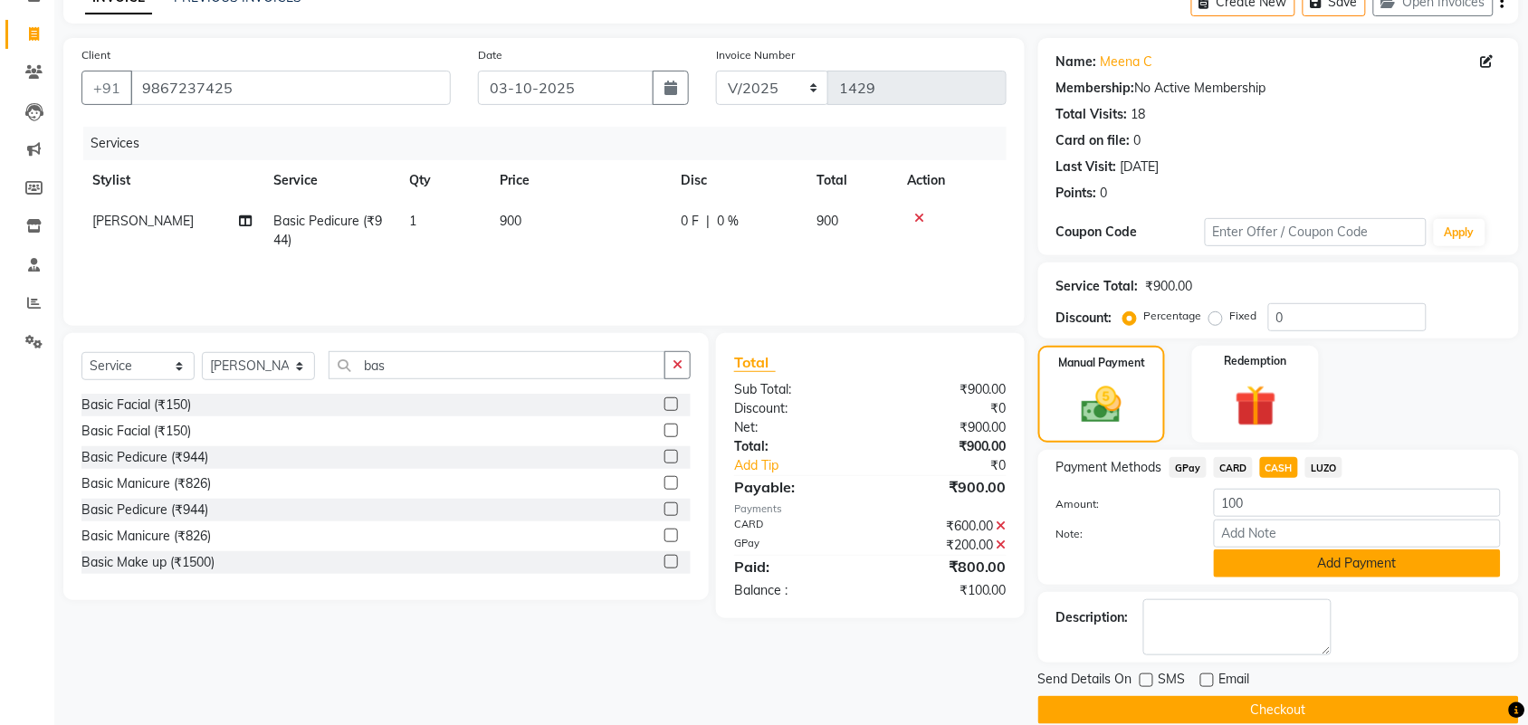
click at [1267, 562] on button "Add Payment" at bounding box center [1357, 563] width 287 height 28
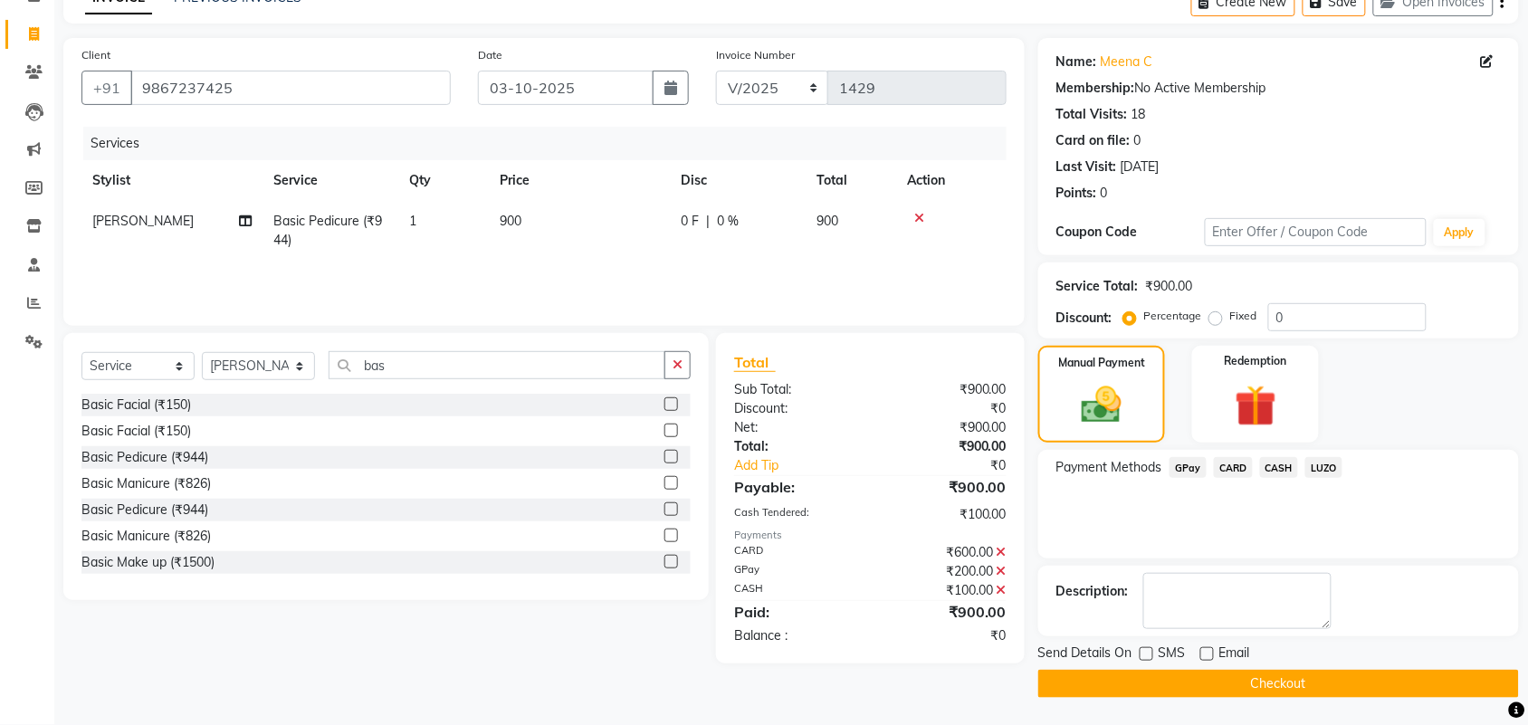
click at [1238, 683] on button "Checkout" at bounding box center [1278, 684] width 481 height 28
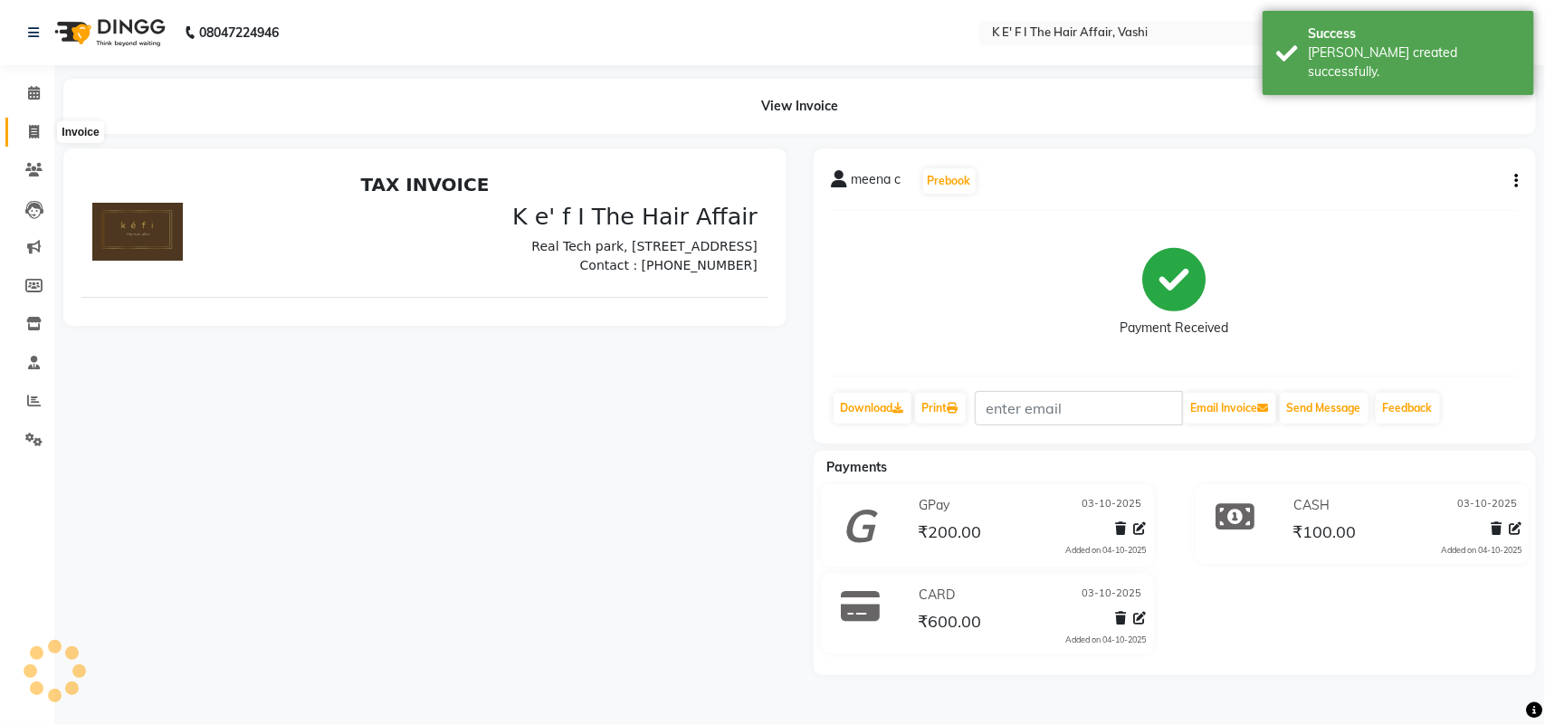
click at [18, 122] on span at bounding box center [34, 132] width 32 height 21
select select "service"
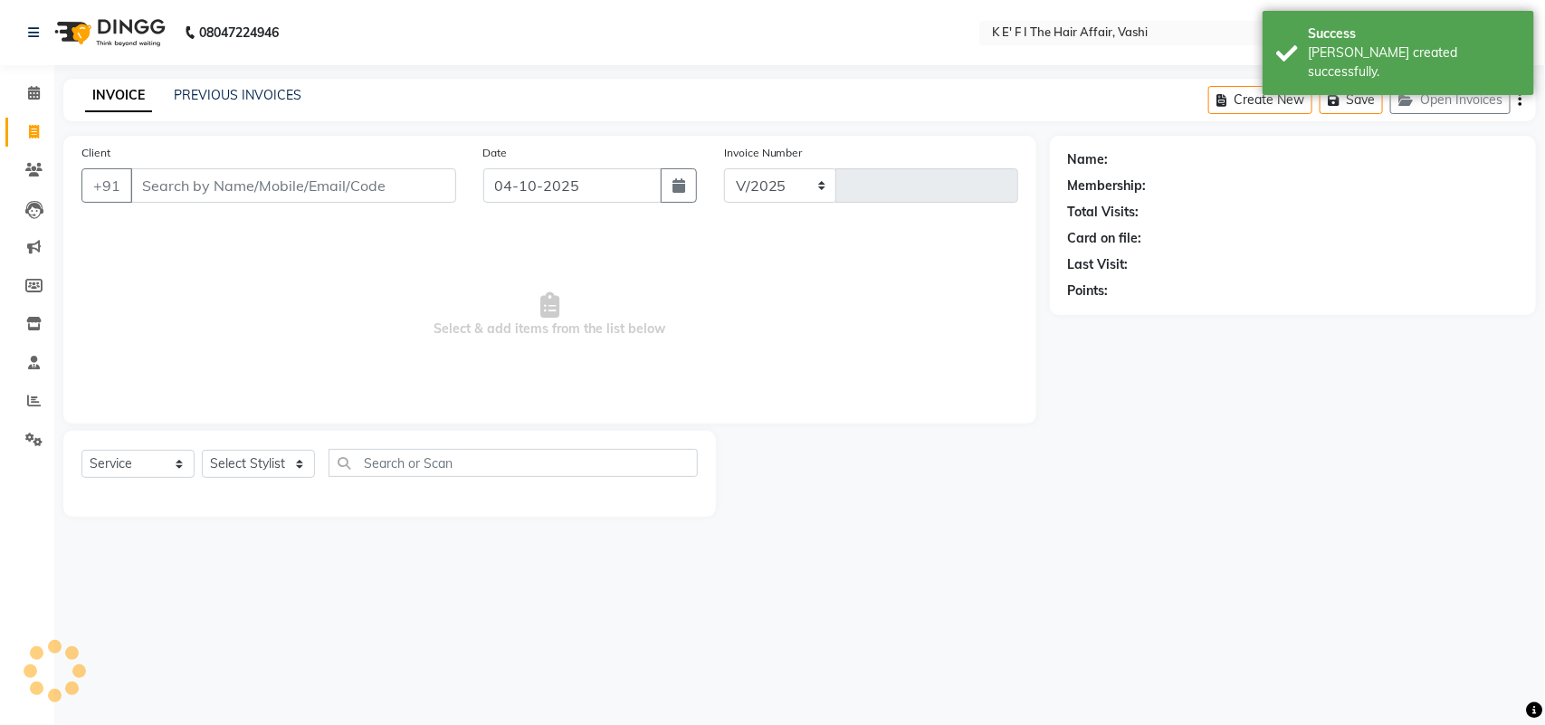
select select "6025"
type input "1430"
select select "43807"
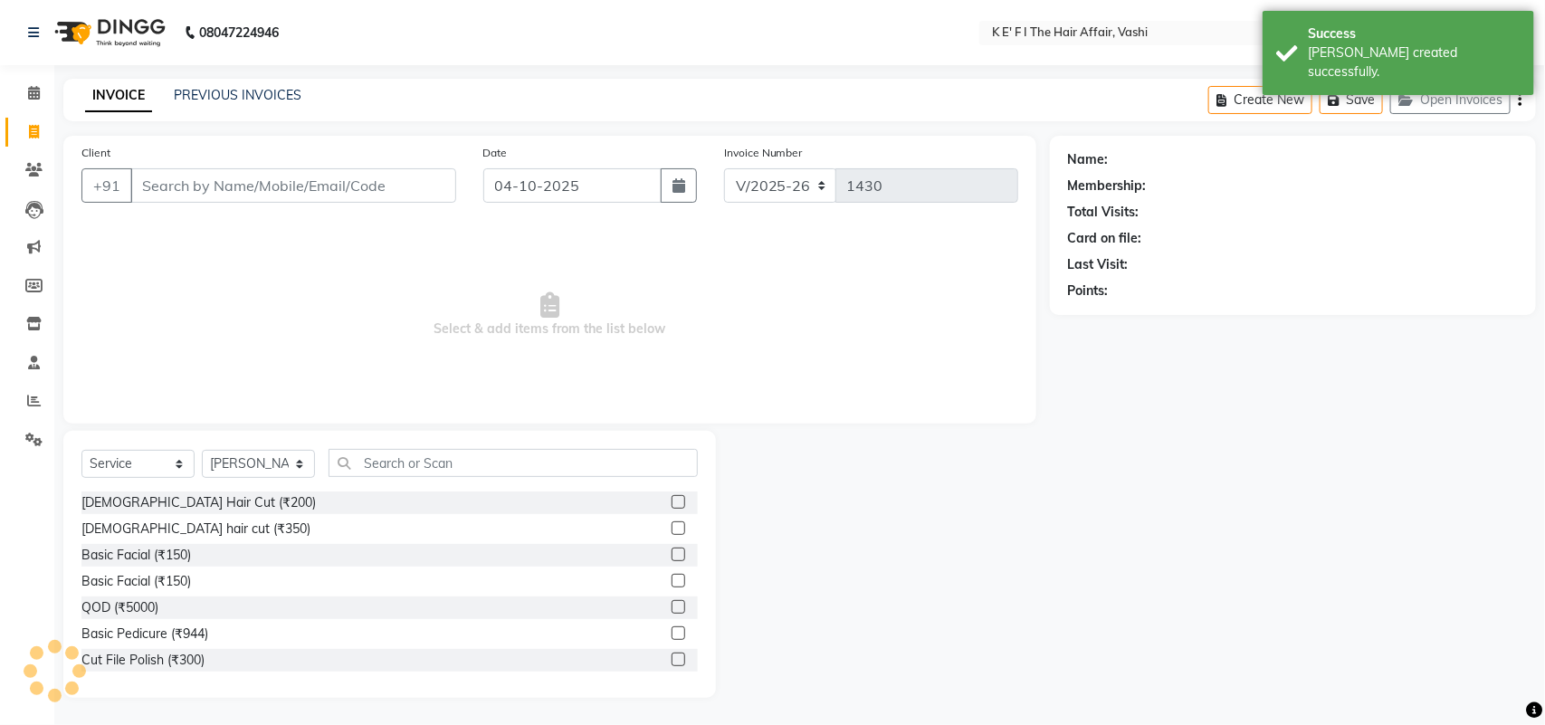
click at [243, 82] on div "INVOICE PREVIOUS INVOICES Create New Save Open Invoices" at bounding box center [799, 100] width 1473 height 43
click at [241, 95] on link "PREVIOUS INVOICES" at bounding box center [238, 95] width 128 height 16
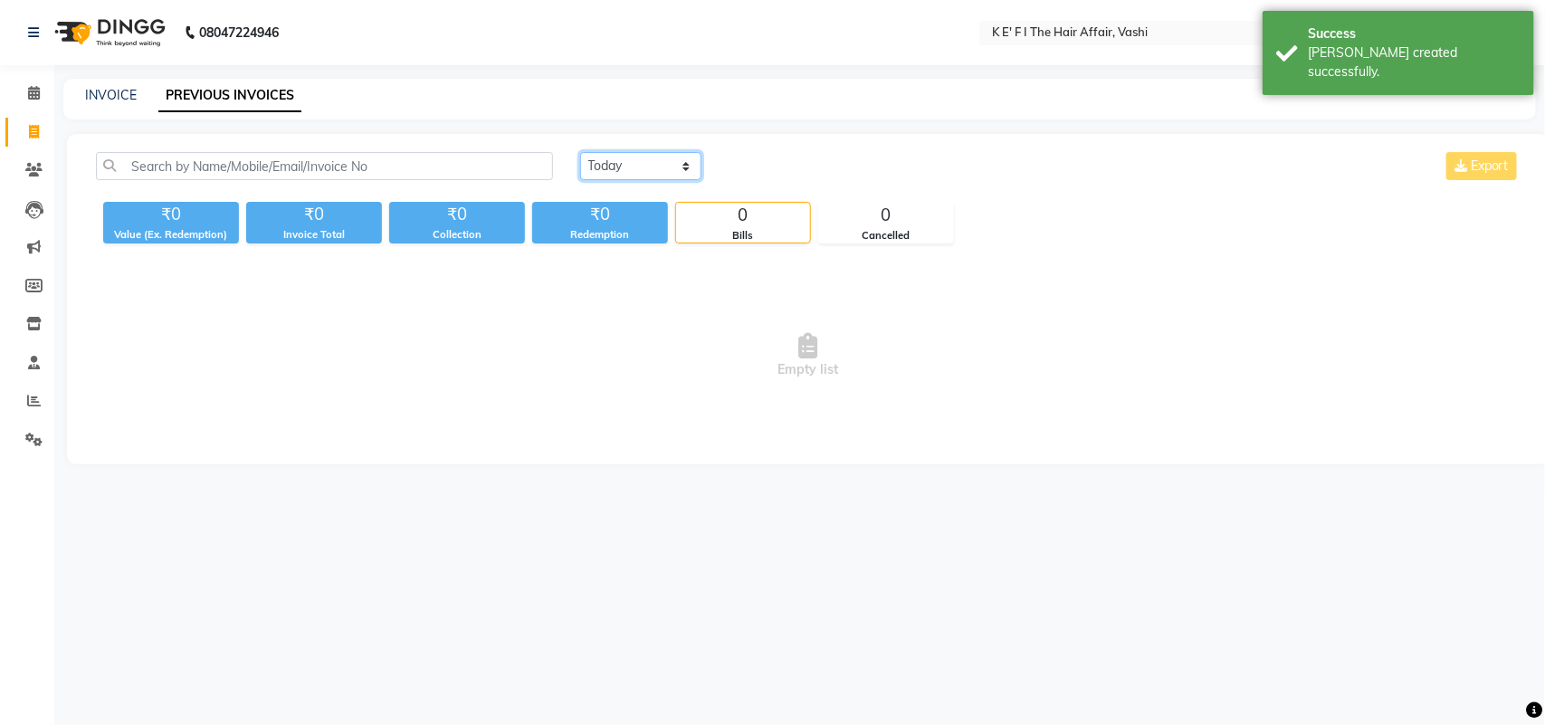
click at [605, 157] on select "[DATE] [DATE] Custom Range" at bounding box center [640, 166] width 121 height 28
select select "yesterday"
click at [580, 152] on select "[DATE] [DATE] Custom Range" at bounding box center [640, 166] width 121 height 28
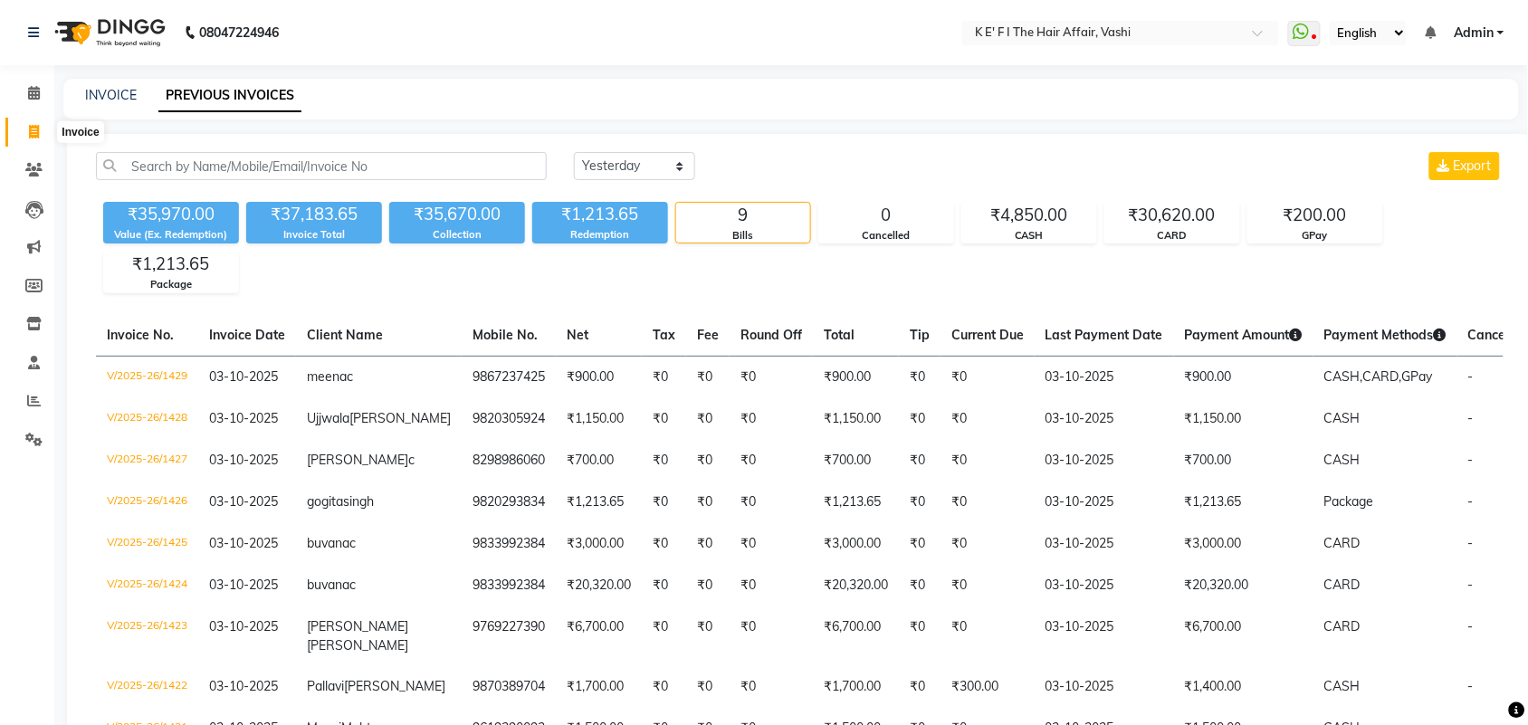
click at [36, 136] on icon at bounding box center [34, 132] width 10 height 14
select select "service"
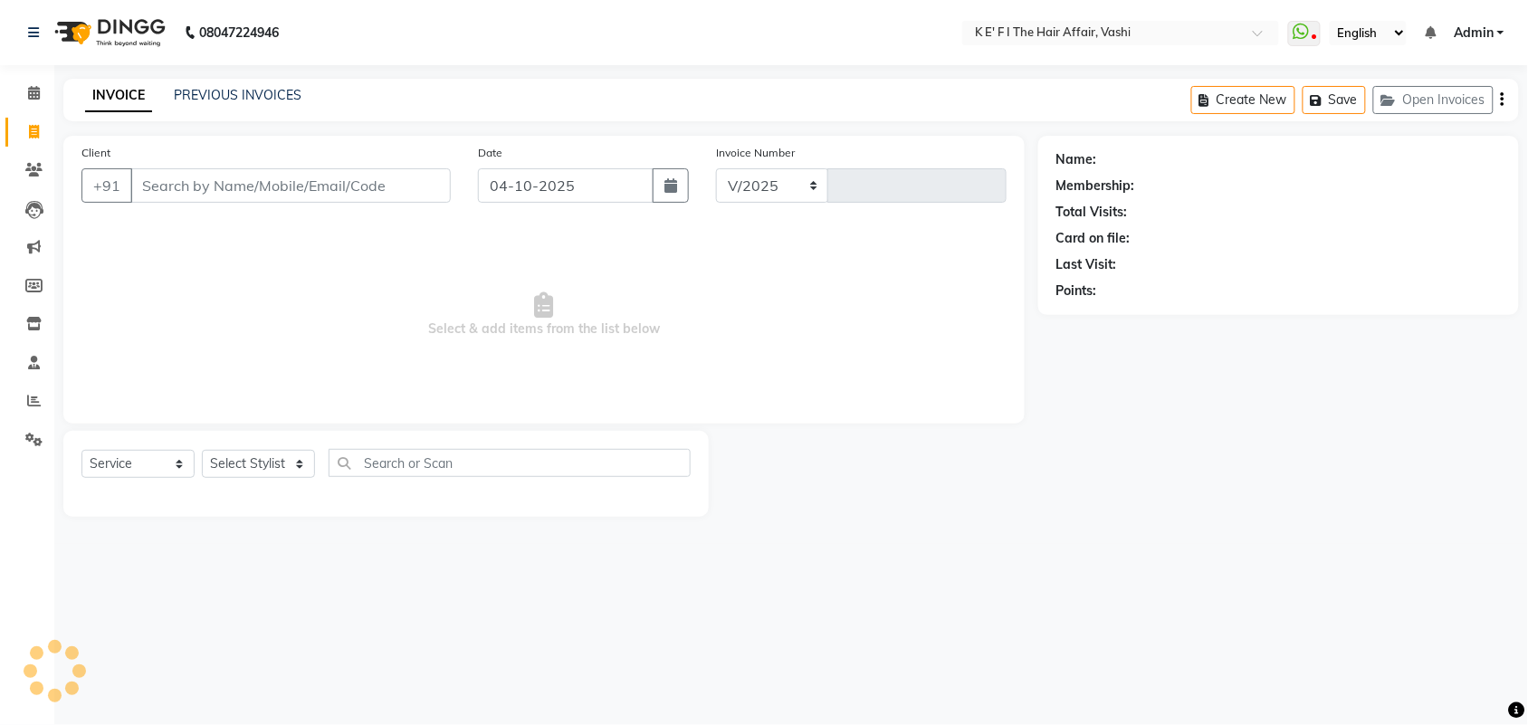
select select "6025"
type input "1430"
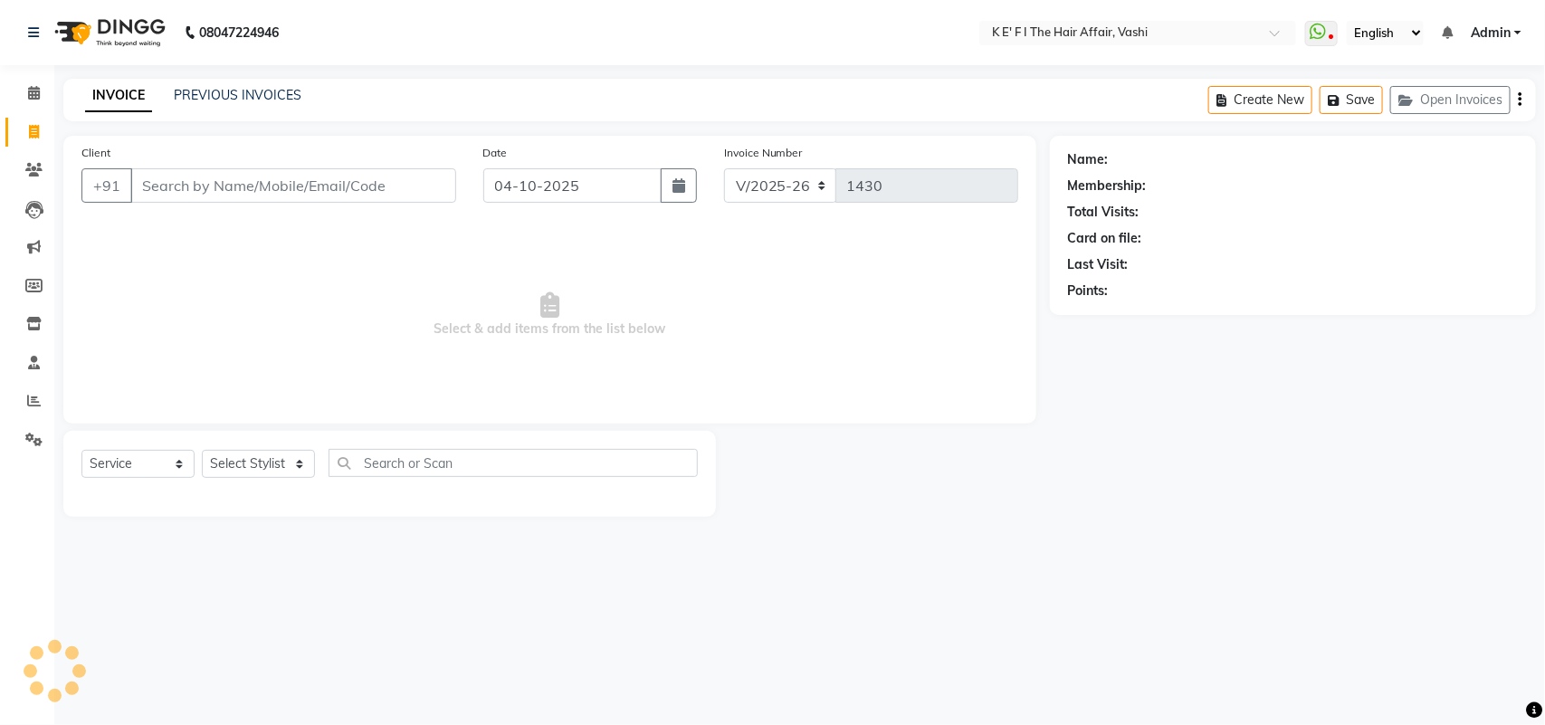
select select "43807"
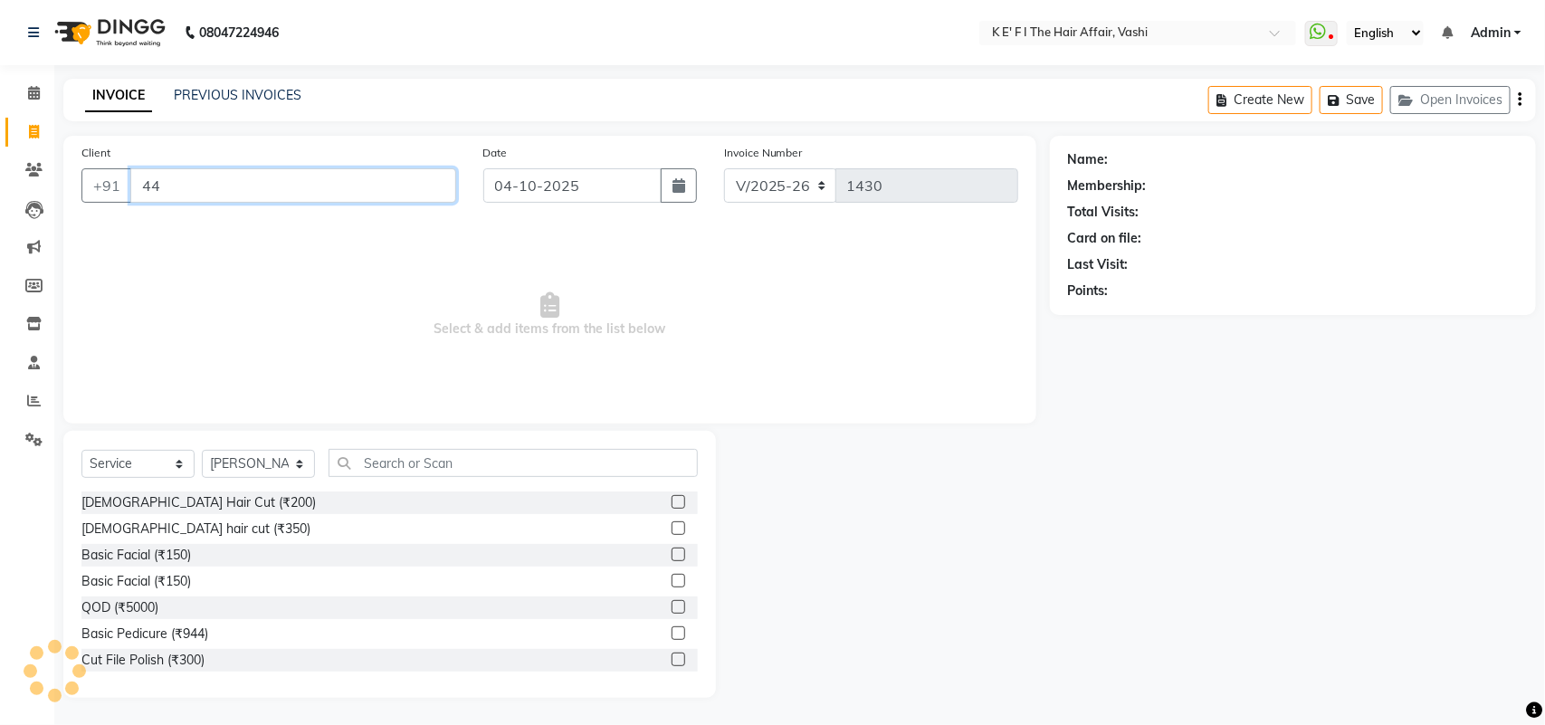
type input "4"
click at [243, 96] on link "PREVIOUS INVOICES" at bounding box center [238, 95] width 128 height 16
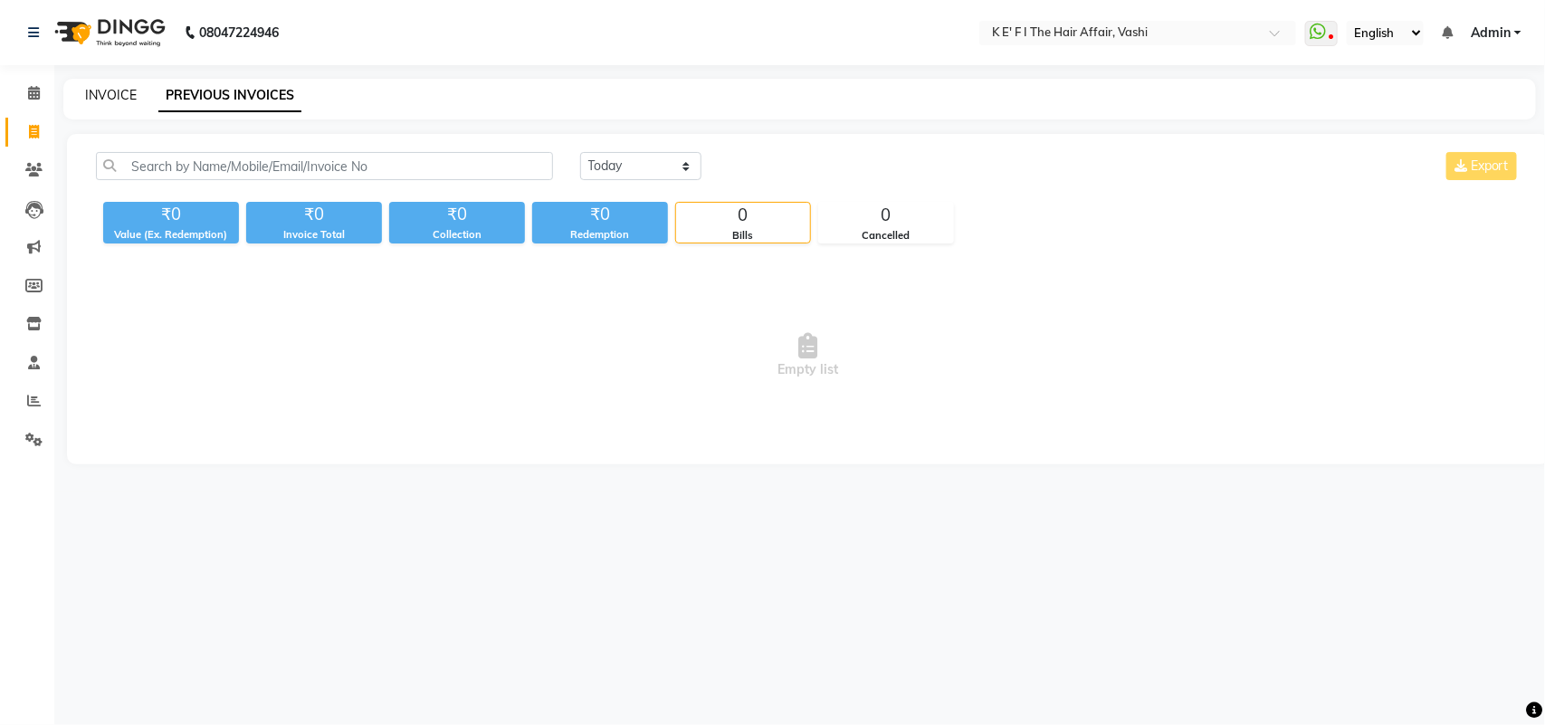
click at [93, 89] on link "INVOICE" at bounding box center [111, 95] width 52 height 16
select select "6025"
select select "service"
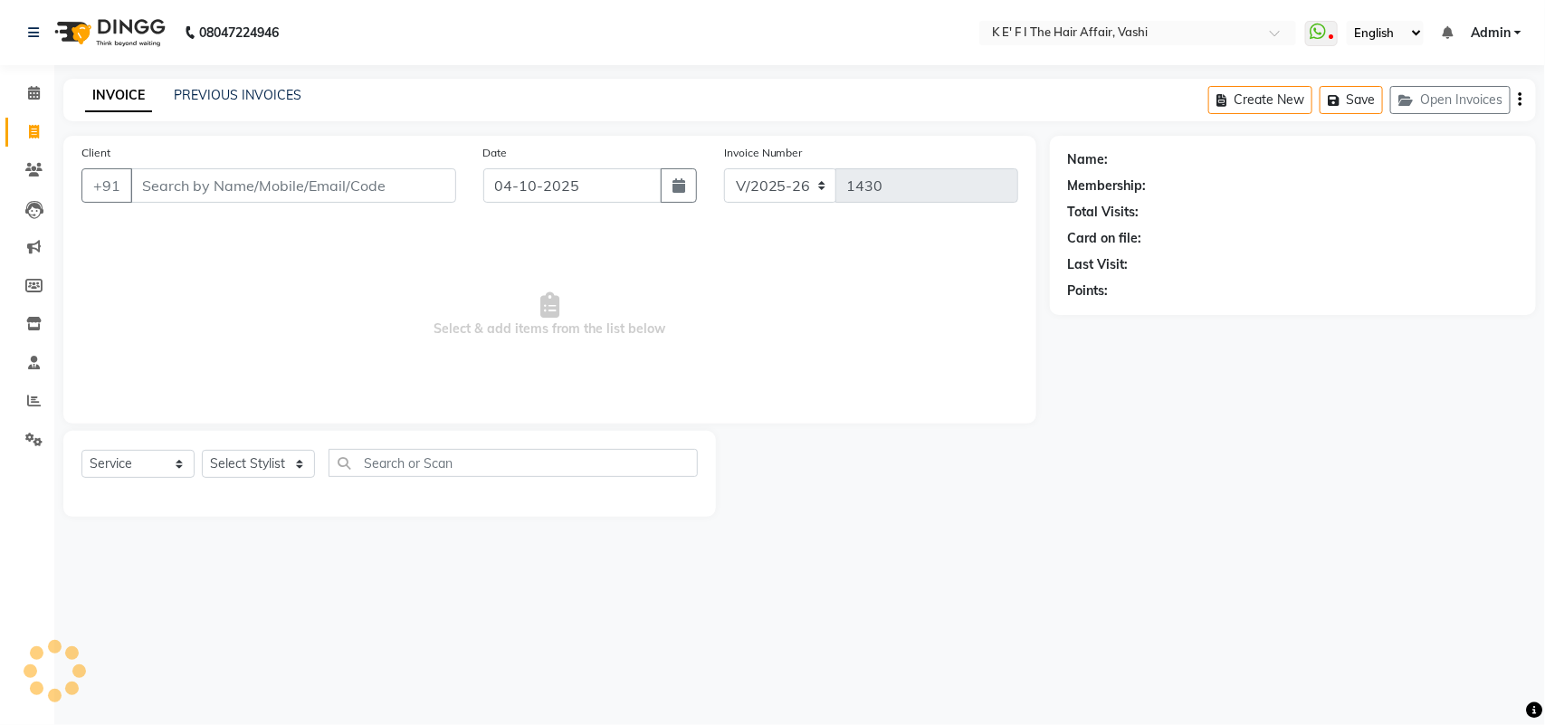
select select "43807"
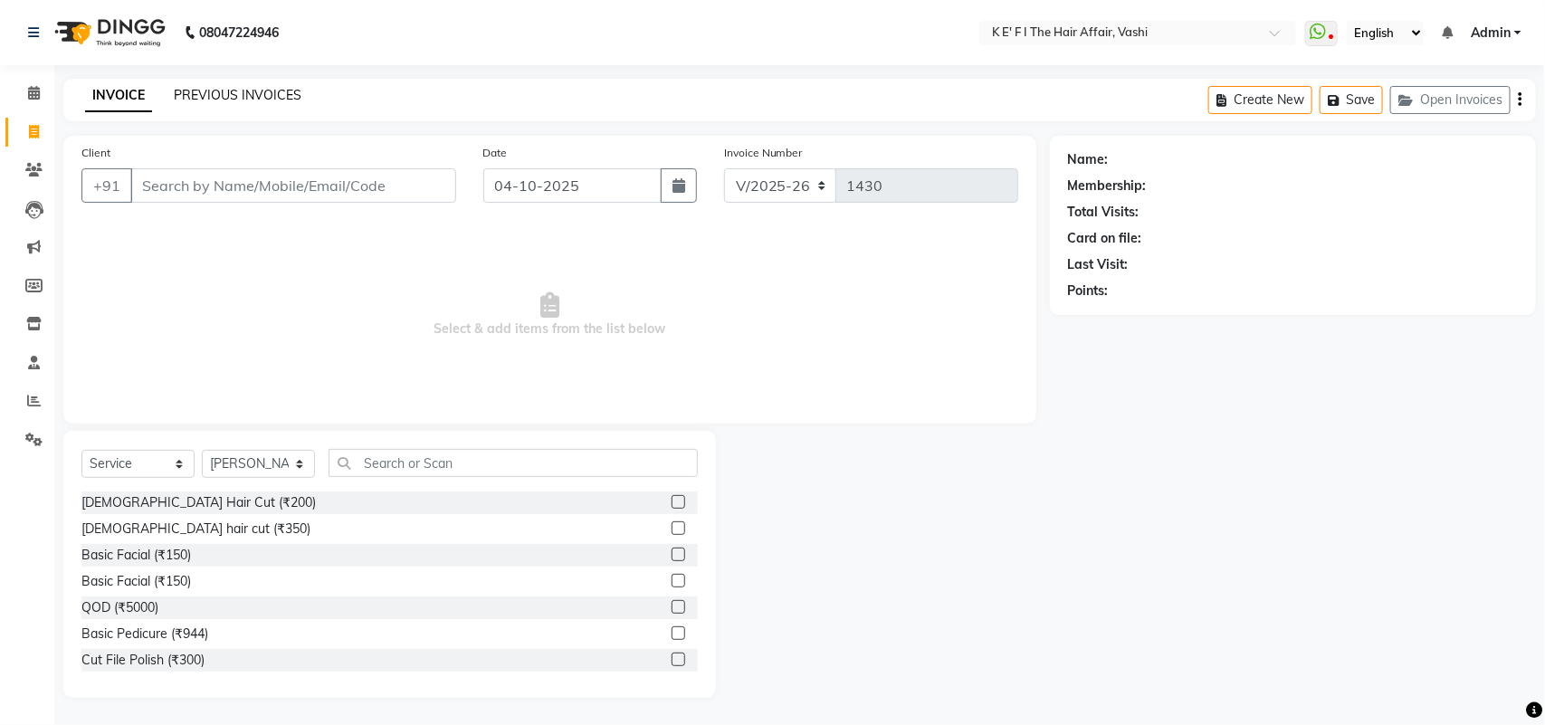
click at [247, 91] on link "PREVIOUS INVOICES" at bounding box center [238, 95] width 128 height 16
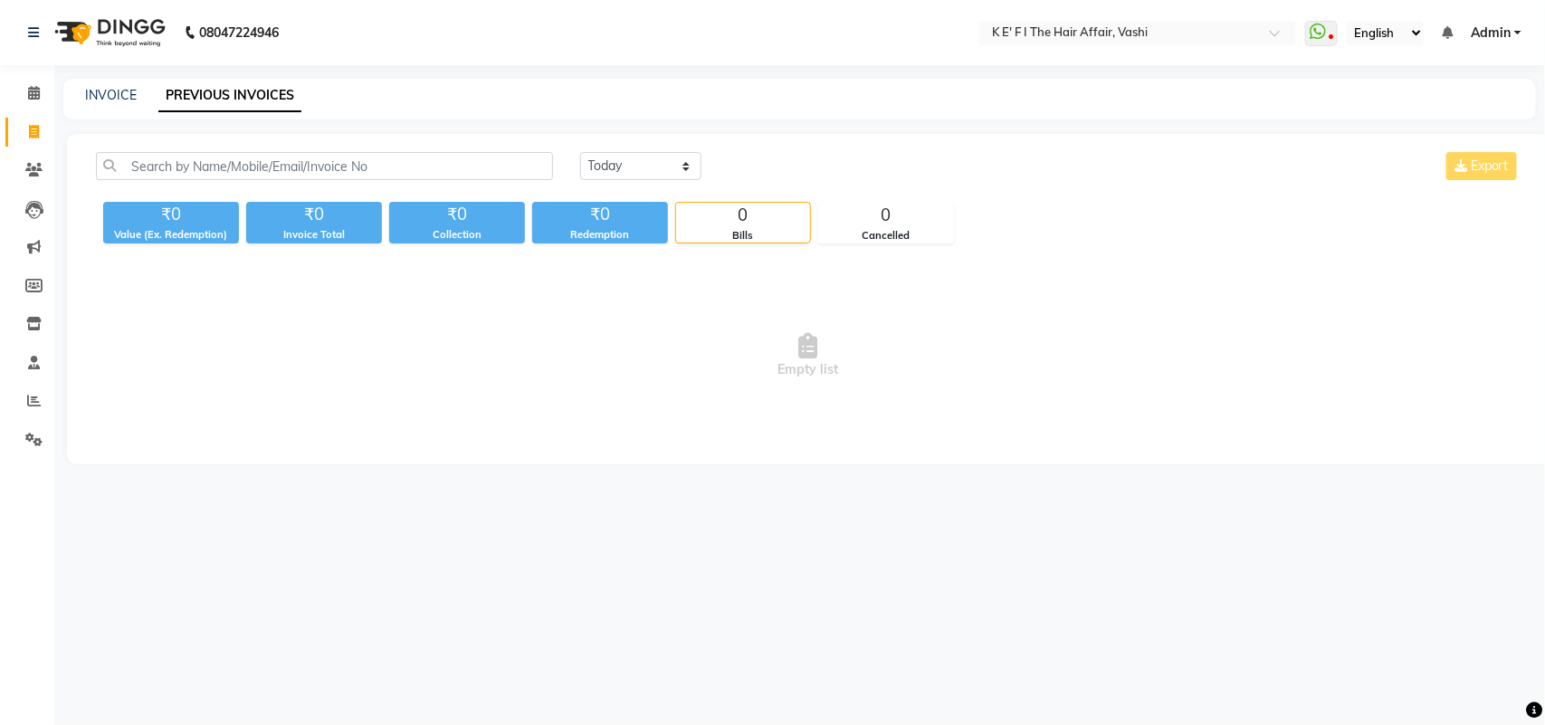
click at [632, 150] on div "[DATE] [DATE] Custom Range Export ₹0 Value (Ex. Redemption) ₹0 Invoice Total ₹0…" at bounding box center [808, 299] width 1483 height 330
click at [635, 159] on select "[DATE] [DATE] Custom Range" at bounding box center [640, 166] width 121 height 28
select select "yesterday"
click at [580, 152] on select "[DATE] [DATE] Custom Range" at bounding box center [640, 166] width 121 height 28
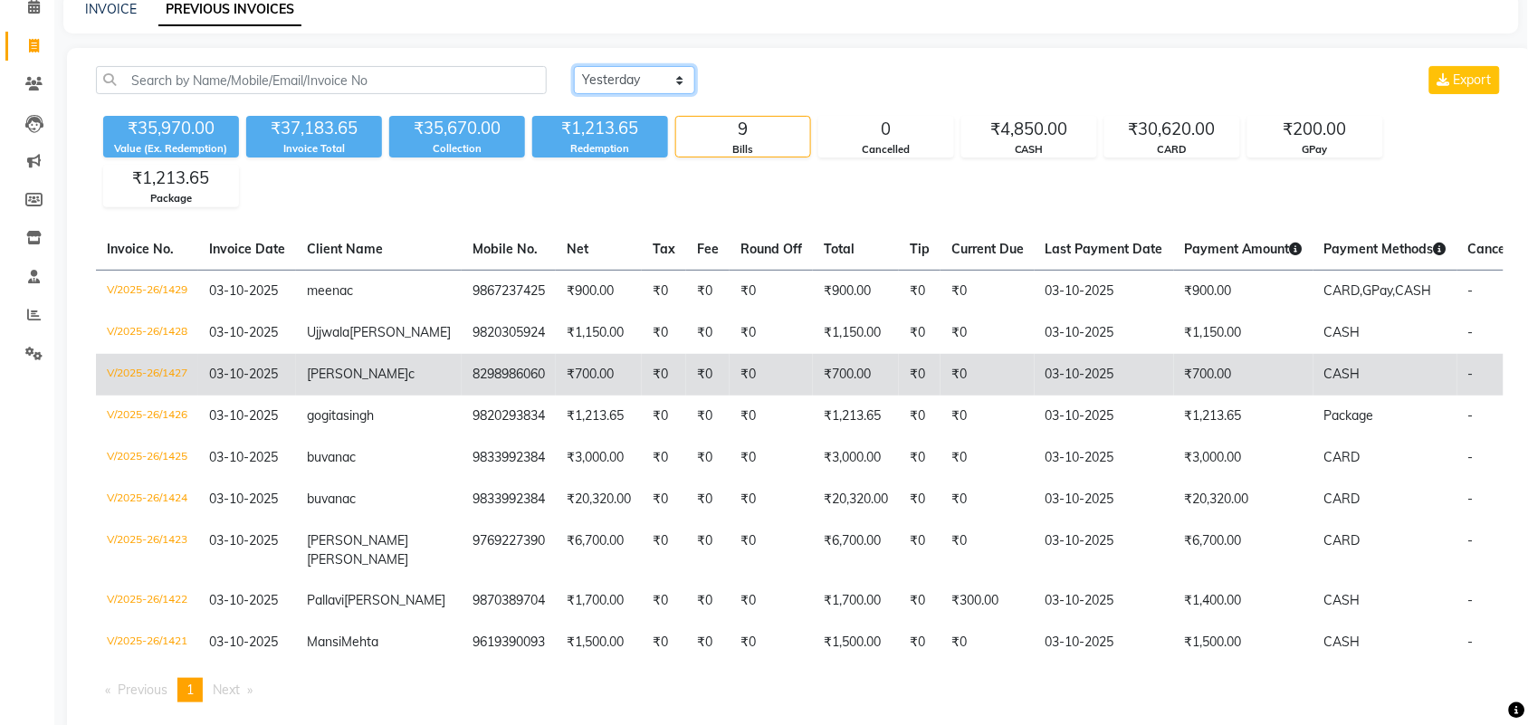
scroll to position [173, 0]
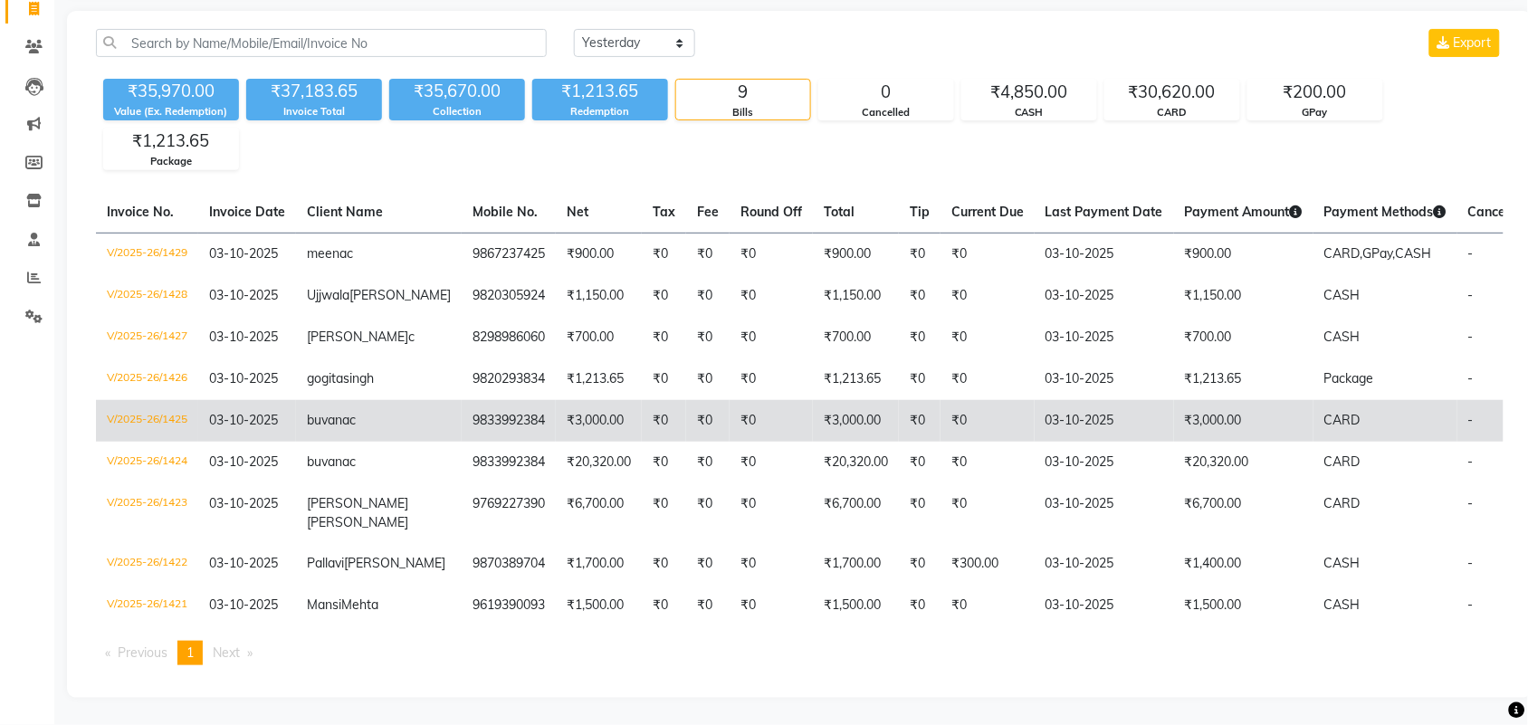
click at [167, 401] on td "V/2025-26/1425" at bounding box center [147, 421] width 102 height 42
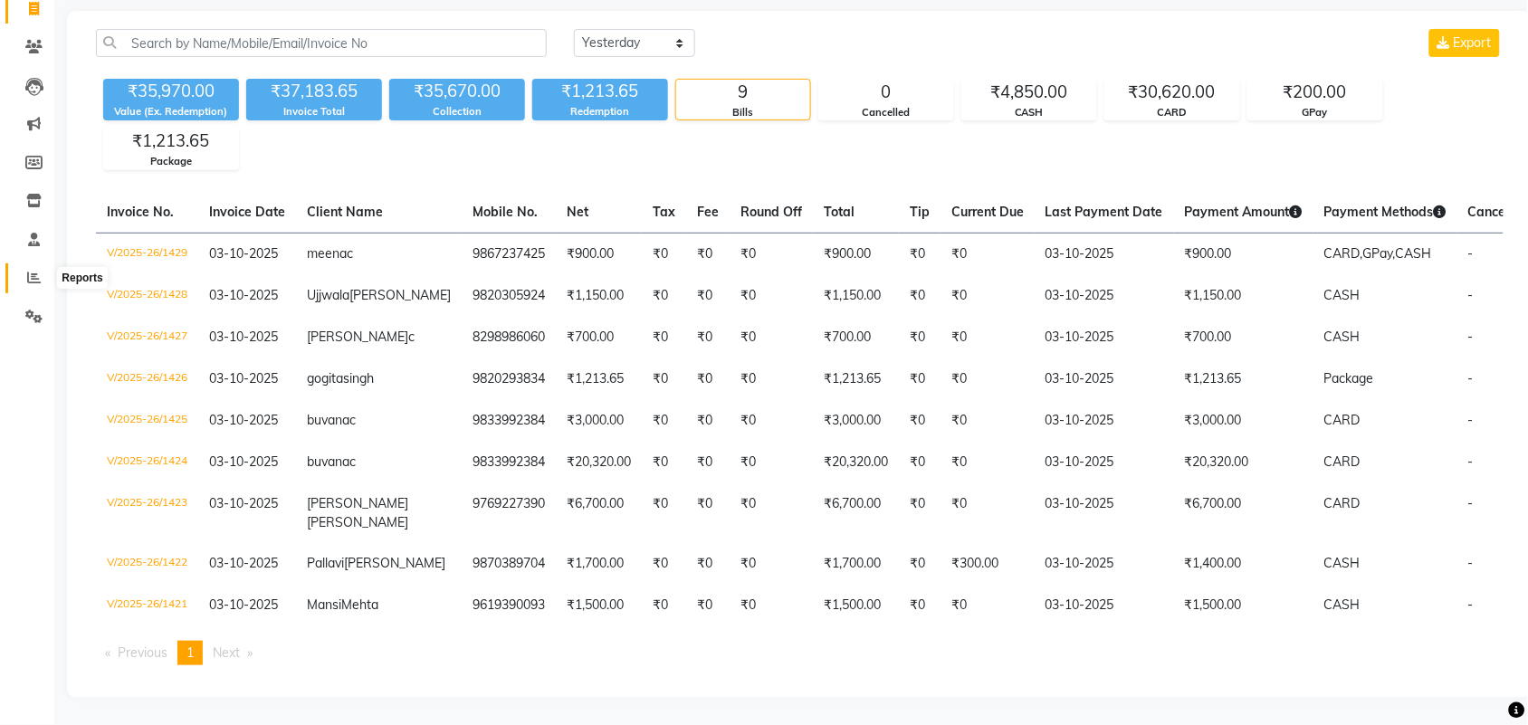
click at [33, 271] on icon at bounding box center [34, 278] width 14 height 14
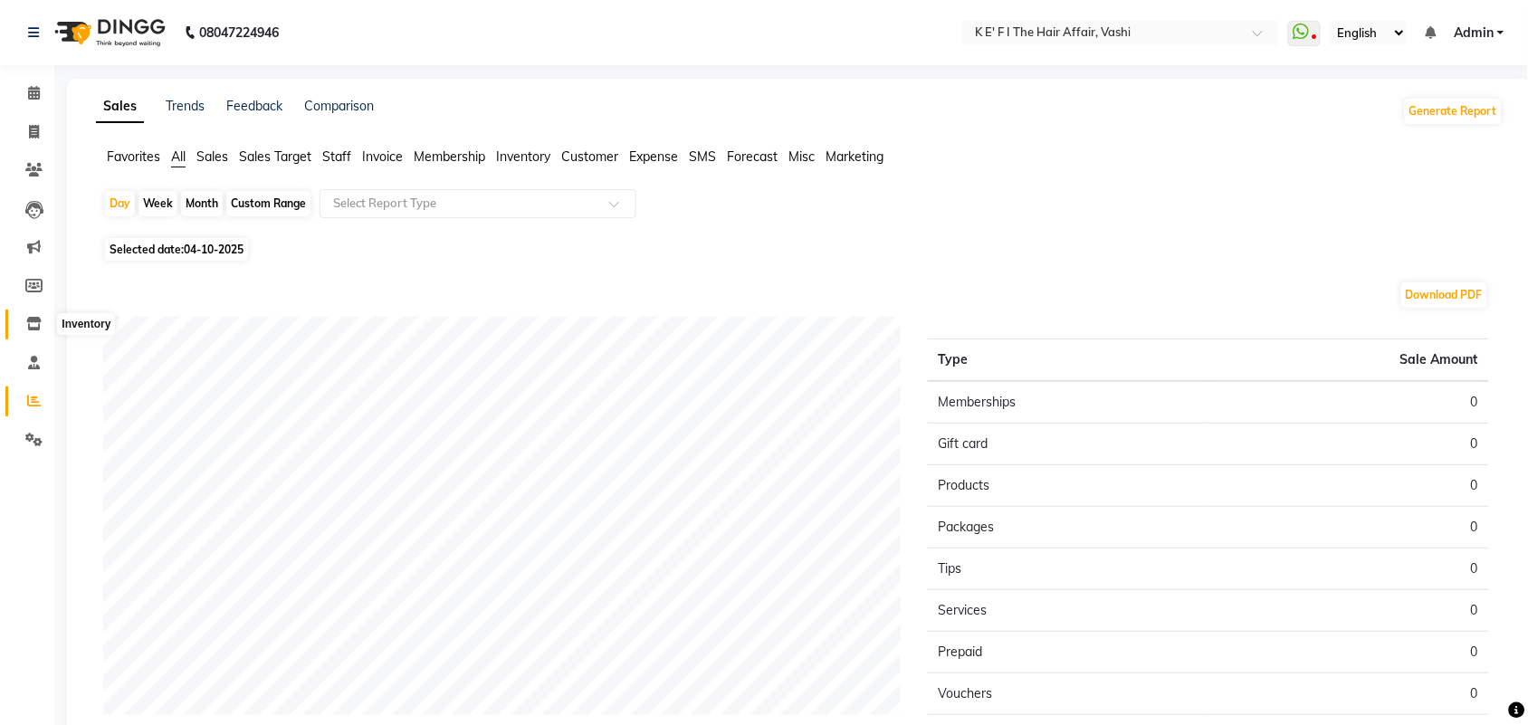
click at [34, 314] on span at bounding box center [34, 324] width 32 height 21
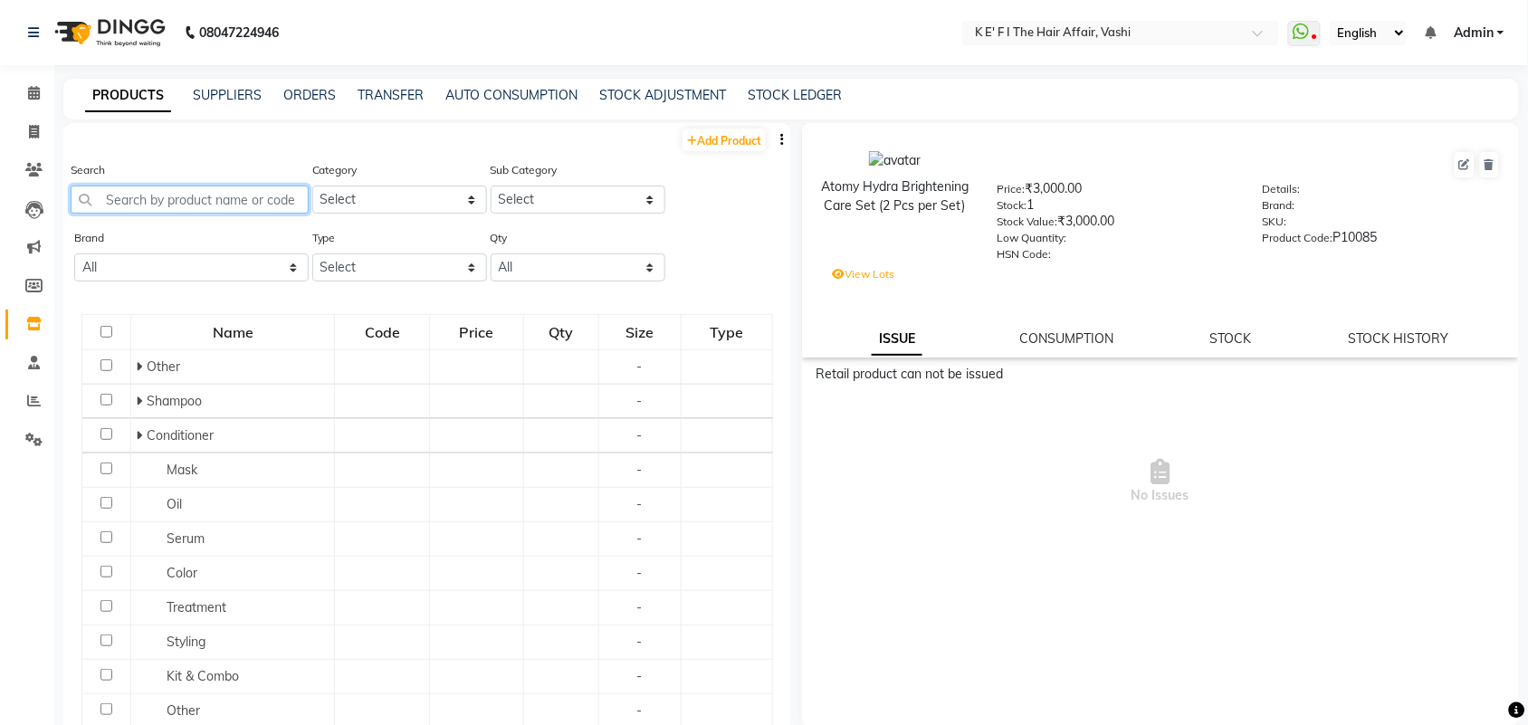
click at [236, 208] on input "text" at bounding box center [190, 200] width 238 height 28
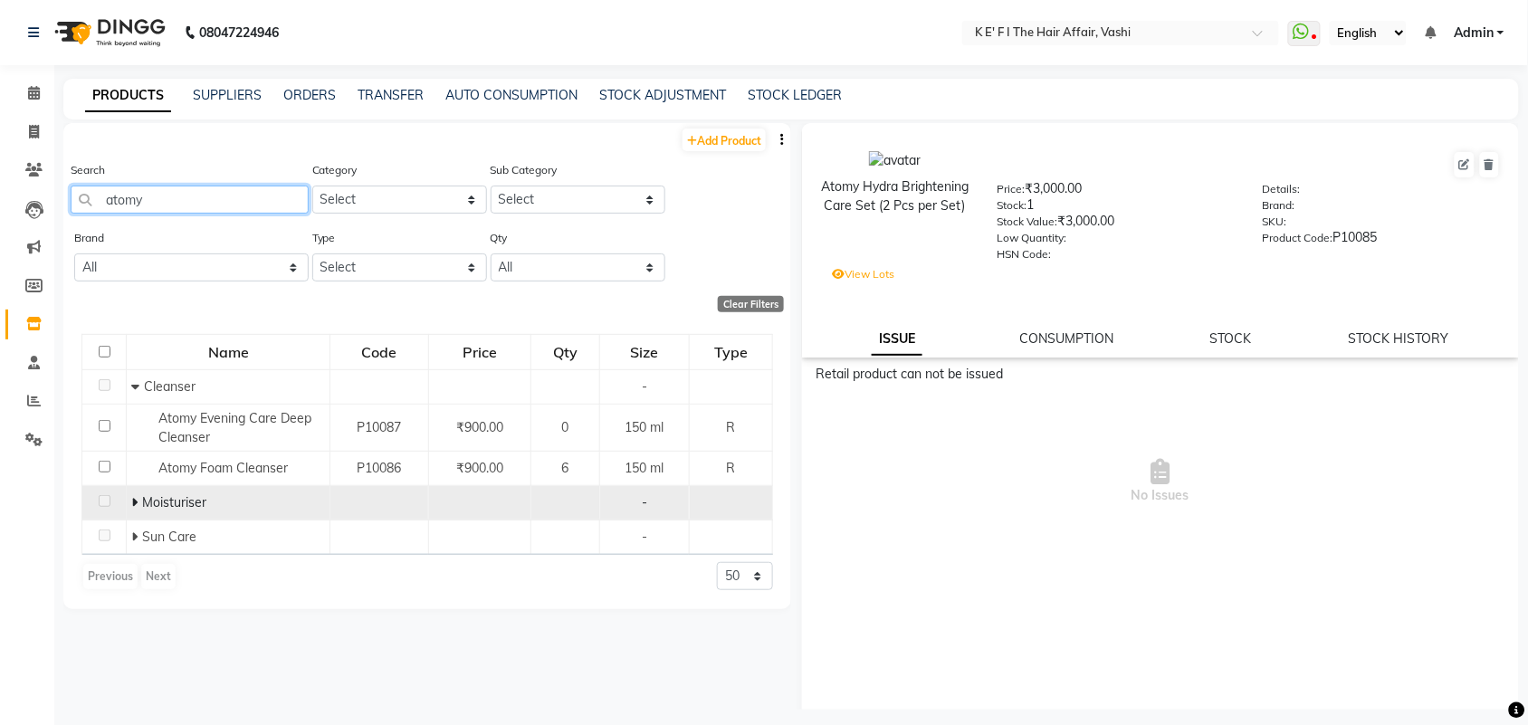
type input "atomy"
click at [132, 501] on icon at bounding box center [134, 502] width 6 height 13
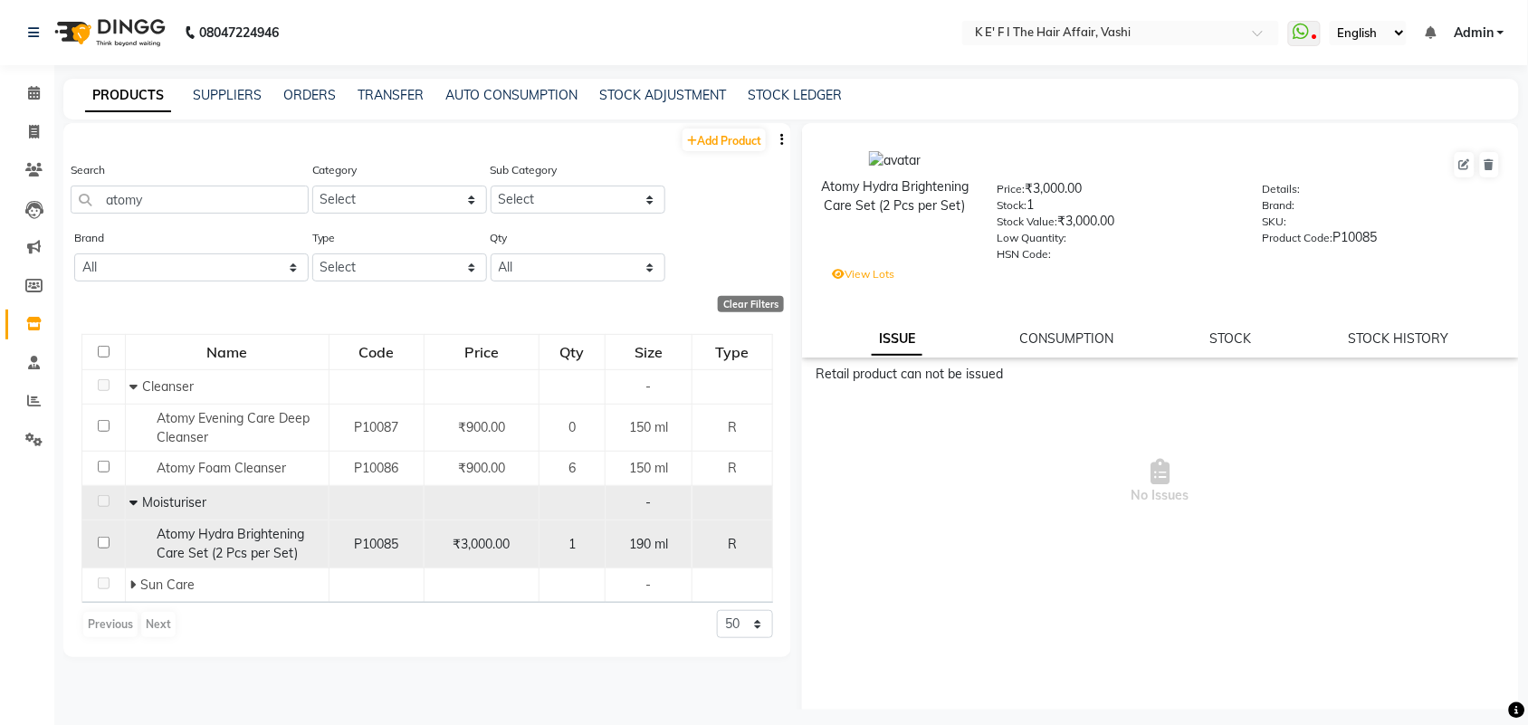
click at [448, 552] on div "₹3,000.00" at bounding box center [482, 544] width 100 height 19
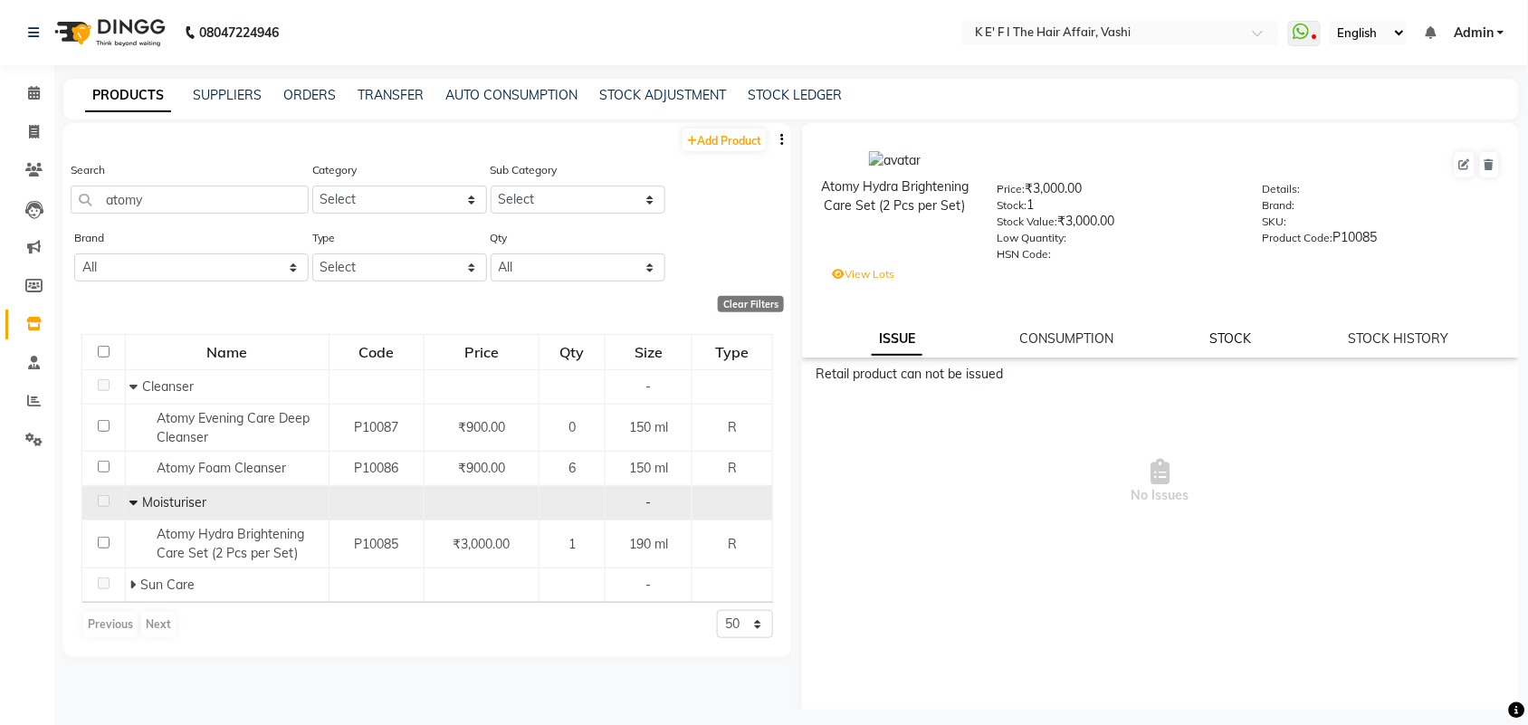
click at [1210, 330] on link "STOCK" at bounding box center [1231, 338] width 42 height 16
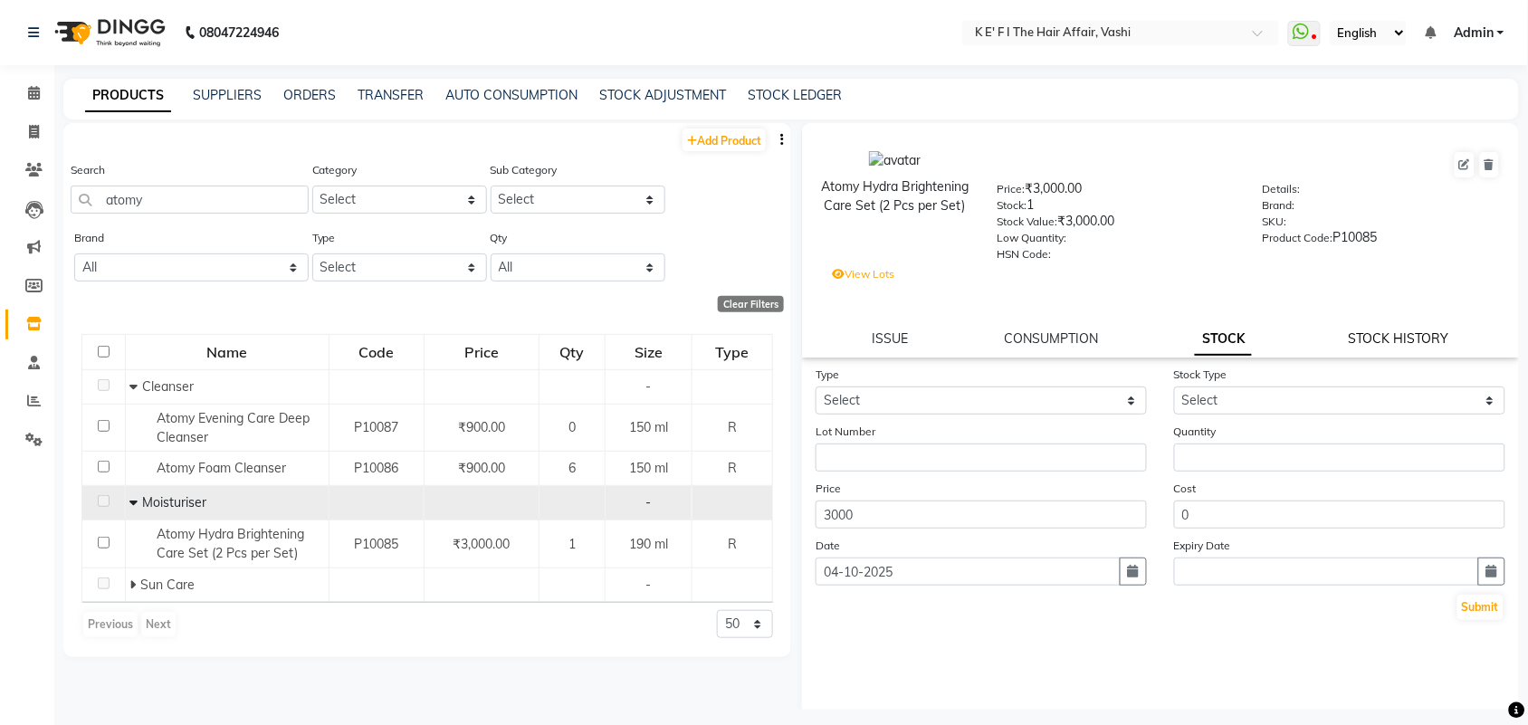
click at [1377, 330] on link "STOCK HISTORY" at bounding box center [1399, 338] width 100 height 16
select select "all"
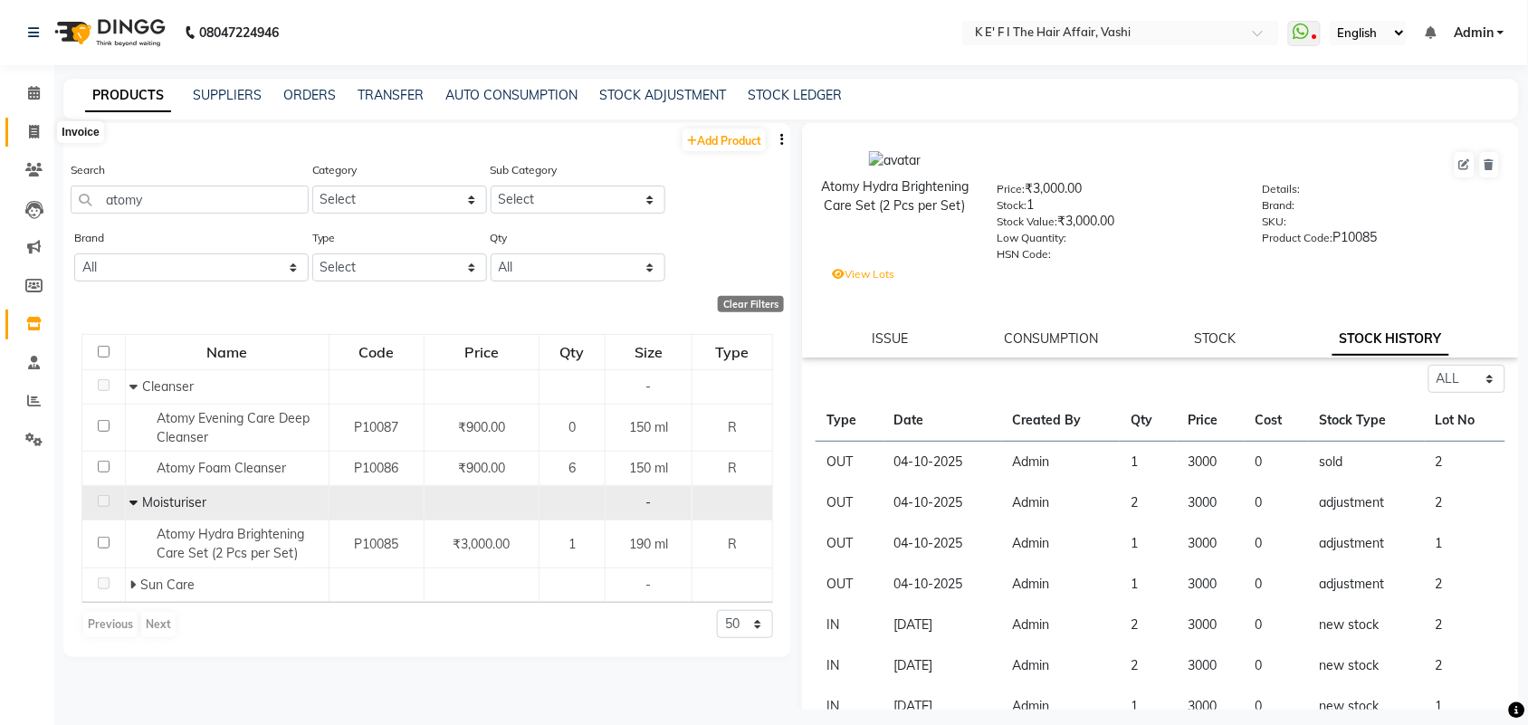
click at [23, 129] on span at bounding box center [34, 132] width 32 height 21
select select "6025"
select select "service"
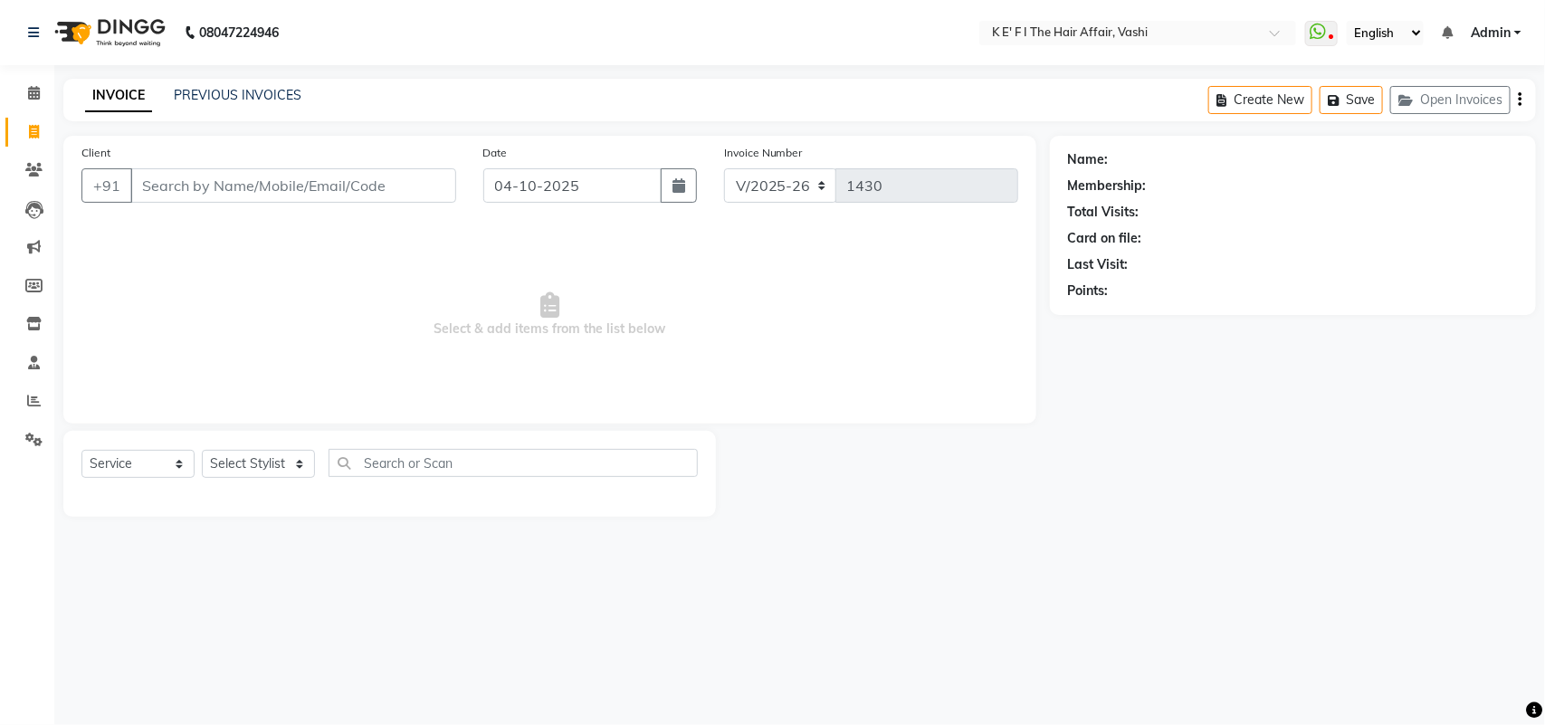
select select "43807"
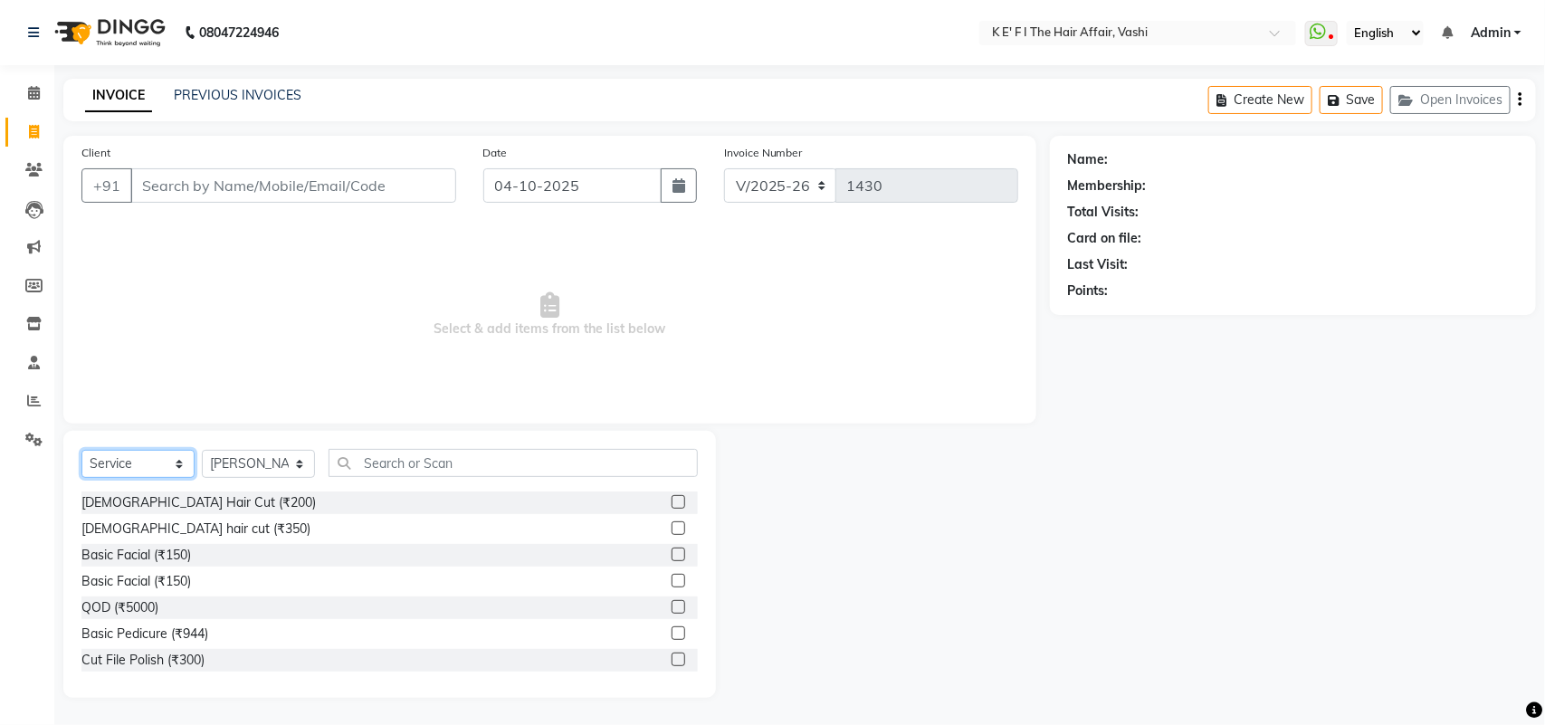
click at [163, 463] on select "Select Service Product Membership Package Voucher Prepaid Gift Card" at bounding box center [137, 464] width 113 height 28
select select "product"
click at [81, 450] on select "Select Service Product Membership Package Voucher Prepaid Gift Card" at bounding box center [137, 464] width 113 height 28
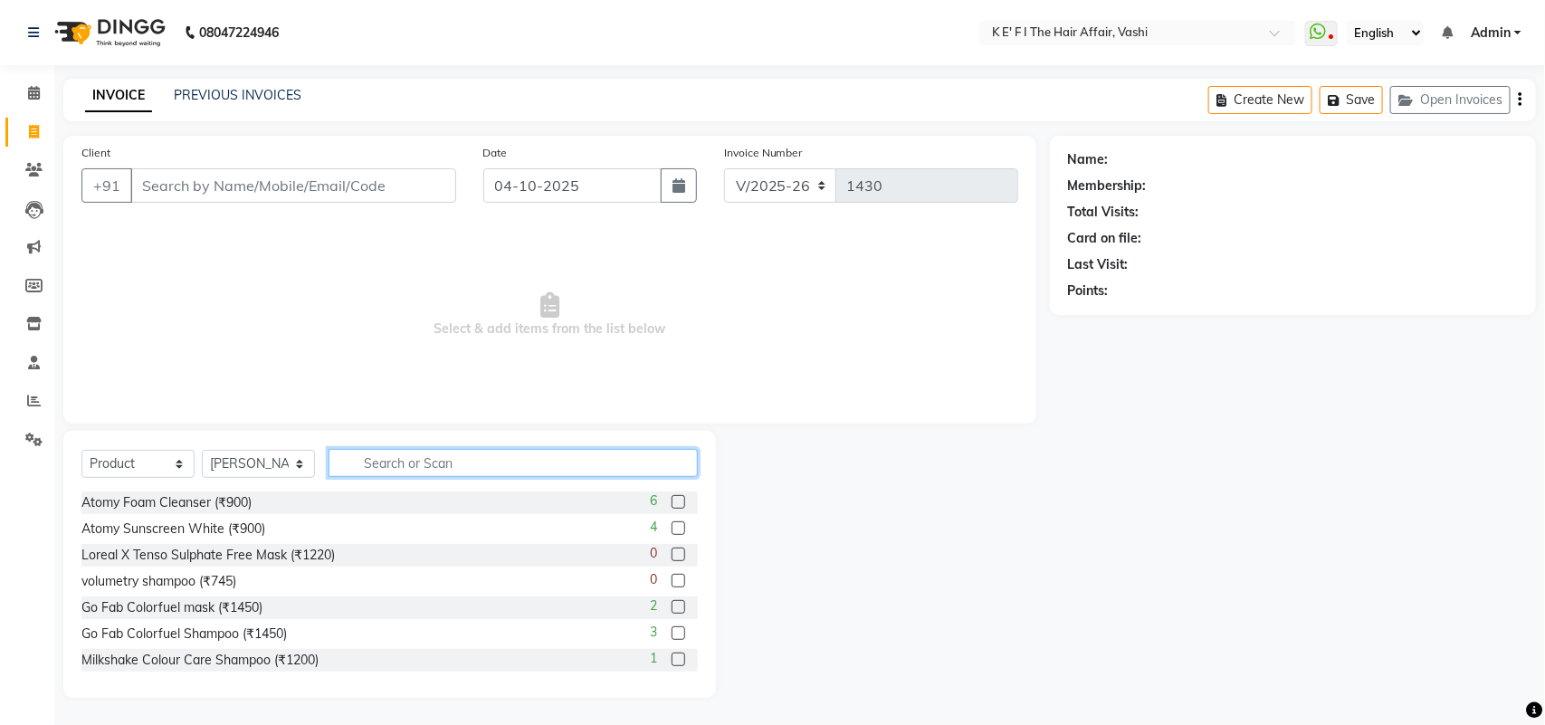
click at [431, 462] on input "text" at bounding box center [513, 463] width 369 height 28
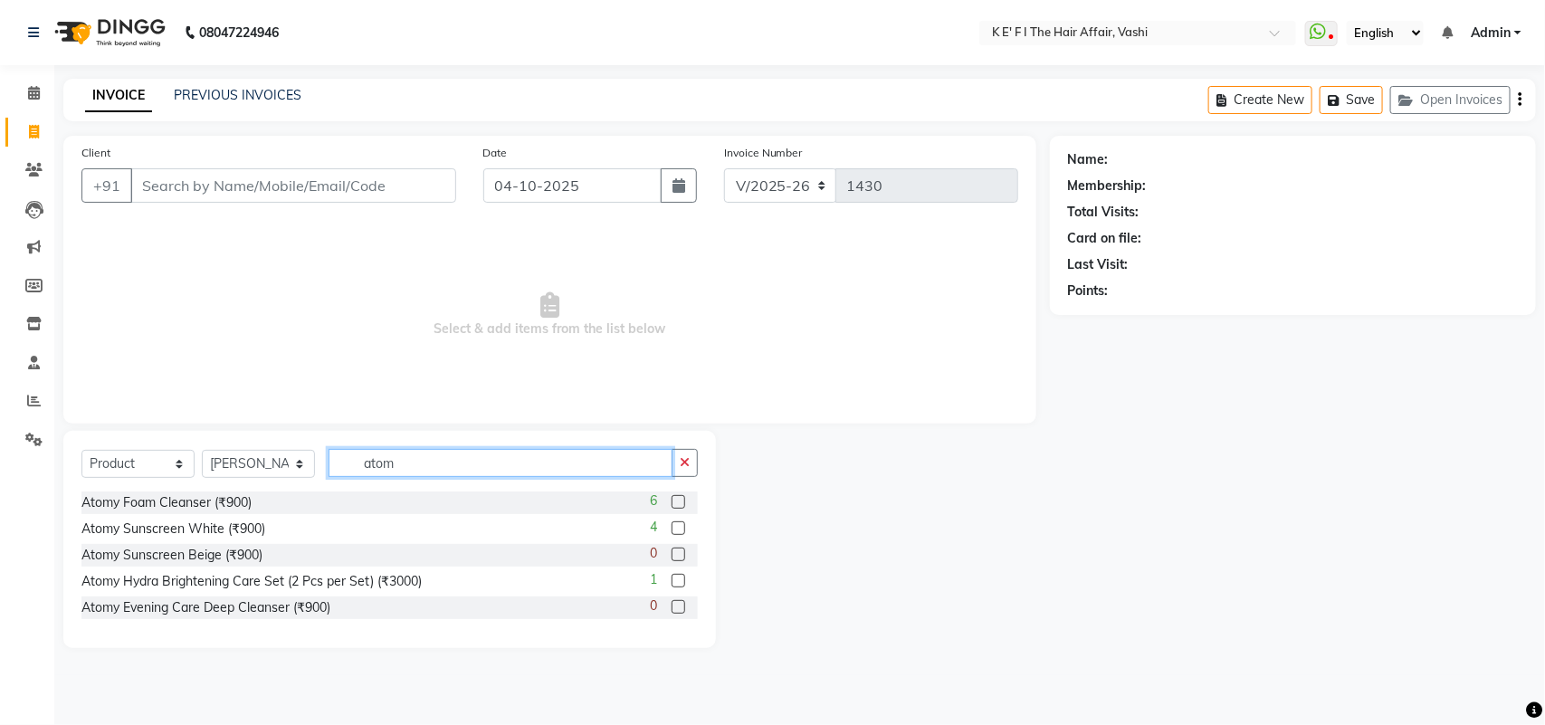
type input "atomy"
click at [437, 460] on input "atomy" at bounding box center [501, 463] width 344 height 28
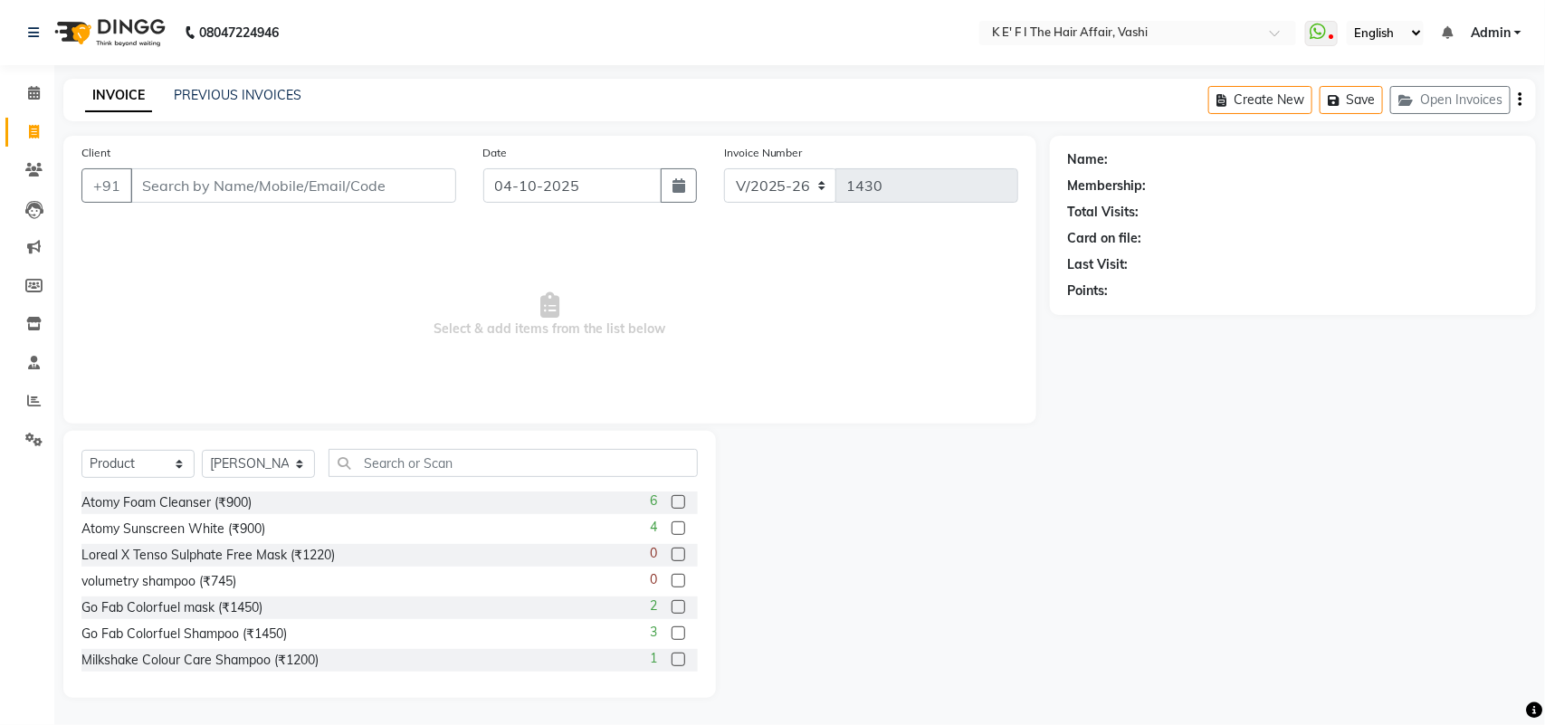
click at [1127, 534] on div "Name: Membership: Total Visits: Card on file: Last Visit: Points:" at bounding box center [1300, 417] width 500 height 562
click at [308, 168] on input "Client" at bounding box center [293, 185] width 326 height 34
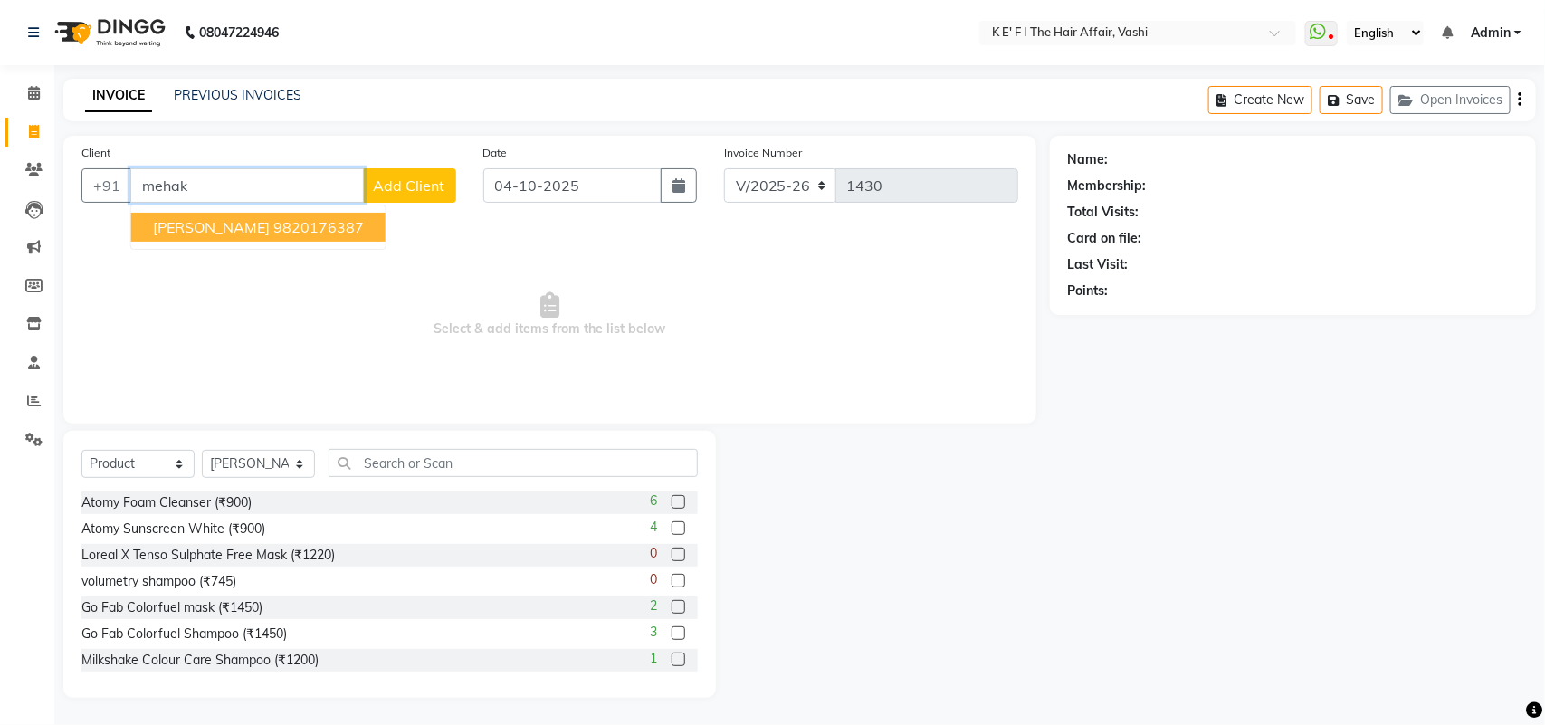
click at [278, 222] on ngb-highlight "9820176387" at bounding box center [318, 227] width 91 height 18
type input "9820176387"
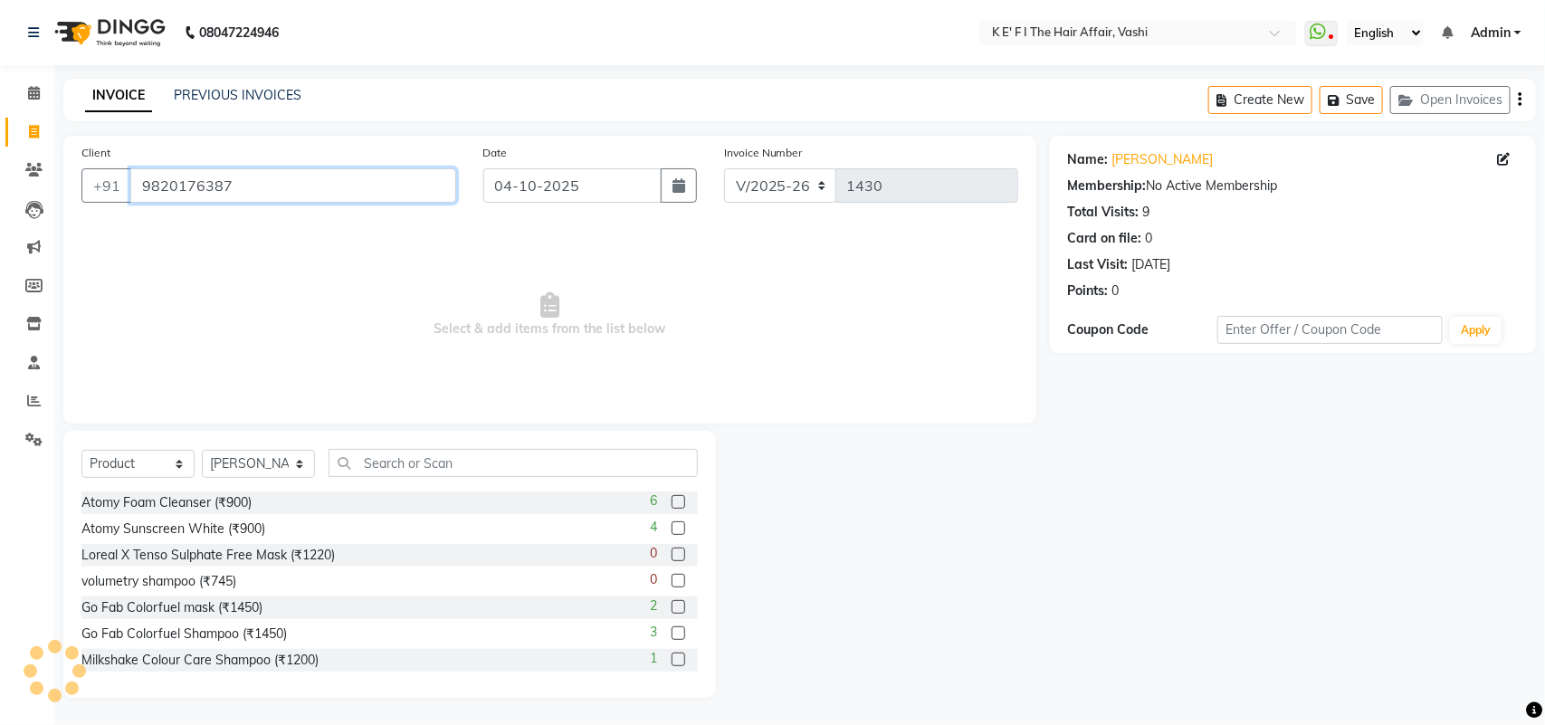
click at [232, 186] on input "9820176387" at bounding box center [293, 185] width 326 height 34
drag, startPoint x: 27, startPoint y: 184, endPoint x: 0, endPoint y: 177, distance: 28.1
click at [27, 183] on link "Clients" at bounding box center [26, 171] width 43 height 30
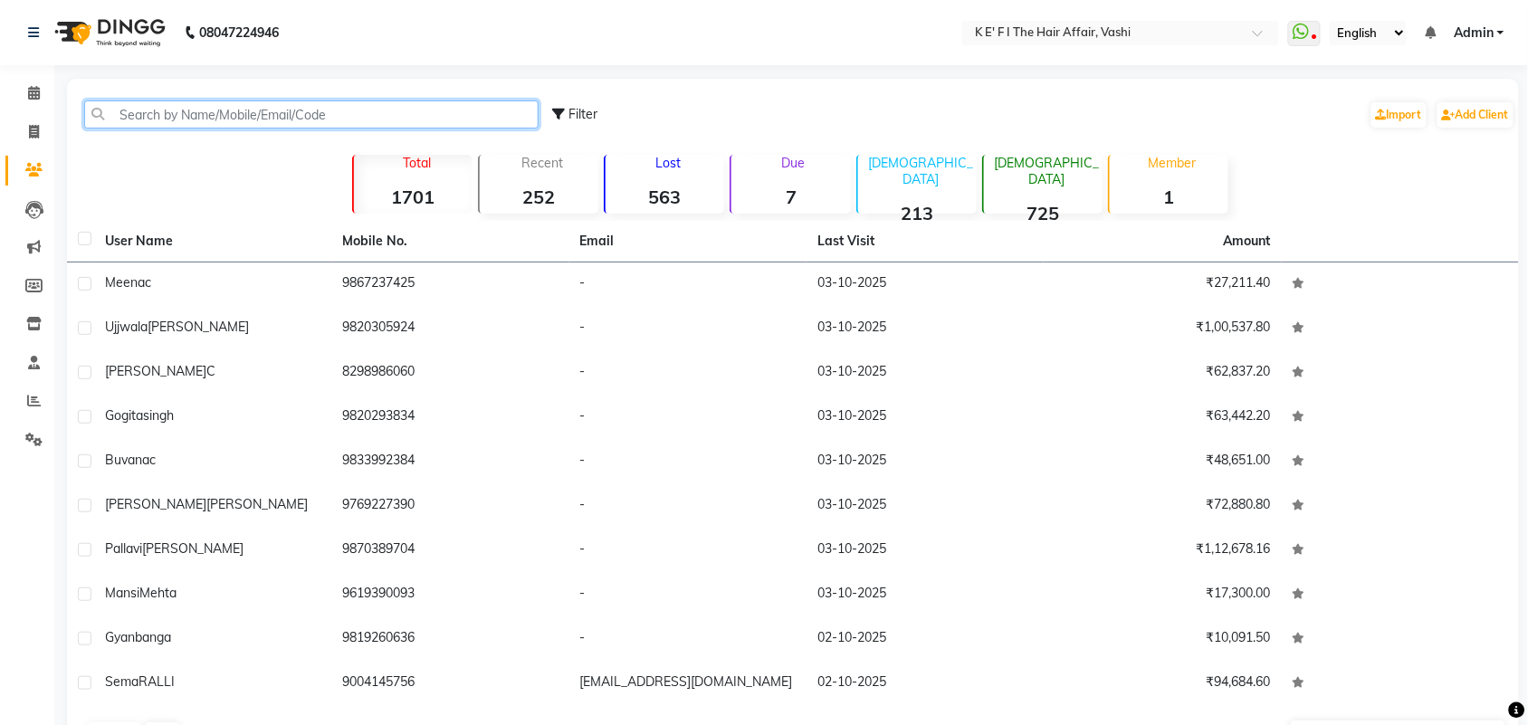
click at [157, 127] on input "text" at bounding box center [311, 114] width 454 height 28
paste input "9820176387"
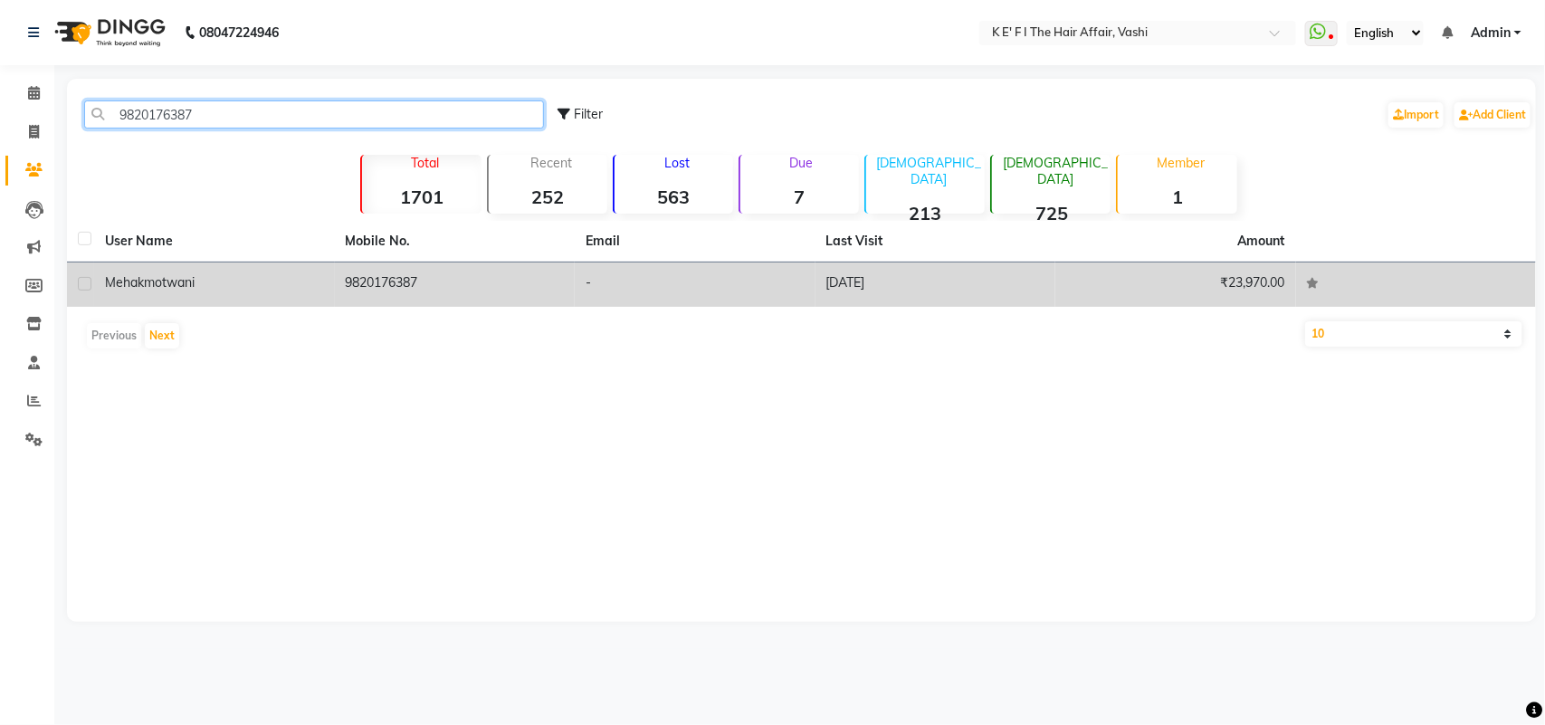
type input "9820176387"
click at [229, 295] on td "[PERSON_NAME]" at bounding box center [214, 285] width 241 height 44
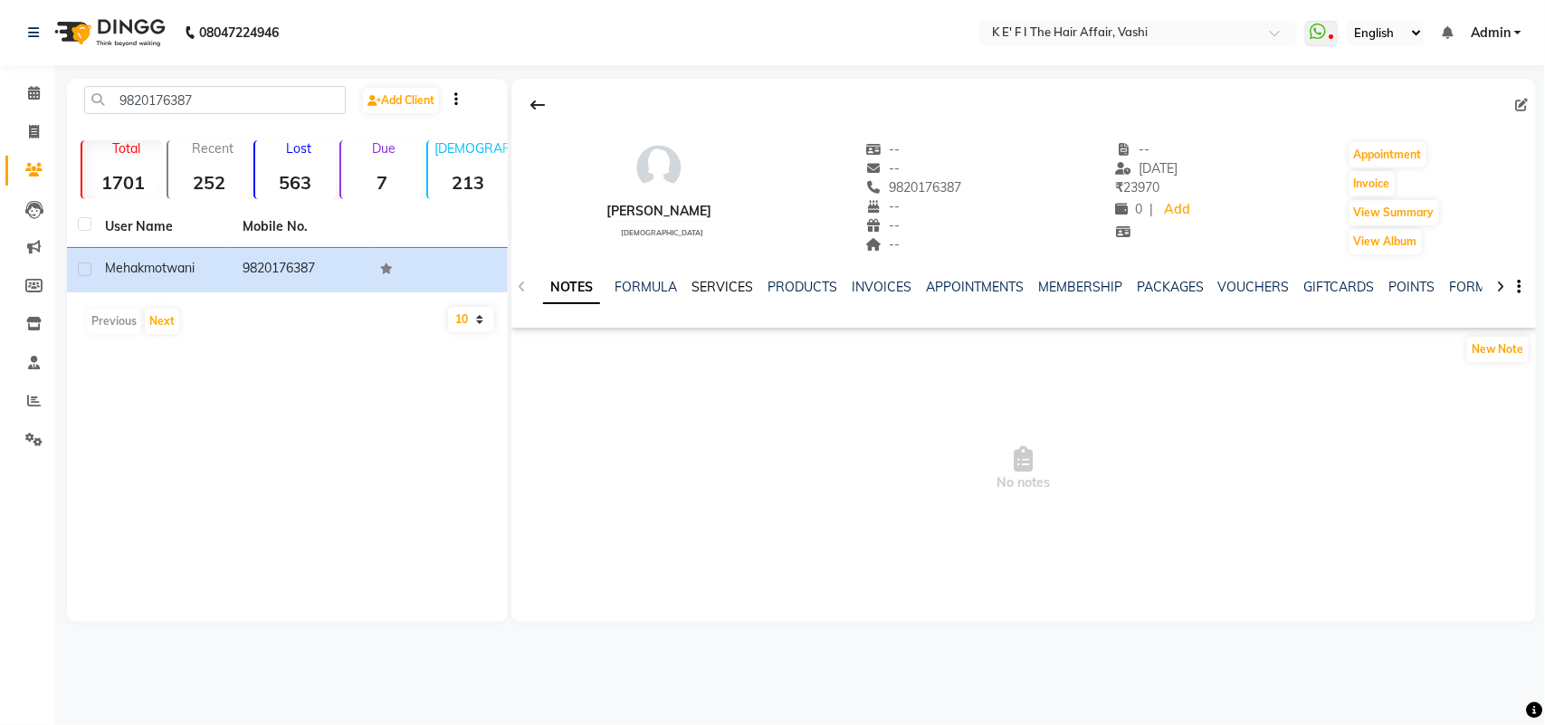
click at [721, 290] on link "SERVICES" at bounding box center [723, 287] width 62 height 16
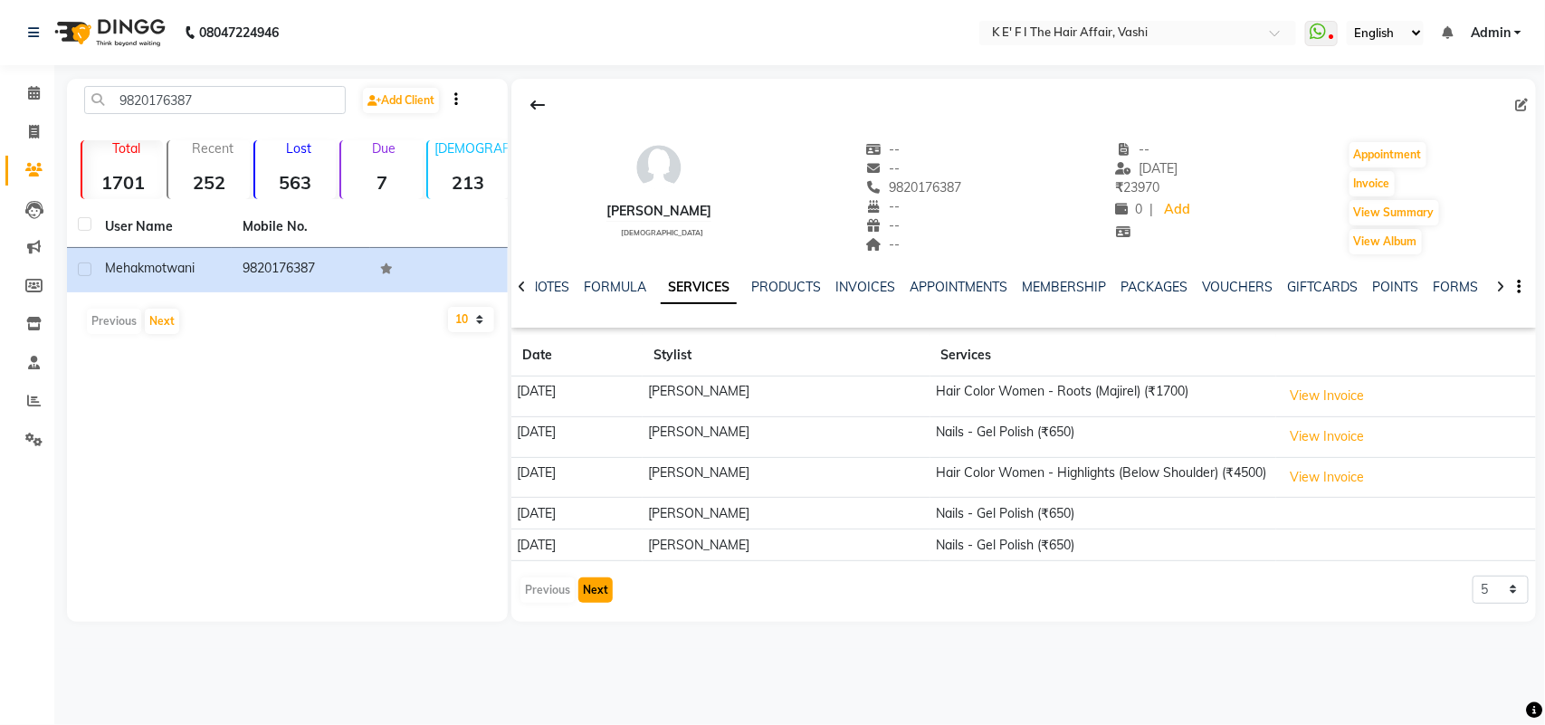
click at [602, 597] on button "Next" at bounding box center [595, 590] width 34 height 25
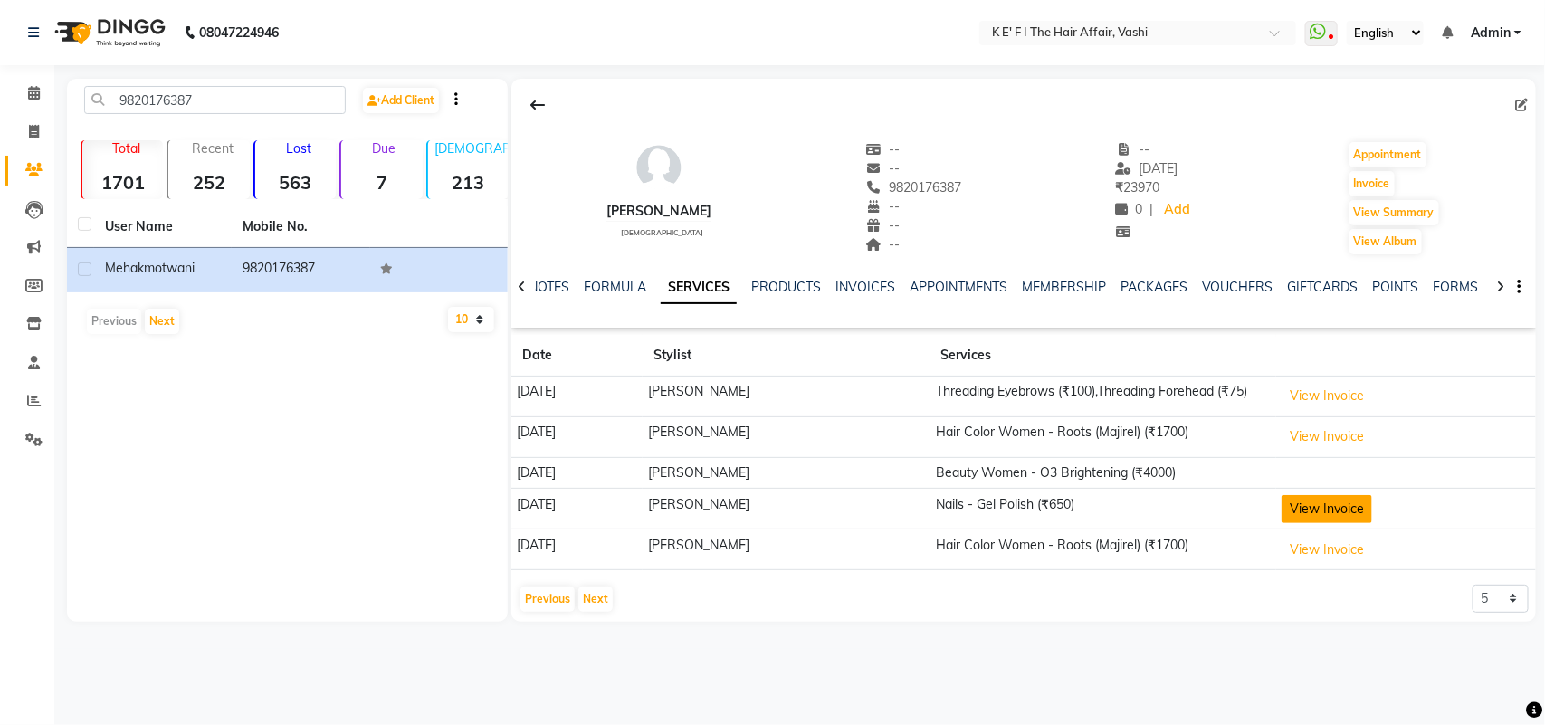
click at [1308, 507] on button "View Invoice" at bounding box center [1327, 509] width 91 height 28
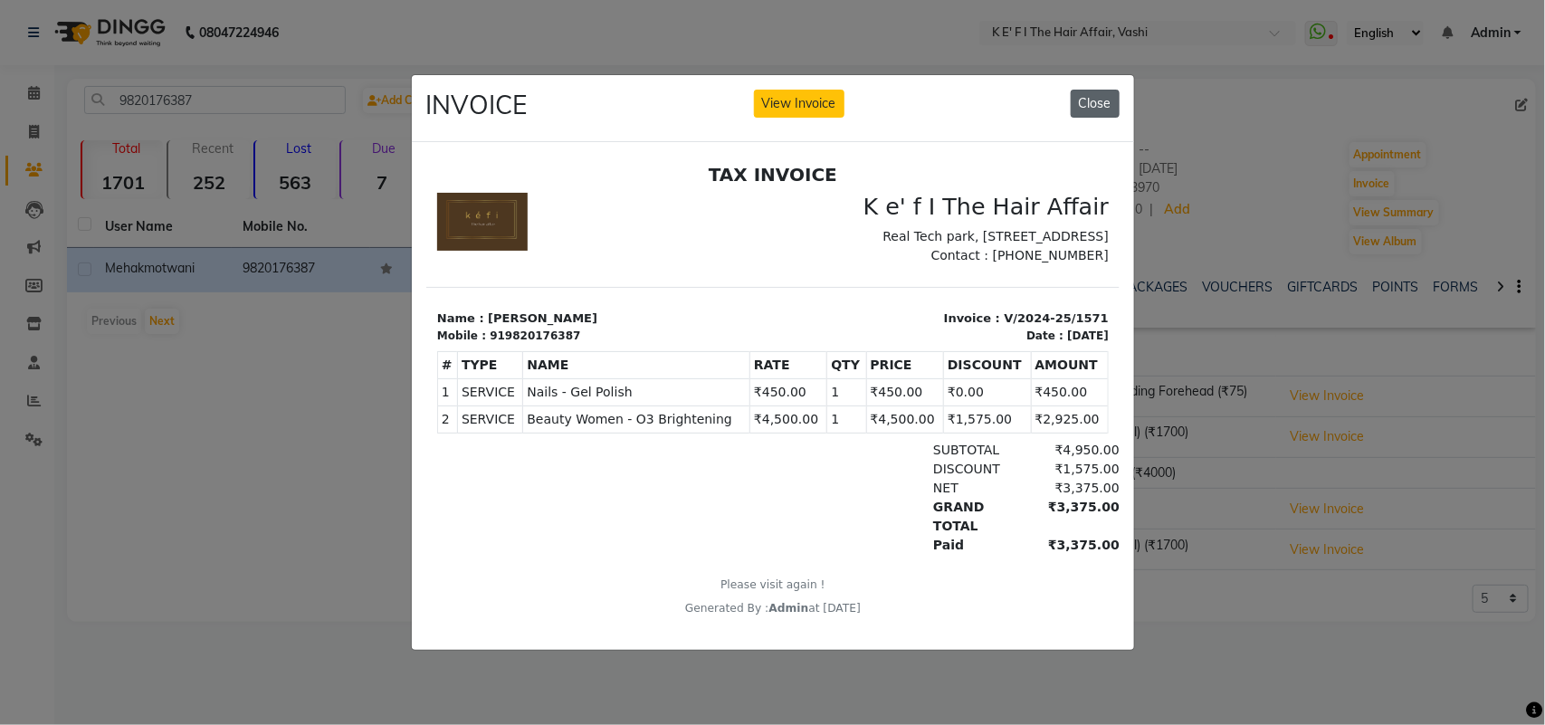
click at [1083, 100] on button "Close" at bounding box center [1095, 104] width 49 height 28
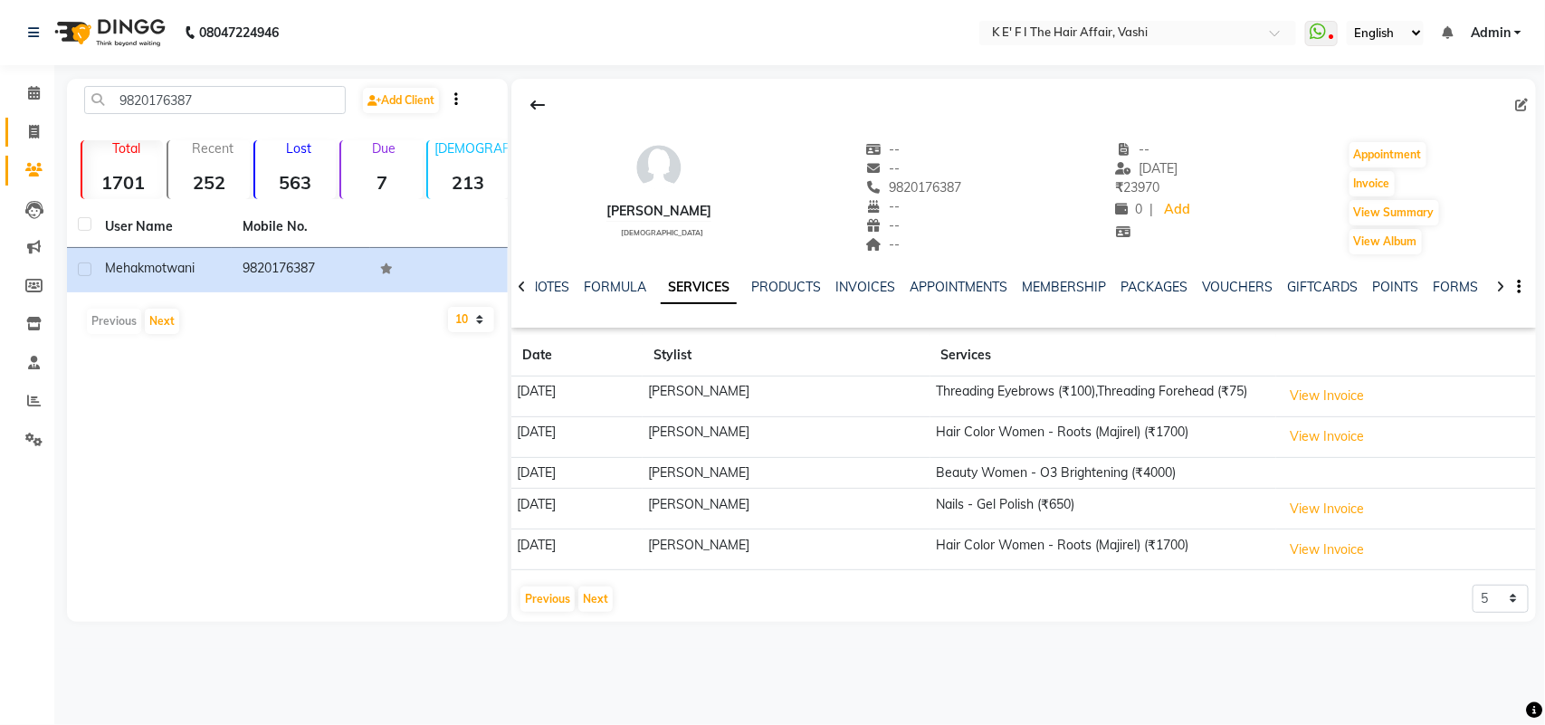
click at [39, 142] on link "Invoice" at bounding box center [26, 133] width 43 height 30
select select "6025"
select select "service"
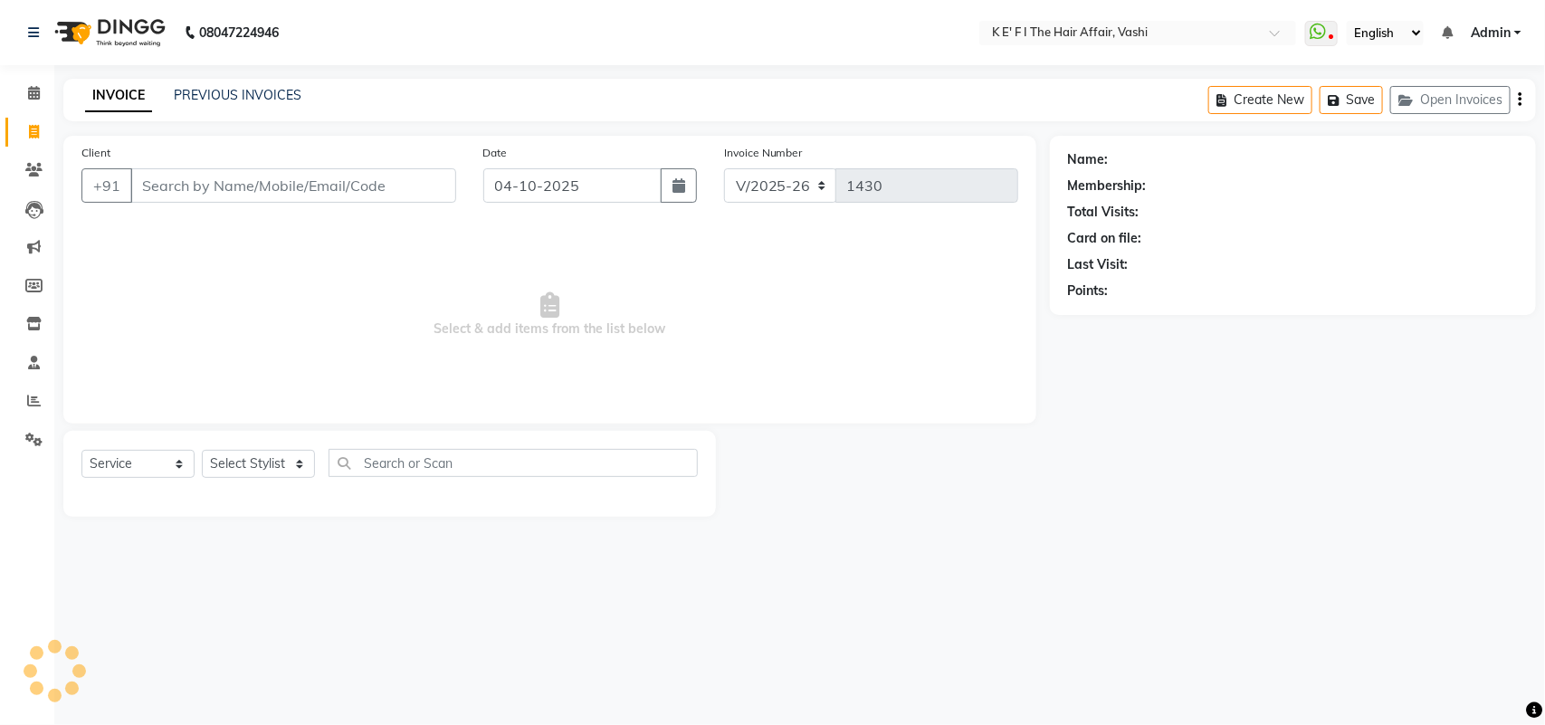
select select "43807"
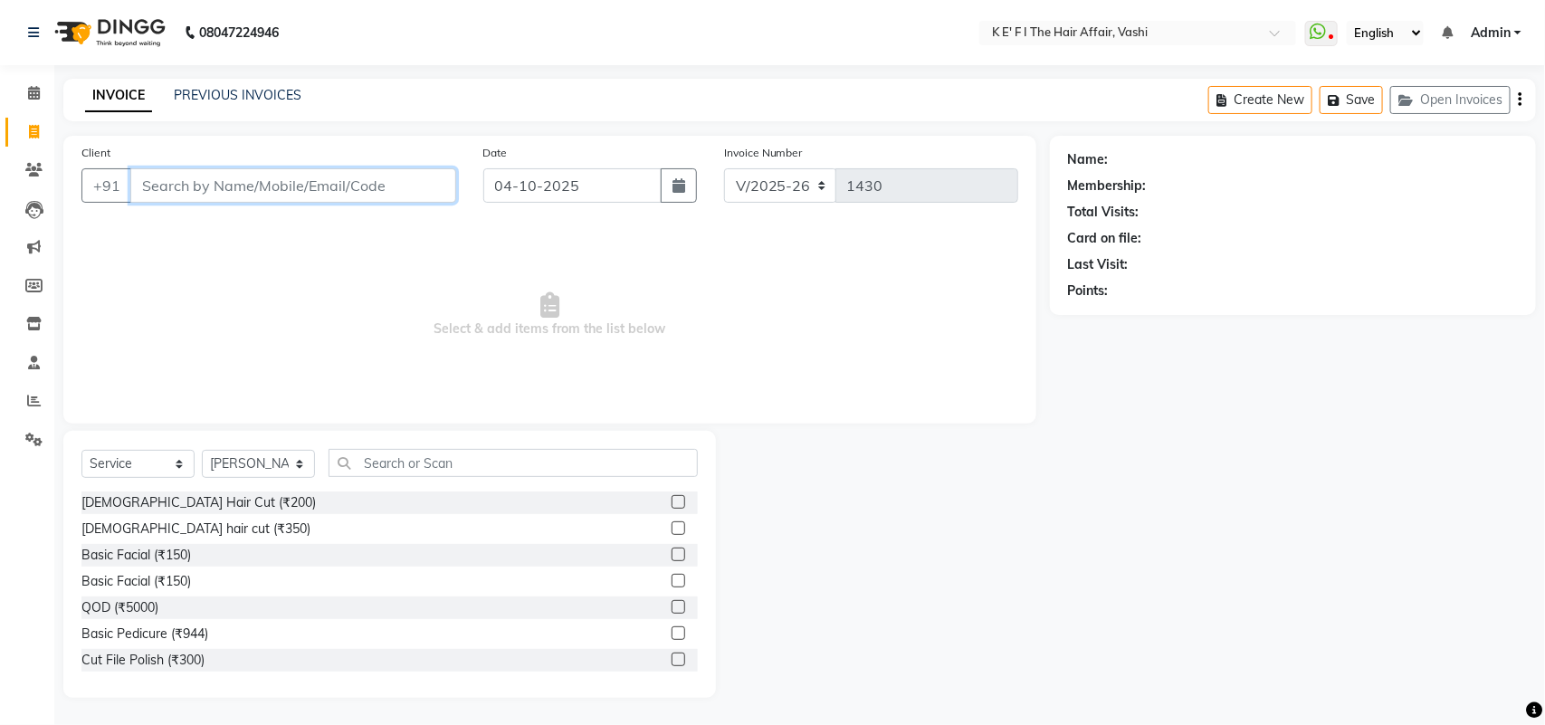
click at [223, 181] on input "Client" at bounding box center [293, 185] width 326 height 34
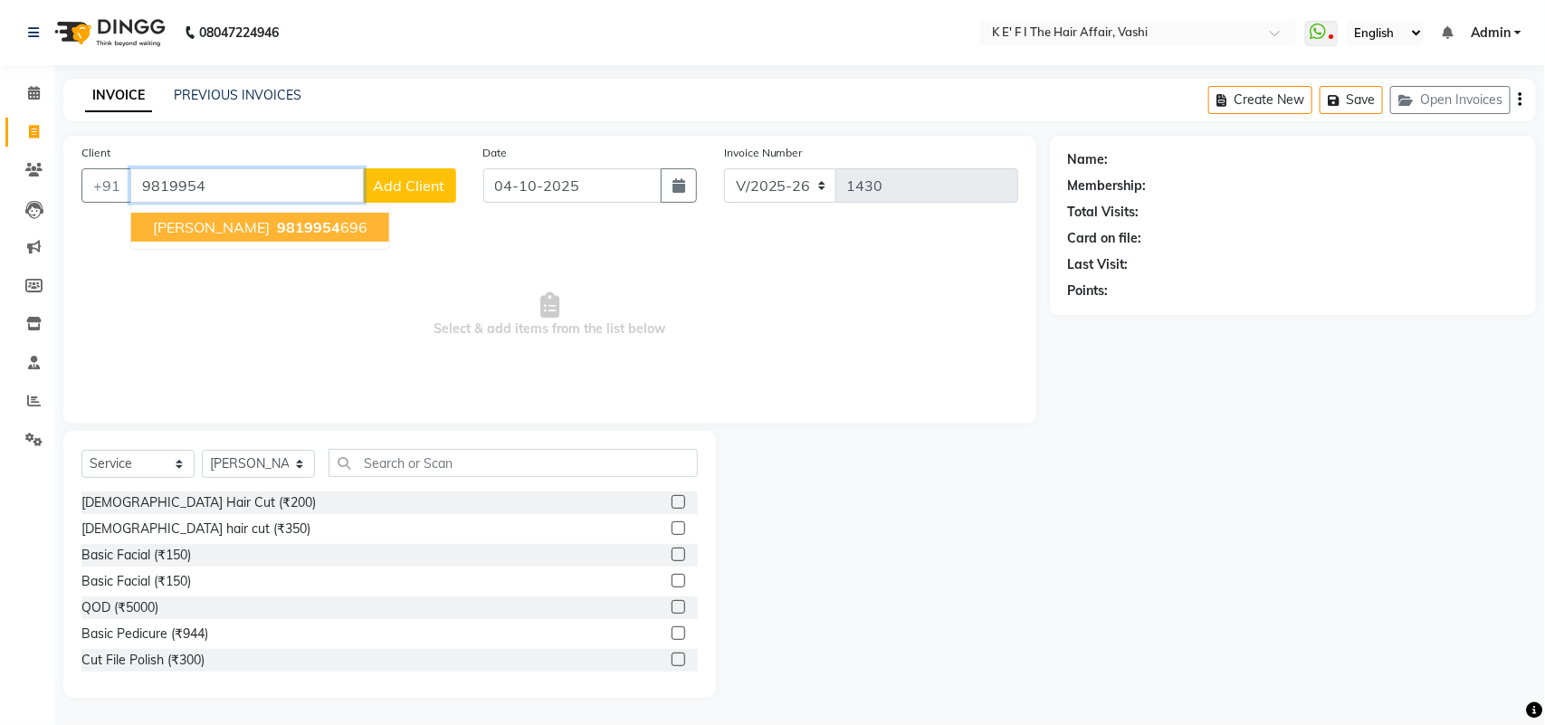
click at [277, 229] on span "9819954" at bounding box center [308, 227] width 63 height 18
type input "9819954696"
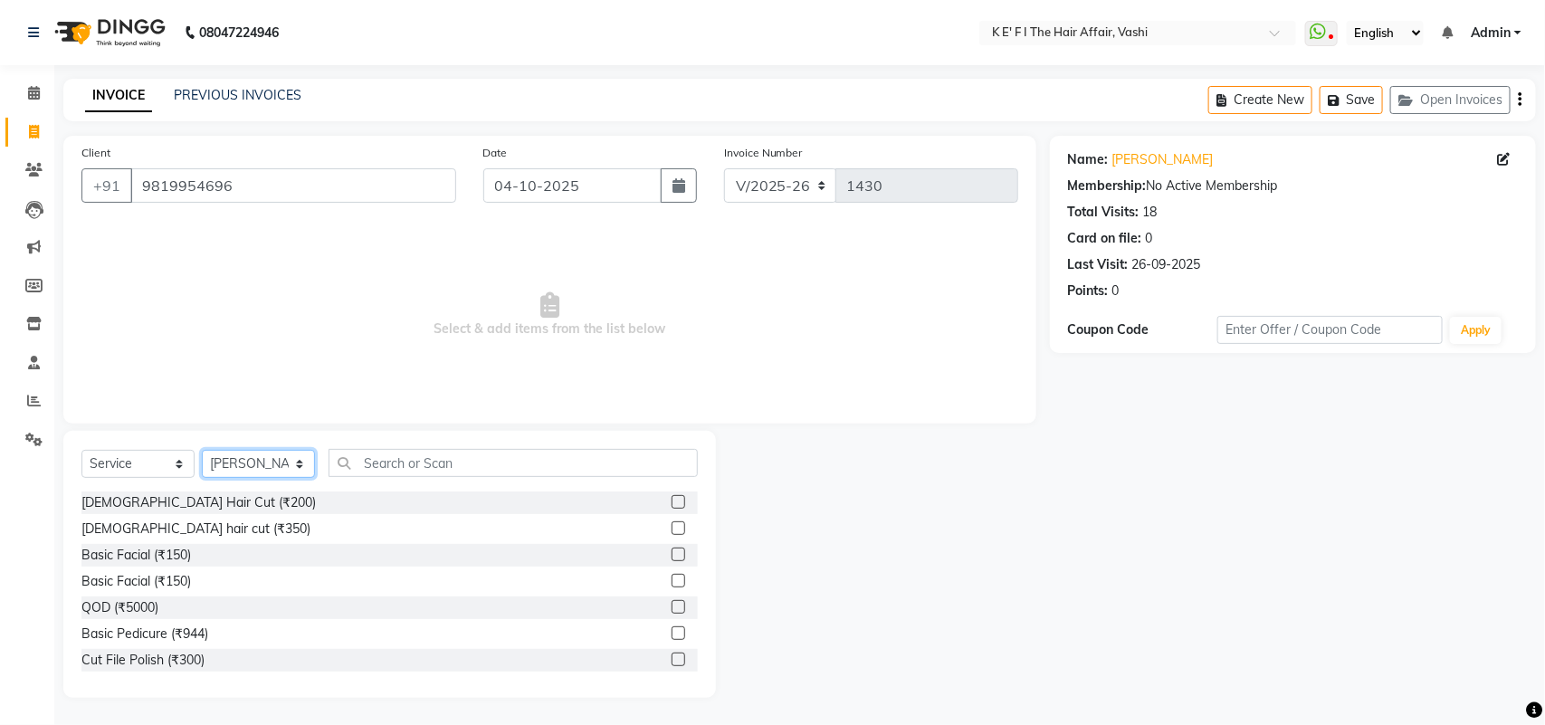
click at [263, 454] on select "Select Stylist aayaz [PERSON_NAME] [PERSON_NAME] Athem [PERSON_NAME] [PERSON_NA…" at bounding box center [258, 464] width 113 height 28
select select "47530"
click at [202, 450] on select "Select Stylist aayaz [PERSON_NAME] [PERSON_NAME] Athem [PERSON_NAME] [PERSON_NA…" at bounding box center [258, 464] width 113 height 28
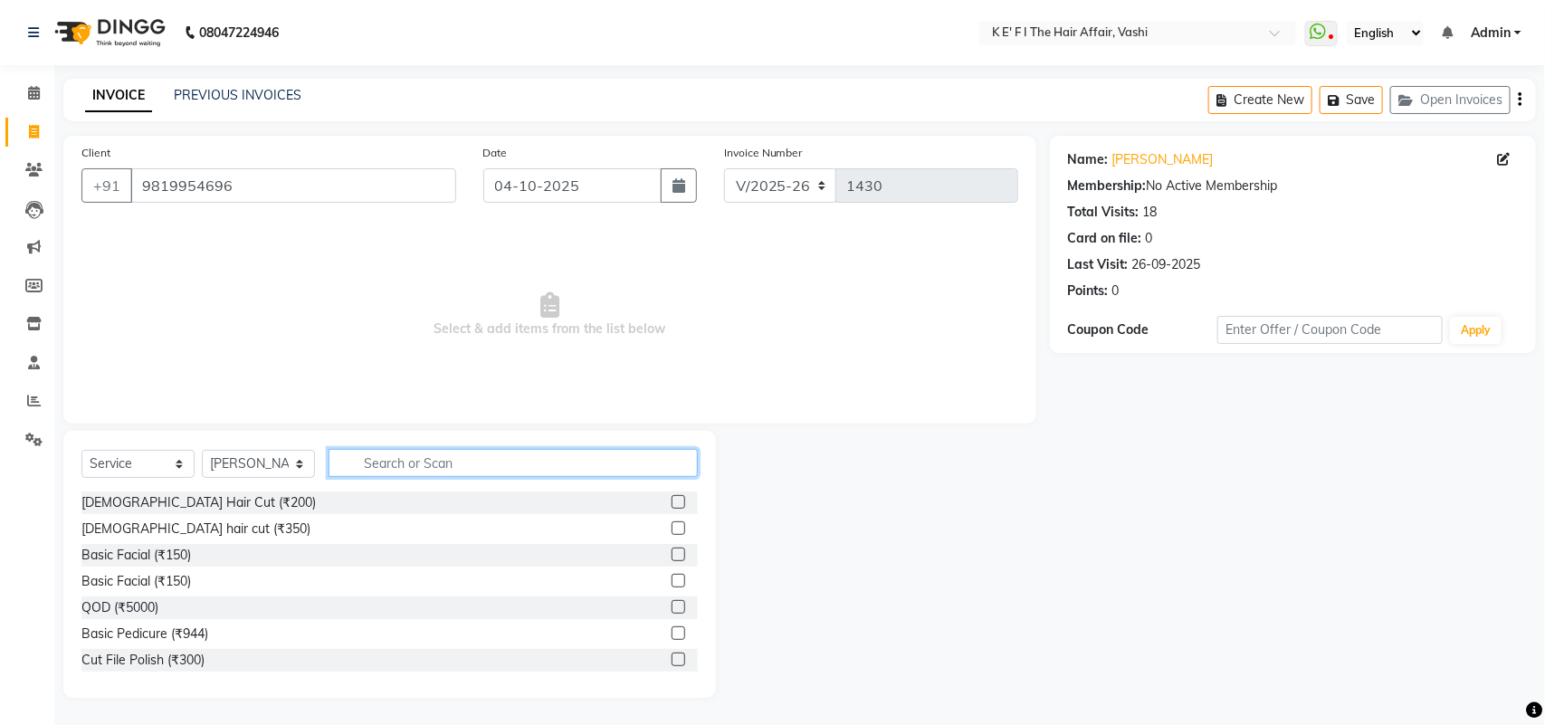
click at [424, 463] on input "text" at bounding box center [513, 463] width 369 height 28
type input "gel"
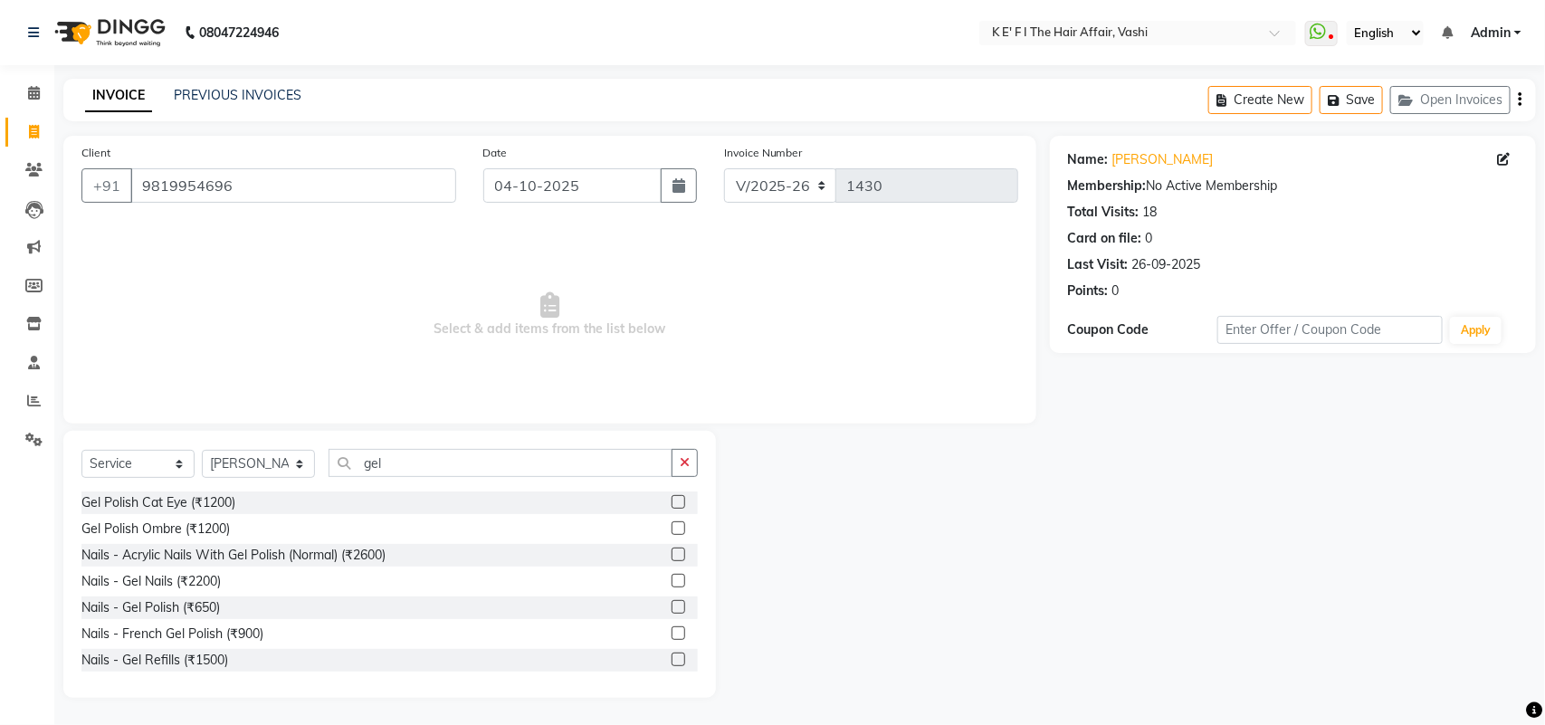
click at [672, 611] on label at bounding box center [679, 607] width 14 height 14
click at [672, 611] on input "checkbox" at bounding box center [678, 608] width 12 height 12
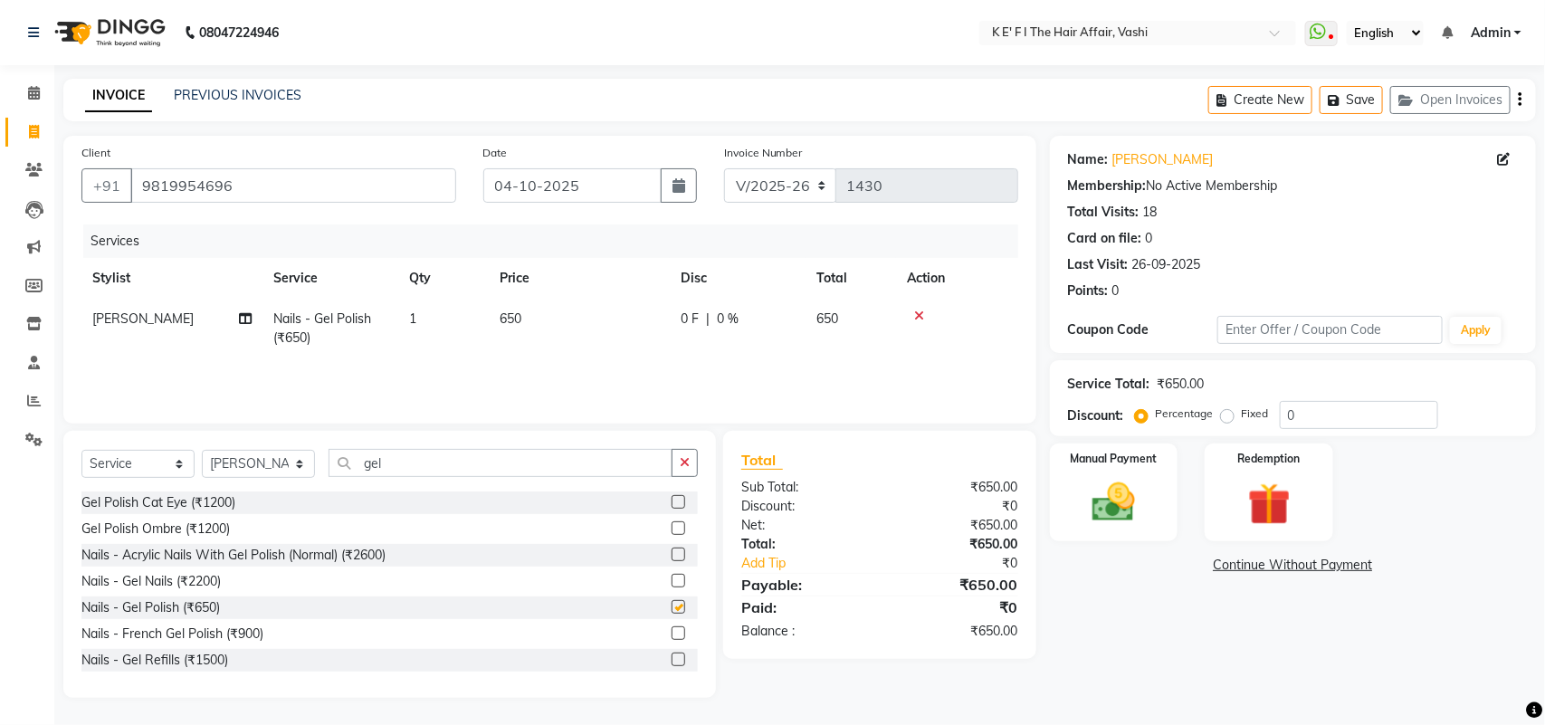
checkbox input "false"
click at [546, 319] on td "650" at bounding box center [579, 329] width 181 height 60
select select "47530"
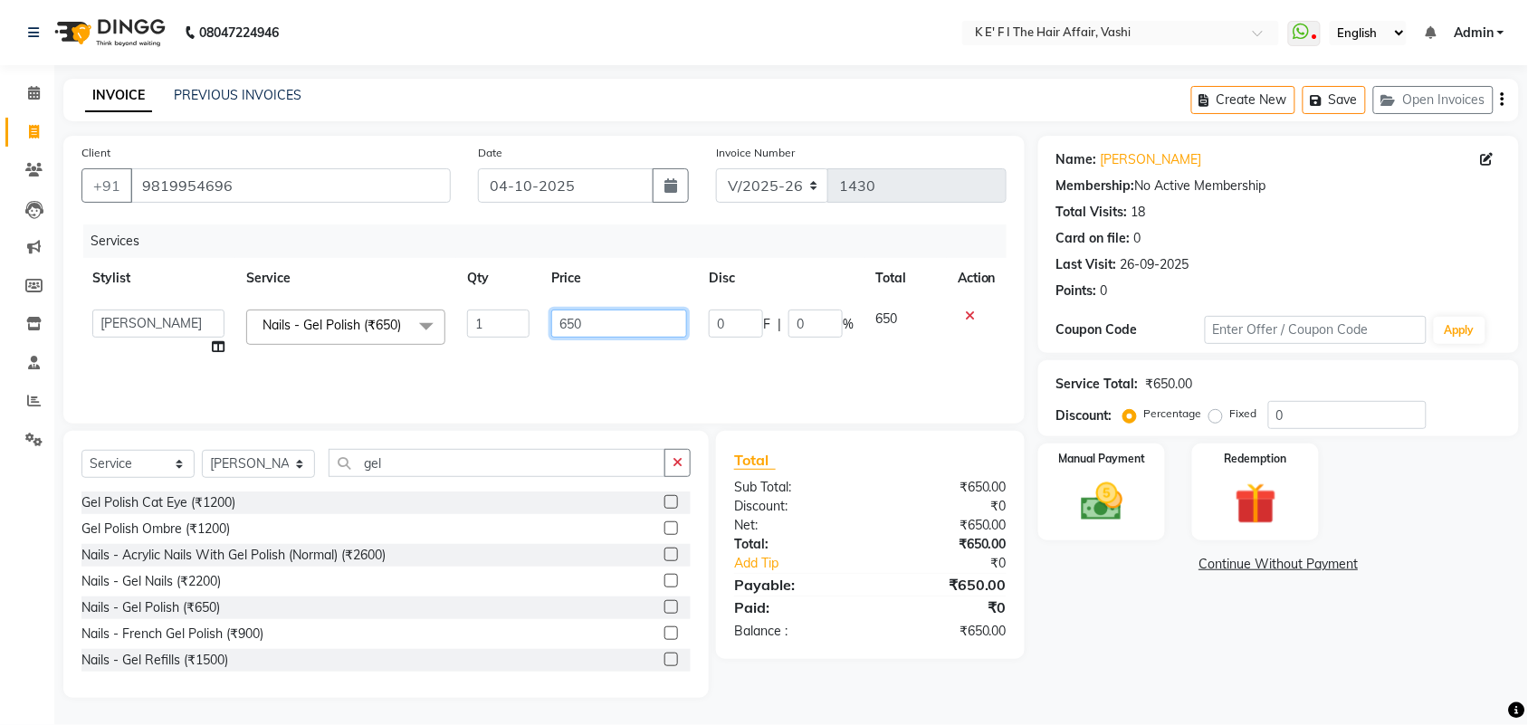
drag, startPoint x: 607, startPoint y: 319, endPoint x: 522, endPoint y: 313, distance: 85.3
click at [522, 314] on tr "aayaz [PERSON_NAME] [PERSON_NAME] Athem [PERSON_NAME] [PERSON_NAME] [PERSON_NAM…" at bounding box center [543, 333] width 925 height 69
type input "350"
click at [525, 355] on tr "aayaz [PERSON_NAME] [PERSON_NAME] Athem [PERSON_NAME] [PERSON_NAME] [PERSON_NAM…" at bounding box center [543, 333] width 925 height 69
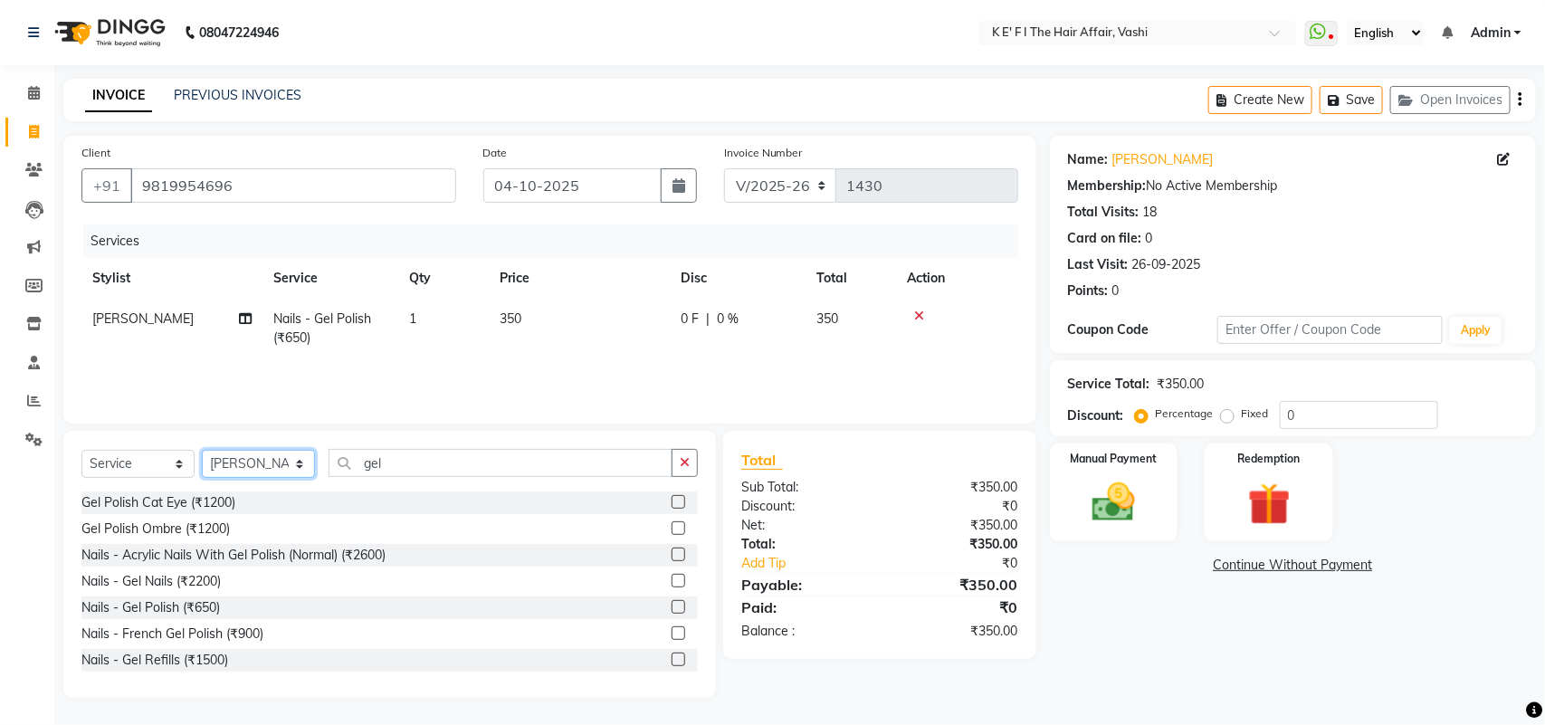
click at [268, 464] on select "Select Stylist aayaz [PERSON_NAME] [PERSON_NAME] Athem [PERSON_NAME] [PERSON_NA…" at bounding box center [258, 464] width 113 height 28
select select "43807"
click at [202, 450] on select "Select Stylist aayaz [PERSON_NAME] [PERSON_NAME] Athem [PERSON_NAME] [PERSON_NA…" at bounding box center [258, 464] width 113 height 28
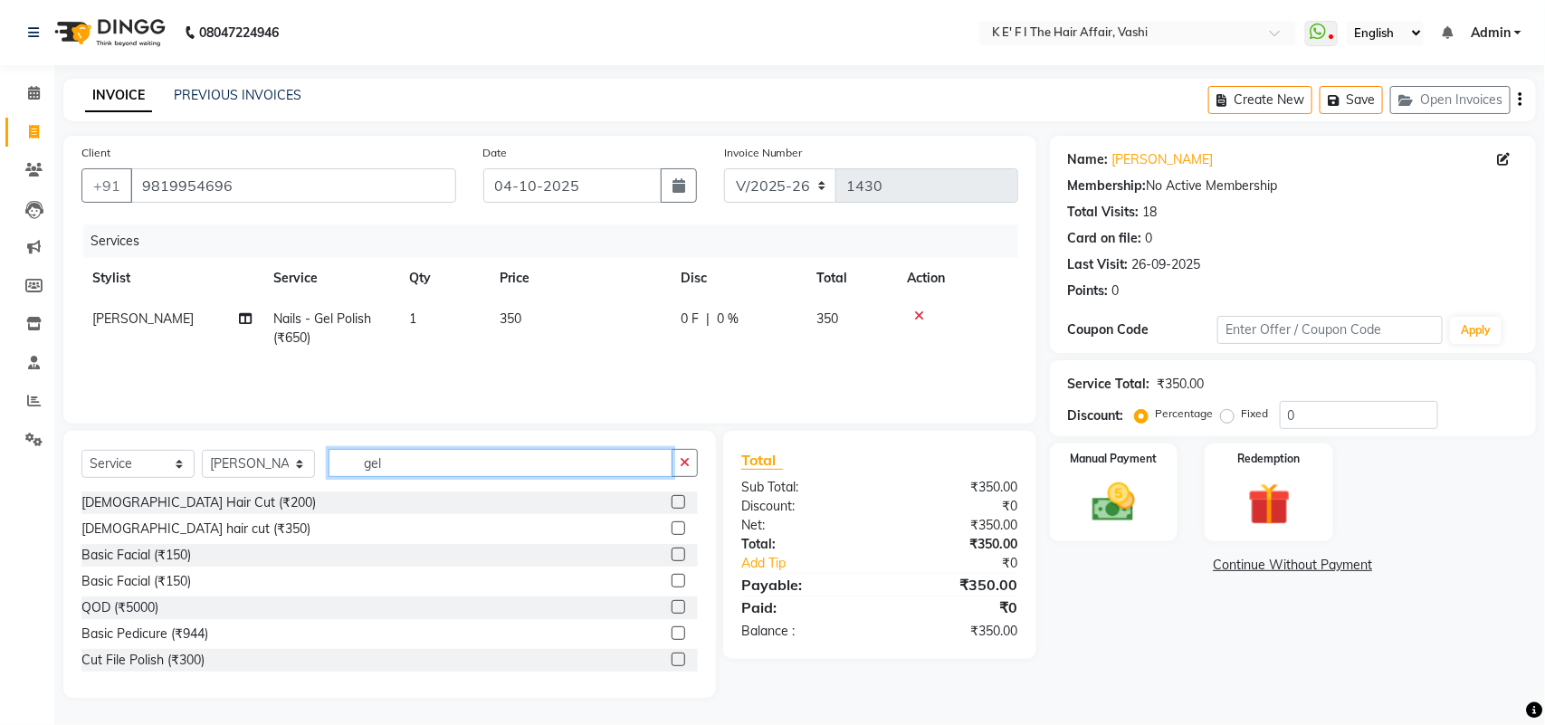
drag, startPoint x: 396, startPoint y: 462, endPoint x: 333, endPoint y: 426, distance: 72.5
click at [340, 445] on div "Select Service Product Membership Package Voucher Prepaid Gift Card Select Styl…" at bounding box center [389, 564] width 653 height 267
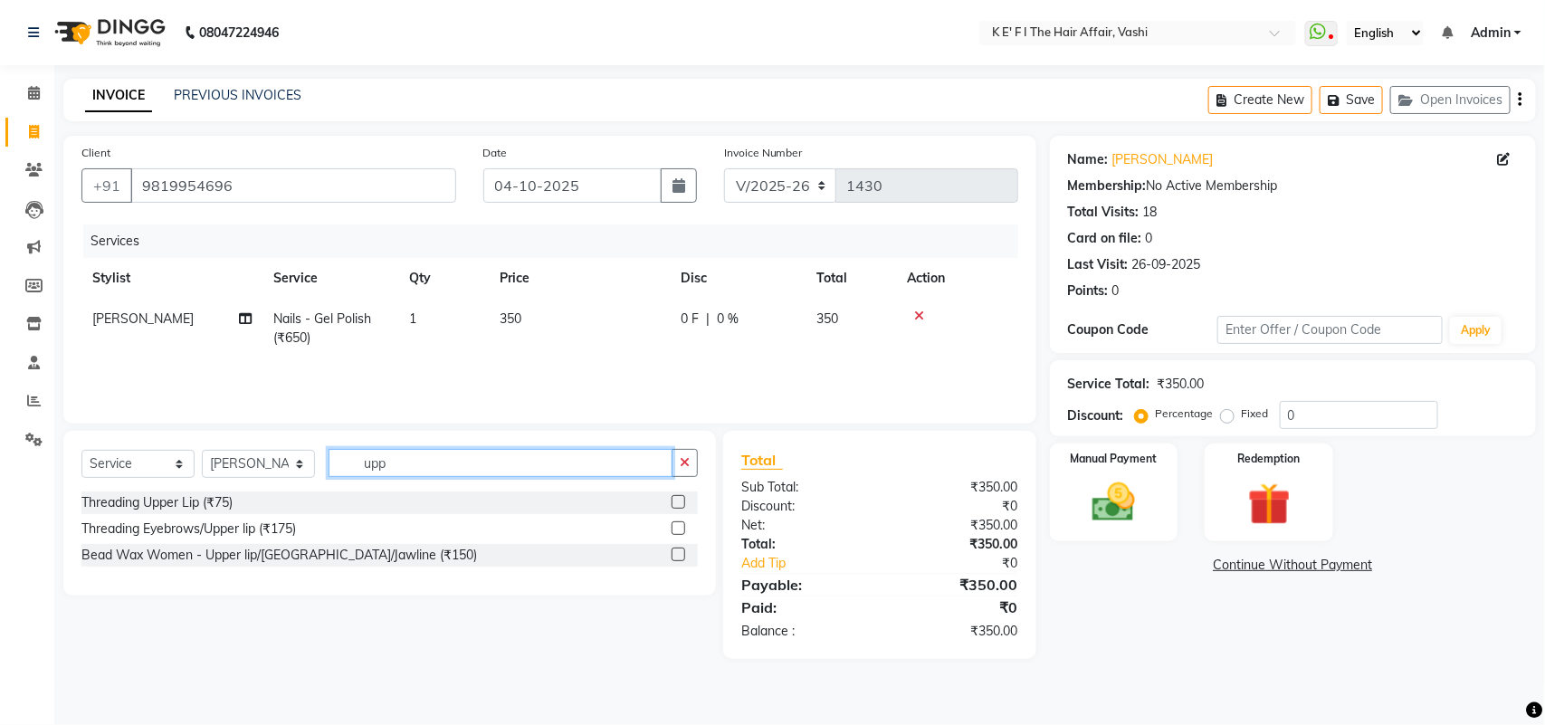
type input "upp"
click at [677, 501] on label at bounding box center [679, 502] width 14 height 14
click at [677, 501] on input "checkbox" at bounding box center [678, 503] width 12 height 12
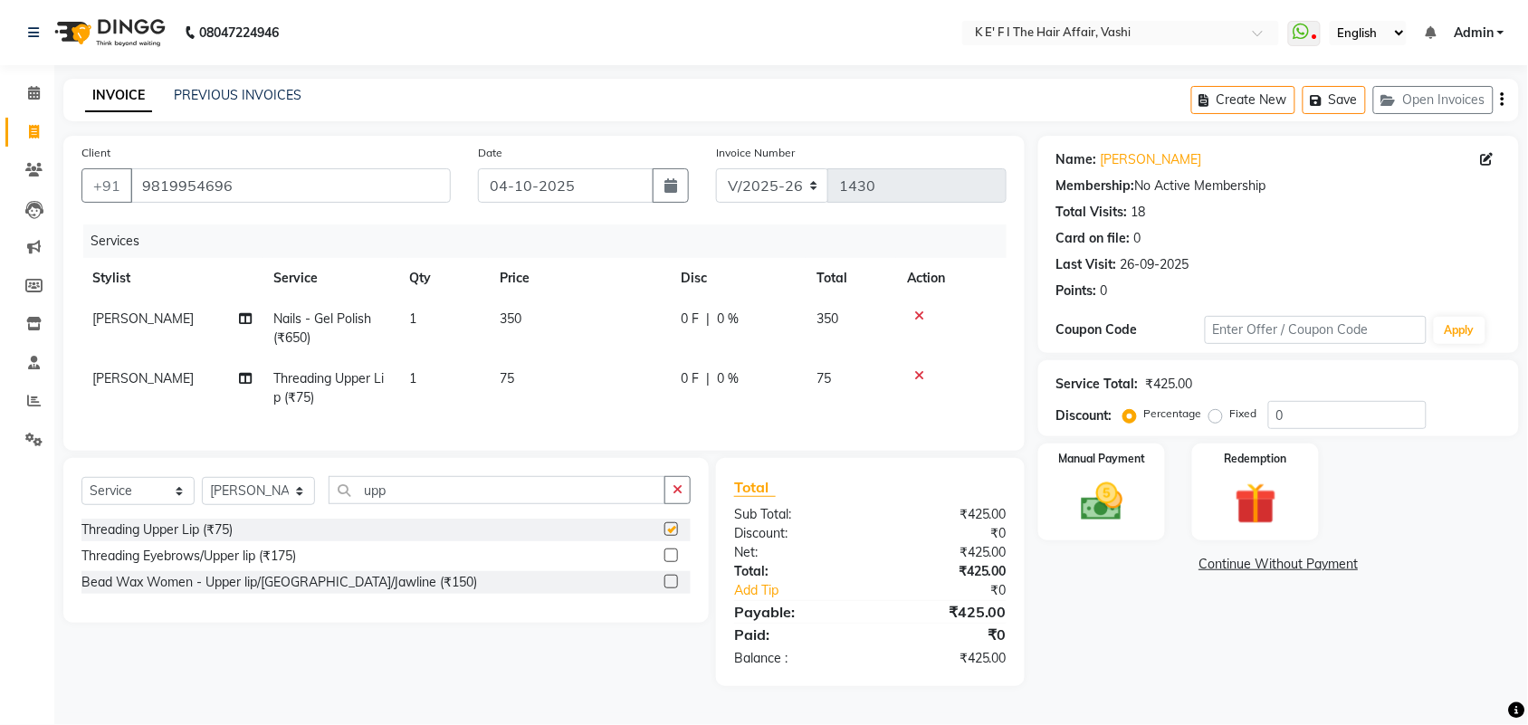
checkbox input "false"
click at [1142, 496] on div "Manual Payment" at bounding box center [1102, 492] width 132 height 101
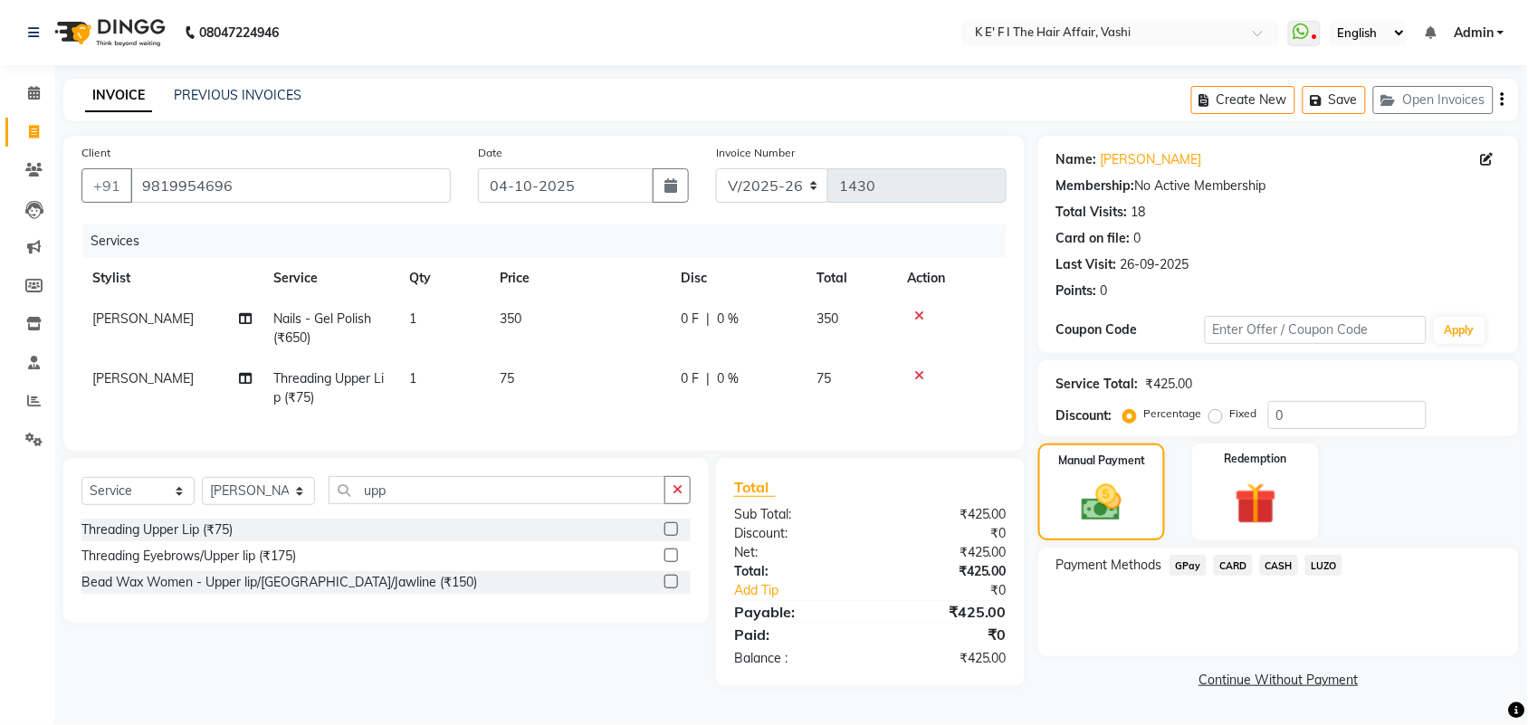
click at [1169, 548] on div "Payment Methods GPay CARD CASH LUZO" at bounding box center [1278, 602] width 481 height 109
click at [1183, 563] on span "GPay" at bounding box center [1187, 565] width 37 height 21
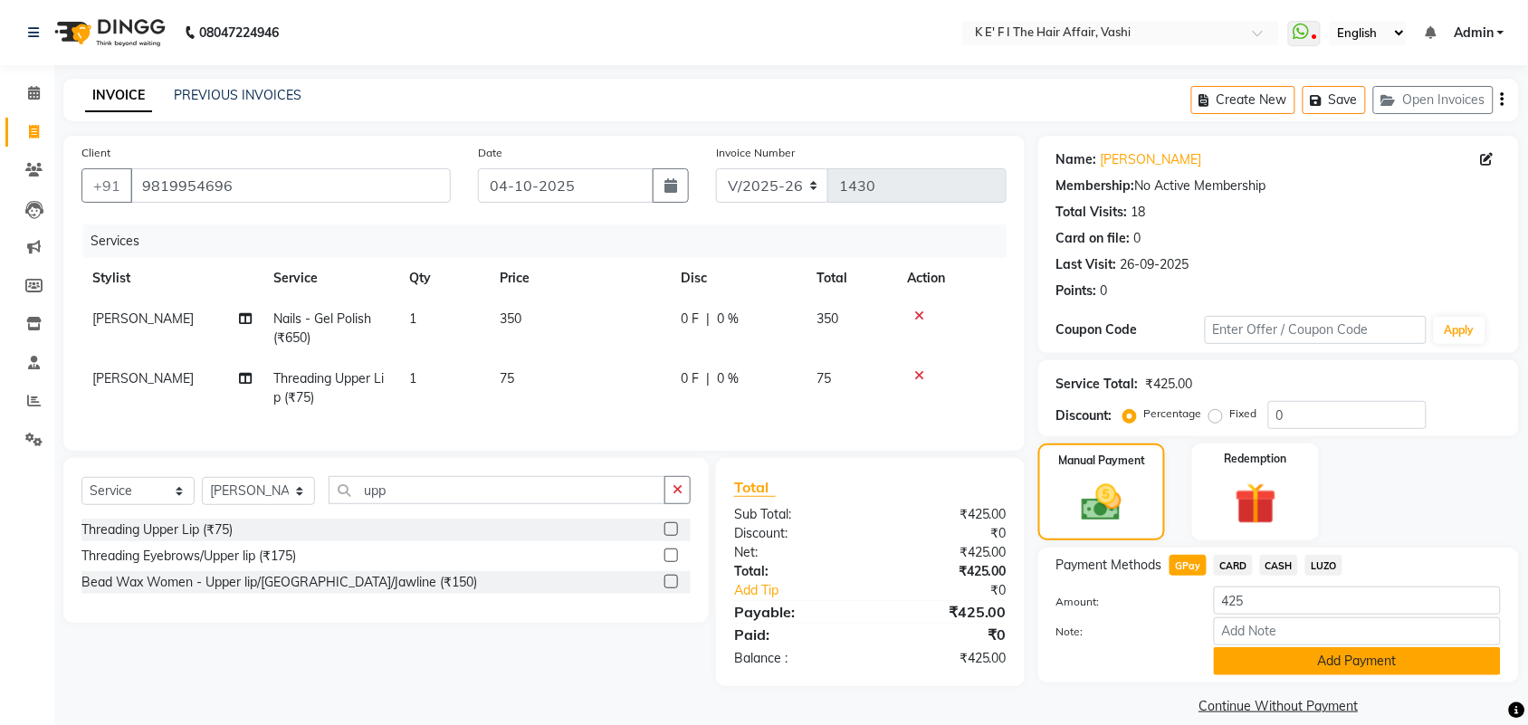
click at [1276, 663] on button "Add Payment" at bounding box center [1357, 661] width 287 height 28
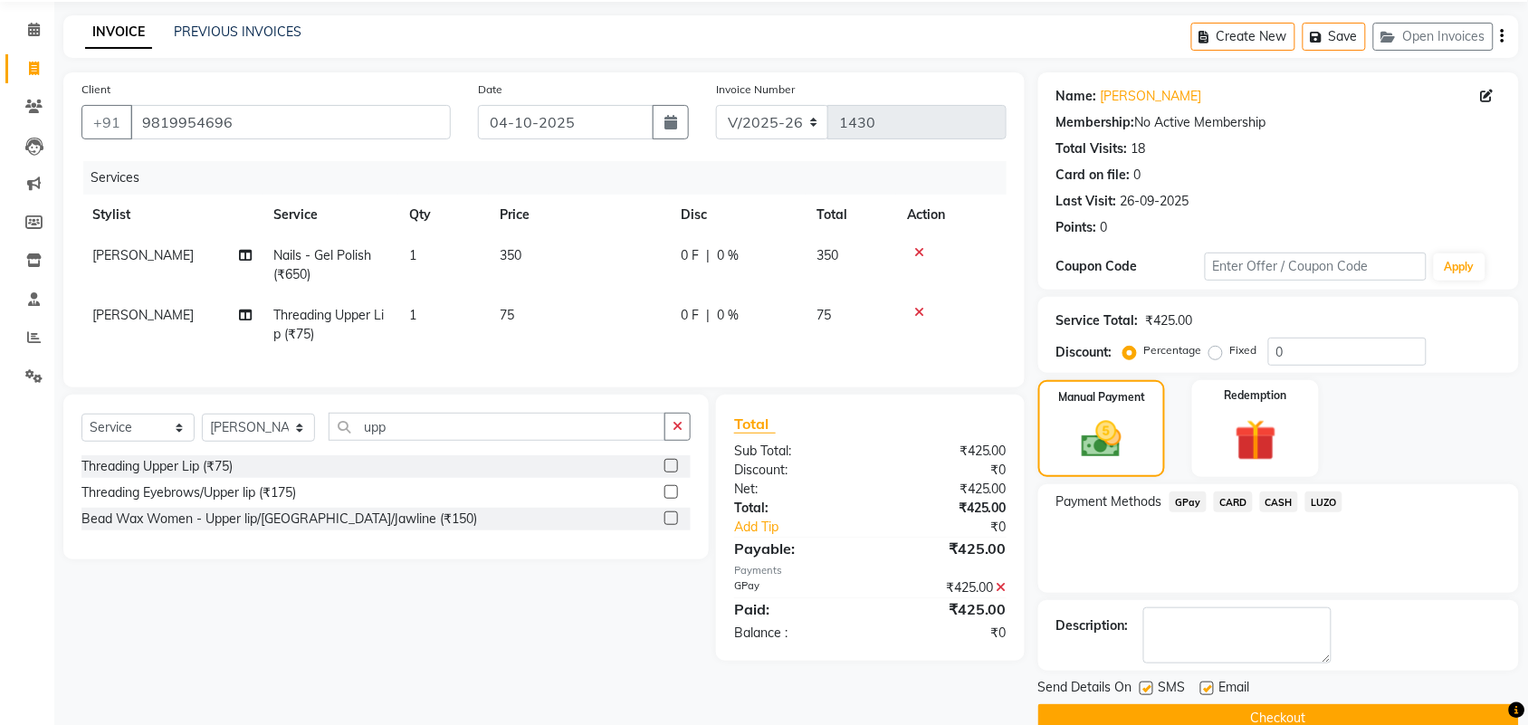
scroll to position [98, 0]
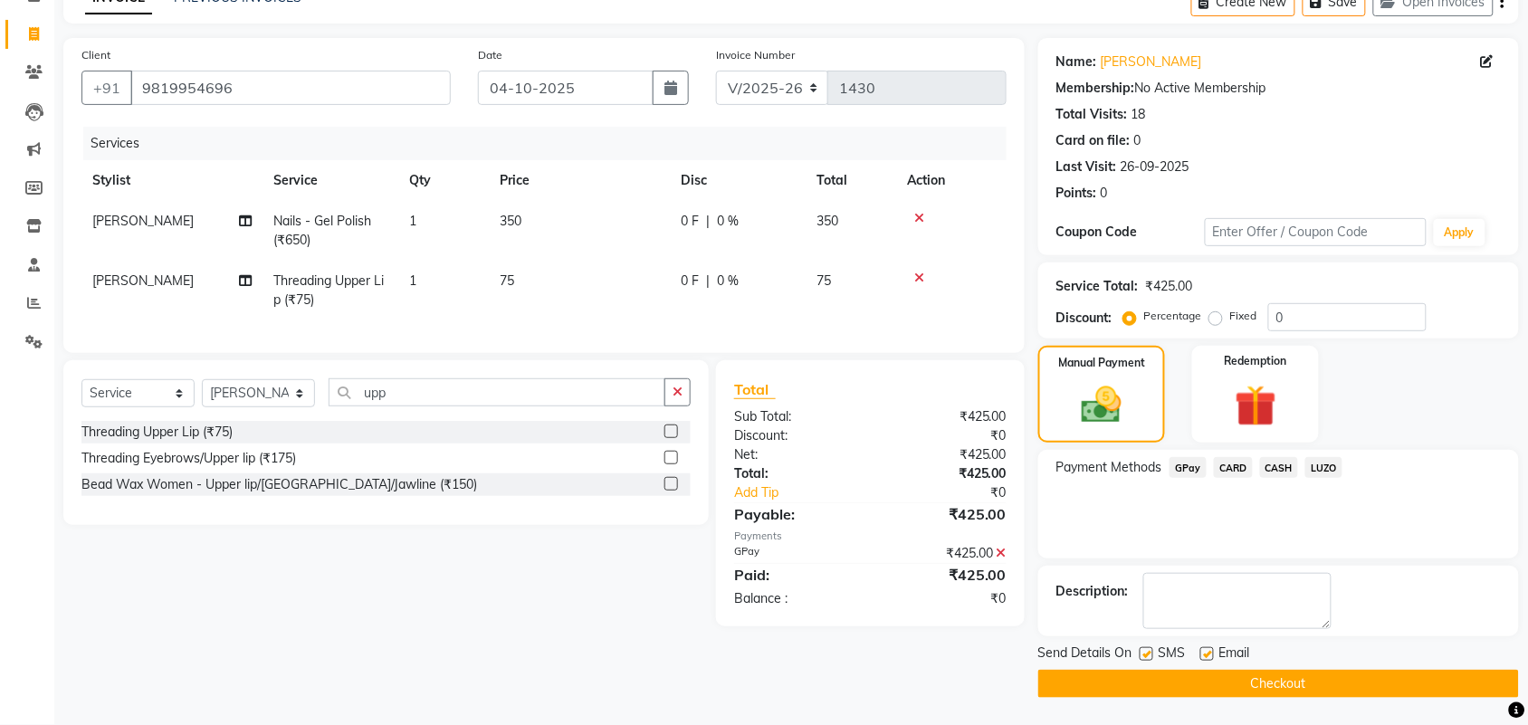
click at [1206, 652] on label at bounding box center [1207, 654] width 14 height 14
click at [1206, 652] on input "checkbox" at bounding box center [1206, 655] width 12 height 12
checkbox input "false"
click at [1138, 650] on div "Send Details On SMS Email" at bounding box center [1278, 655] width 481 height 23
click at [1151, 657] on label at bounding box center [1147, 654] width 14 height 14
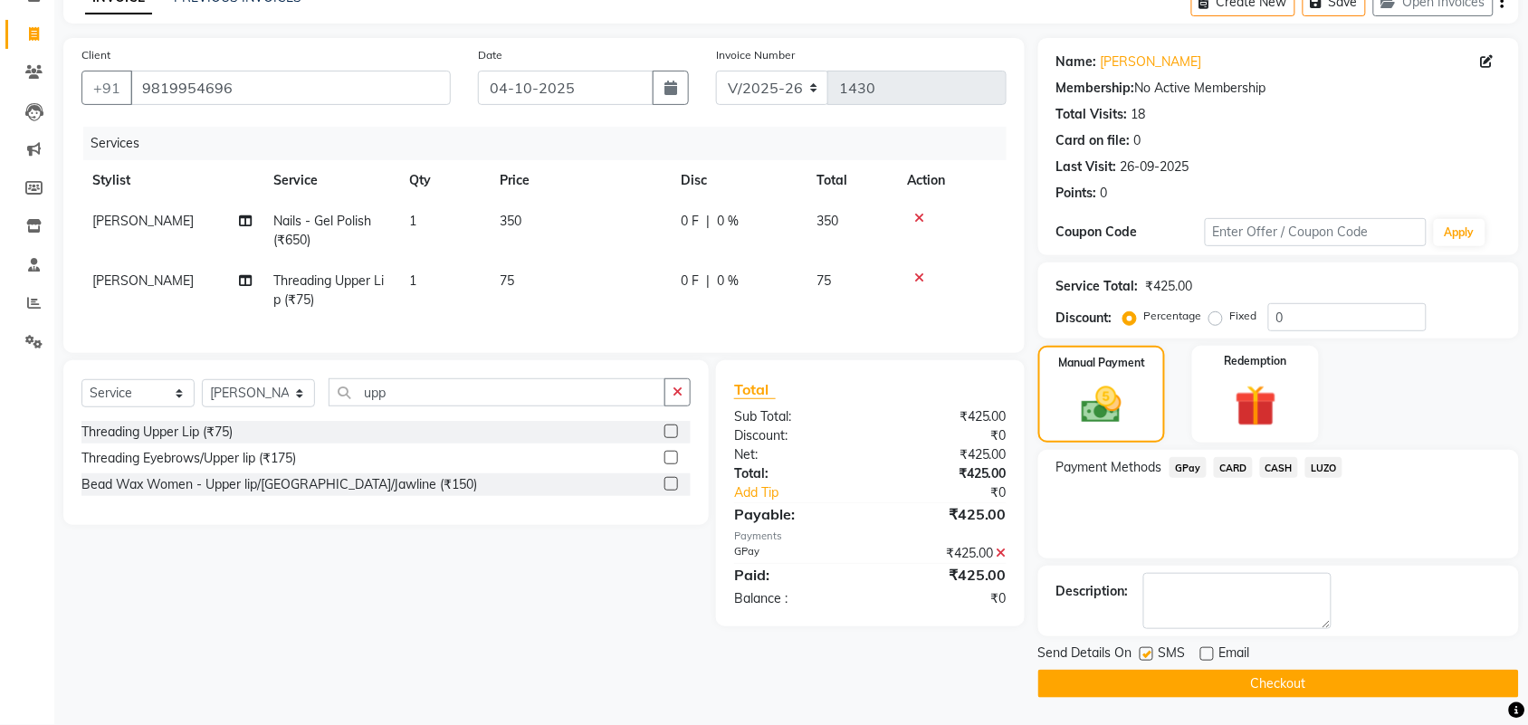
click at [1151, 657] on input "checkbox" at bounding box center [1146, 655] width 12 height 12
checkbox input "false"
click at [1150, 670] on button "Checkout" at bounding box center [1278, 684] width 481 height 28
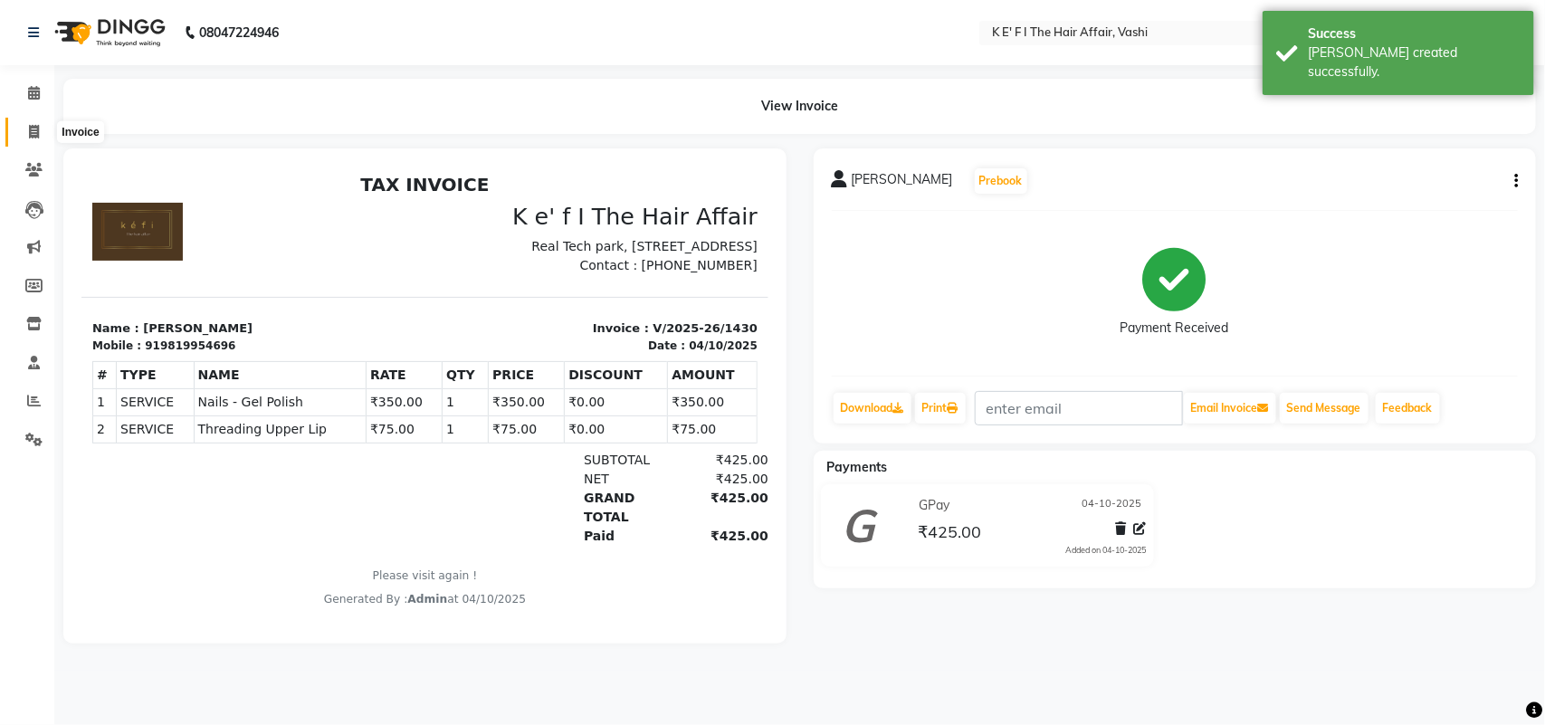
click at [34, 132] on icon at bounding box center [34, 132] width 10 height 14
select select "6025"
select select "service"
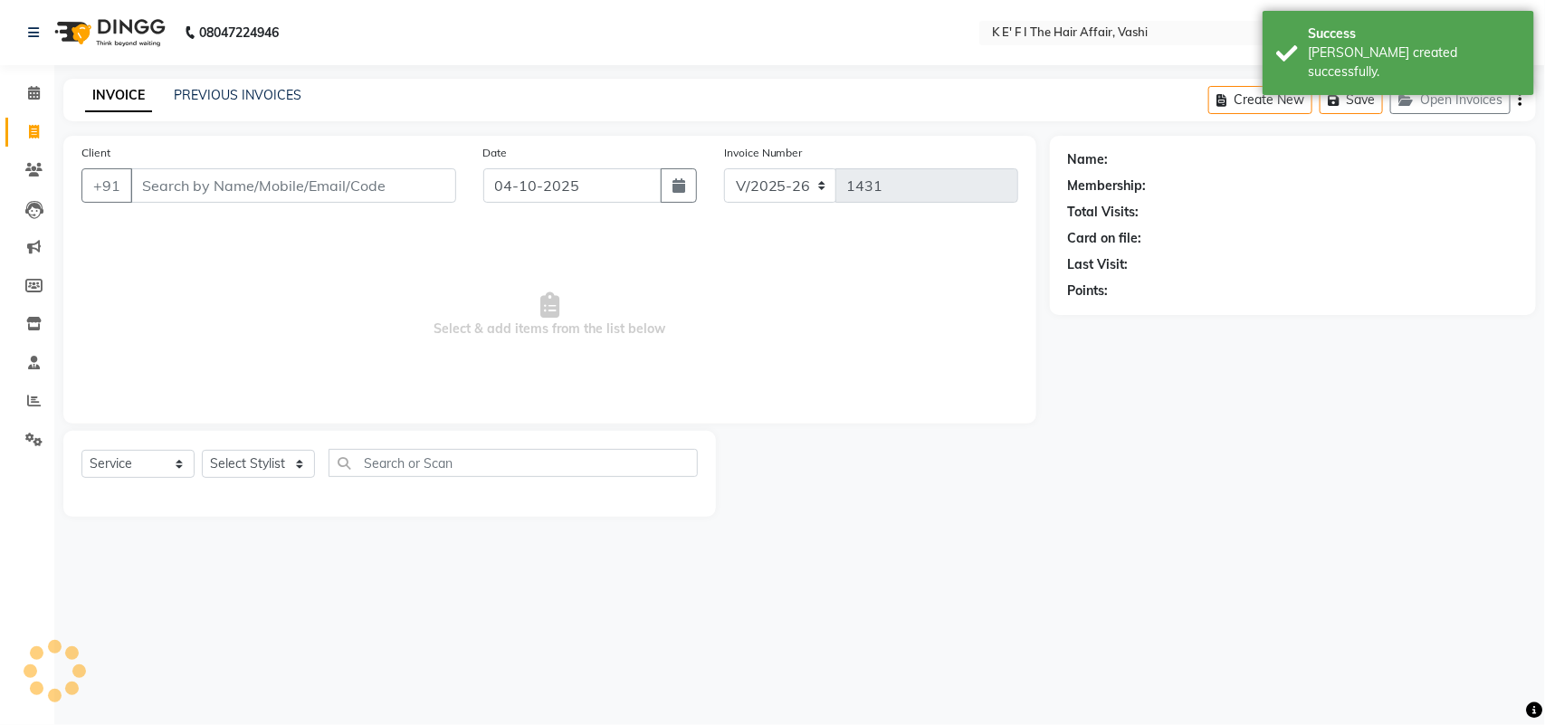
select select "43807"
